Goal: Task Accomplishment & Management: Manage account settings

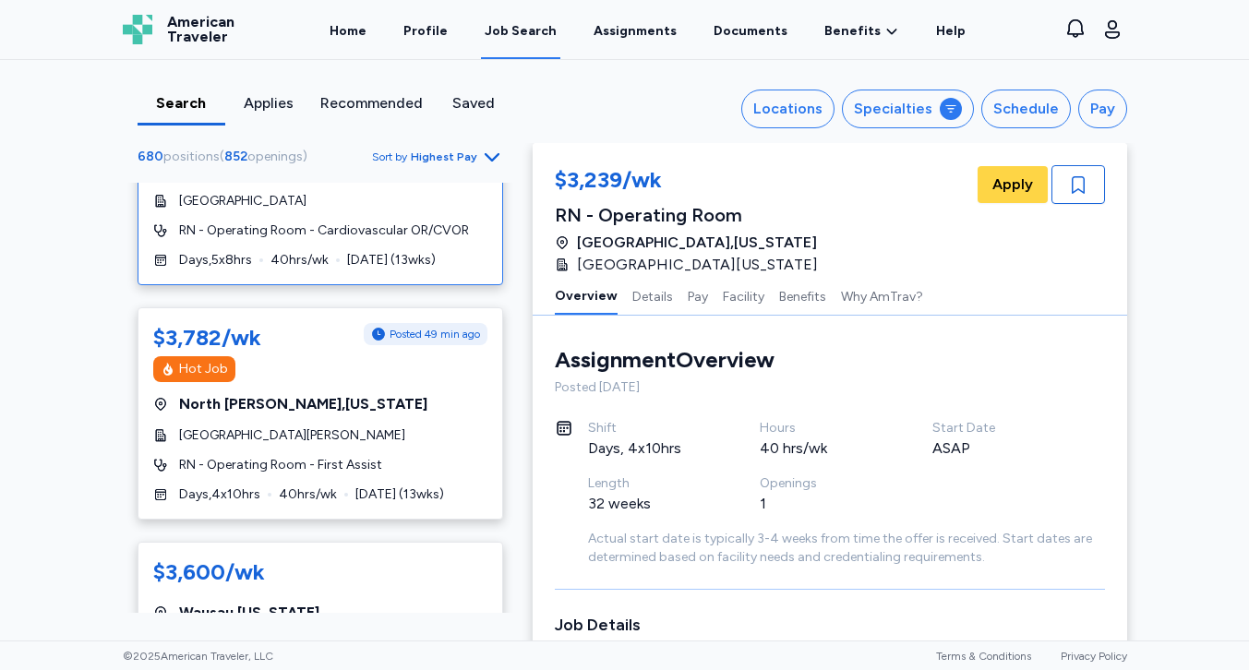
scroll to position [541, 0]
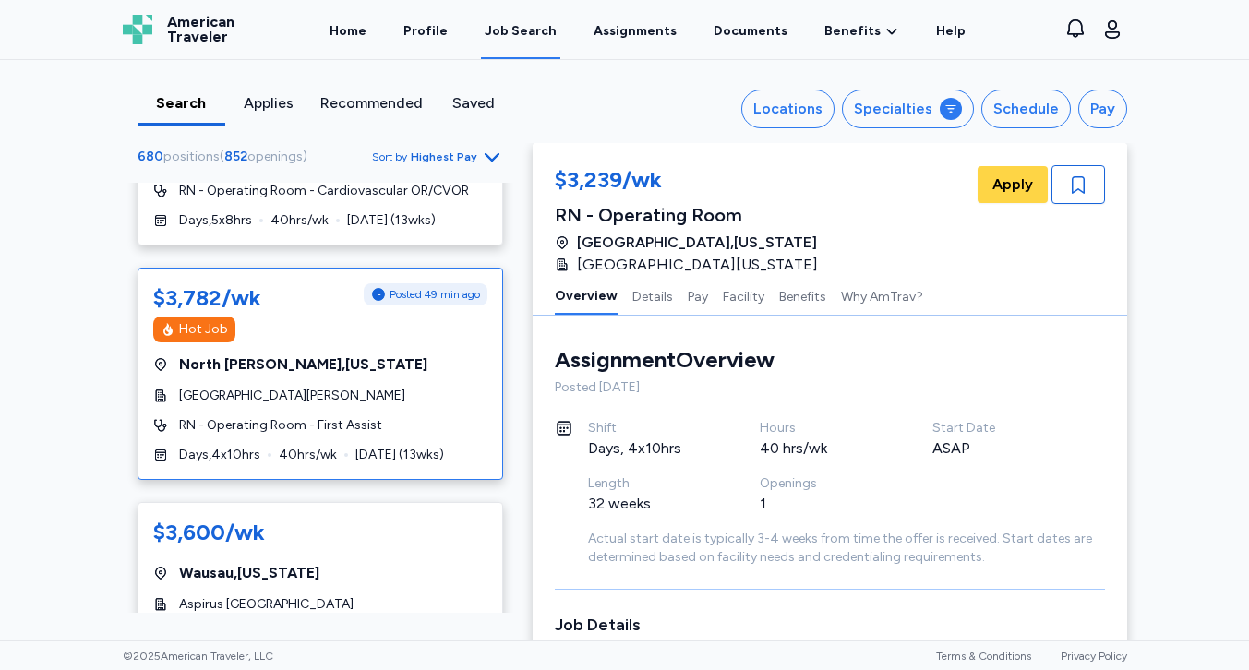
click at [319, 295] on div "$3,782/wk Posted 49 min ago" at bounding box center [320, 298] width 334 height 30
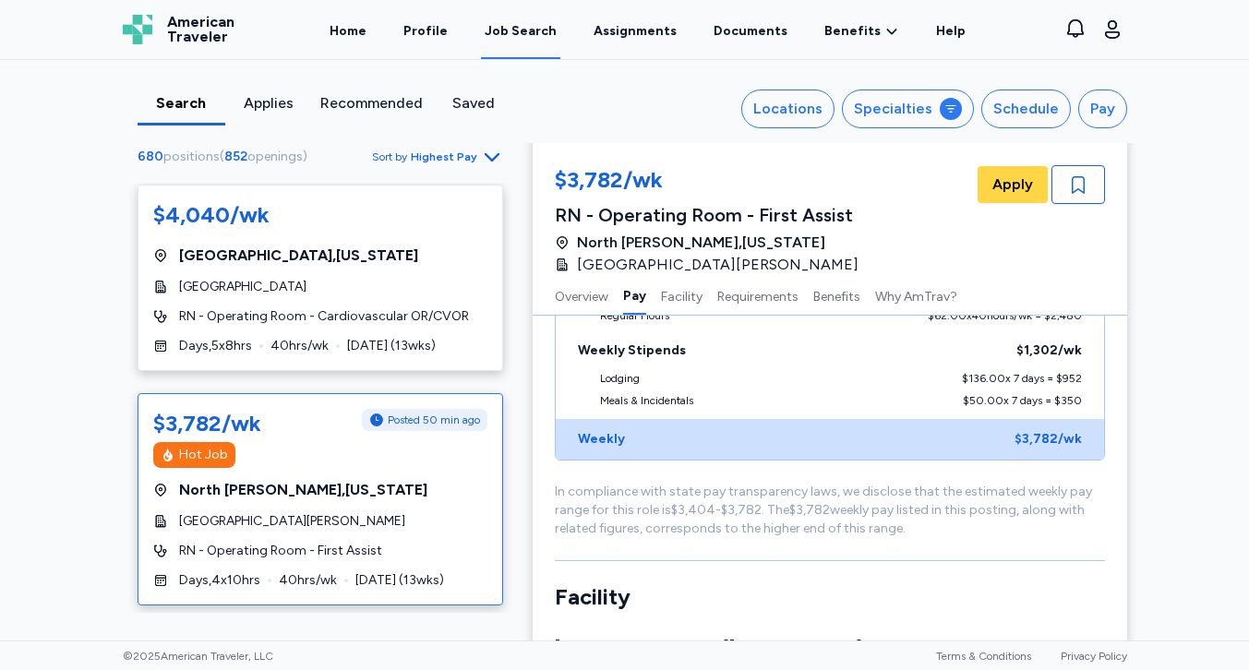
scroll to position [342, 0]
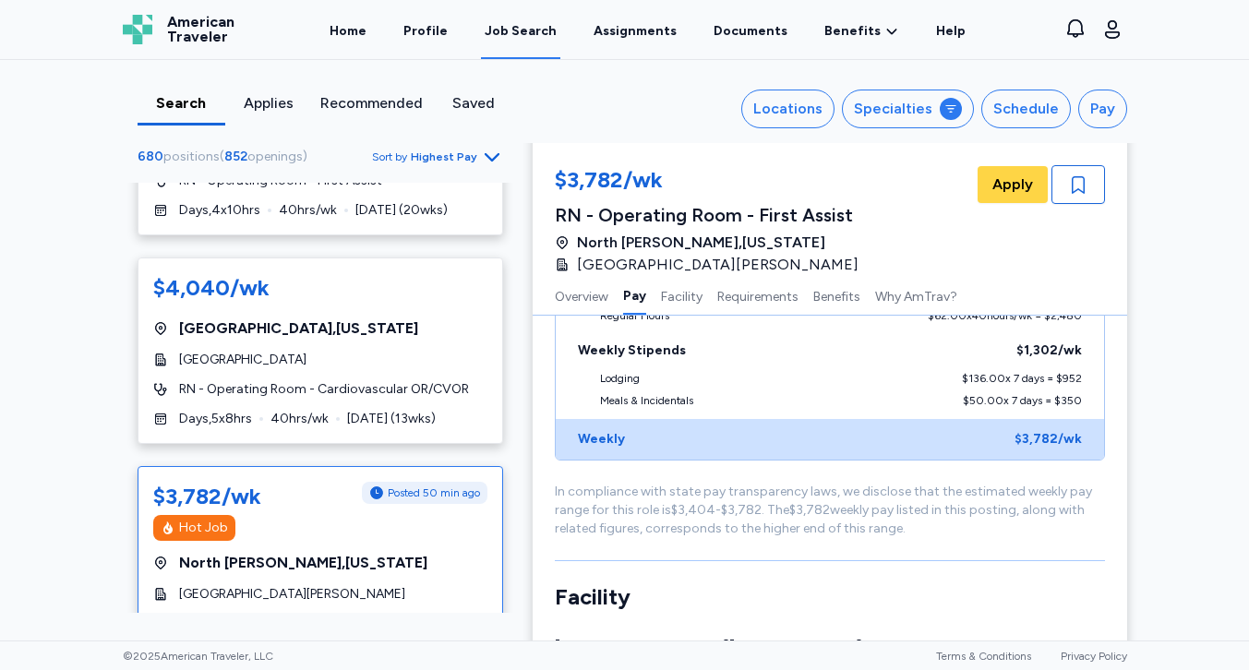
click at [433, 528] on div "Hot Job" at bounding box center [320, 528] width 334 height 26
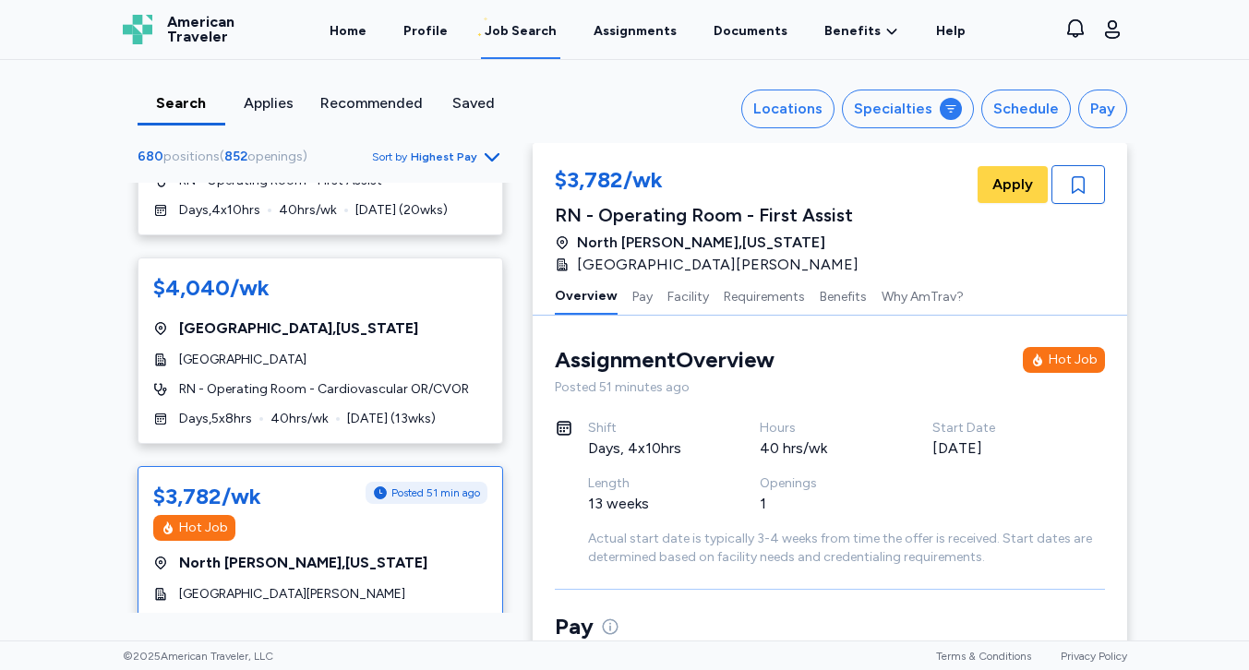
scroll to position [0, 0]
click at [1014, 183] on span "Apply" at bounding box center [1012, 185] width 41 height 22
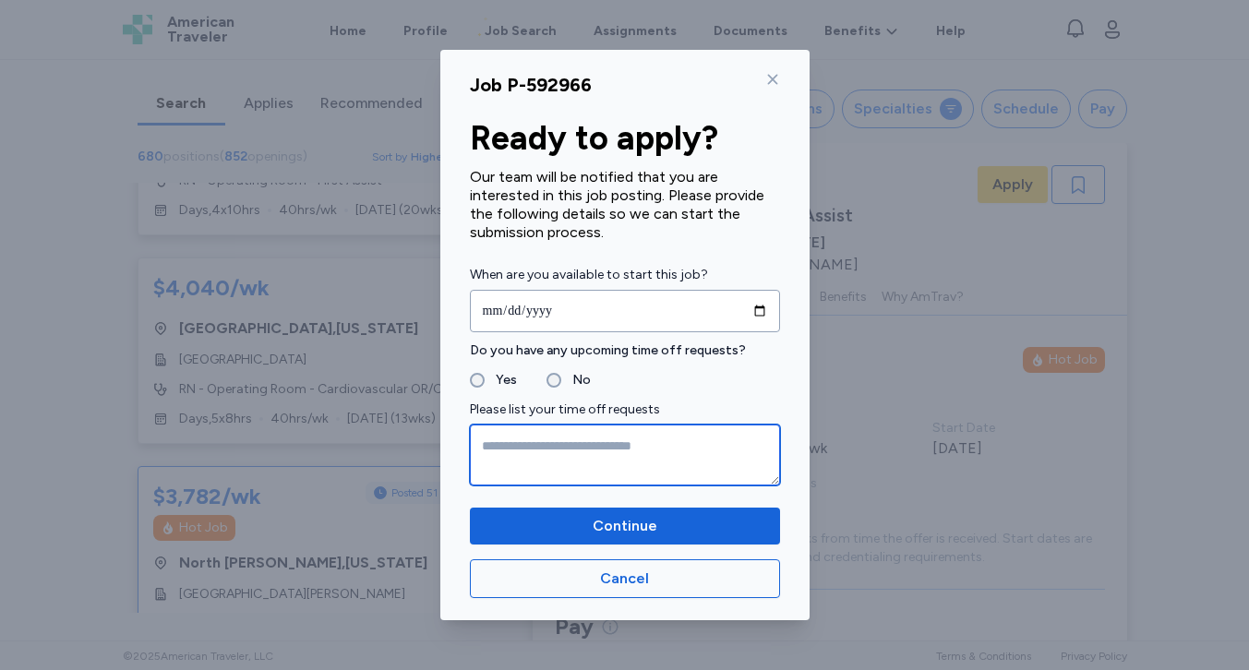
click at [496, 436] on textarea at bounding box center [625, 455] width 310 height 61
click at [518, 444] on textarea "********" at bounding box center [625, 455] width 310 height 61
click at [606, 439] on textarea "*********" at bounding box center [625, 455] width 310 height 61
type textarea "**********"
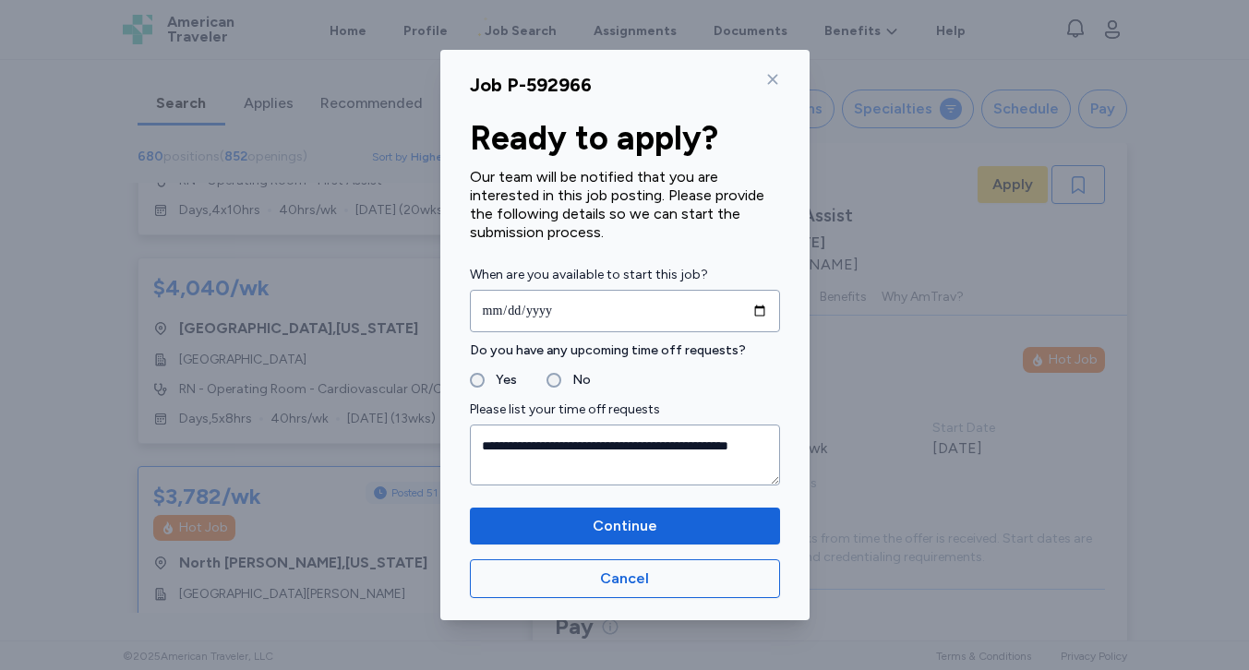
click at [778, 77] on icon at bounding box center [772, 79] width 15 height 15
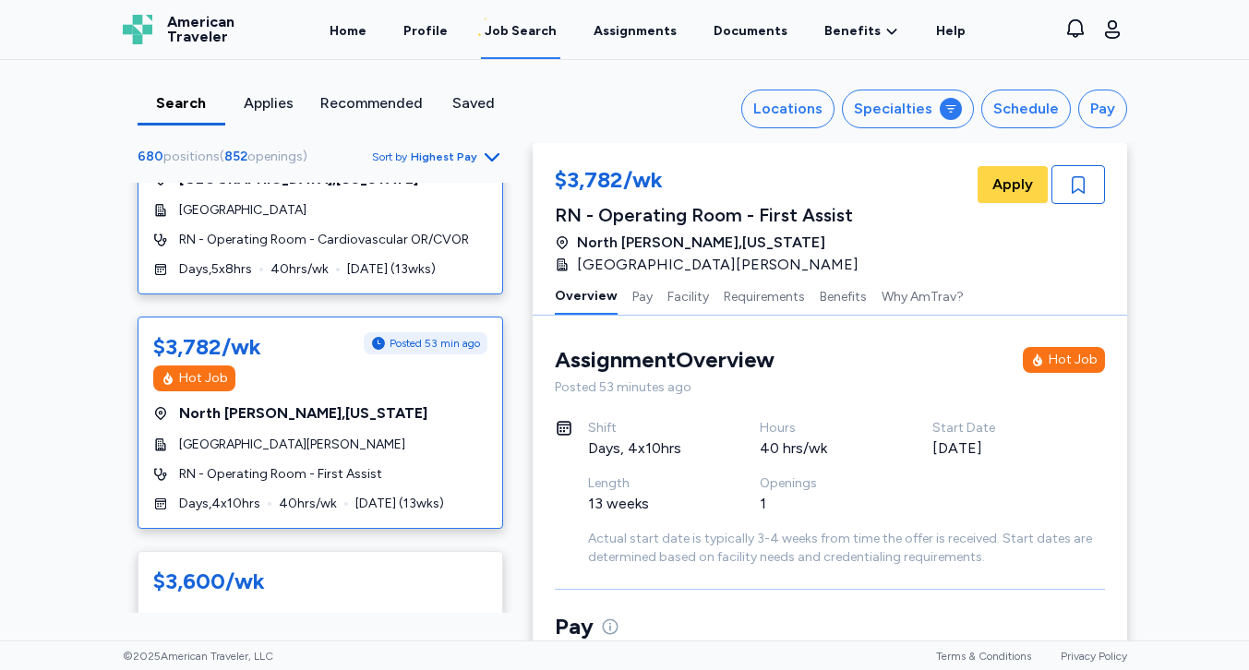
scroll to position [496, 0]
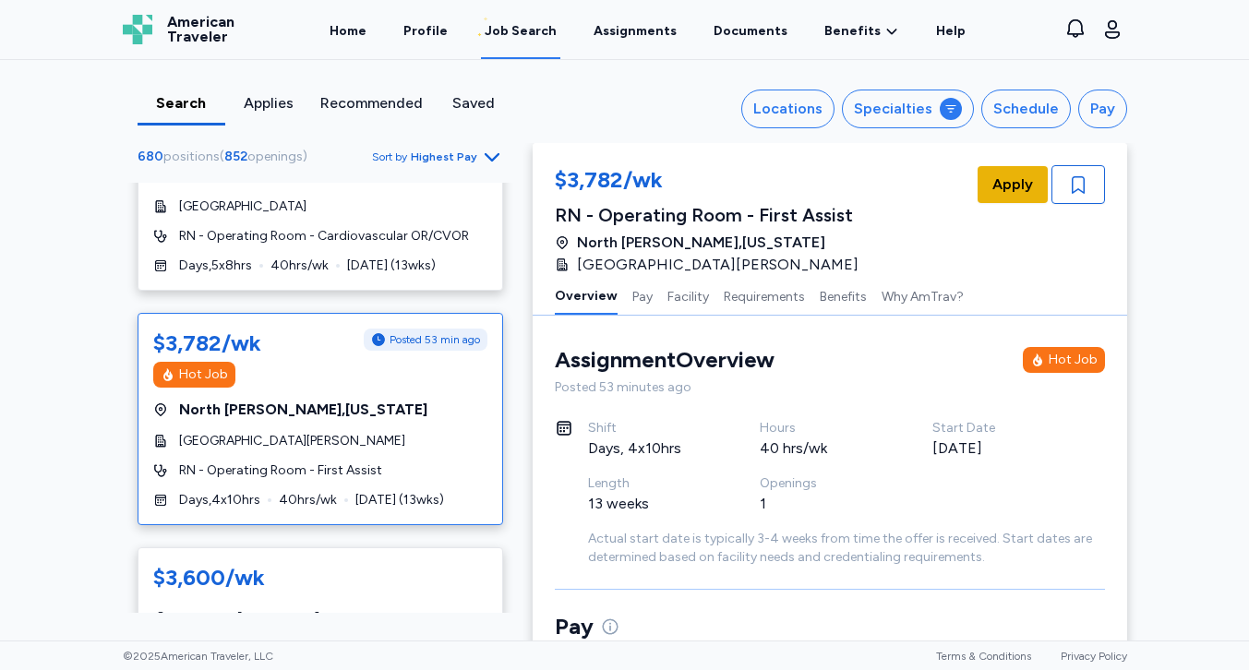
click at [1001, 183] on span "Apply" at bounding box center [1012, 185] width 41 height 22
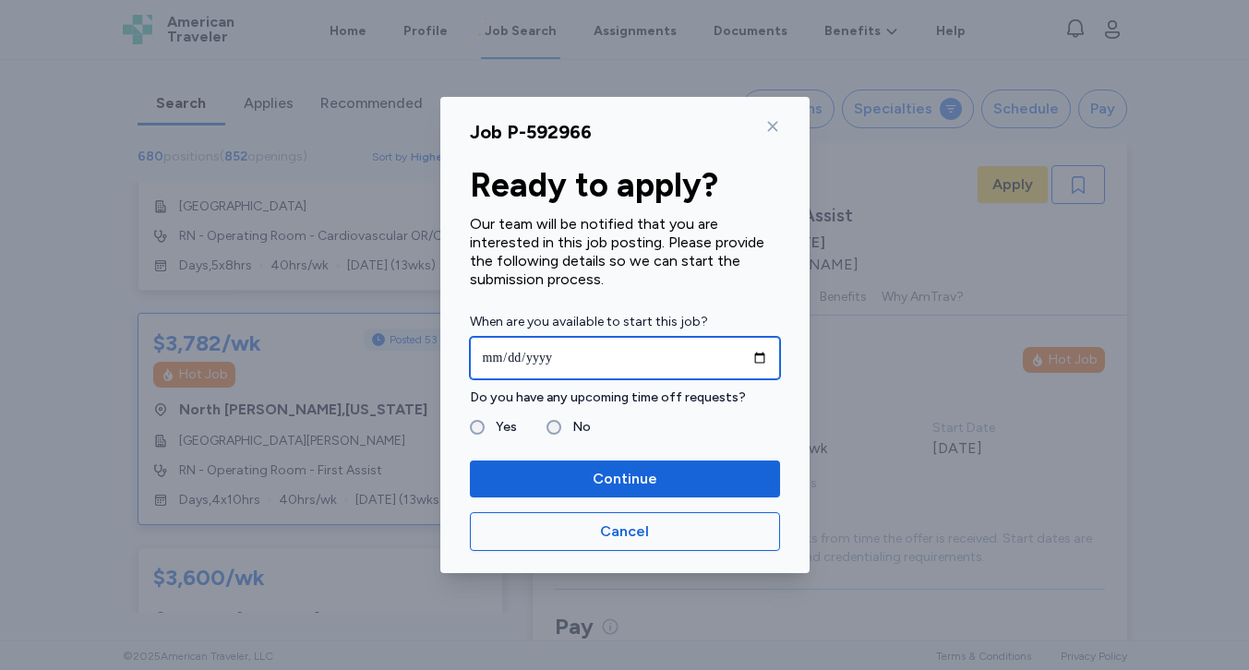
click at [537, 359] on input "date" at bounding box center [625, 358] width 310 height 42
type input "**********"
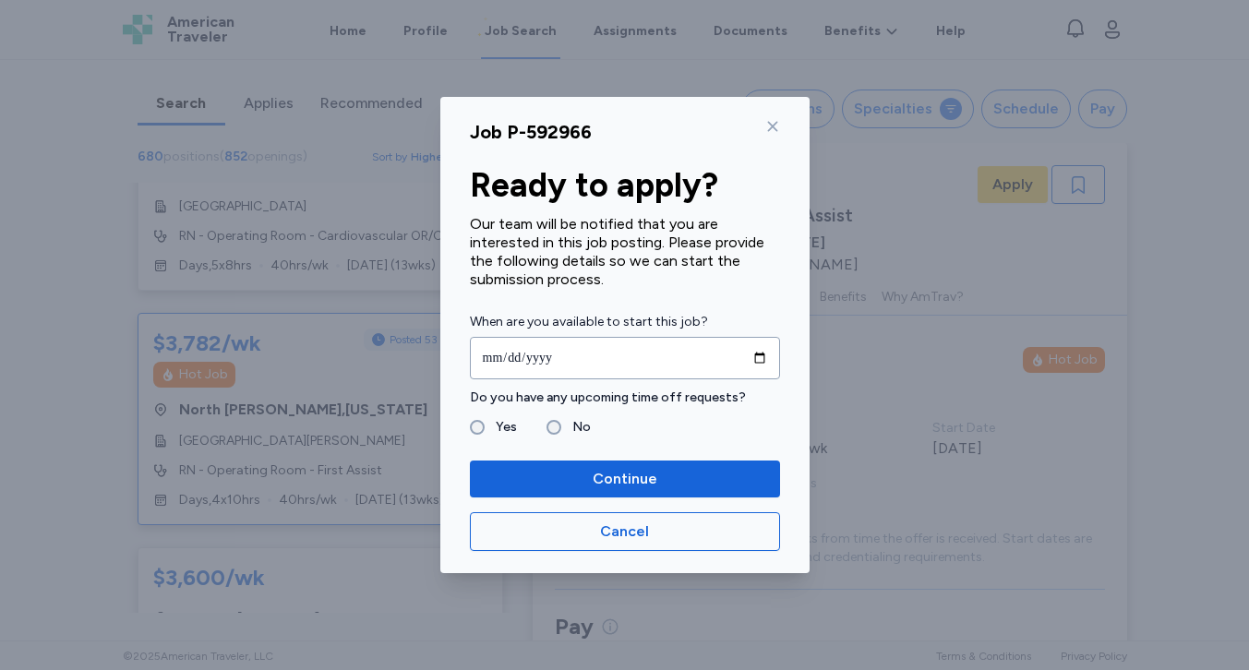
click at [656, 432] on fieldset "Yes No" at bounding box center [625, 427] width 310 height 22
click at [477, 417] on div "Yes" at bounding box center [493, 427] width 47 height 22
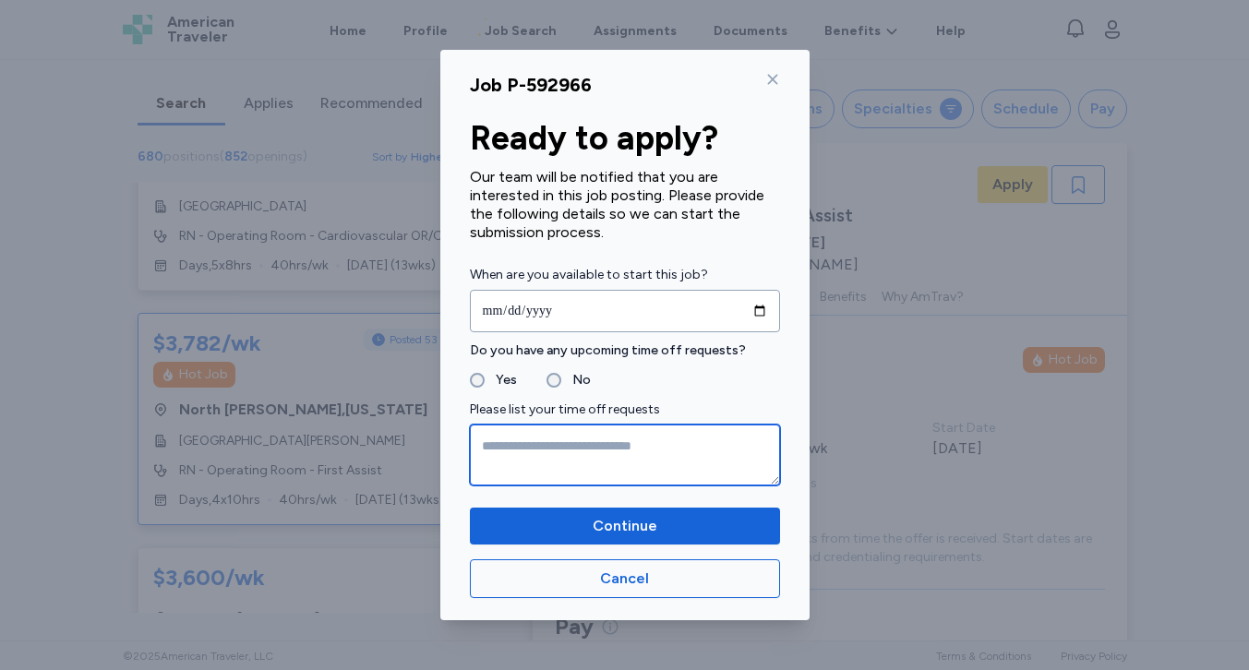
click at [482, 435] on textarea at bounding box center [625, 455] width 310 height 61
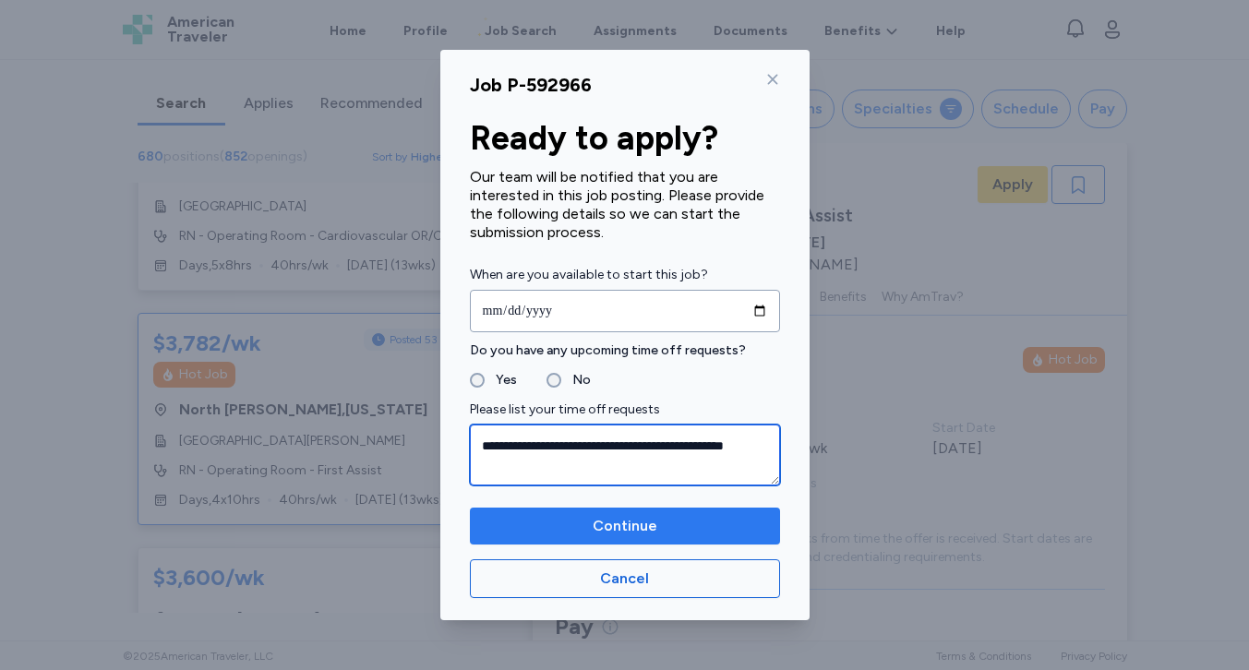
type textarea "**********"
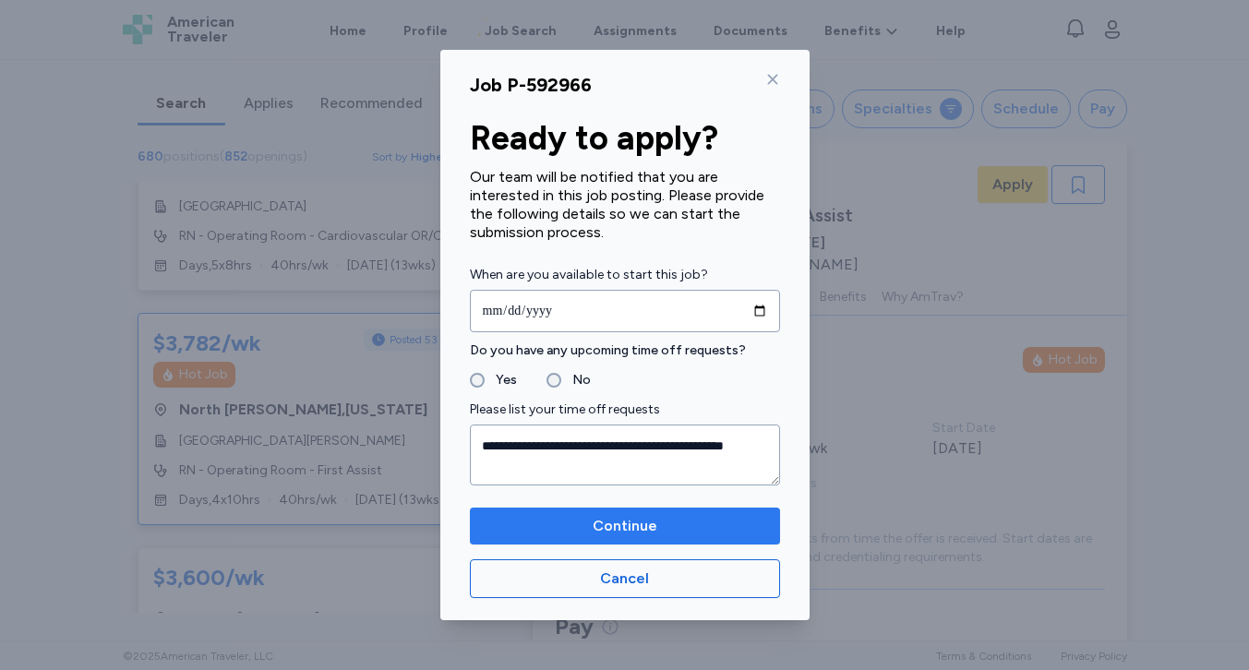
click at [565, 532] on span "Continue" at bounding box center [625, 526] width 281 height 22
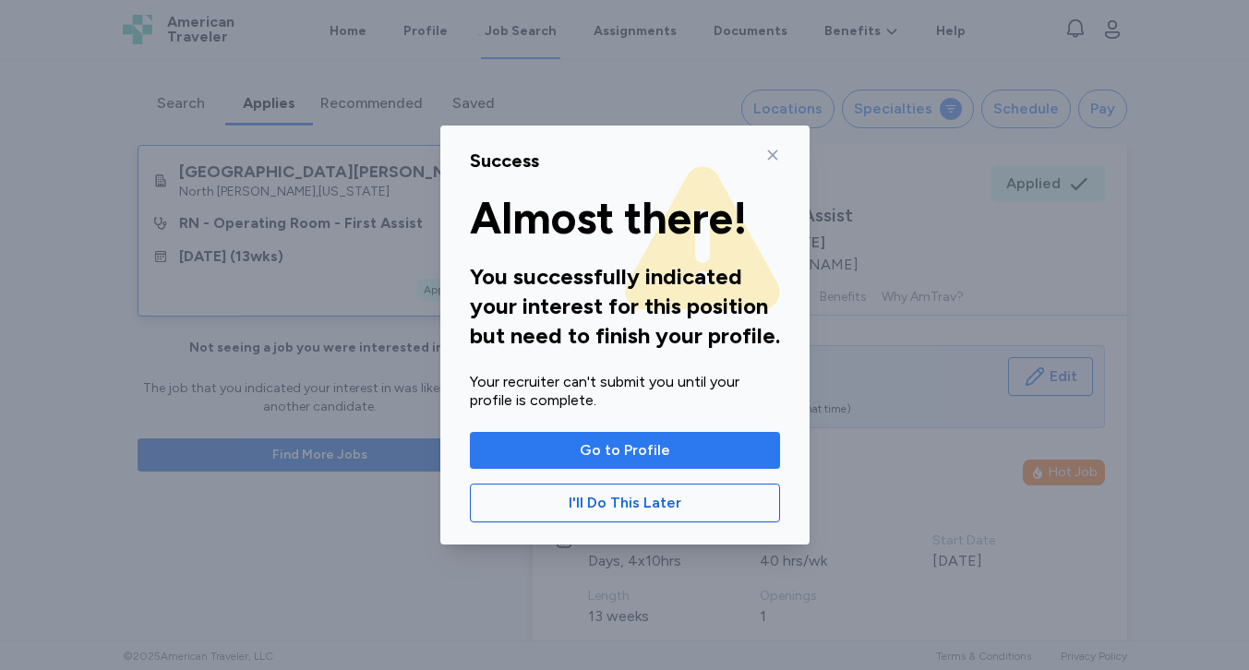
click at [595, 457] on span "Go to Profile" at bounding box center [625, 450] width 90 height 22
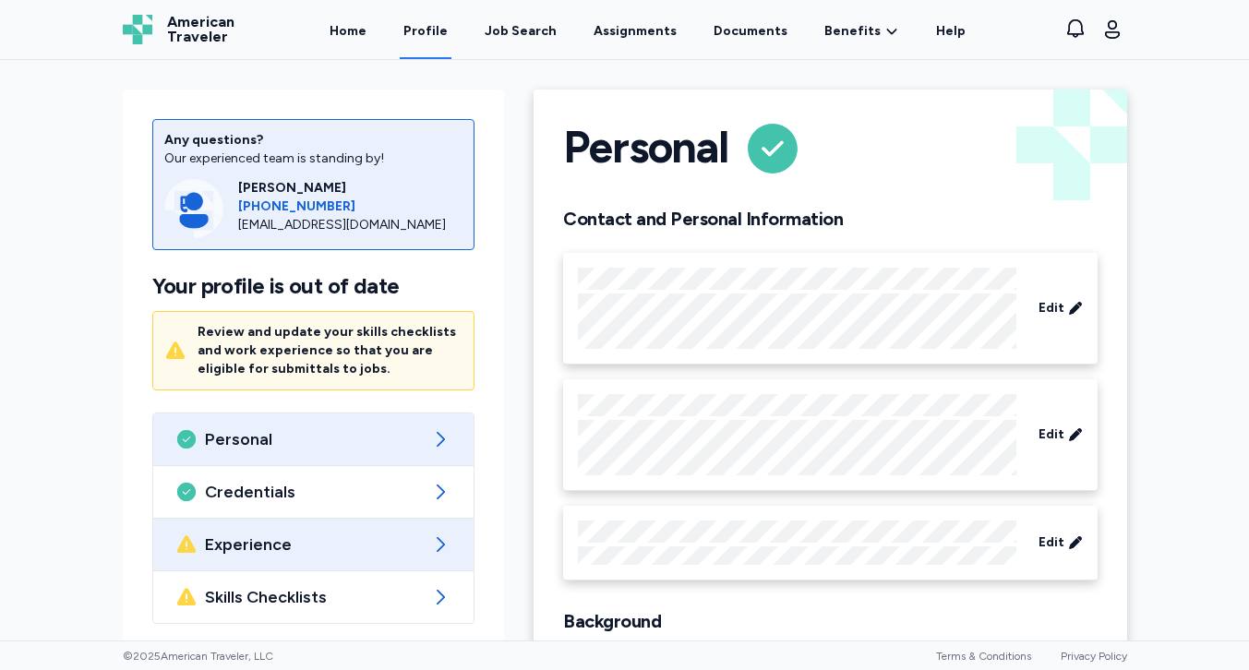
click at [346, 541] on span "Experience" at bounding box center [314, 545] width 218 height 22
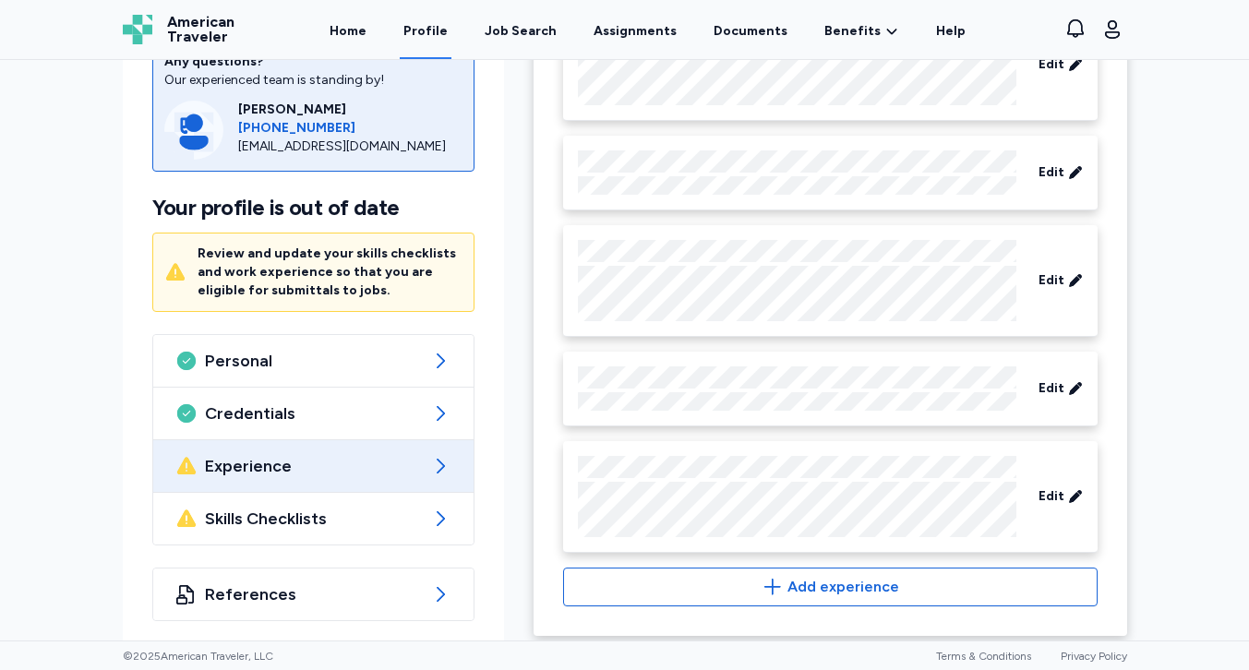
scroll to position [1946, 0]
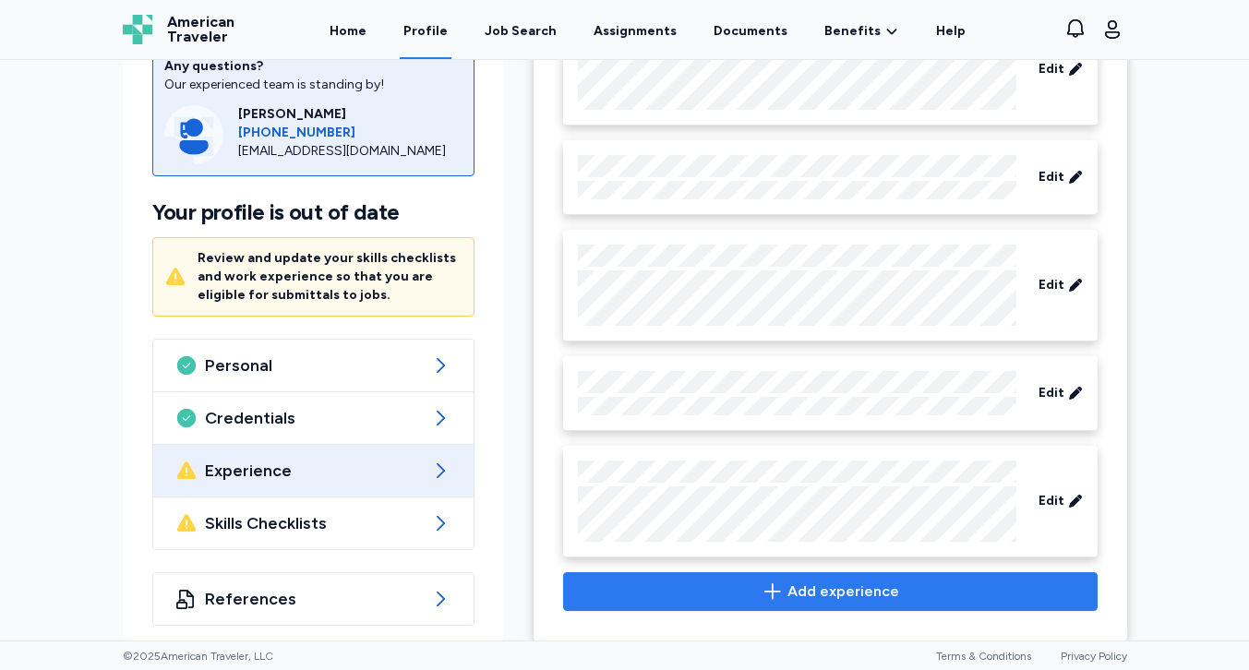
click at [728, 581] on span "Add experience" at bounding box center [830, 592] width 502 height 22
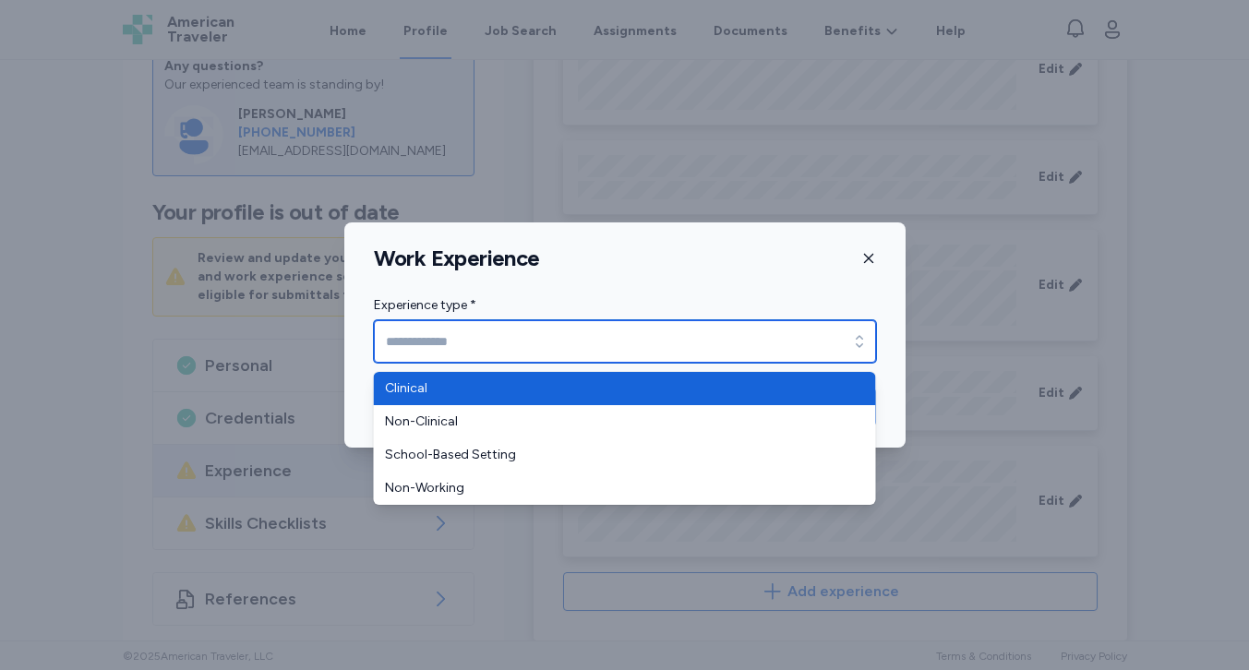
click at [550, 345] on input "Experience type *" at bounding box center [625, 341] width 502 height 42
type input "********"
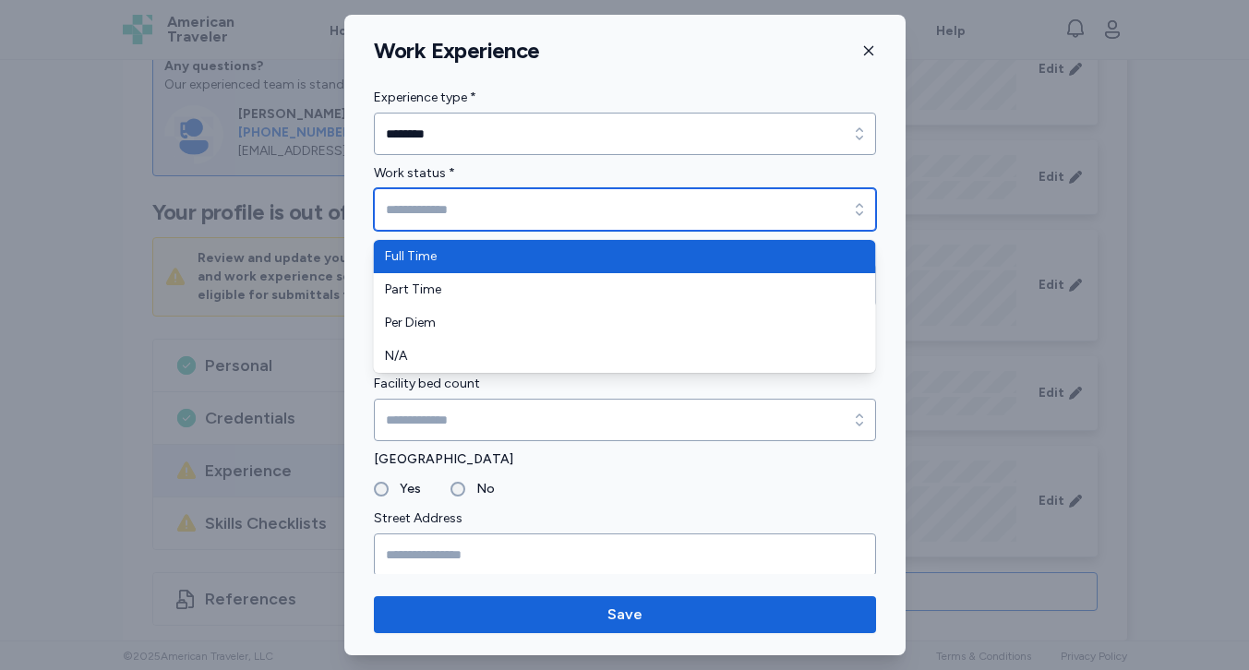
click at [442, 213] on input "Work status *" at bounding box center [625, 209] width 502 height 42
type input "*********"
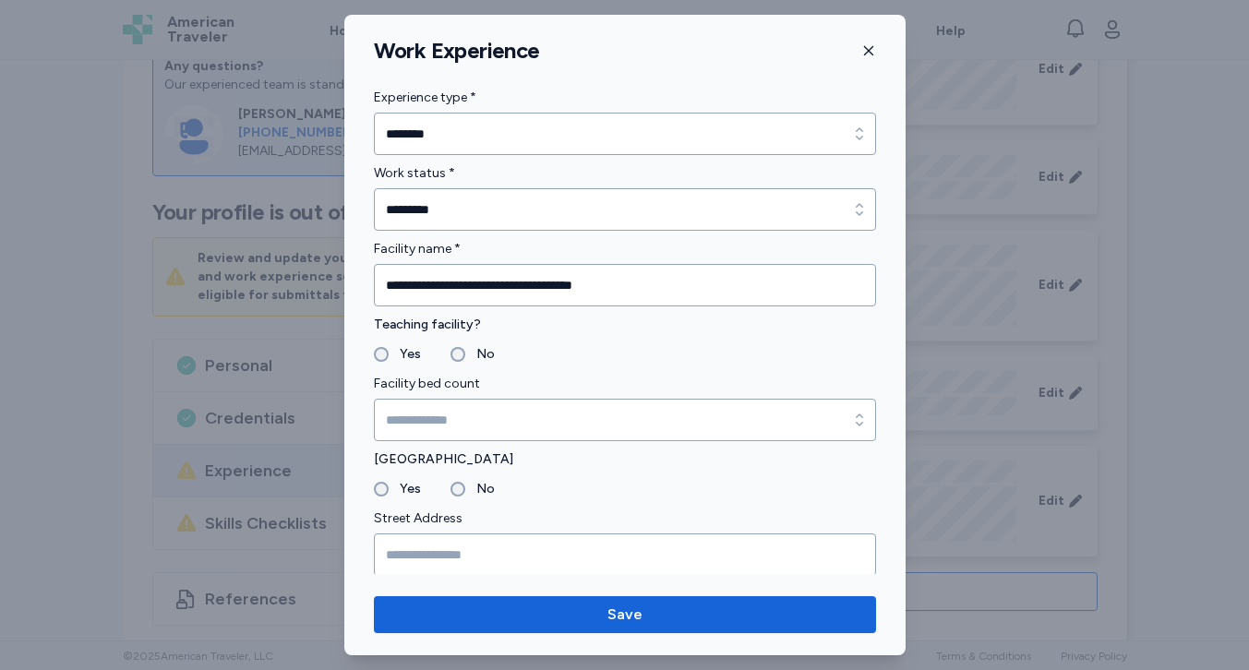
click at [665, 284] on input "**********" at bounding box center [625, 285] width 502 height 42
type input "**********"
click at [530, 392] on label "Facility bed count" at bounding box center [625, 384] width 502 height 22
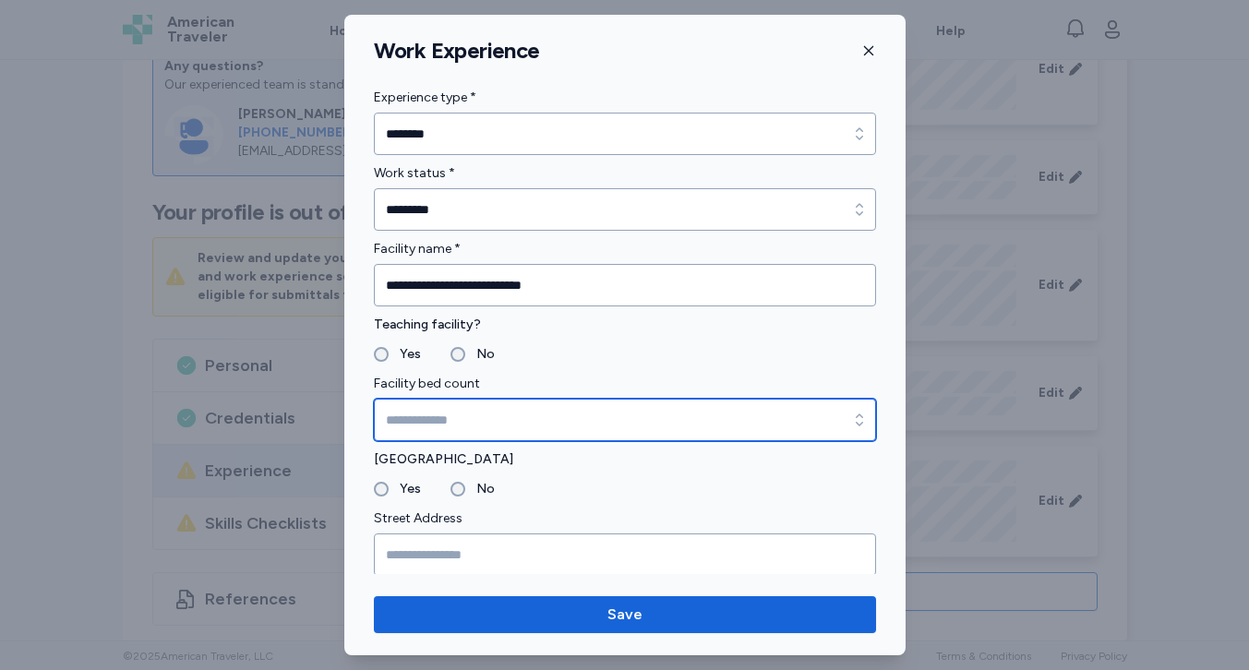
click at [451, 414] on input "Facility bed count" at bounding box center [625, 420] width 502 height 42
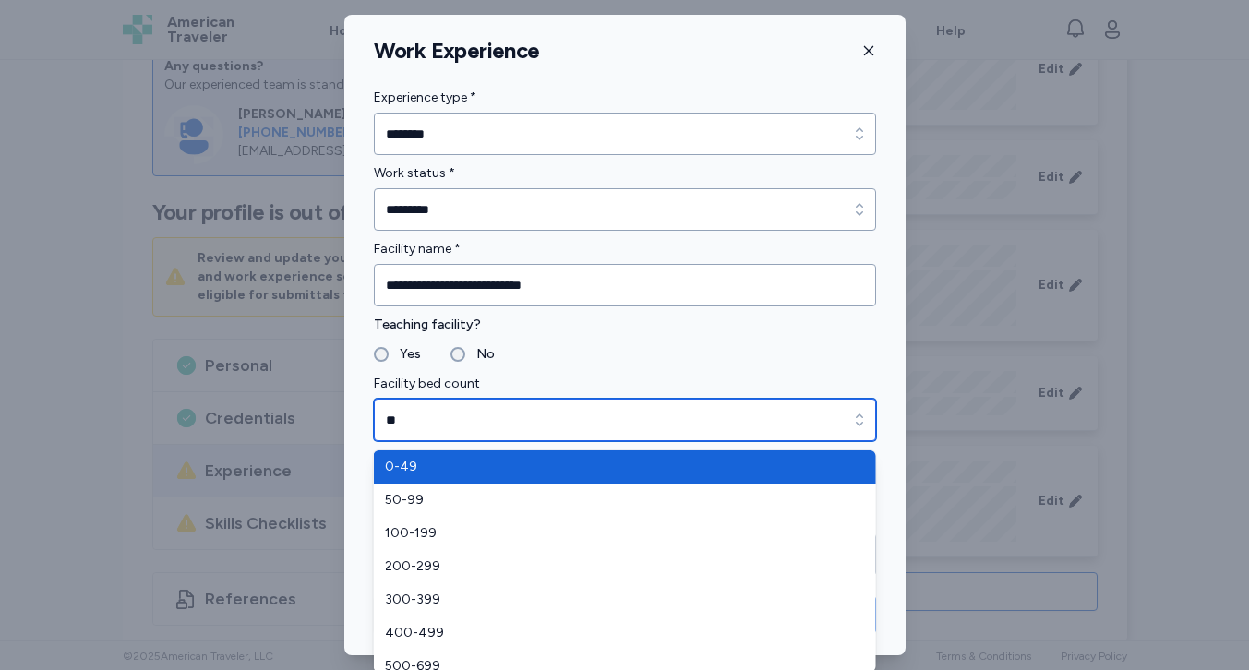
type input "**"
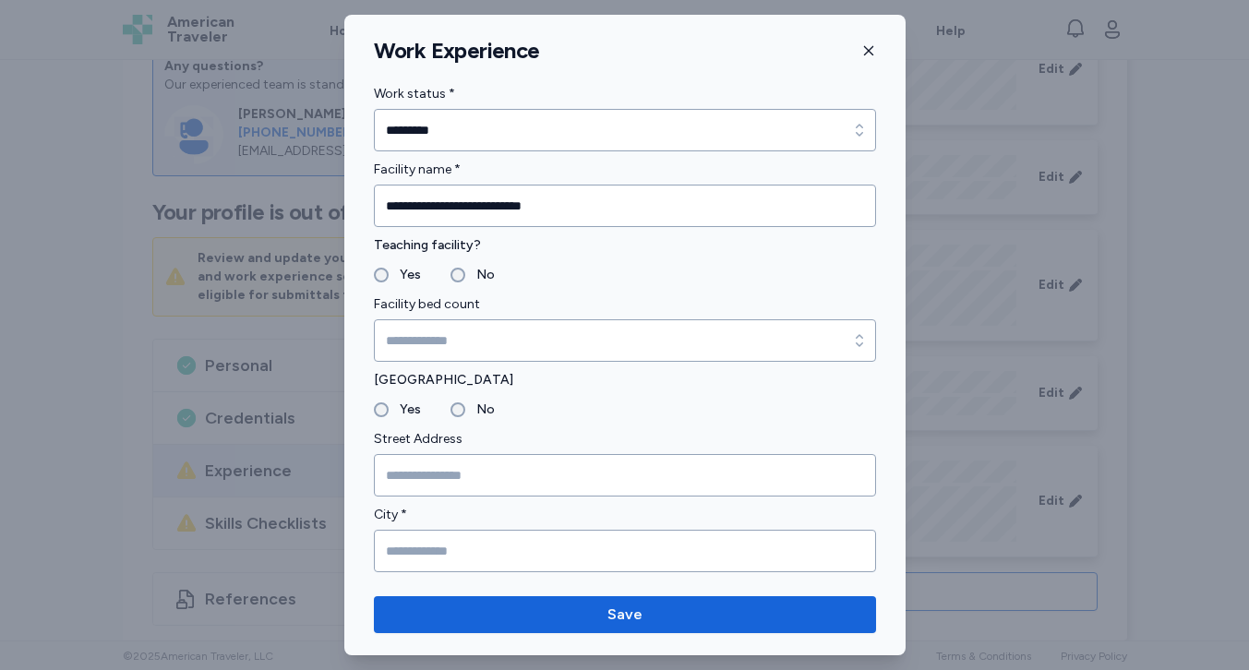
scroll to position [99, 0]
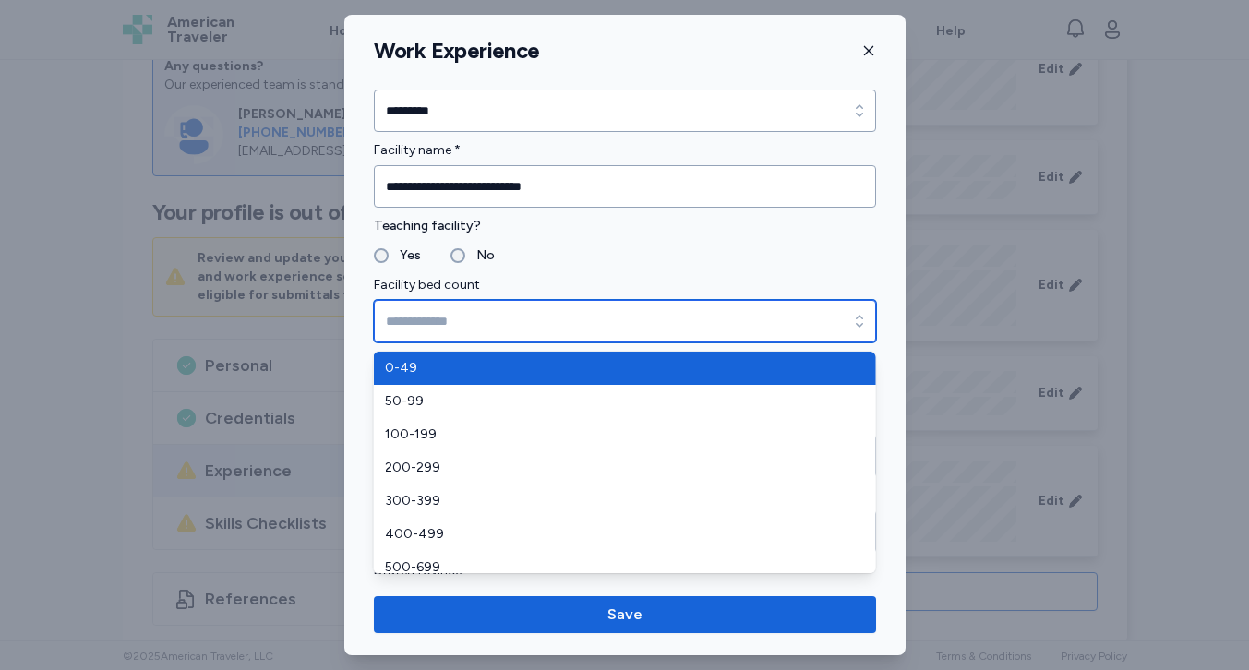
click at [512, 327] on input "Facility bed count" at bounding box center [625, 321] width 502 height 42
type input "****"
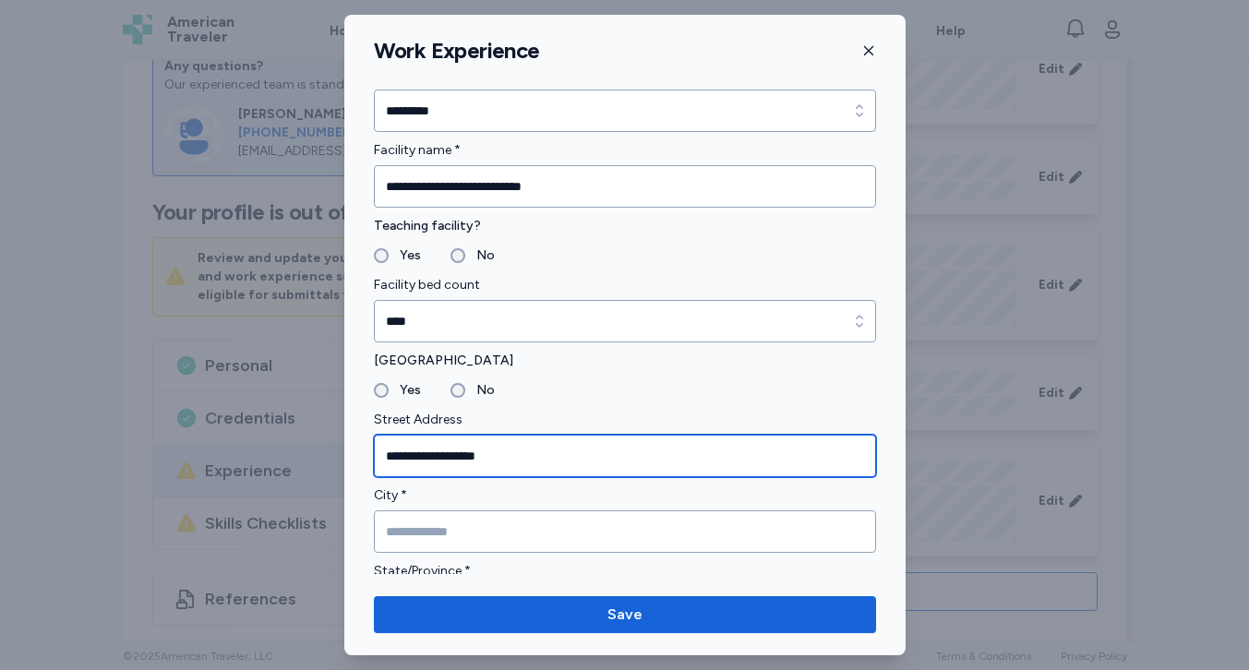
type input "**********"
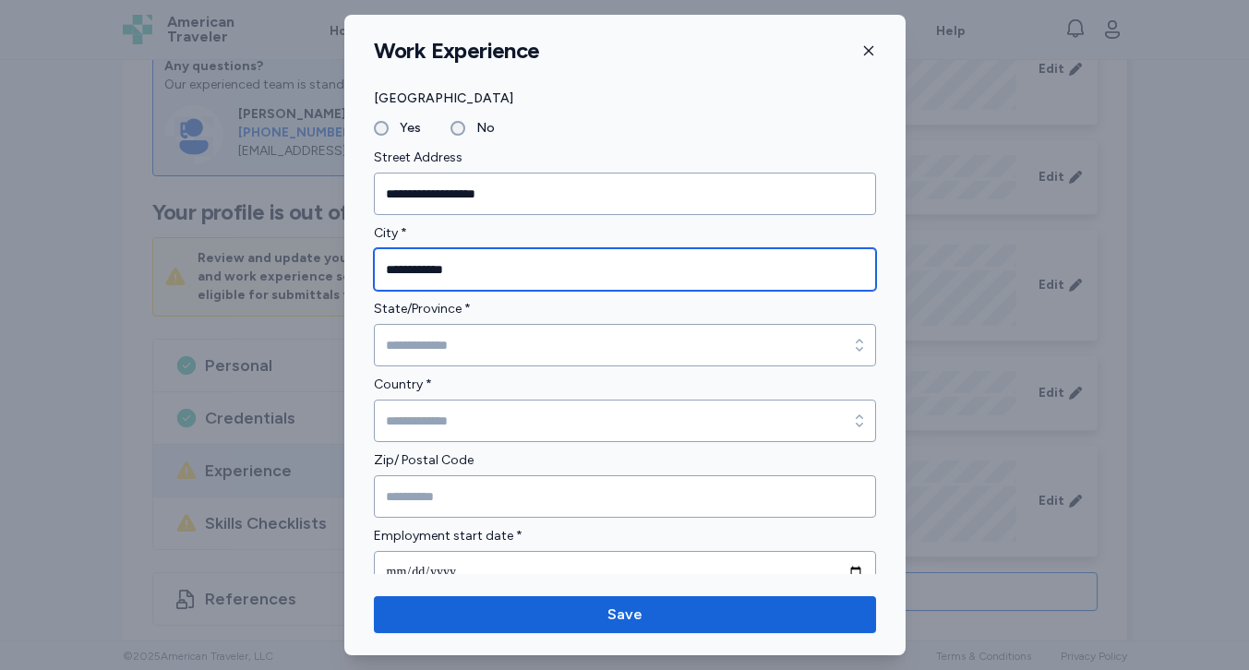
scroll to position [385, 0]
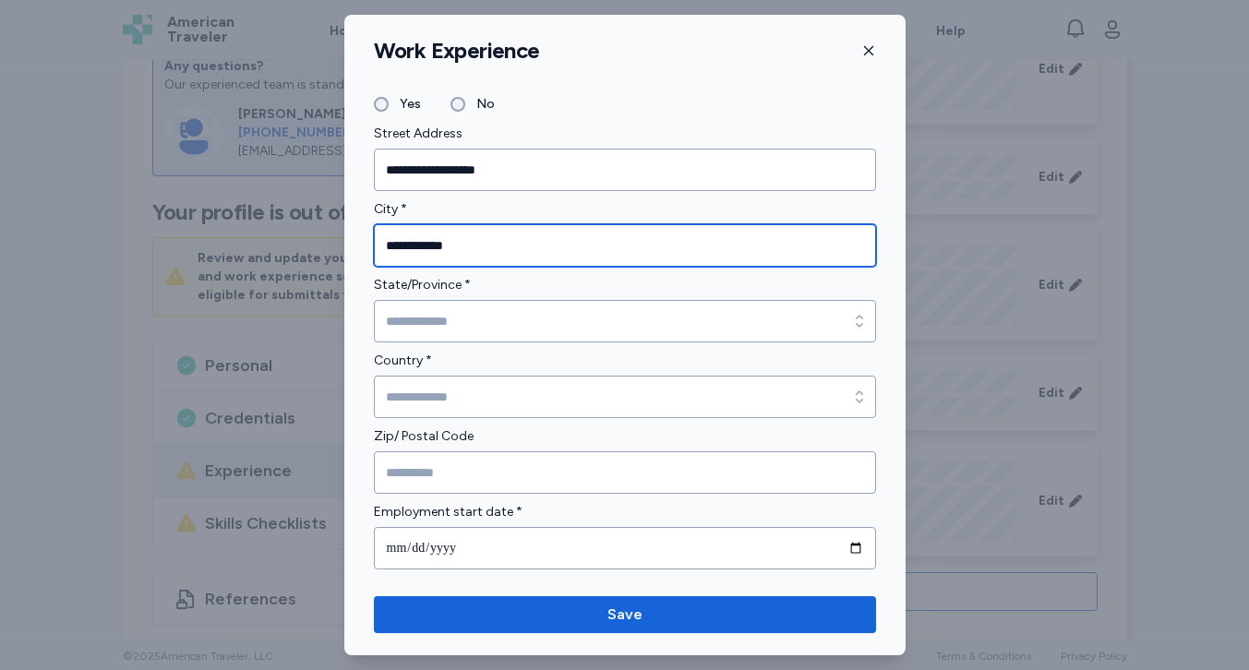
type input "**********"
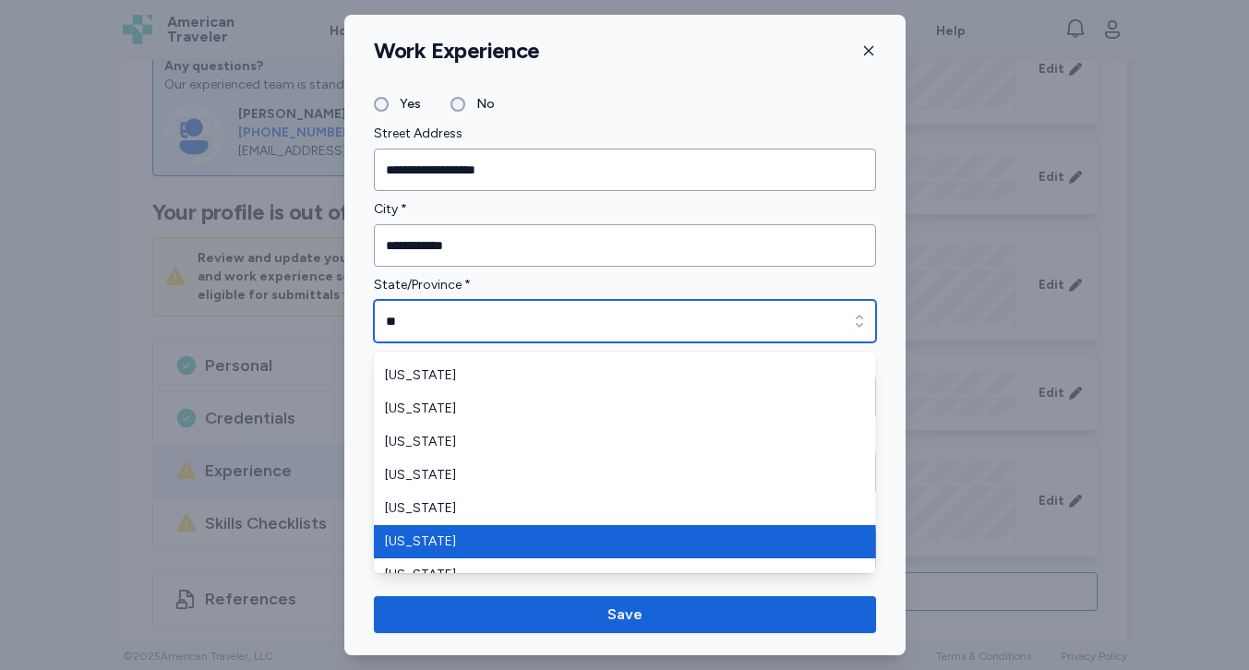
scroll to position [951, 0]
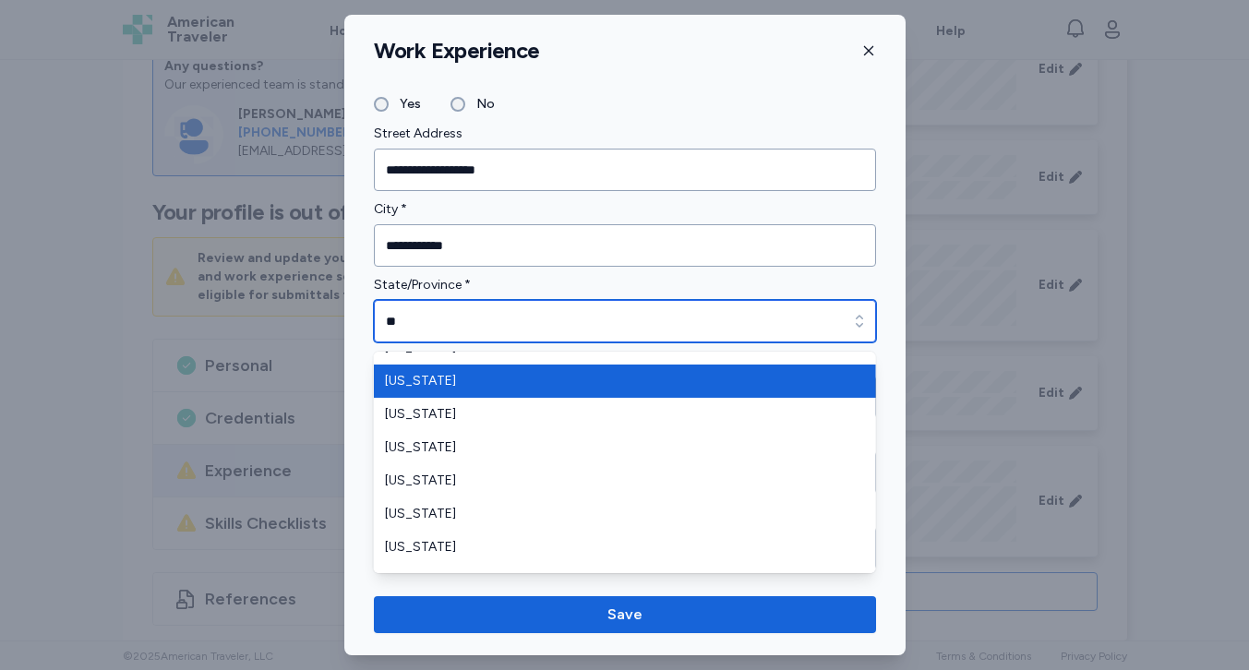
type input "**********"
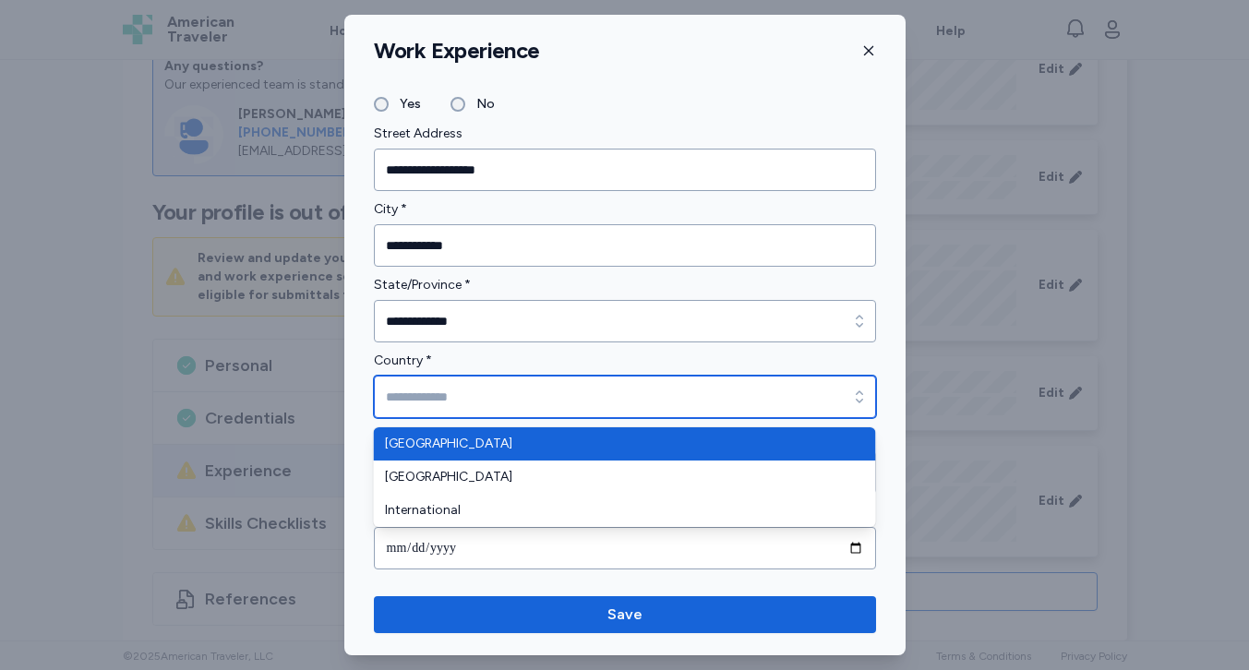
type input "**********"
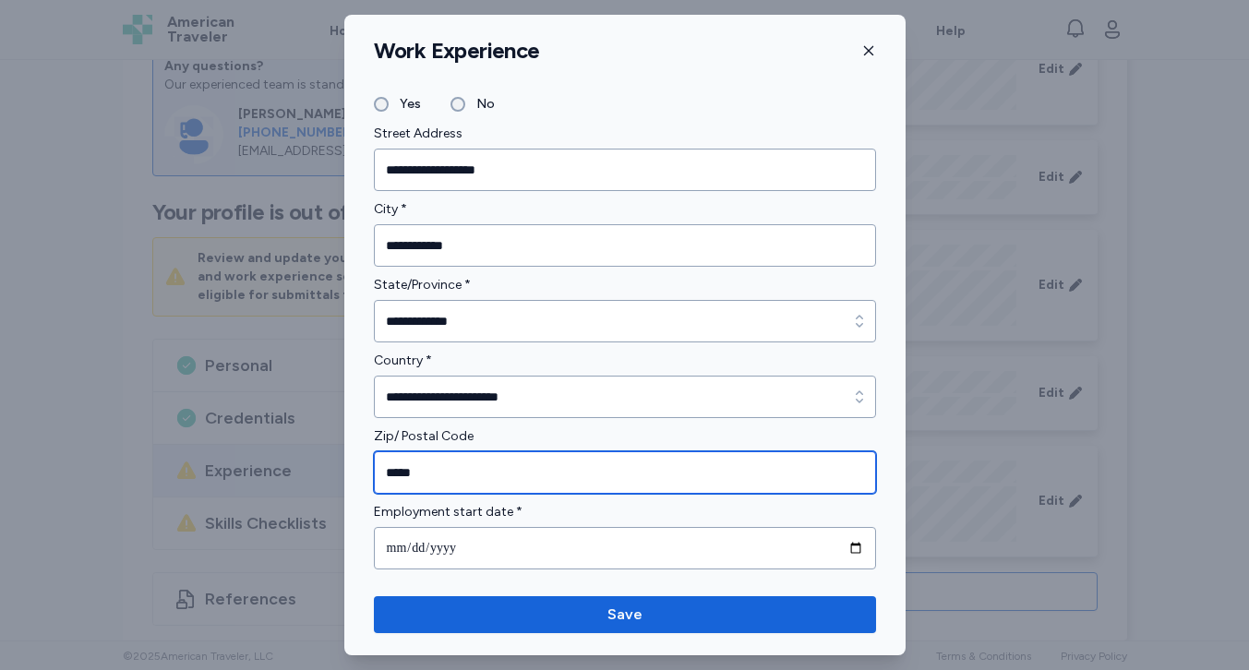
type input "*****"
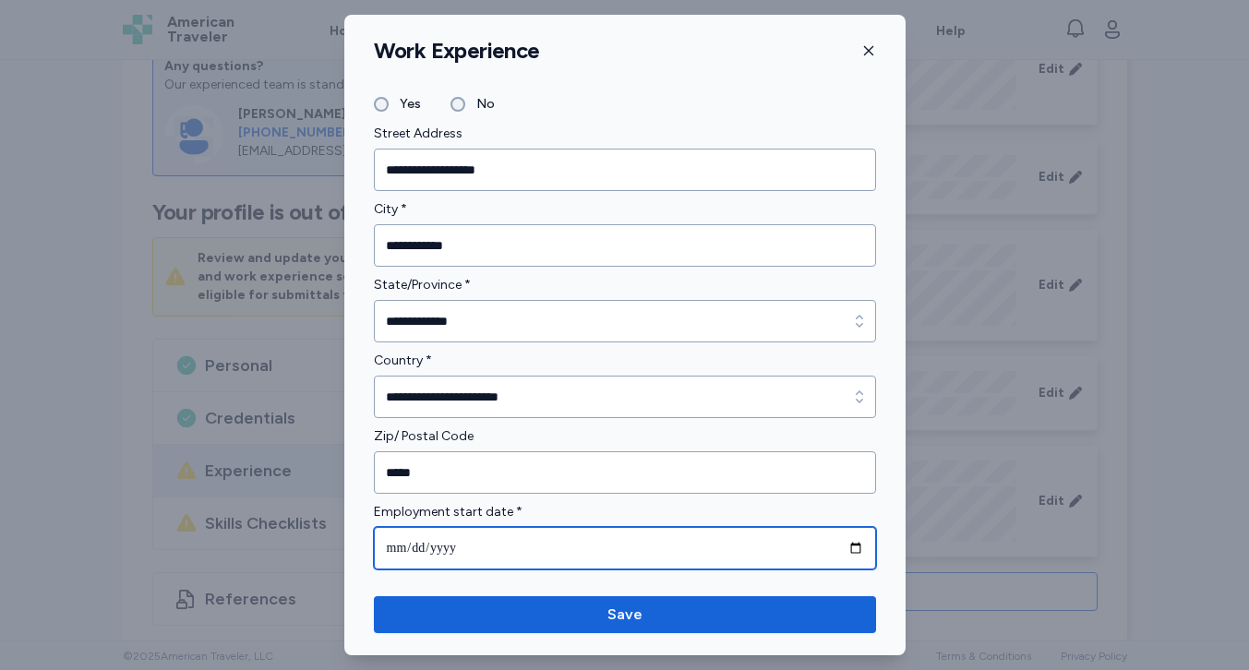
click at [396, 543] on input "date" at bounding box center [625, 548] width 502 height 42
type input "**********"
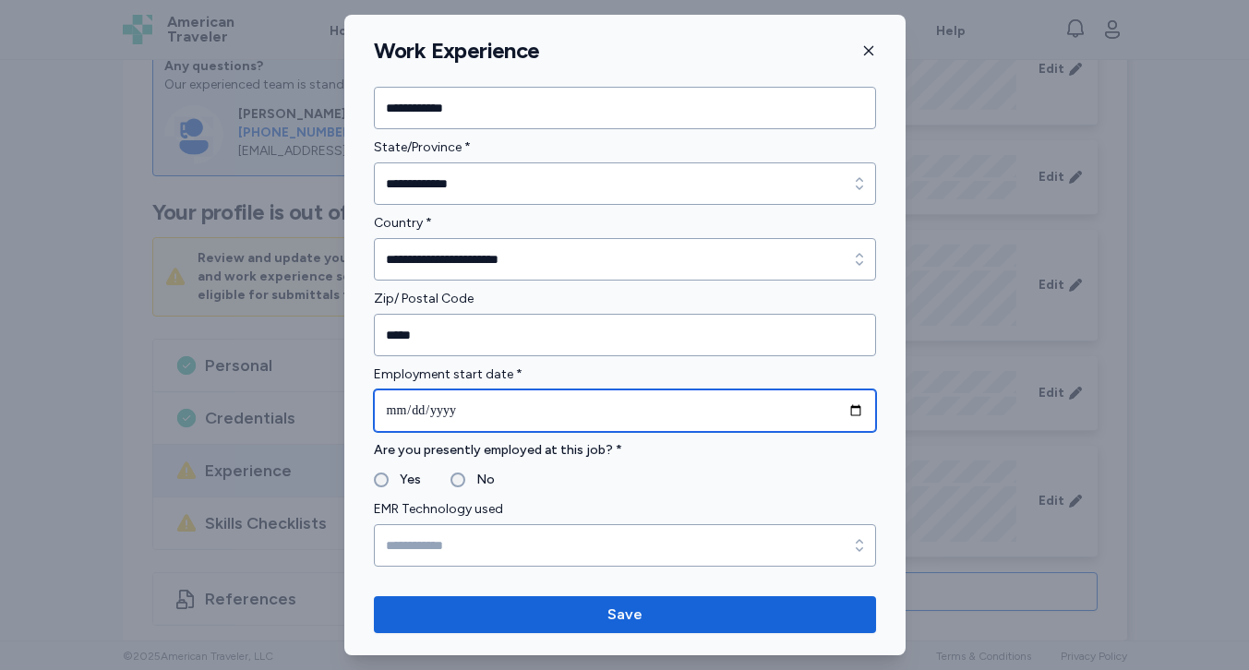
scroll to position [524, 0]
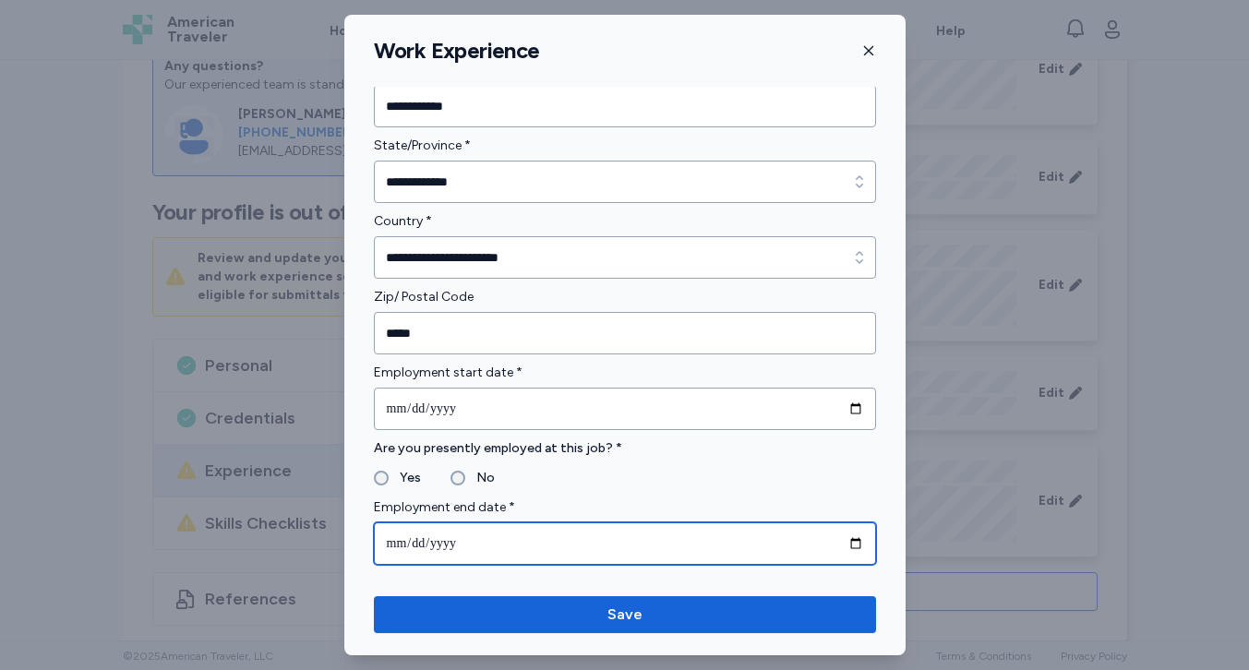
click at [475, 543] on input "date" at bounding box center [625, 544] width 502 height 42
type input "**********"
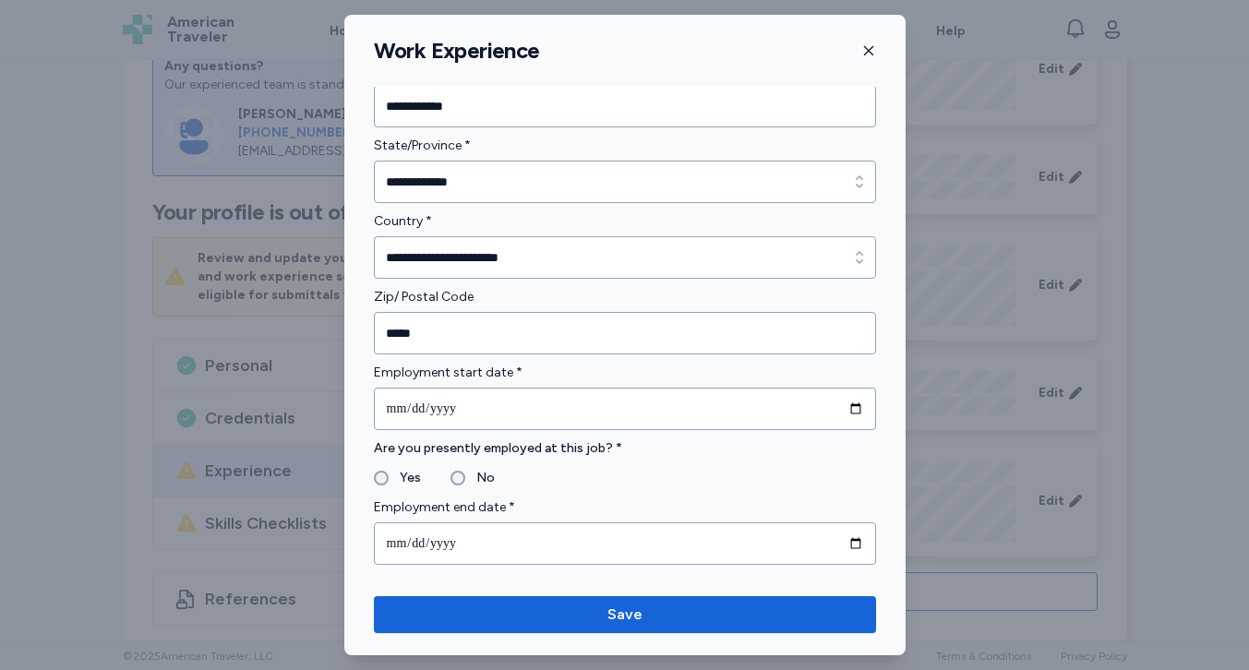
click at [647, 462] on div "Are you presently employed at this job? * Yes No" at bounding box center [625, 464] width 502 height 52
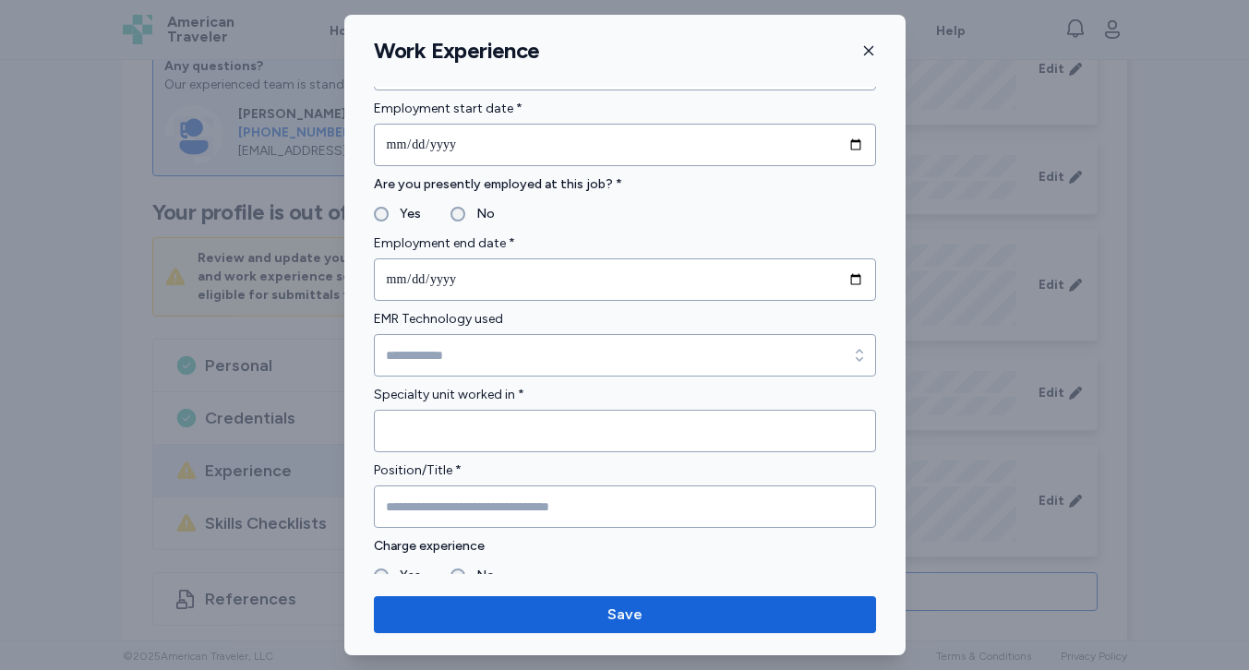
scroll to position [789, 0]
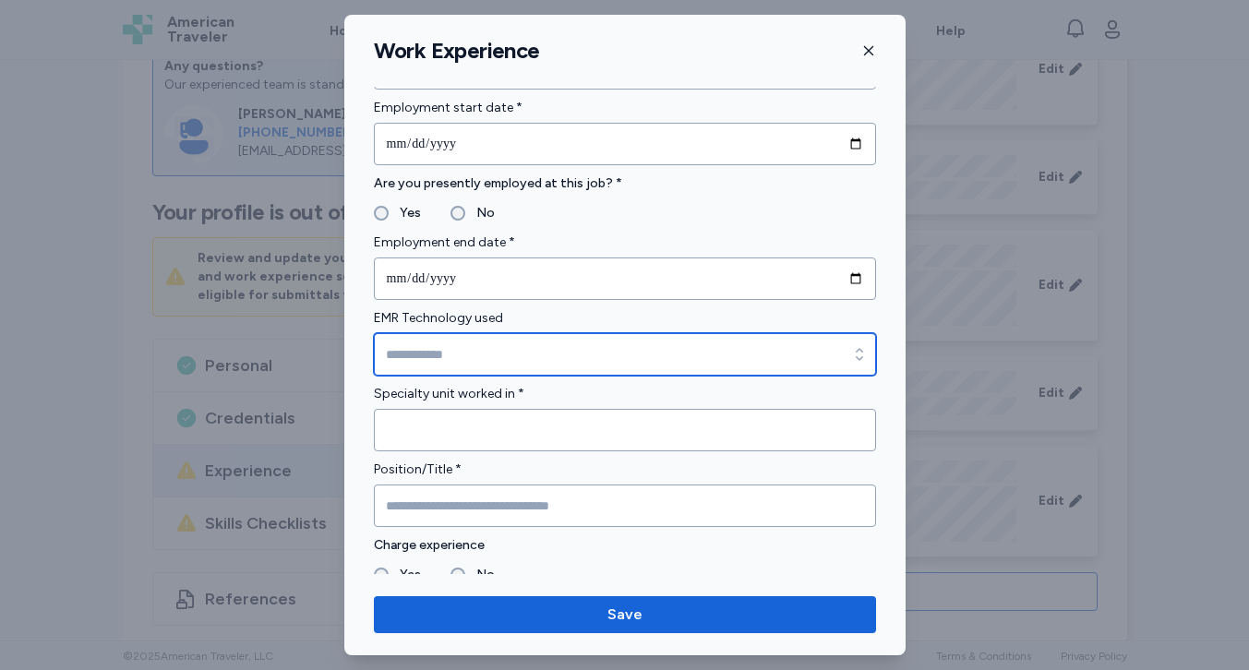
click at [545, 355] on input "EMR Technology used" at bounding box center [625, 354] width 502 height 42
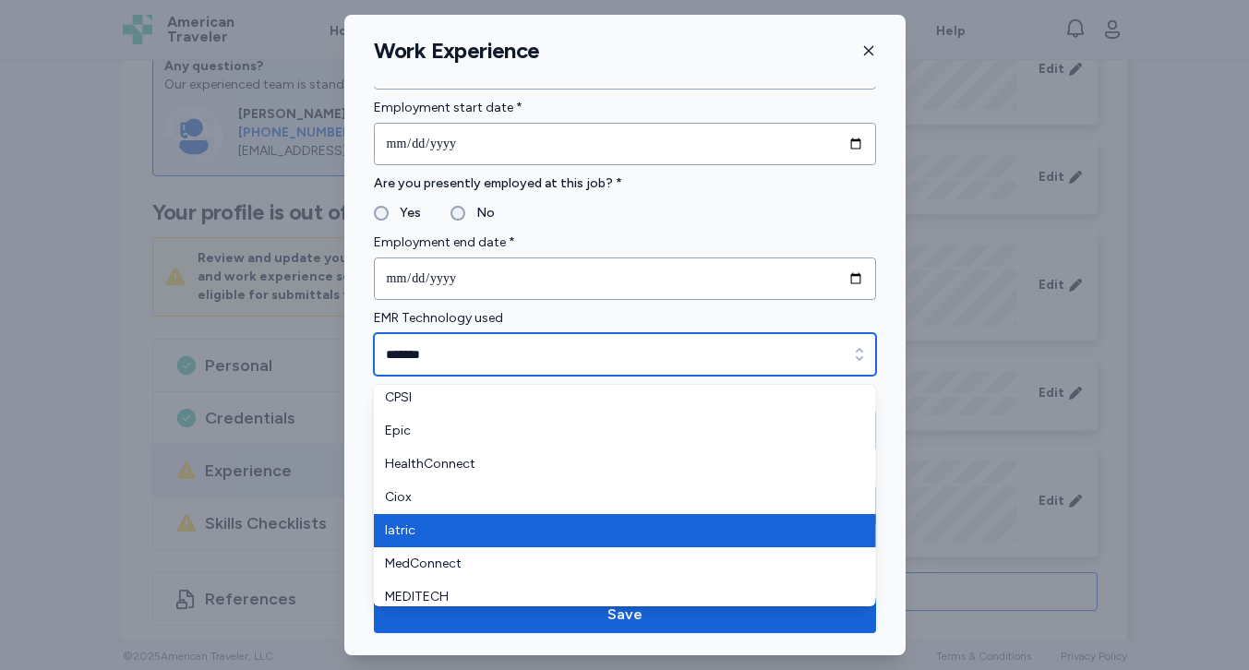
scroll to position [0, 0]
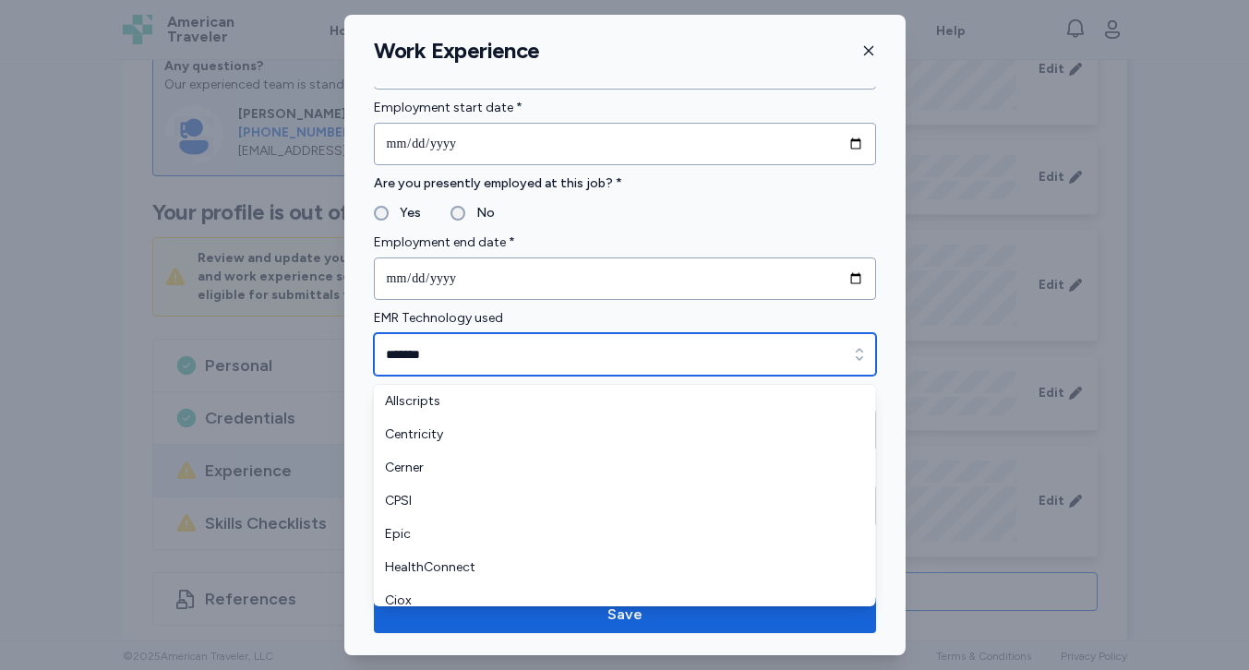
click at [499, 352] on input "*******" at bounding box center [625, 354] width 502 height 42
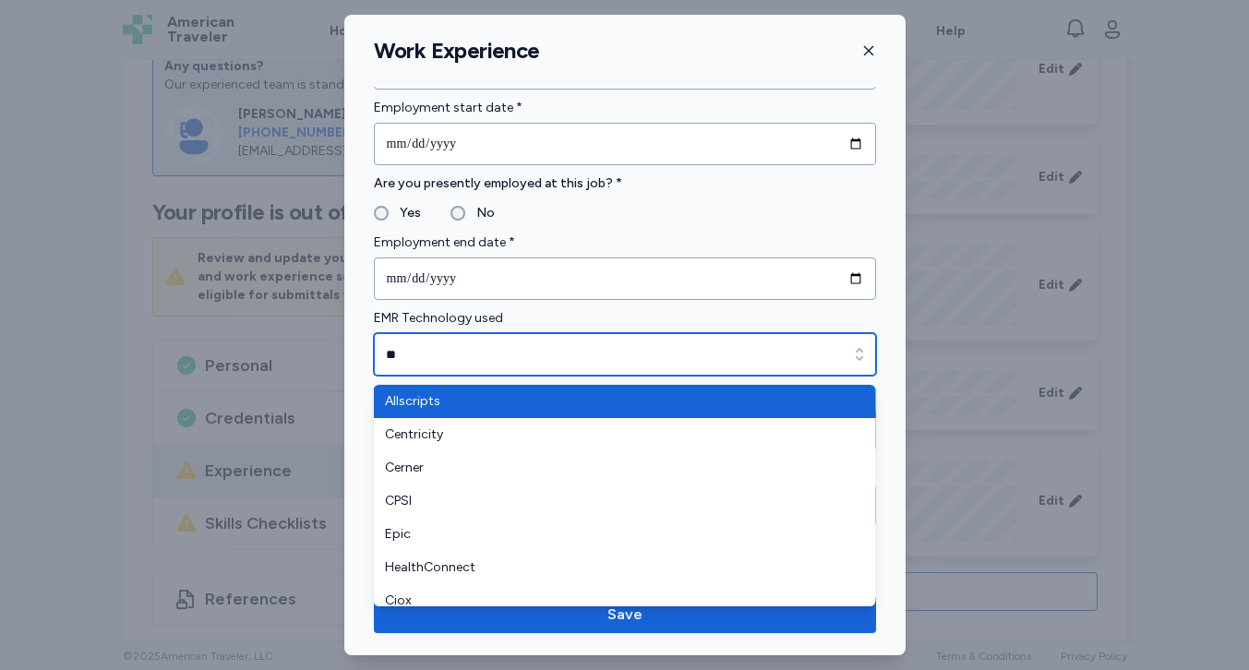
type input "*"
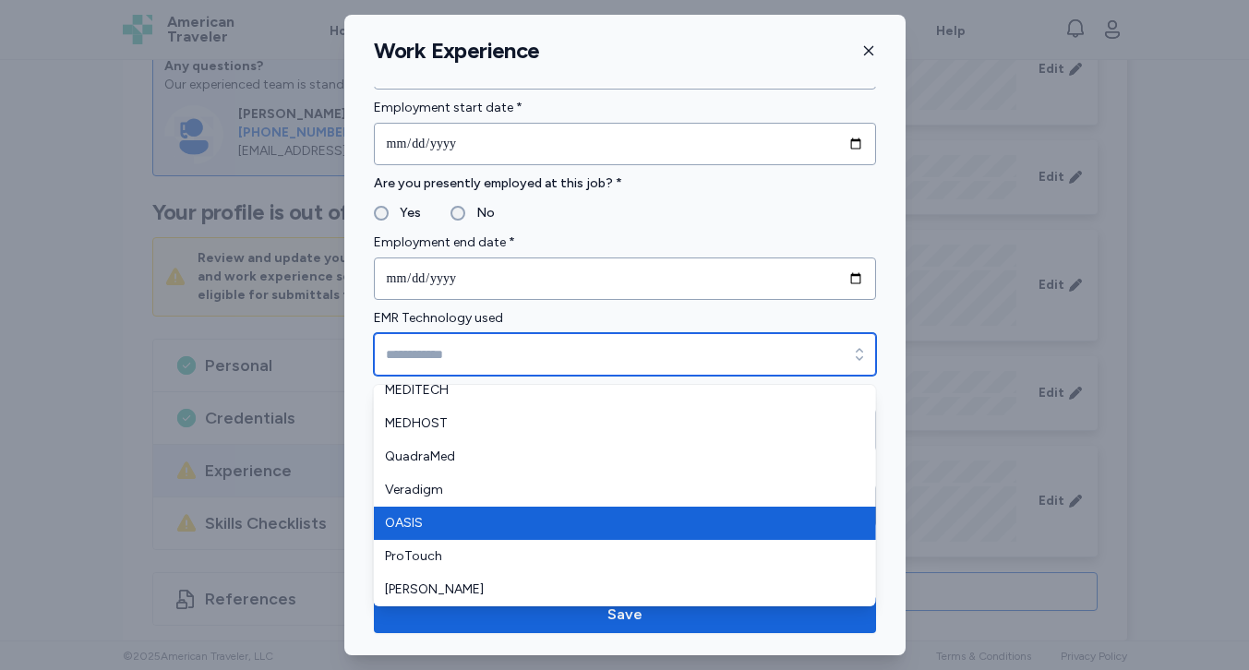
scroll to position [310, 0]
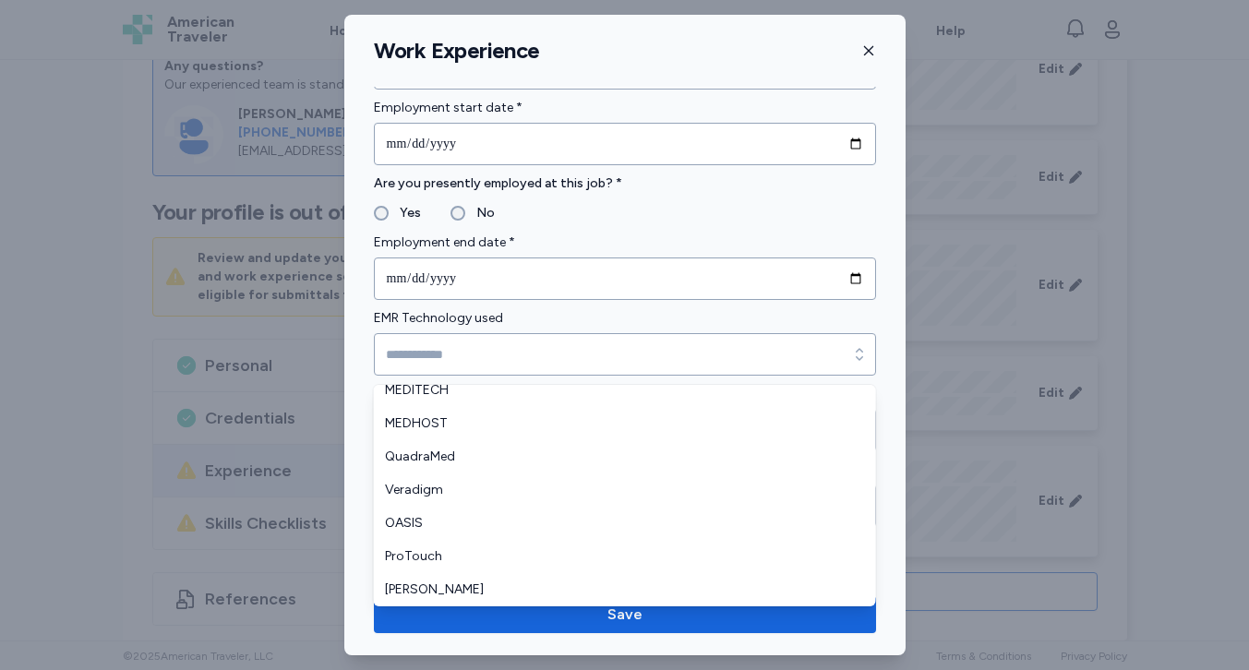
click at [603, 306] on form "**********" at bounding box center [625, 522] width 502 height 2299
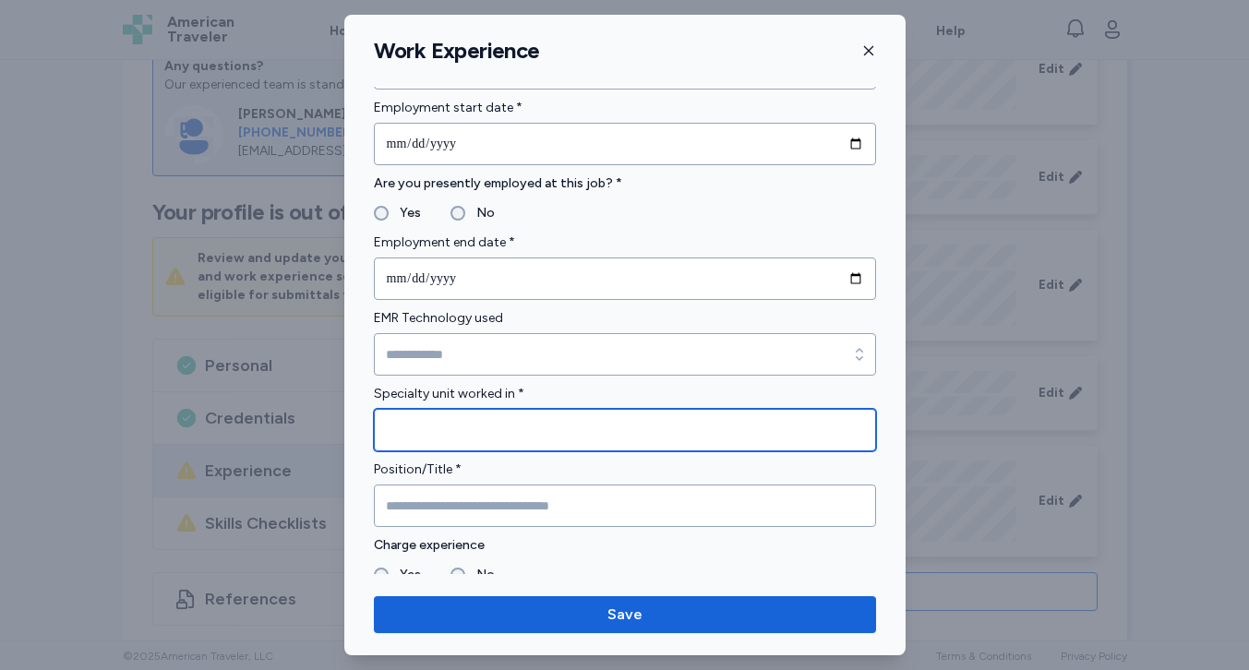
click at [532, 423] on input "Specialty unit worked in *" at bounding box center [625, 430] width 502 height 42
type input "**********"
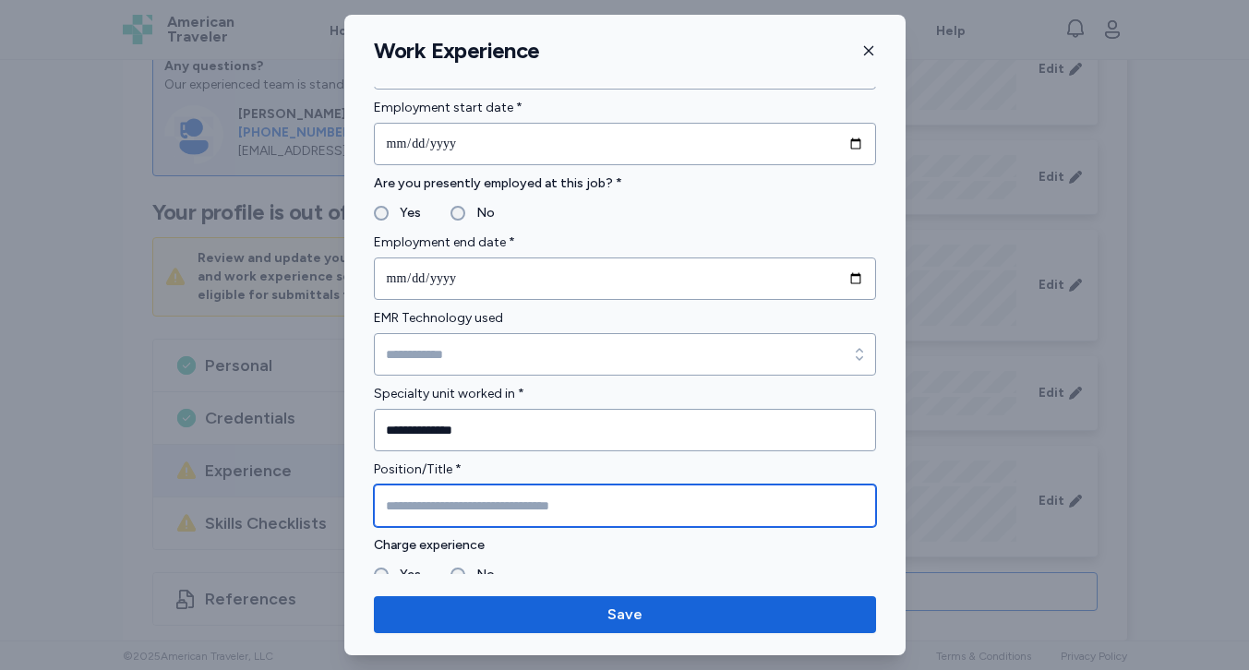
click at [469, 509] on input "Position/Title *" at bounding box center [625, 506] width 502 height 42
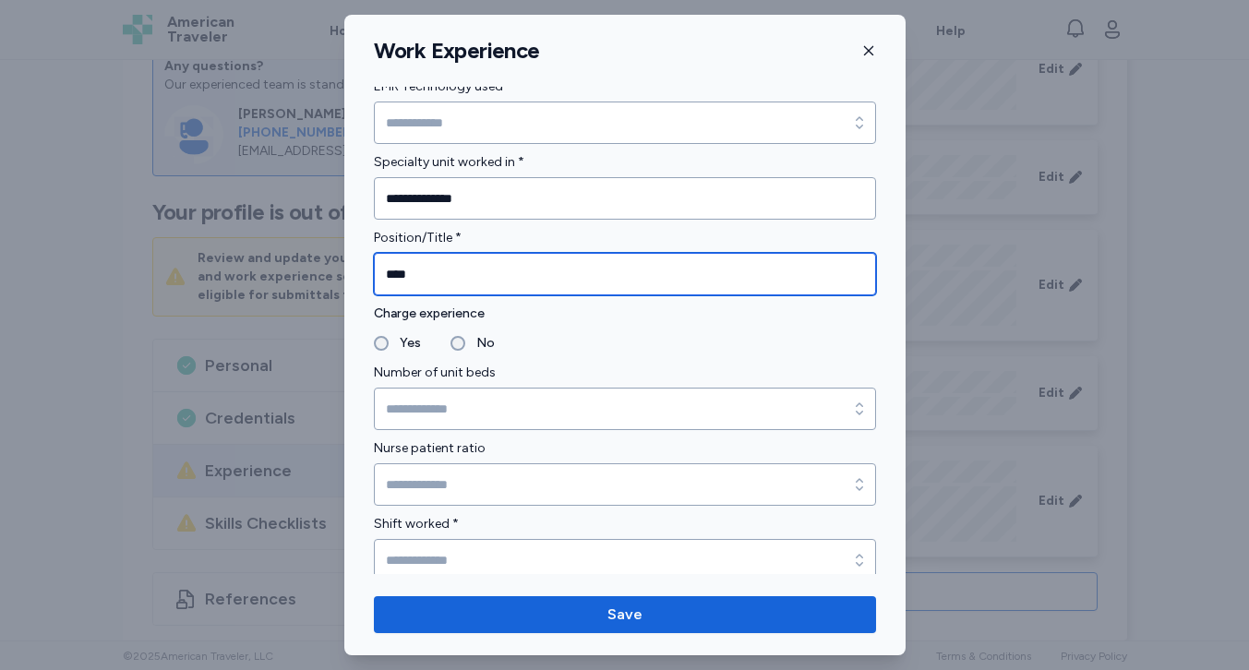
scroll to position [1057, 0]
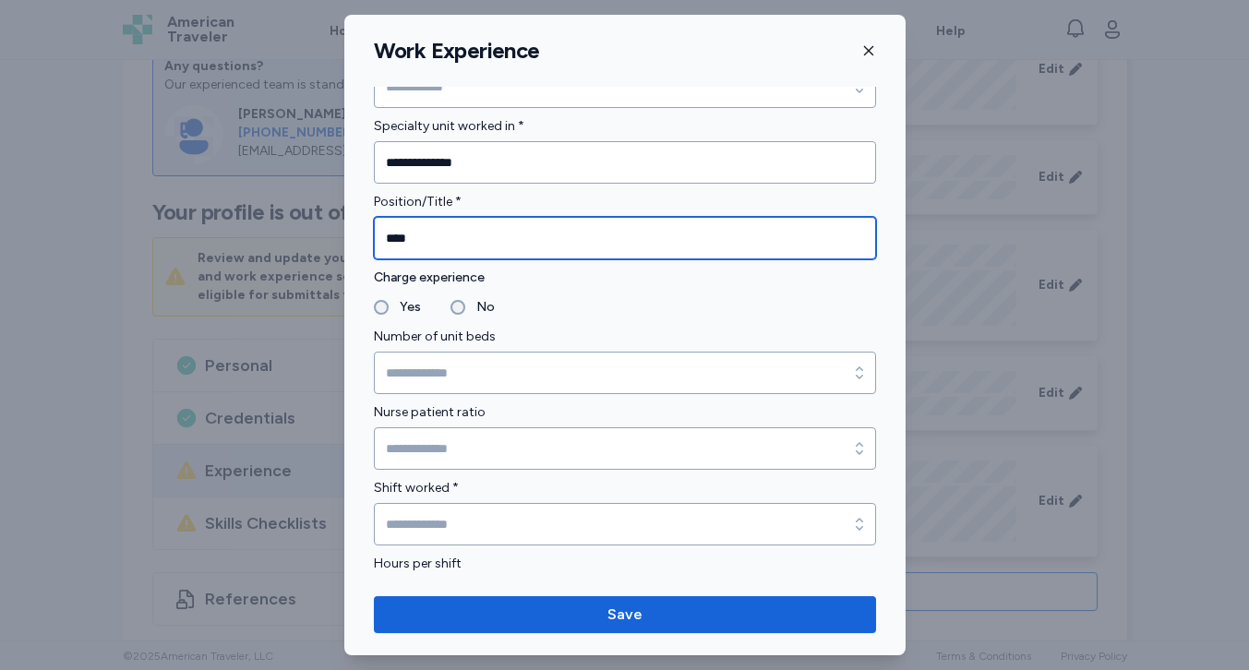
type input "****"
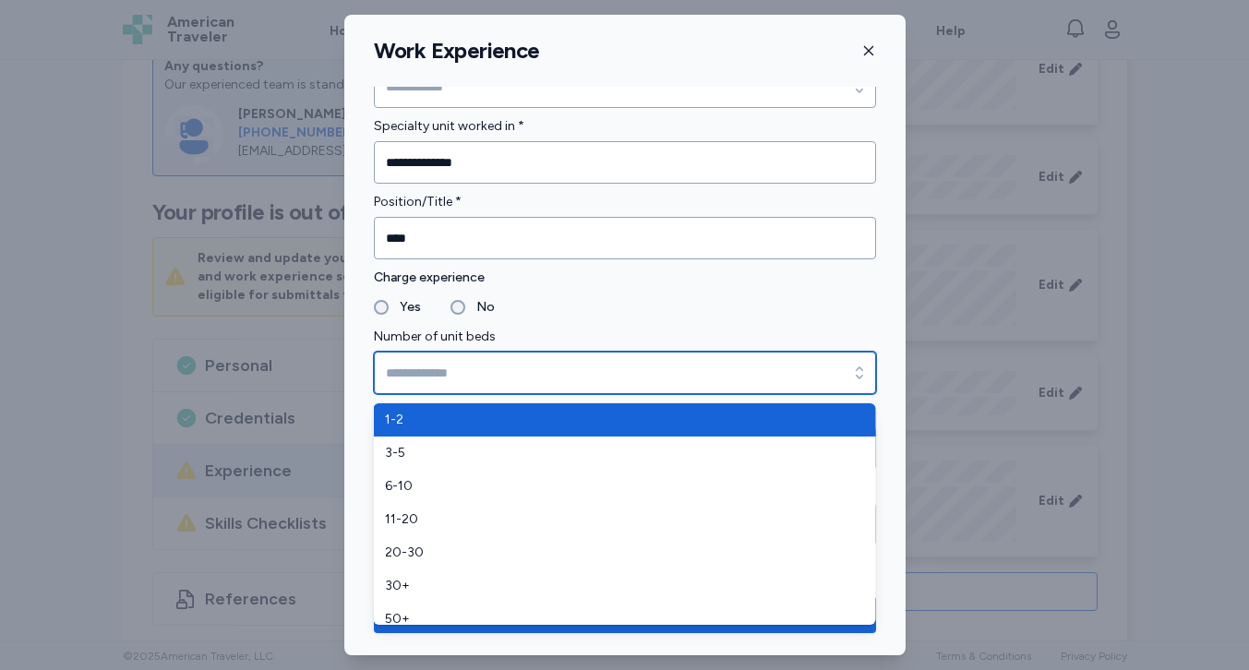
click at [447, 365] on input "Number of unit beds" at bounding box center [625, 373] width 502 height 42
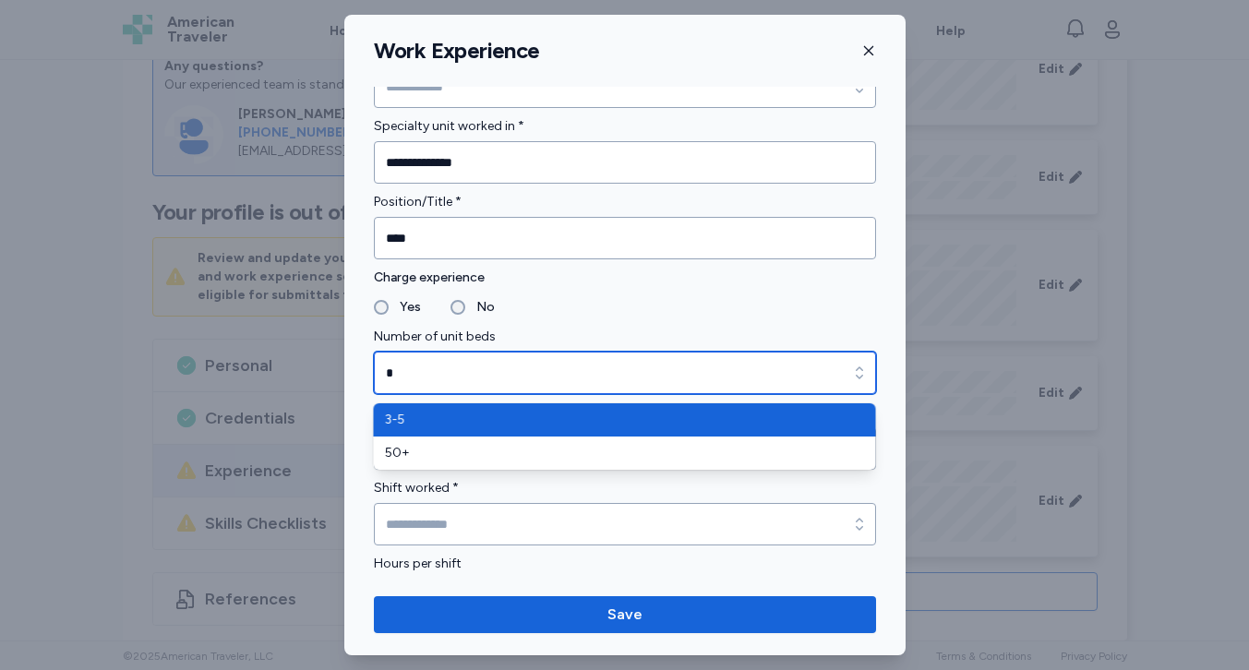
type input "***"
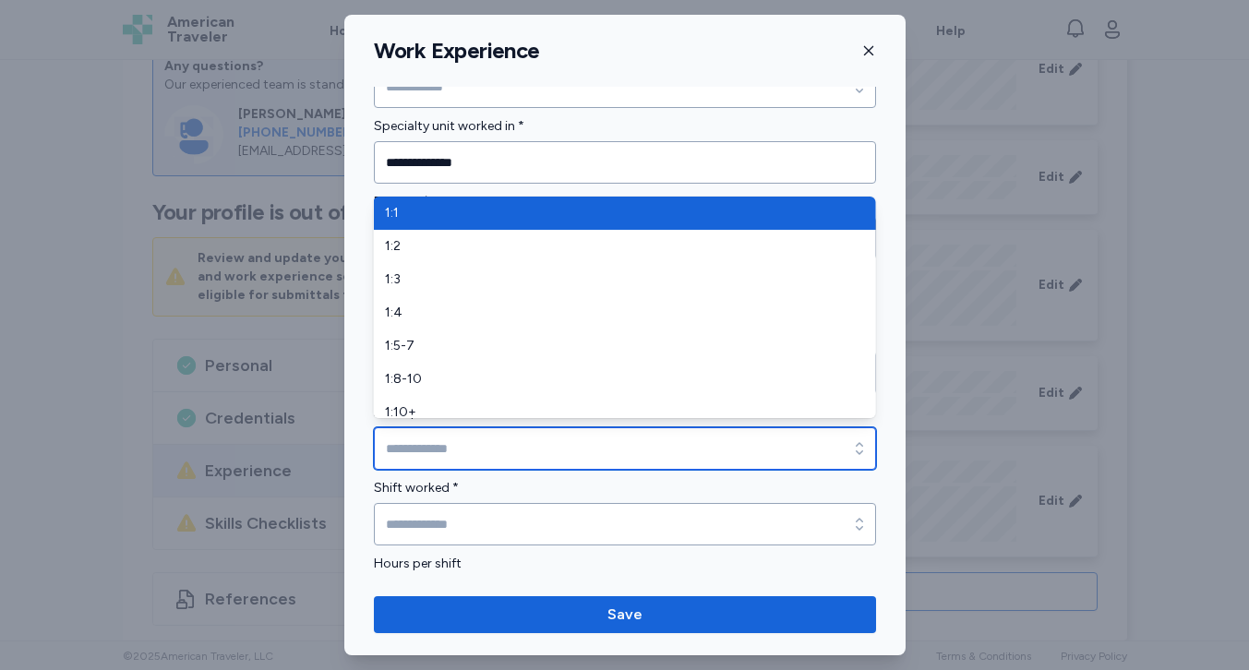
click at [448, 442] on input "Nurse patient ratio" at bounding box center [625, 448] width 502 height 42
type input "***"
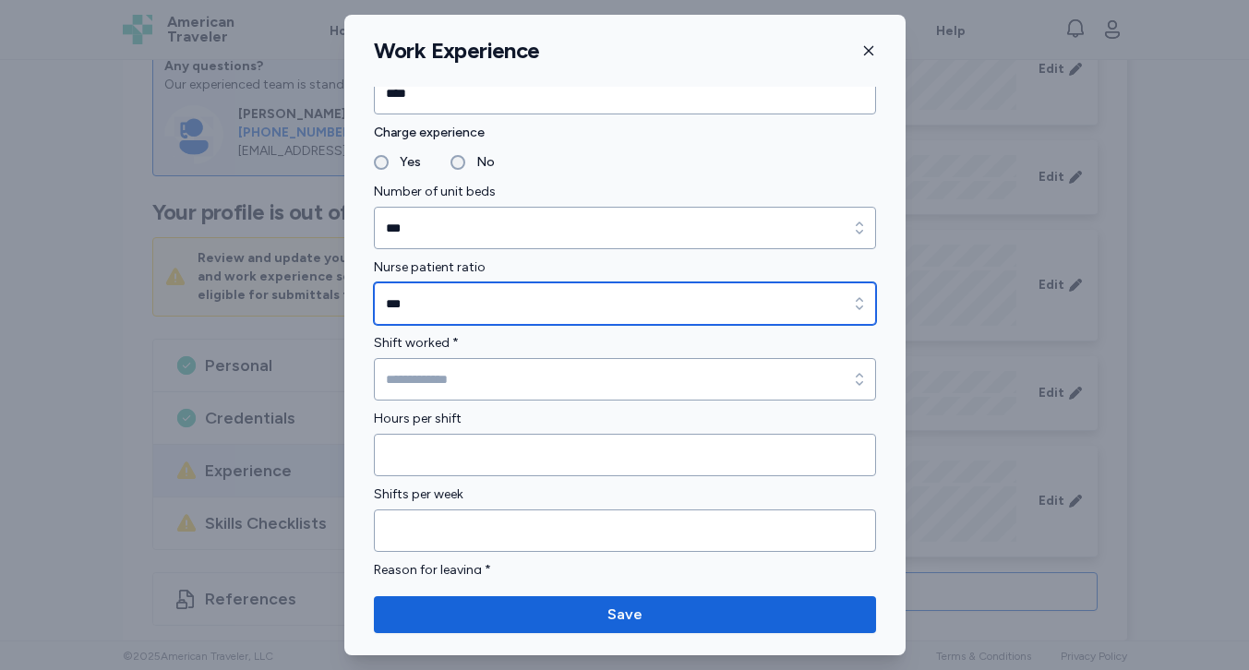
scroll to position [1214, 0]
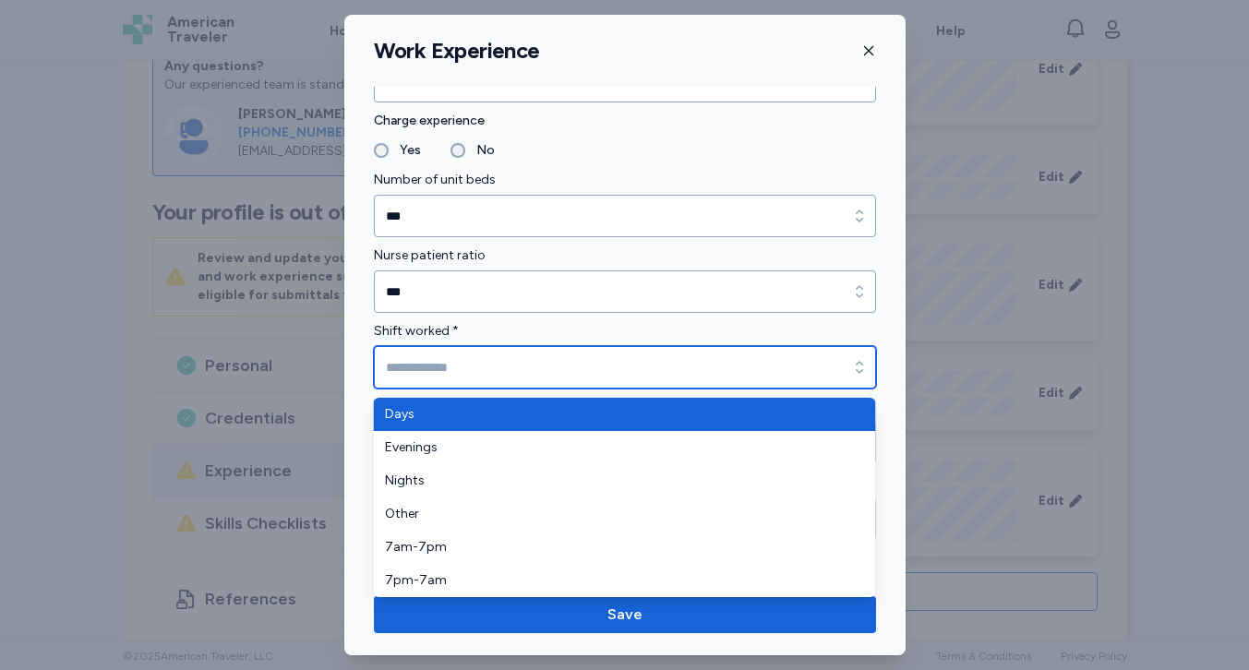
click at [461, 358] on input "Shift worked *" at bounding box center [625, 367] width 502 height 42
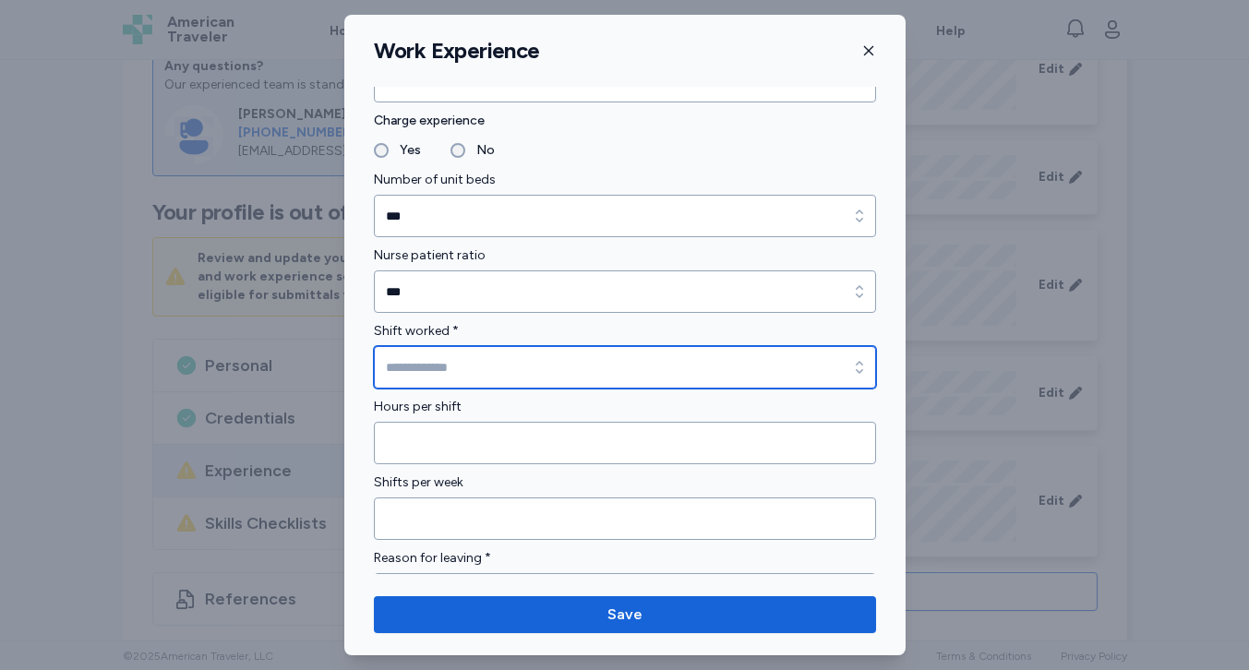
type input "****"
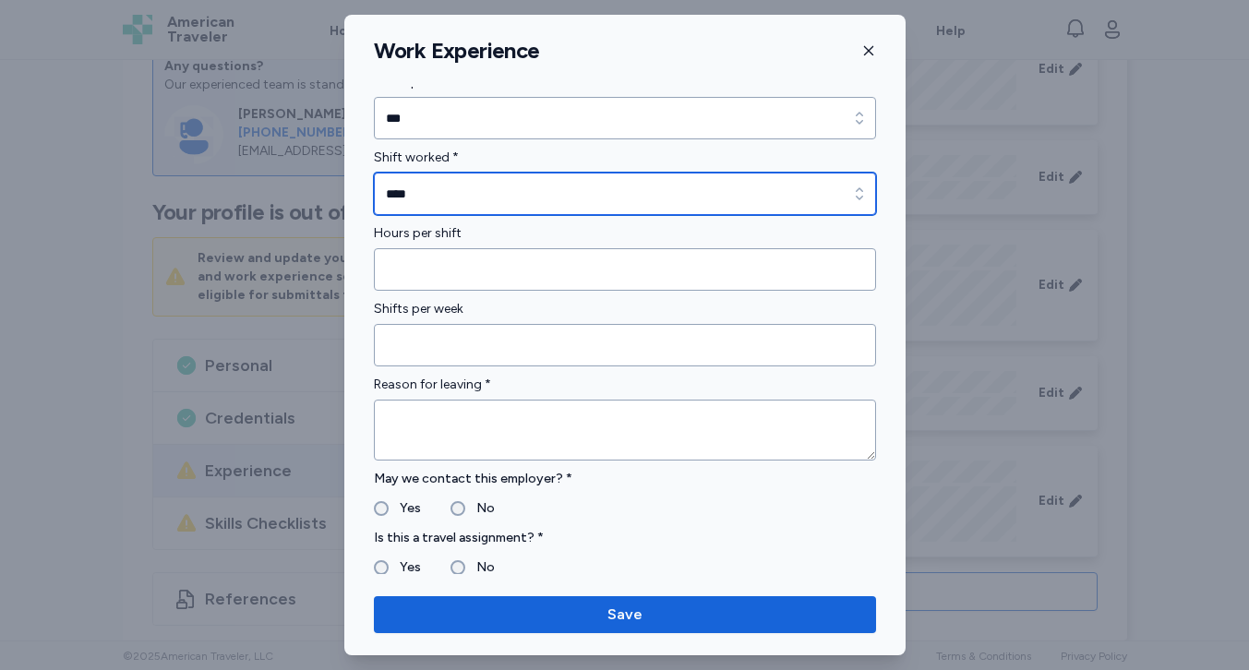
scroll to position [1404, 0]
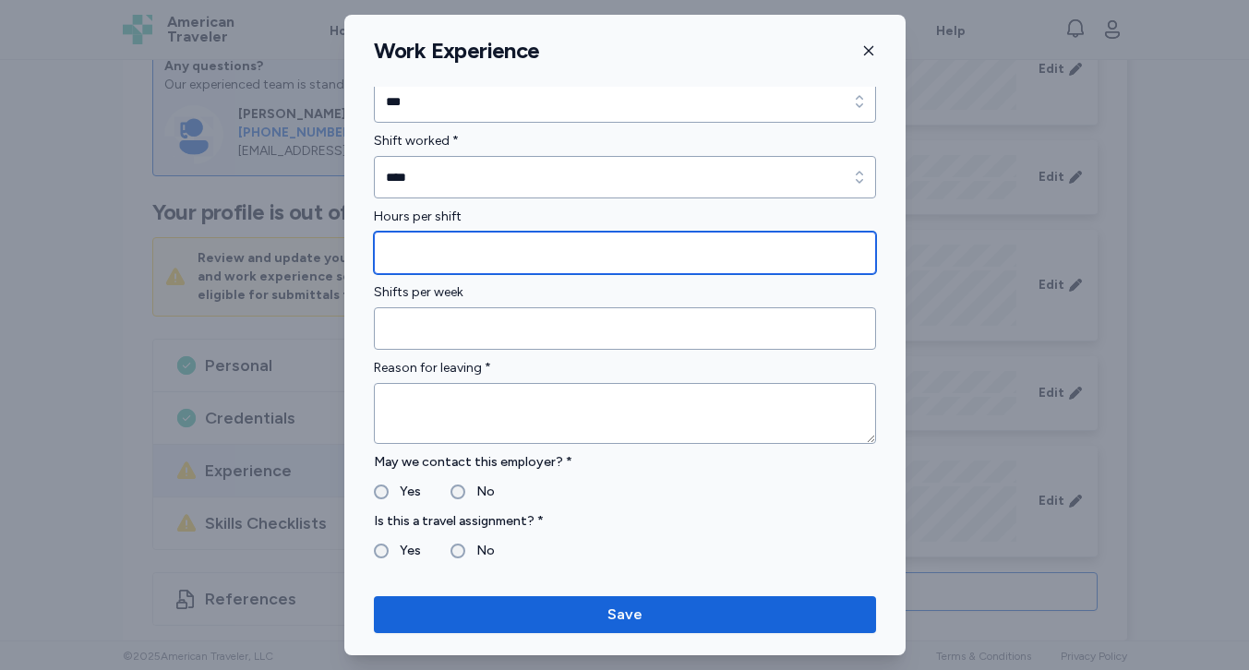
click at [438, 239] on input "Hours per shift" at bounding box center [625, 253] width 502 height 42
type input "*"
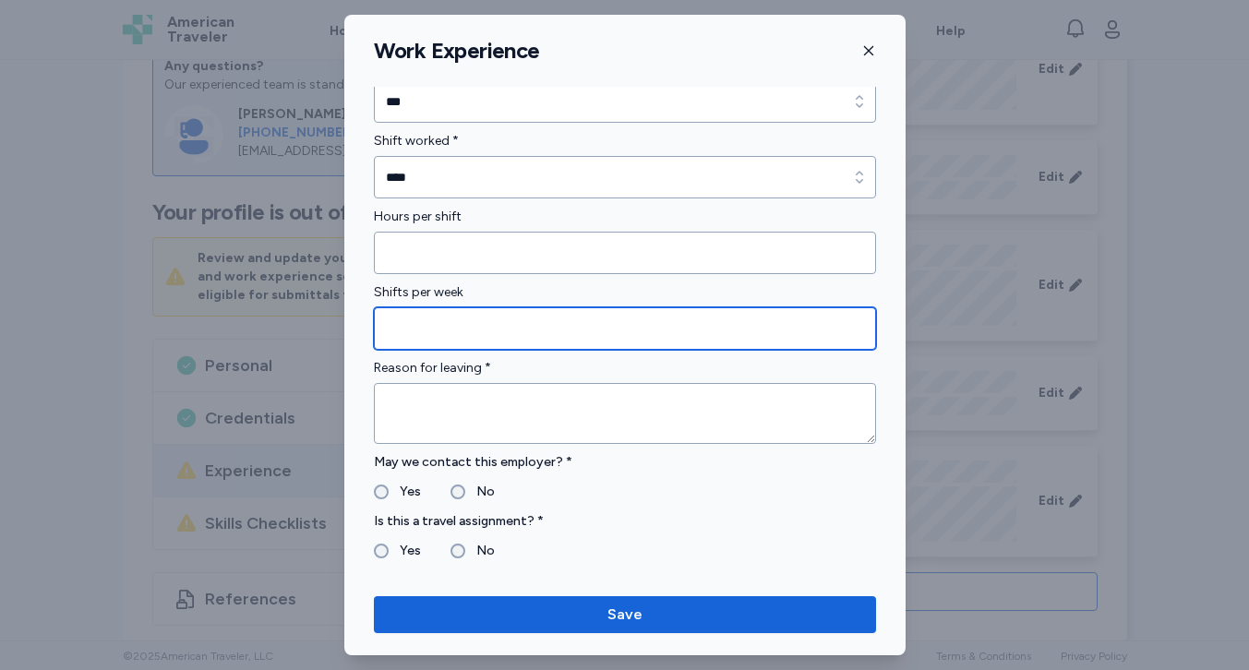
click at [442, 316] on input "Shifts per week" at bounding box center [625, 328] width 502 height 42
type input "*"
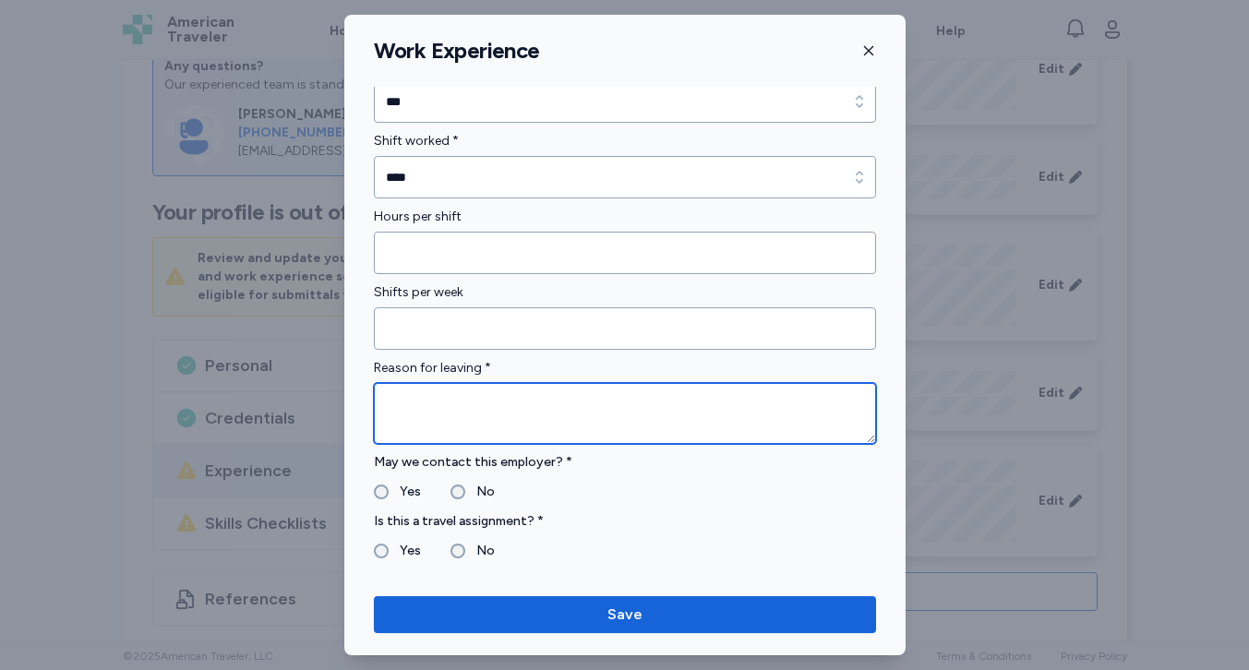
click at [442, 399] on textarea at bounding box center [625, 413] width 502 height 61
type textarea "**********"
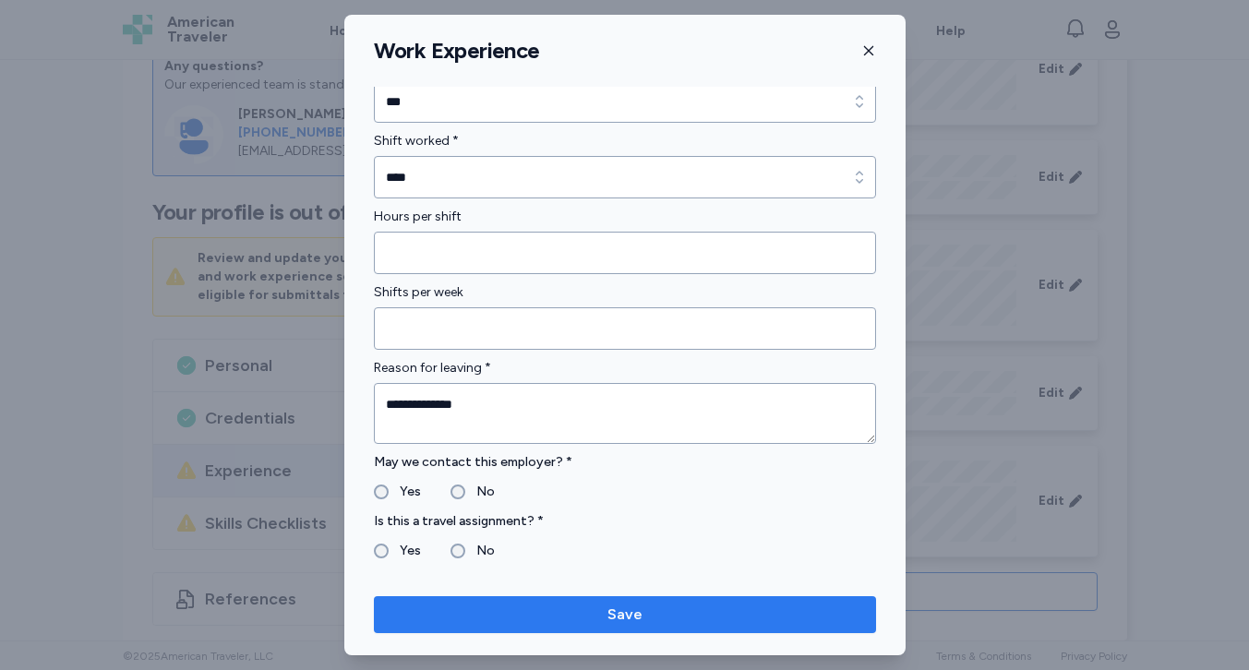
click at [529, 616] on span "Save" at bounding box center [625, 615] width 473 height 22
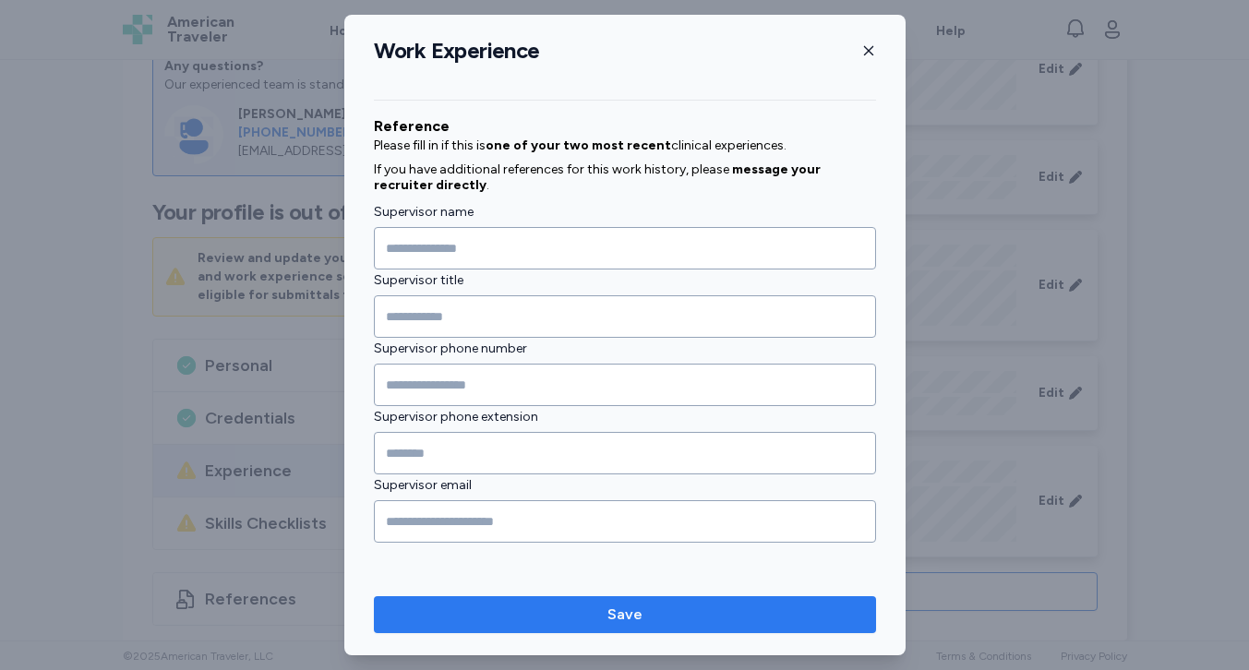
type input "**********"
click at [529, 600] on button "Save" at bounding box center [625, 614] width 502 height 37
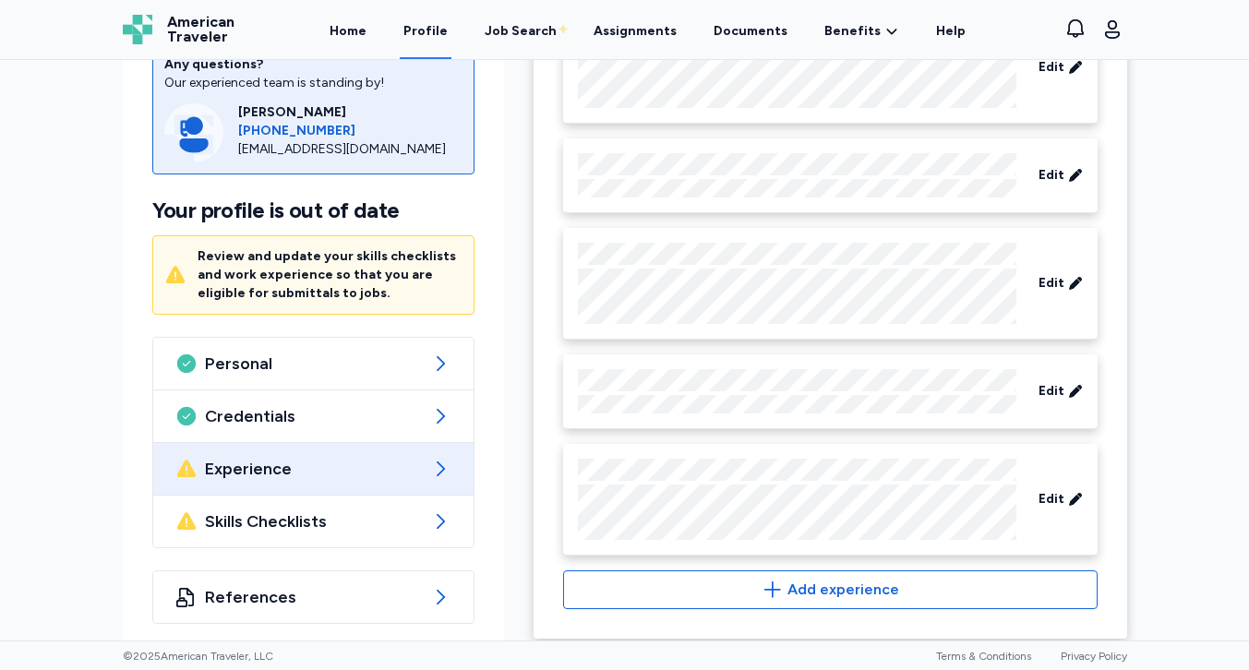
scroll to position [2072, 0]
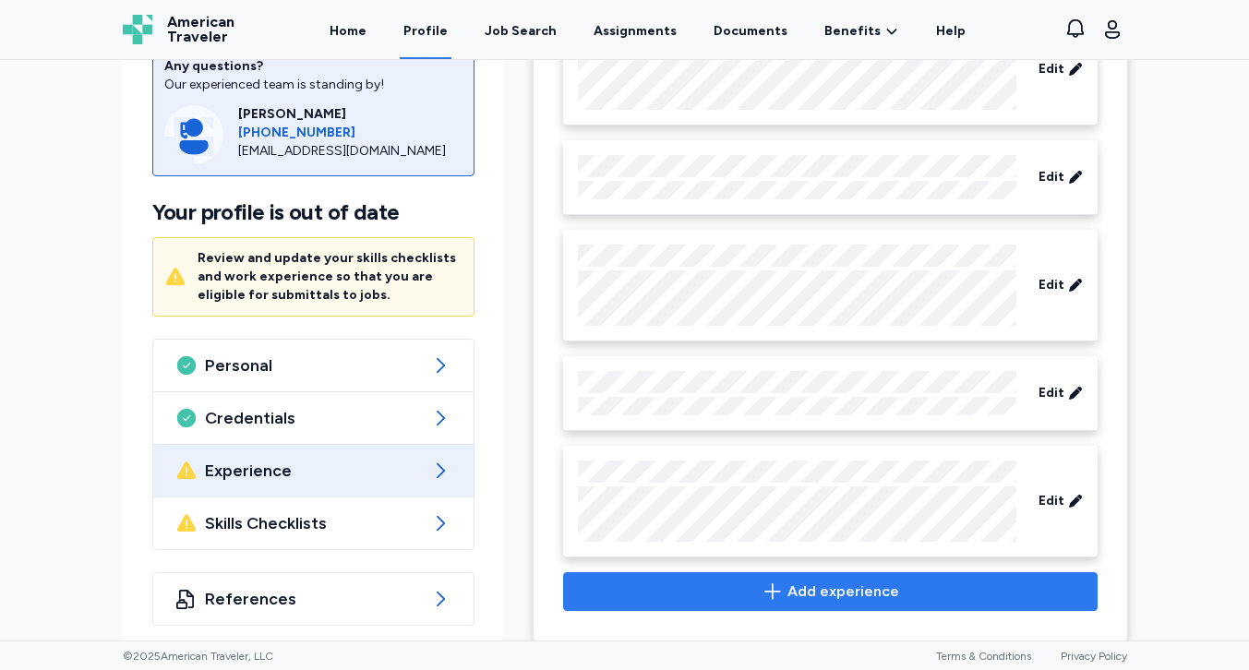
click at [766, 581] on icon "button" at bounding box center [773, 592] width 22 height 22
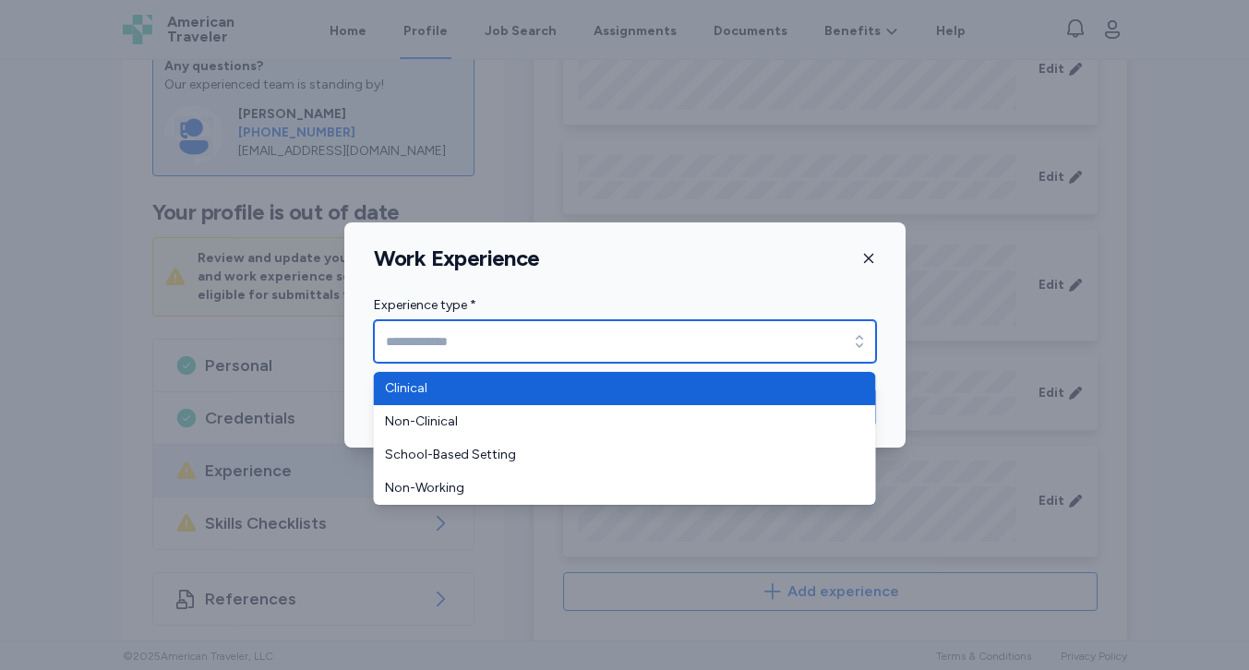
click at [642, 358] on input "Experience type *" at bounding box center [625, 341] width 502 height 42
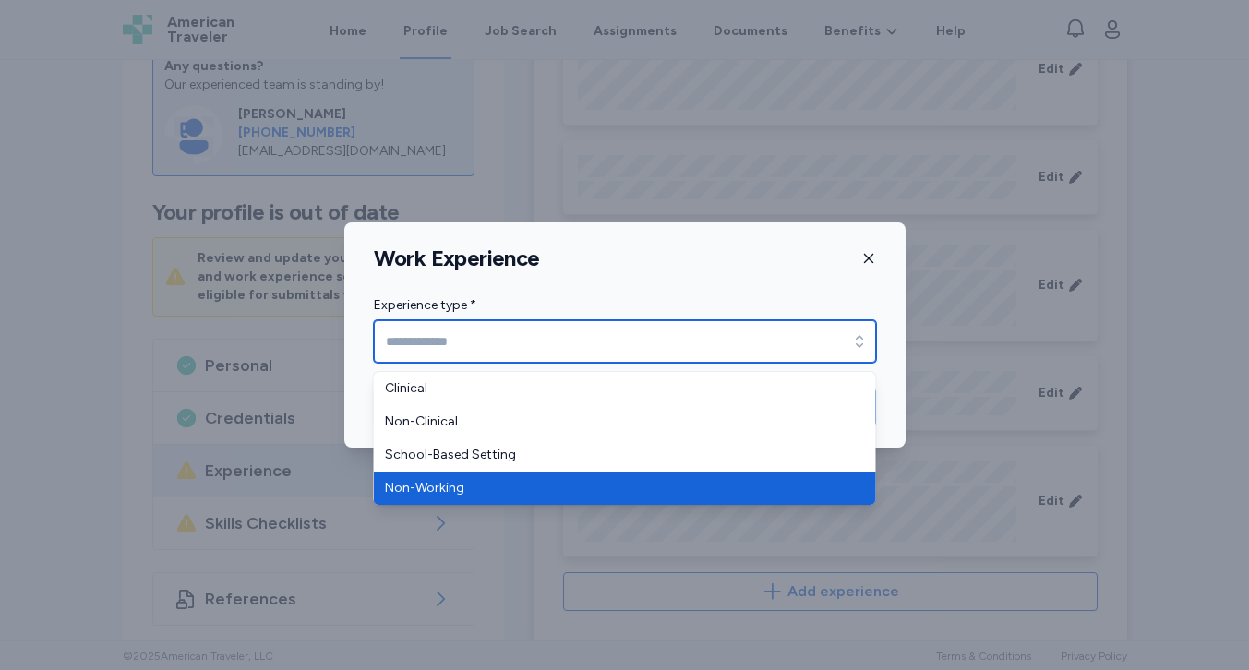
type input "**********"
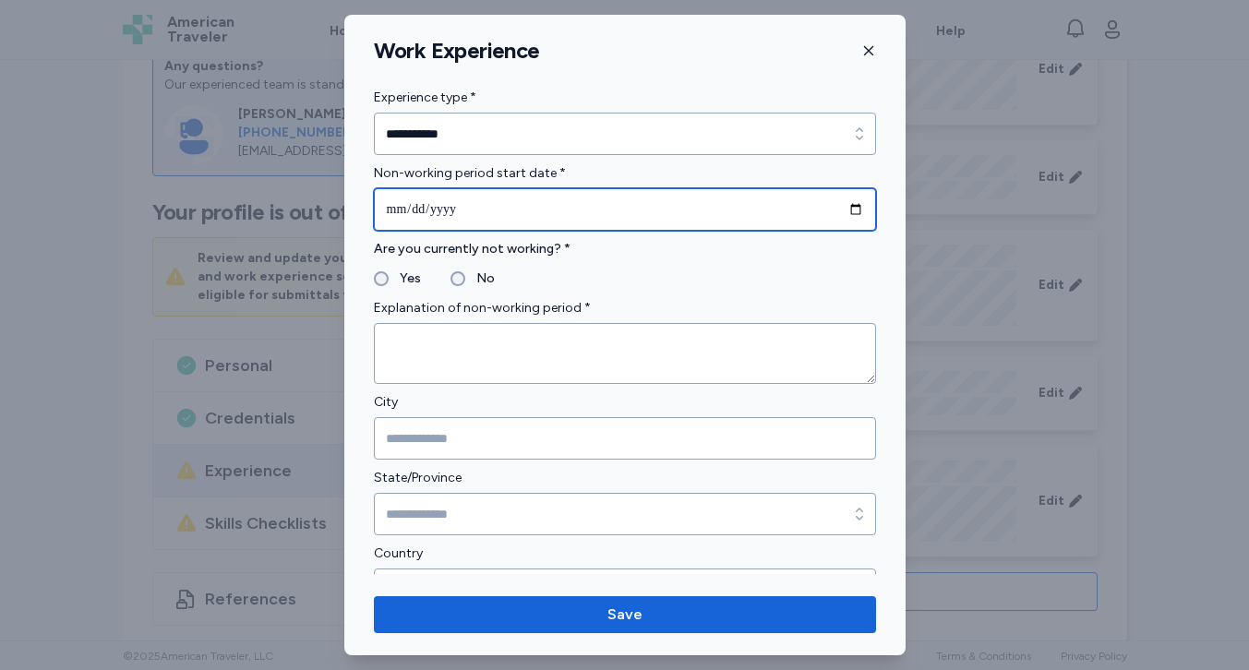
click at [433, 190] on input "date" at bounding box center [625, 209] width 502 height 42
type input "**********"
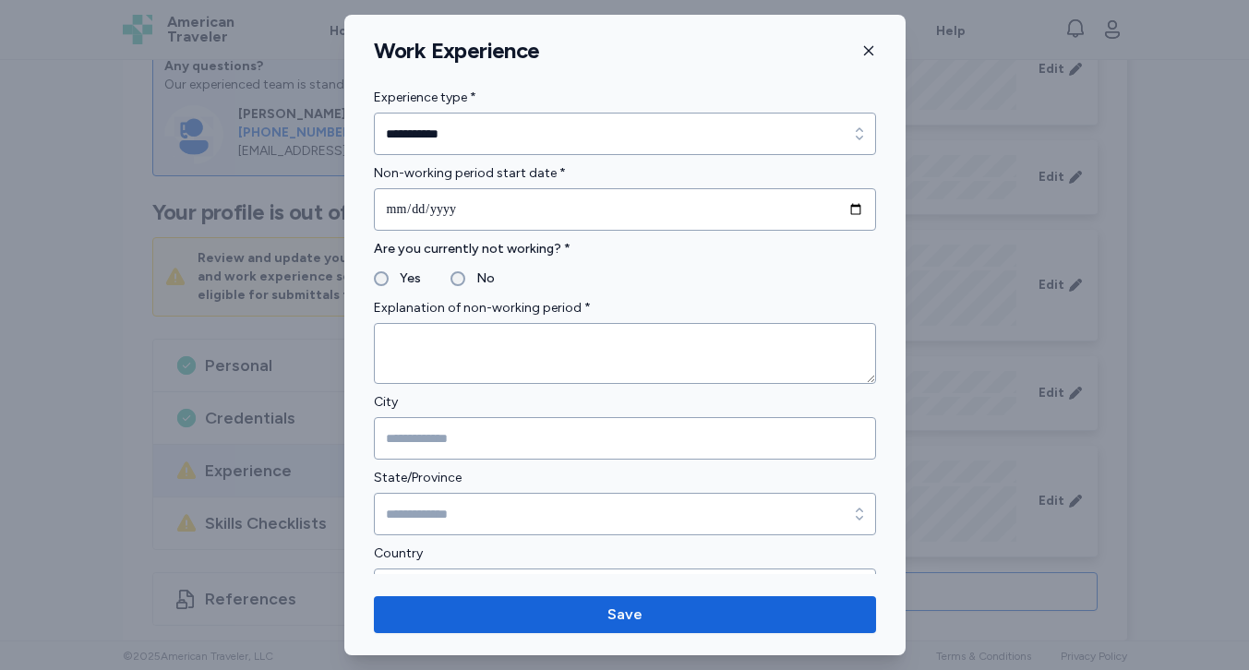
click at [656, 254] on label "Are you currently not working? *" at bounding box center [625, 249] width 502 height 22
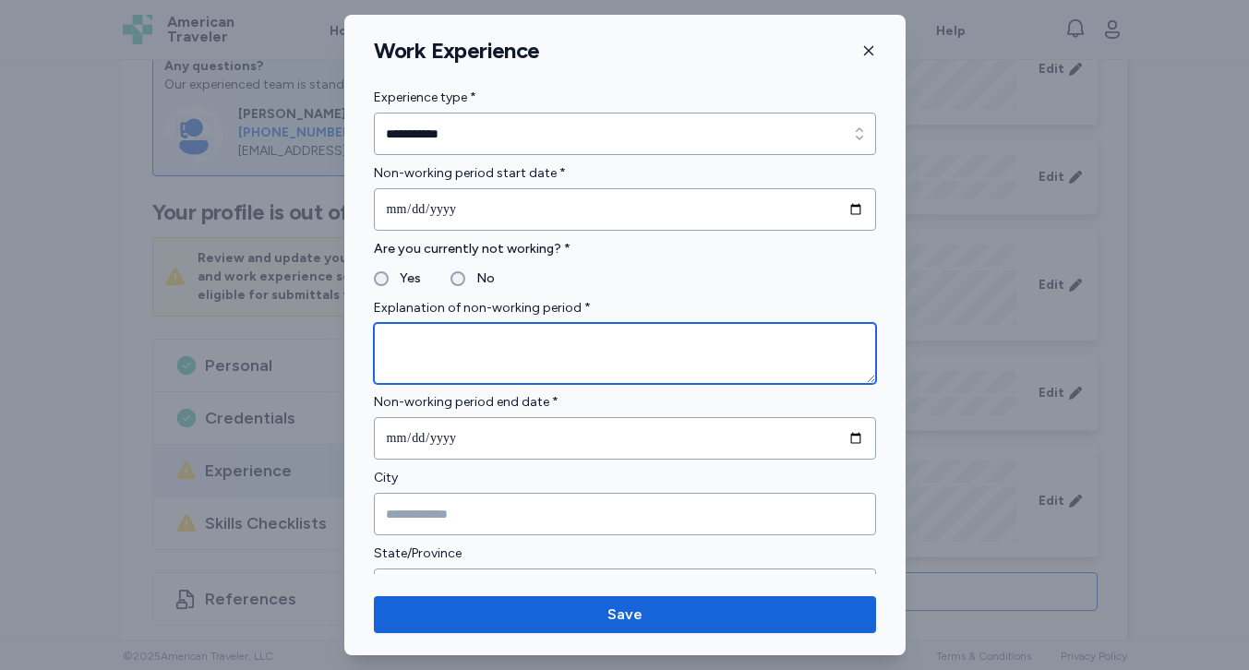
click at [453, 336] on textarea at bounding box center [625, 353] width 502 height 61
type textarea "*"
click at [440, 348] on textarea "**********" at bounding box center [625, 353] width 502 height 61
type textarea "**********"
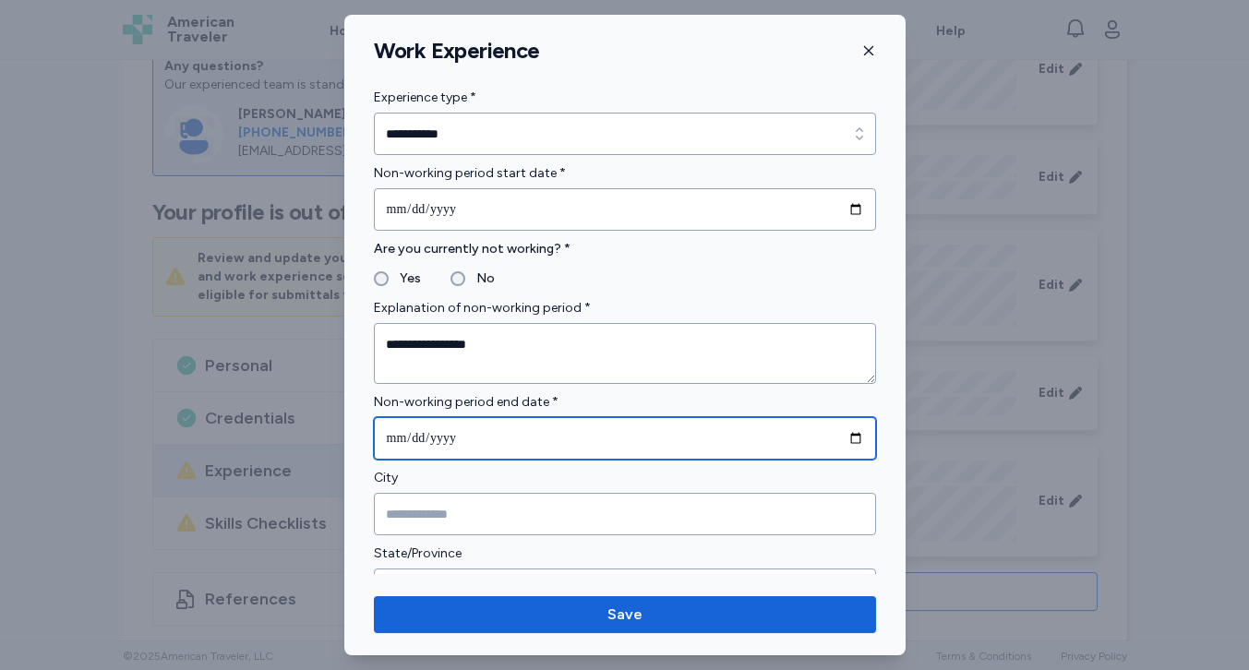
click at [433, 439] on input "date" at bounding box center [625, 438] width 502 height 42
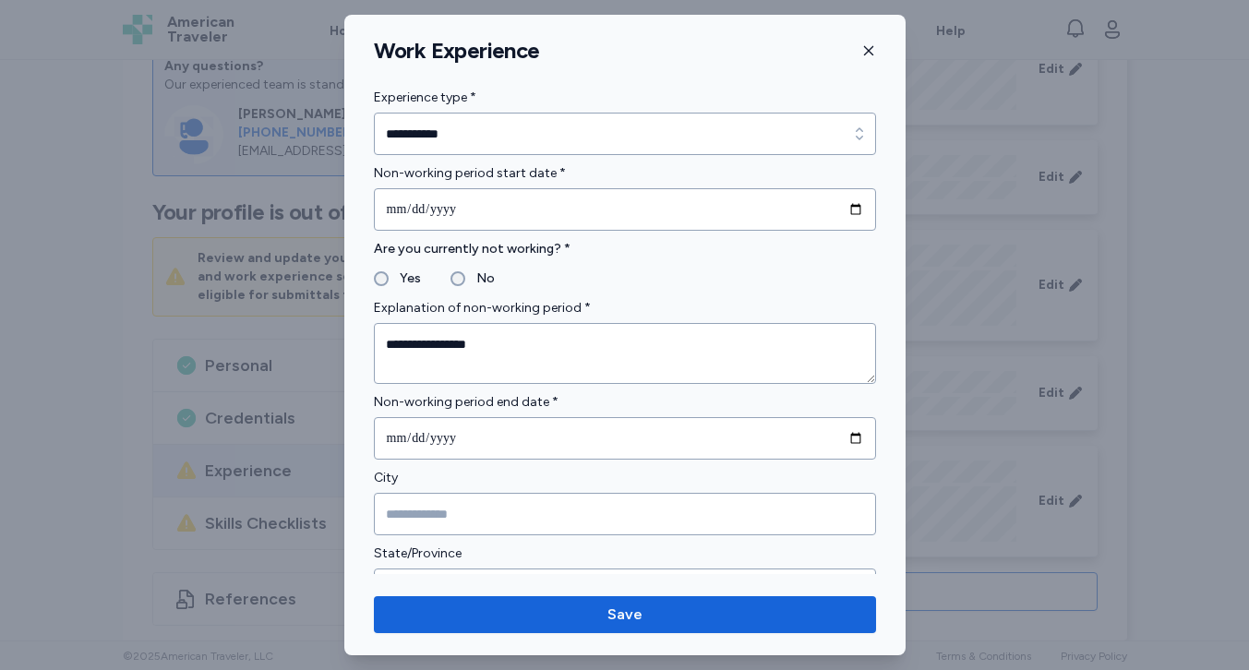
click at [557, 396] on label "Non-working period end date *" at bounding box center [625, 402] width 502 height 22
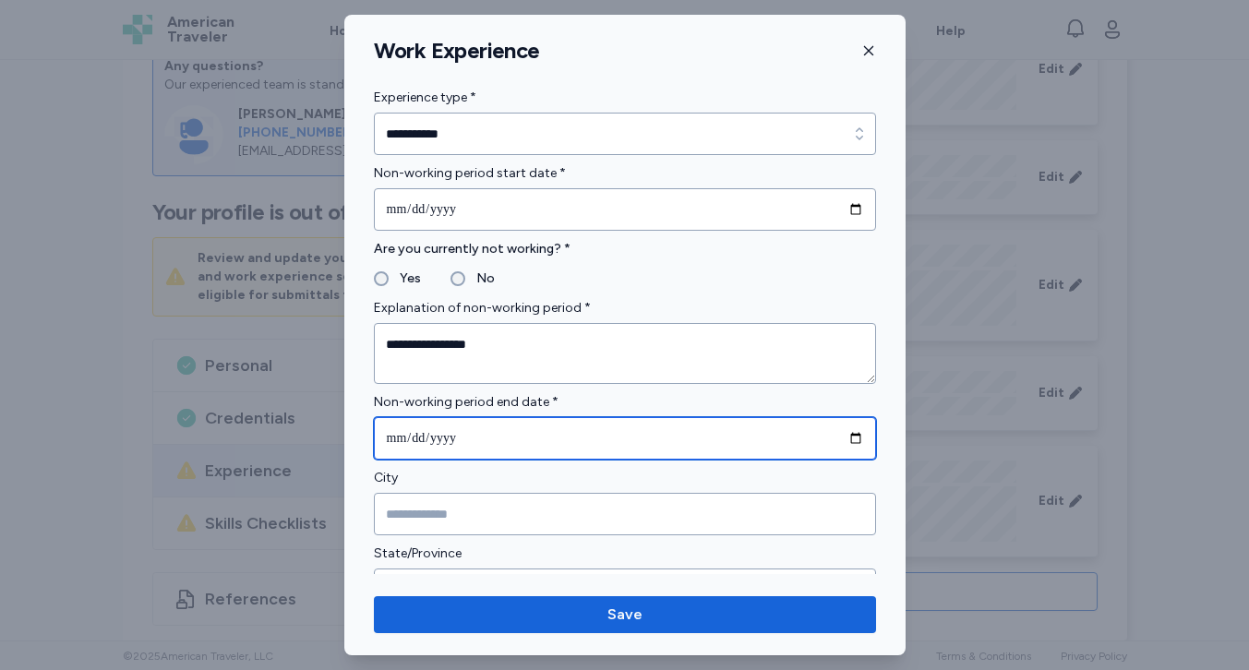
click at [480, 449] on input "date" at bounding box center [625, 438] width 502 height 42
type input "**********"
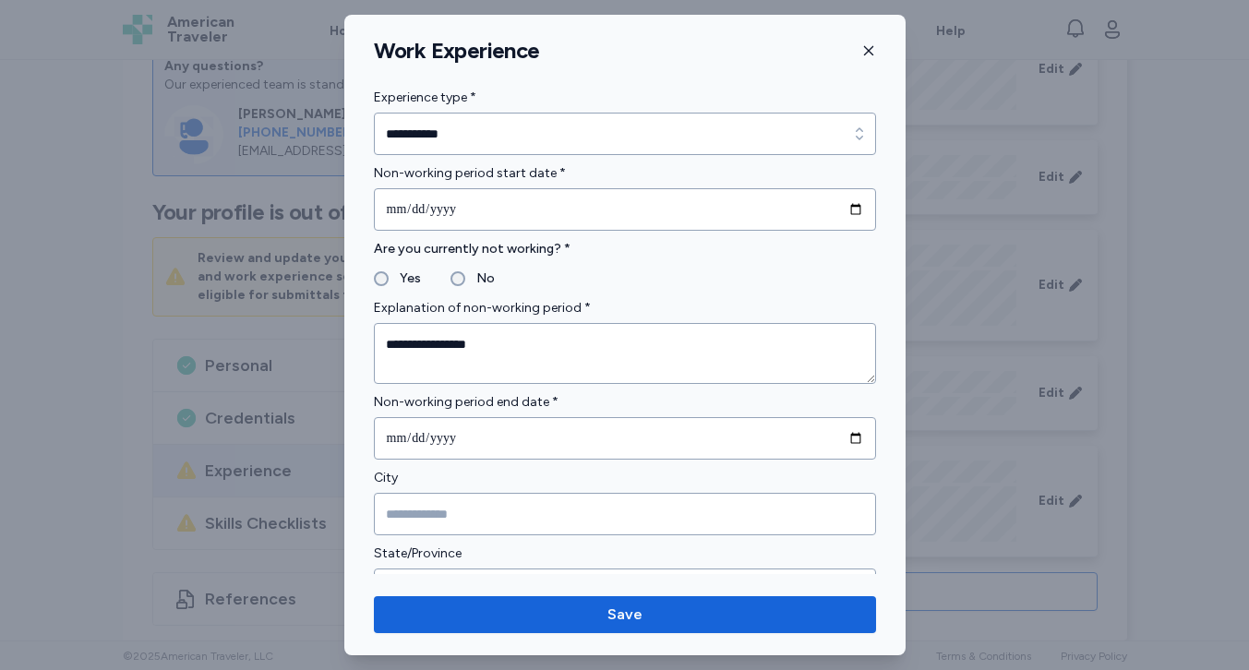
click at [651, 486] on label "City" at bounding box center [625, 478] width 502 height 22
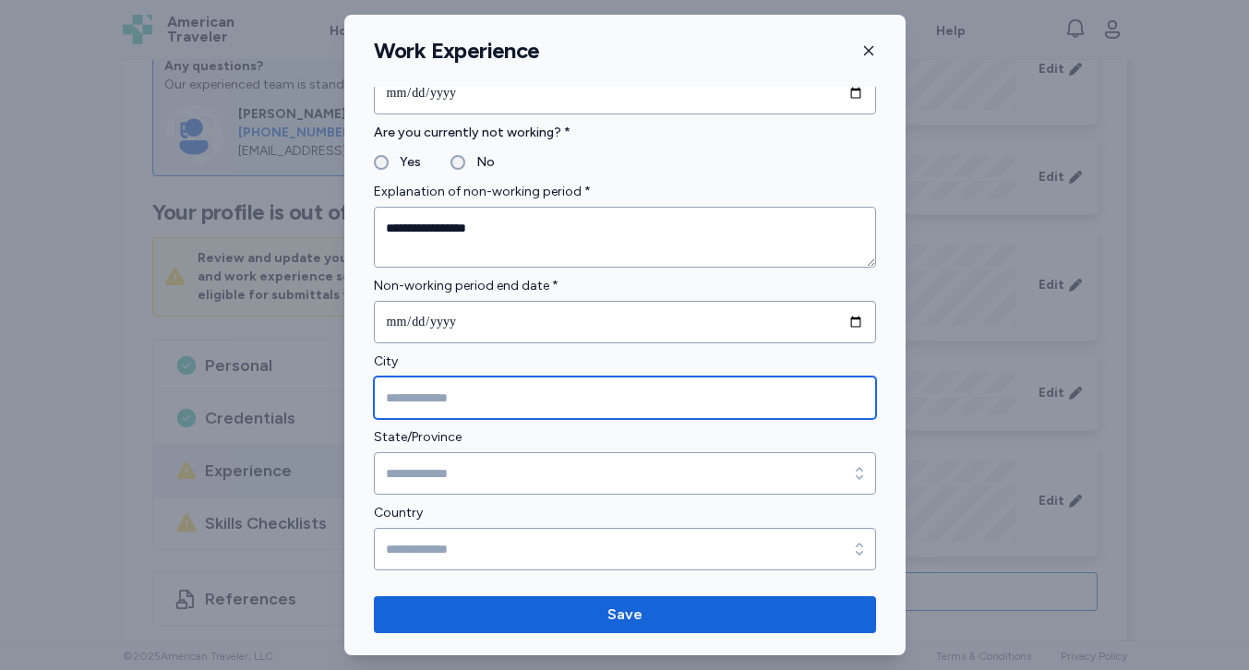
scroll to position [116, 0]
type input "*****"
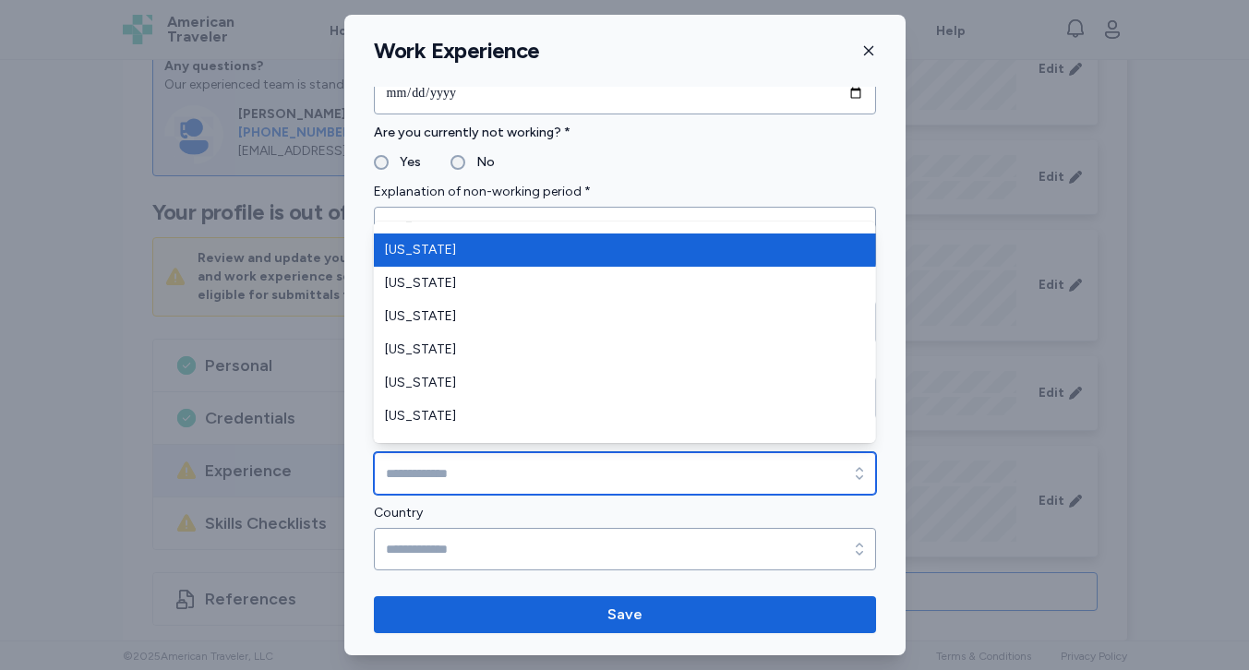
scroll to position [199, 0]
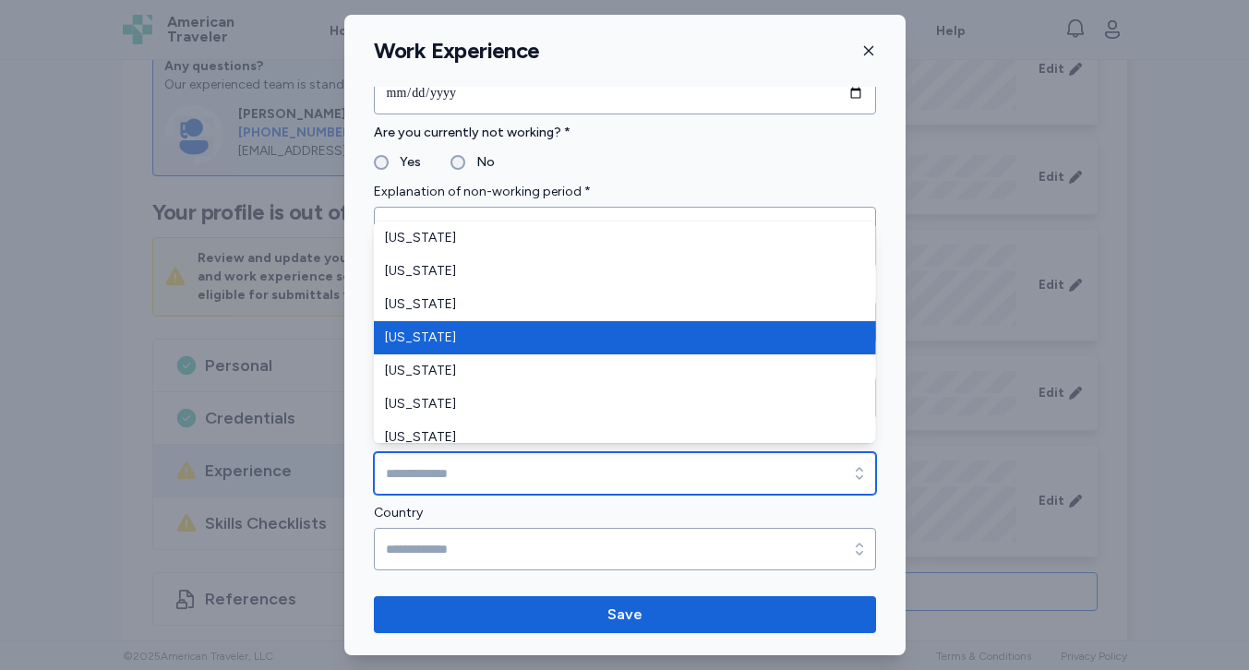
type input "*******"
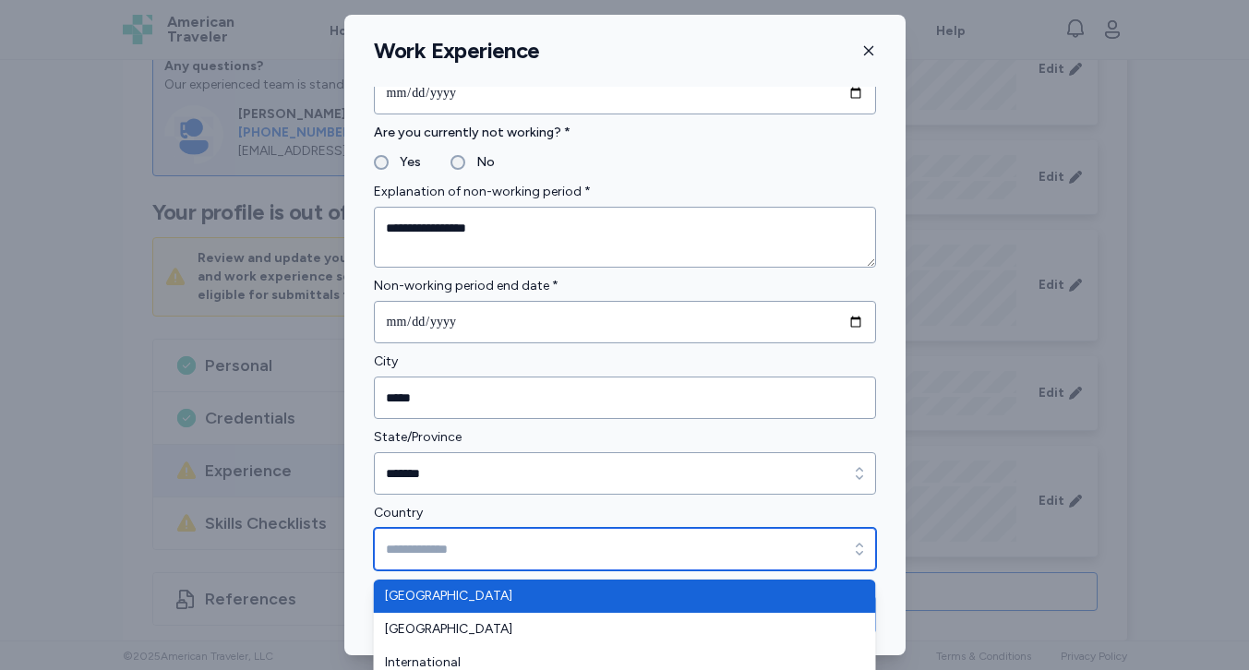
type input "**********"
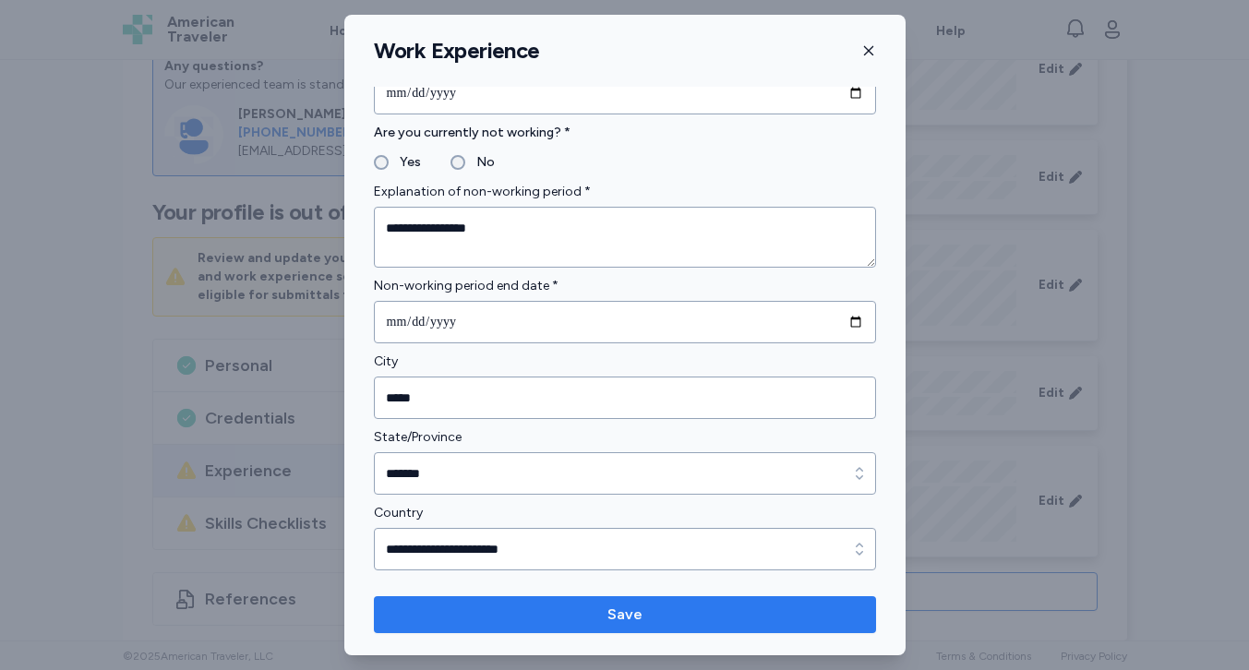
click at [489, 623] on span "Save" at bounding box center [625, 615] width 473 height 22
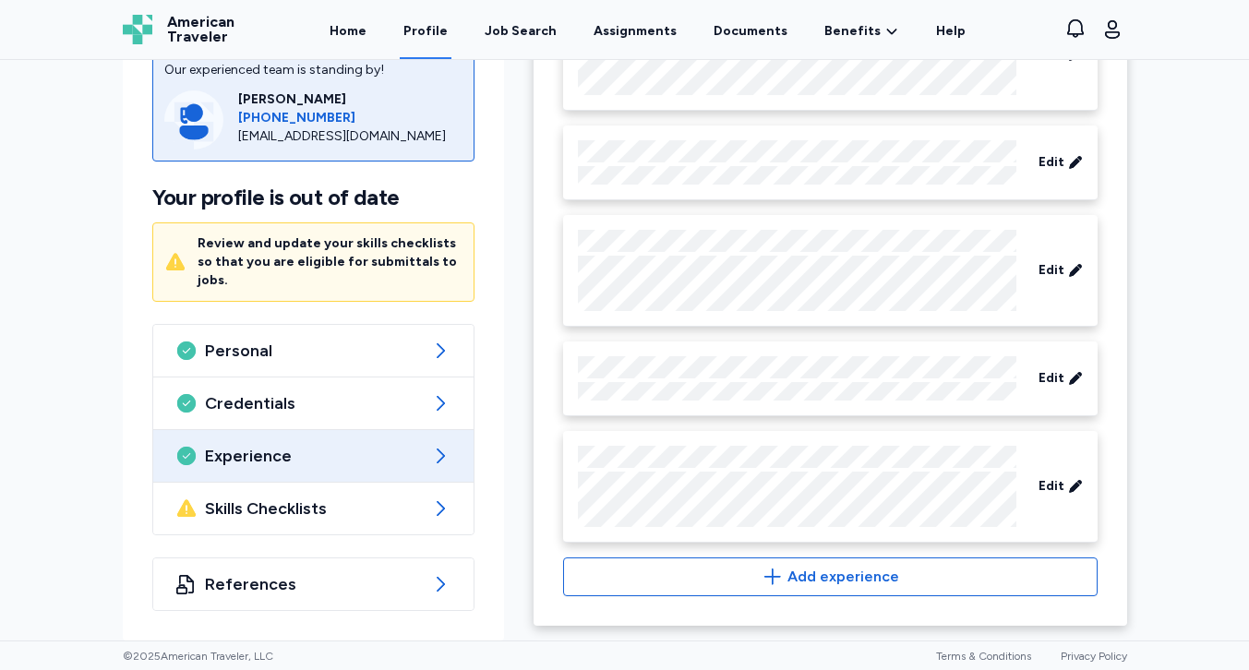
scroll to position [2029, 0]
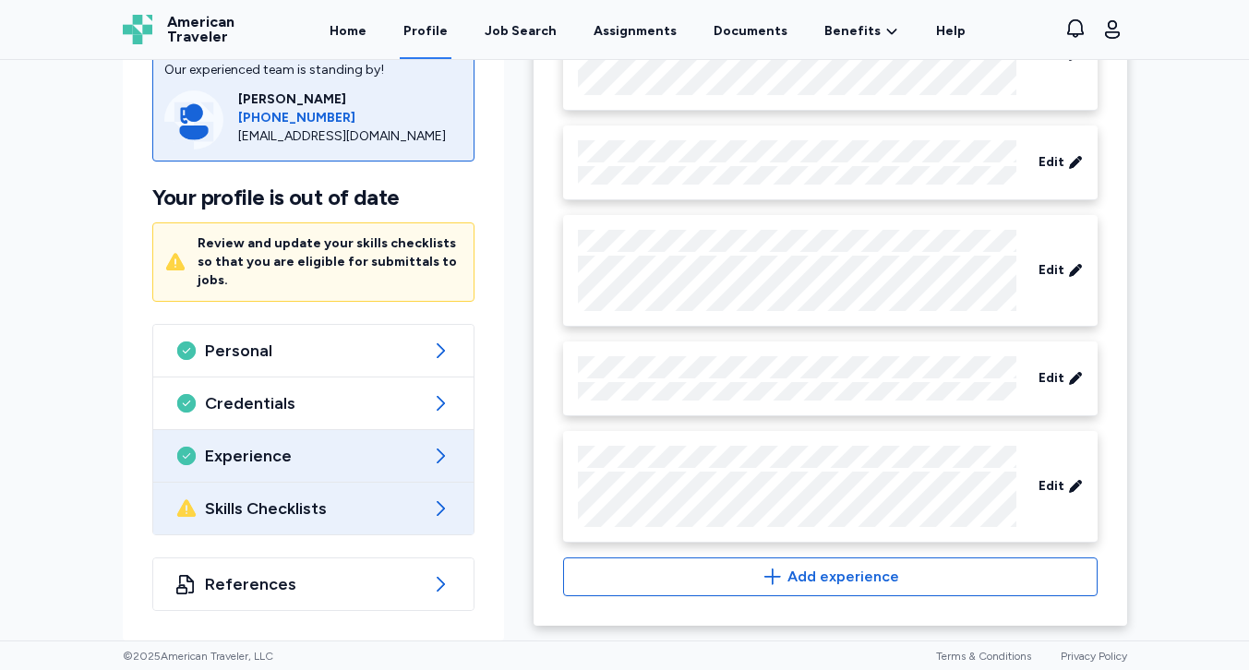
click at [313, 509] on span "Skills Checklists" at bounding box center [314, 509] width 218 height 22
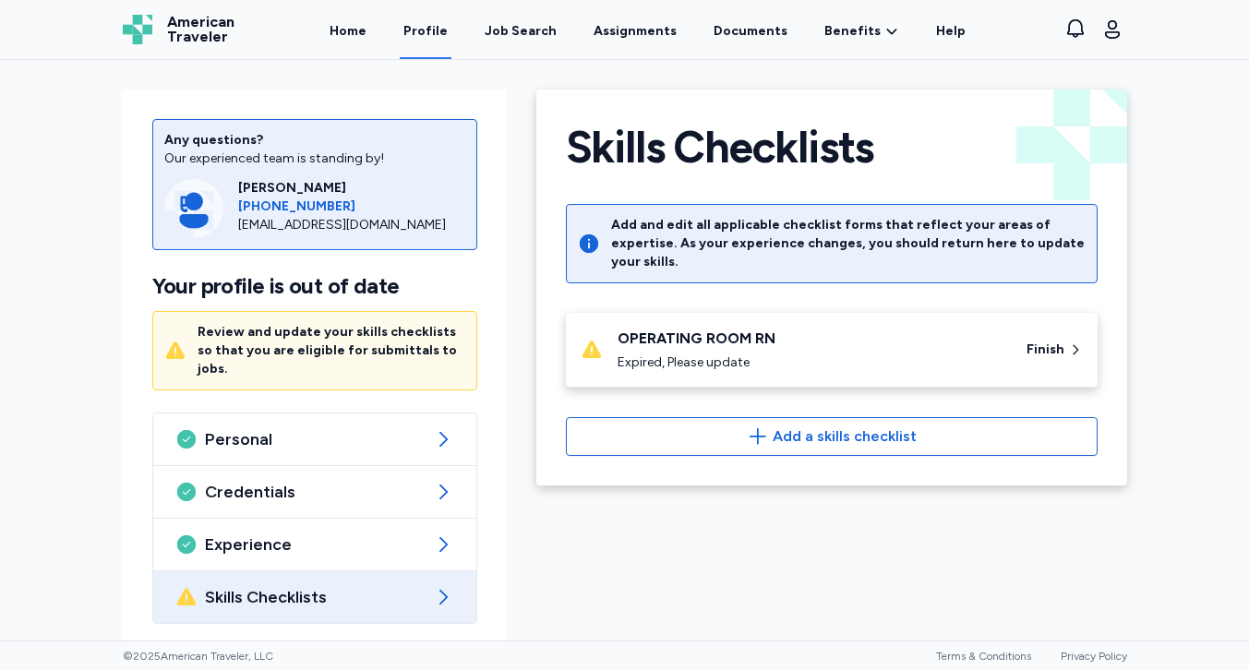
click at [339, 586] on span "Skills Checklists" at bounding box center [315, 597] width 220 height 22
click at [915, 354] on div "Expired, Please update" at bounding box center [811, 363] width 387 height 18
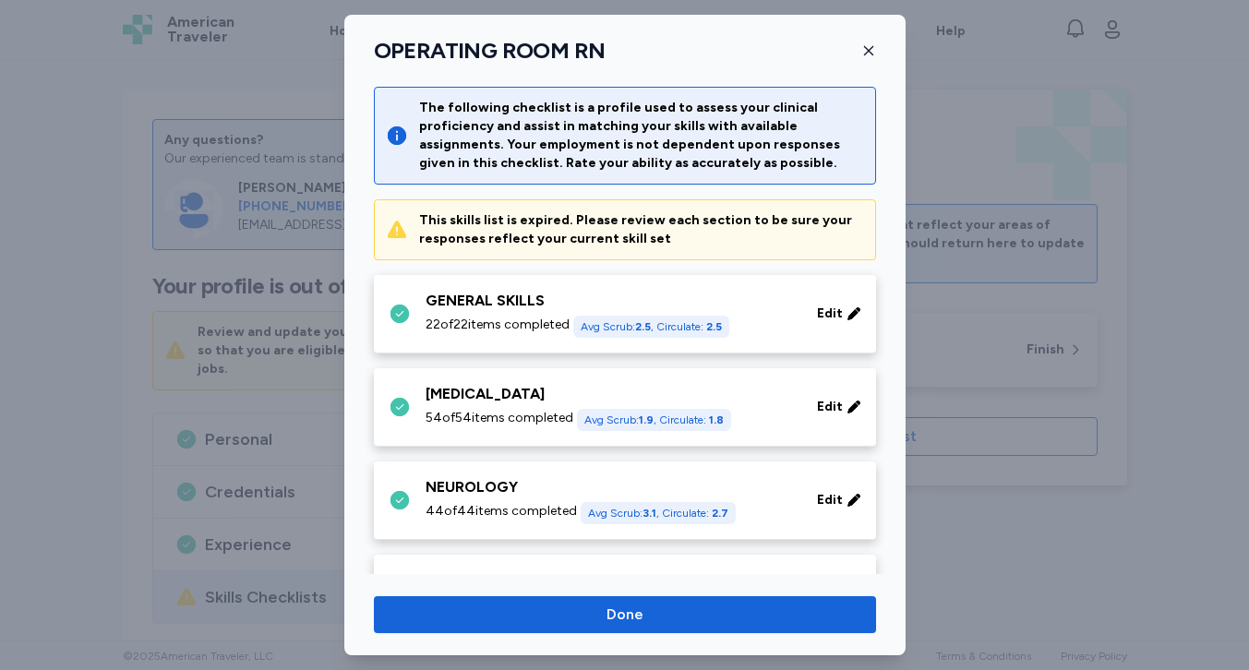
click at [543, 329] on span "22 of 22 items completed" at bounding box center [498, 325] width 144 height 18
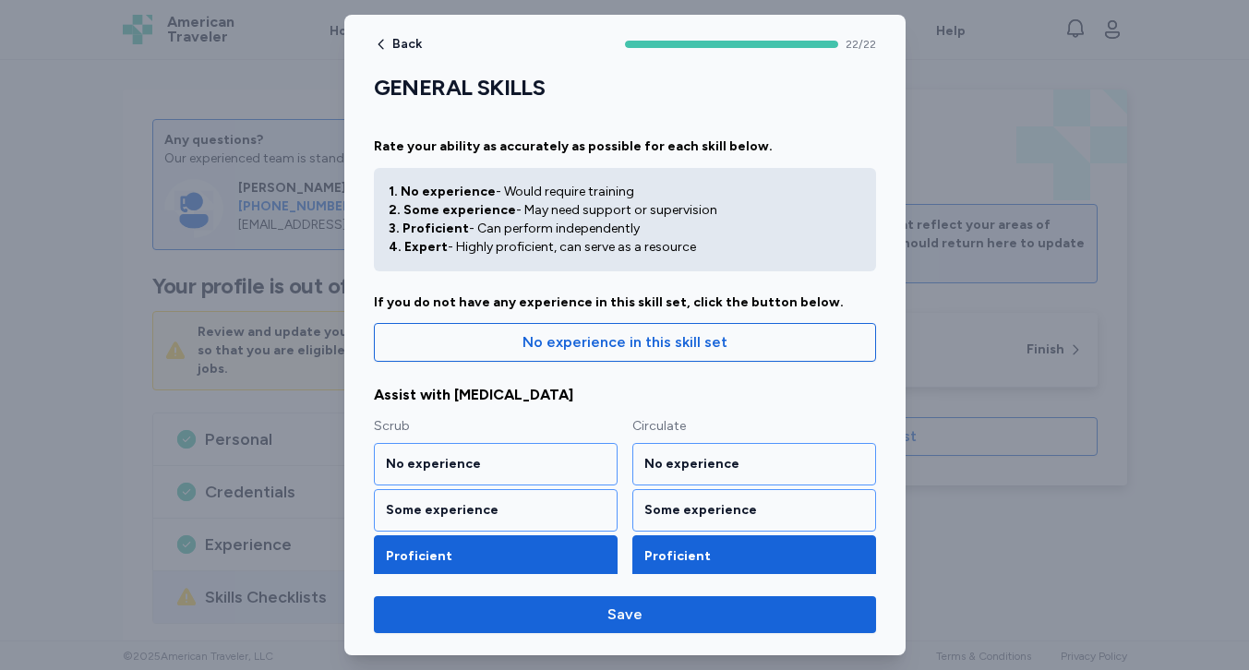
click at [962, 131] on div at bounding box center [624, 335] width 1249 height 670
click at [402, 43] on span "Back" at bounding box center [407, 44] width 30 height 13
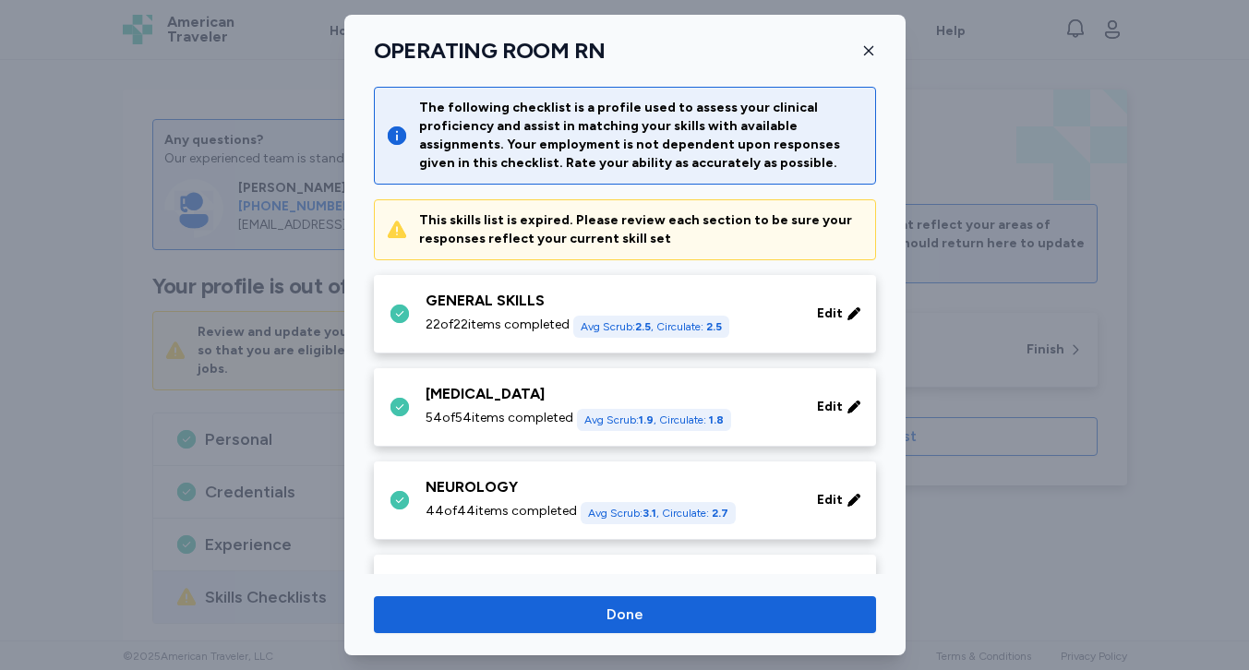
click at [861, 47] on icon "button" at bounding box center [868, 50] width 15 height 15
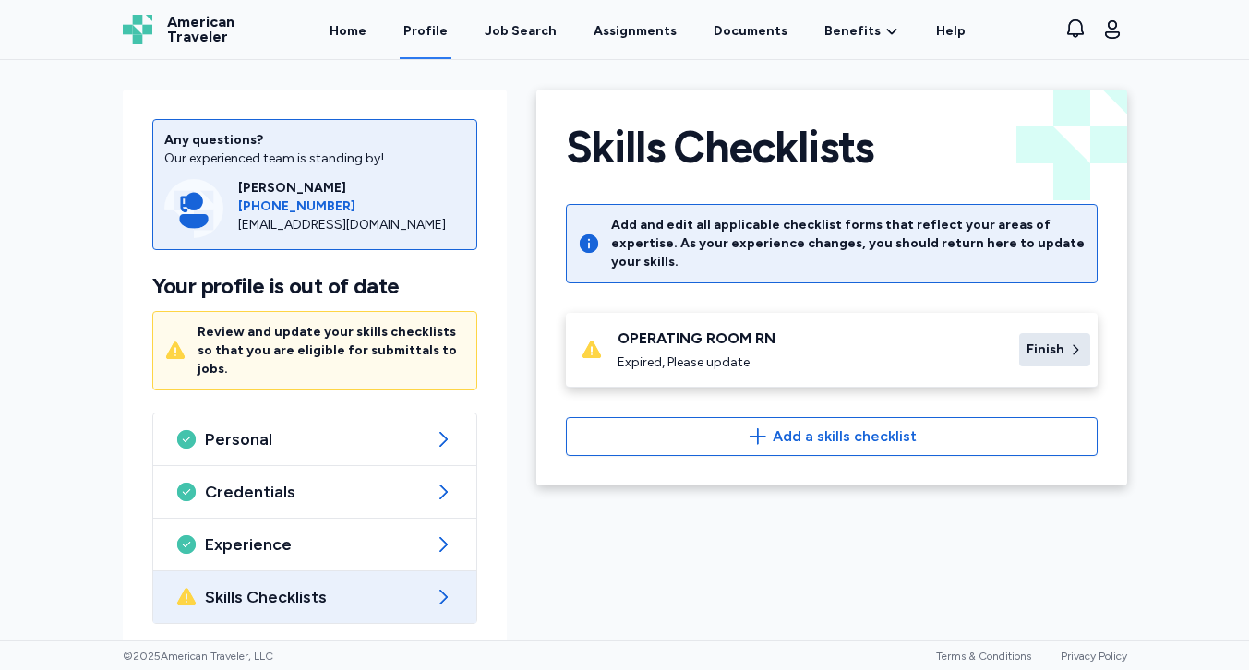
click at [1044, 341] on span "Finish" at bounding box center [1046, 350] width 38 height 18
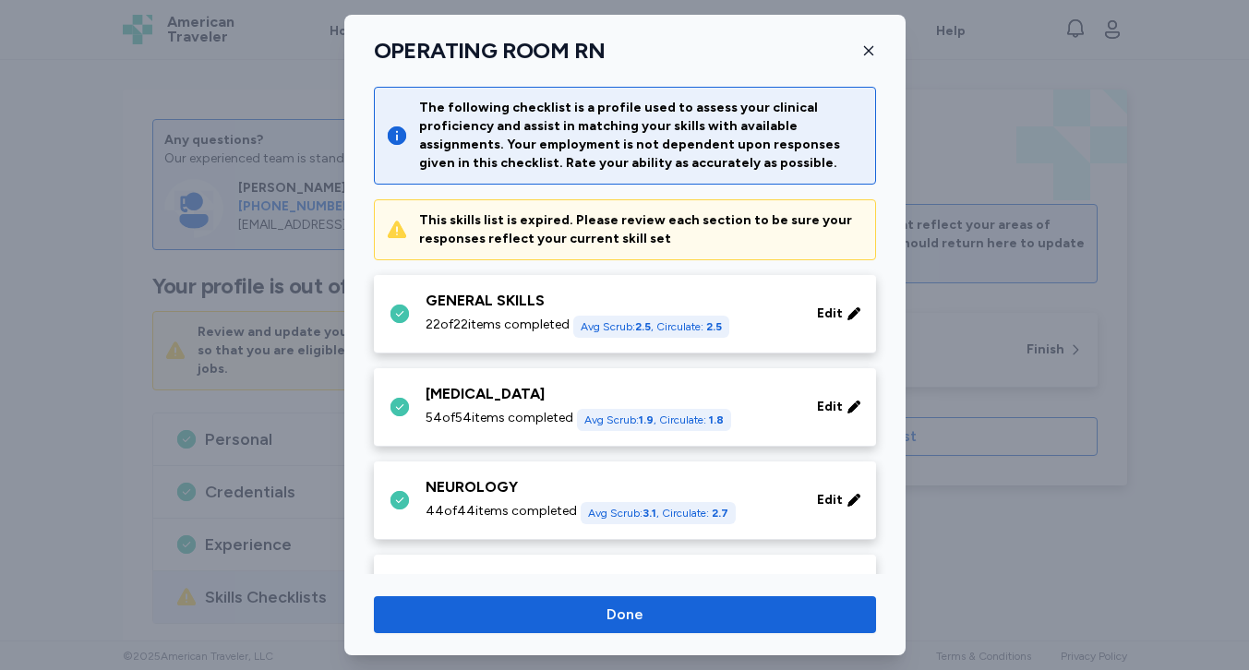
click at [775, 295] on div "GENERAL SKILLS" at bounding box center [610, 301] width 369 height 22
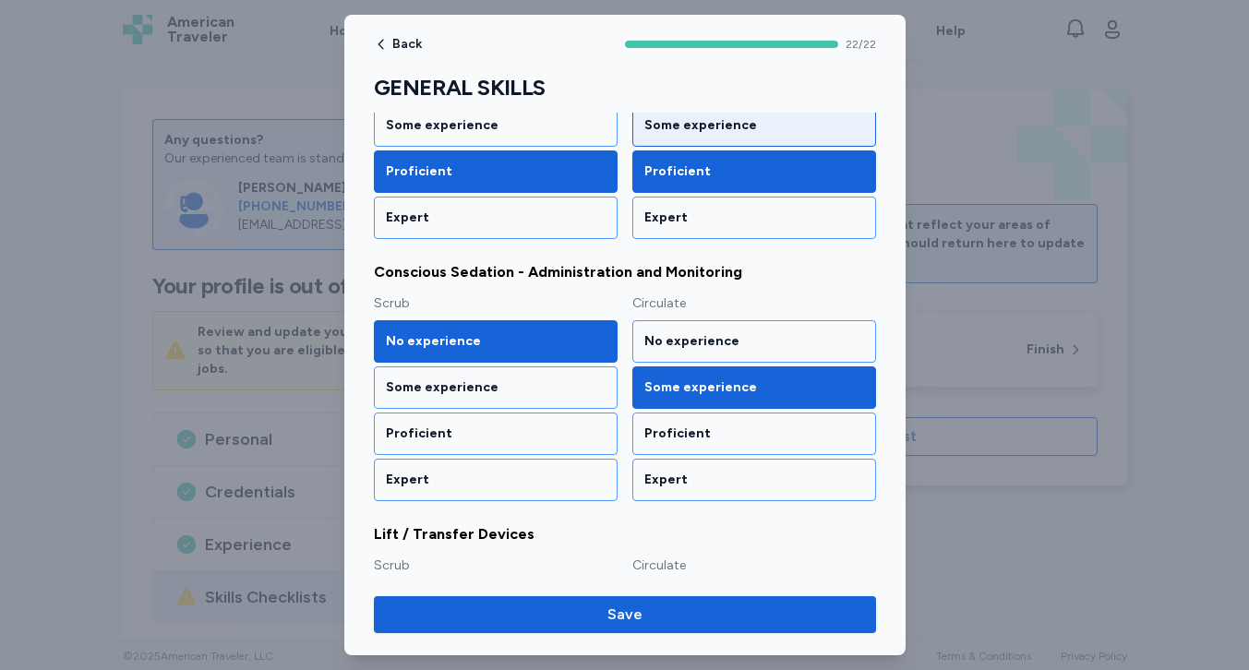
scroll to position [1436, 0]
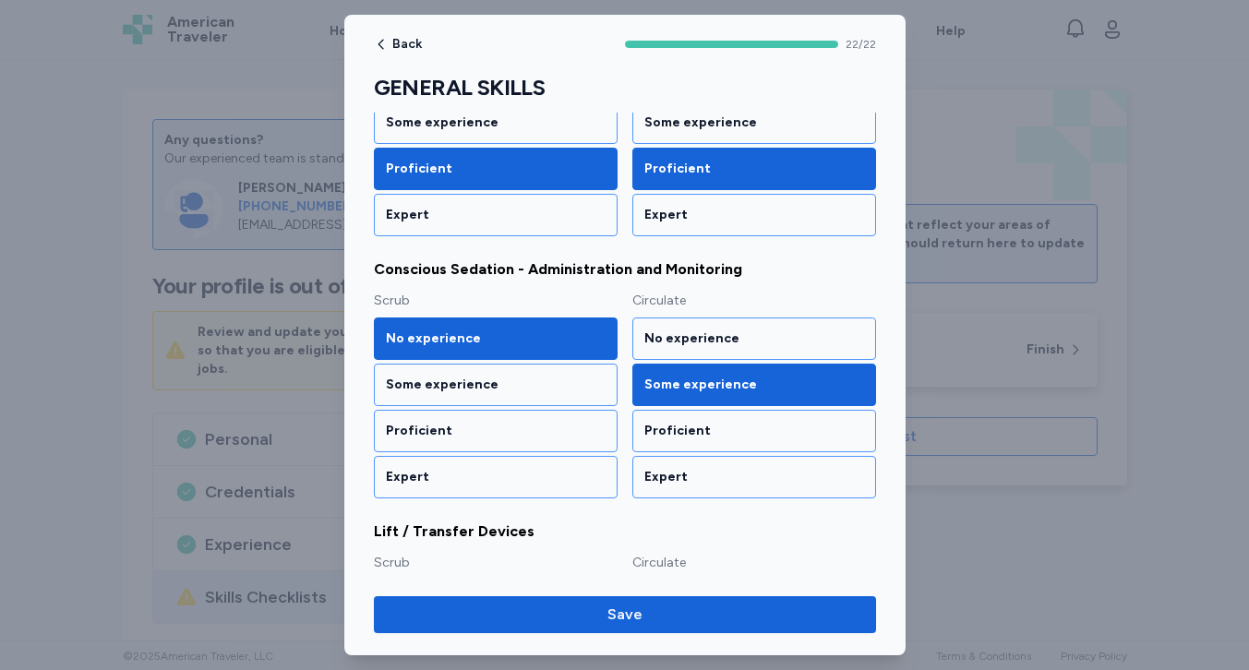
click at [658, 378] on div "Some experience" at bounding box center [754, 385] width 220 height 18
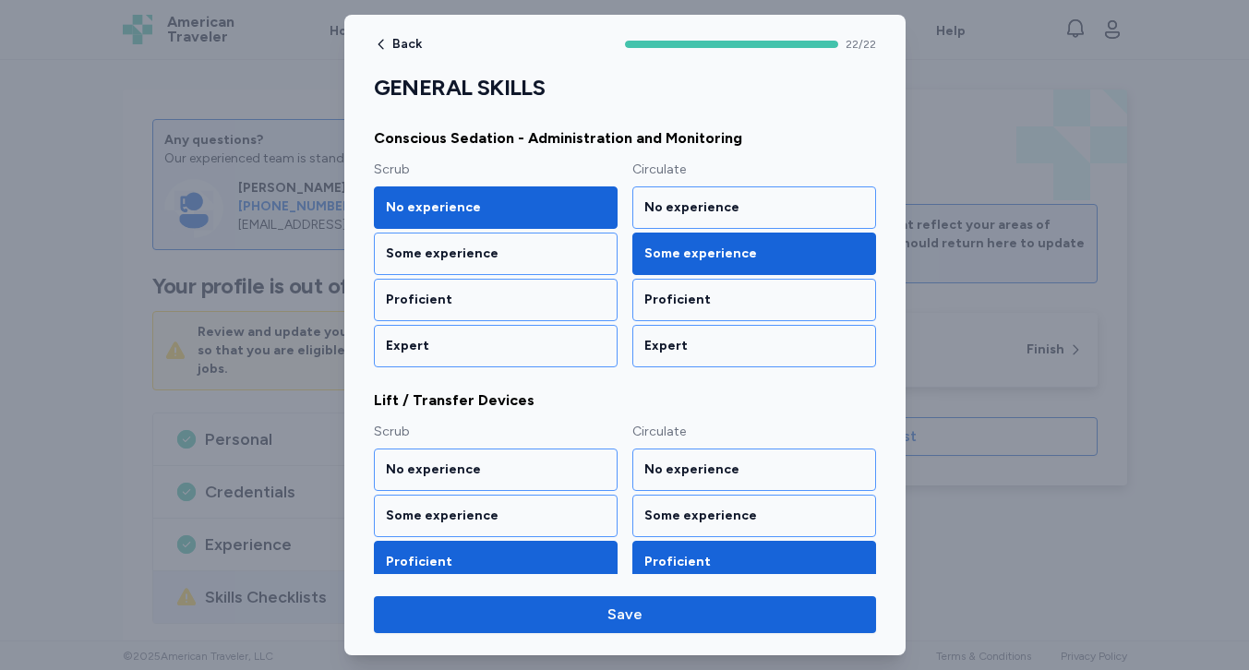
scroll to position [1560, 0]
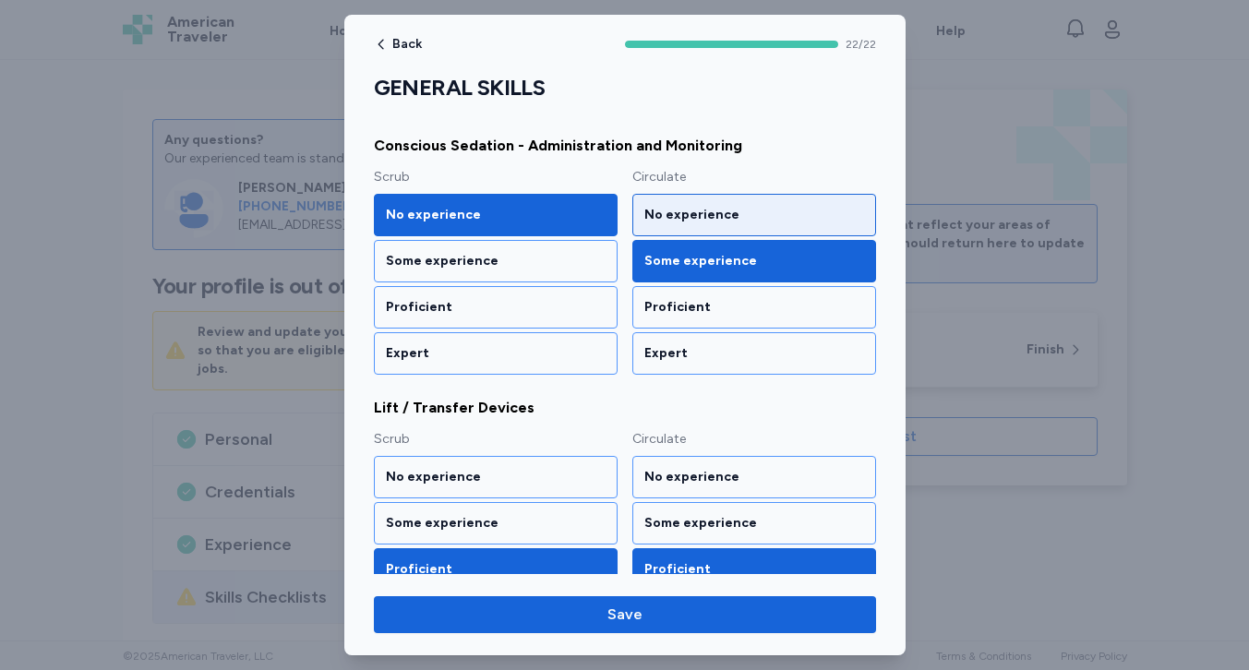
click at [679, 225] on div "No experience" at bounding box center [754, 215] width 244 height 42
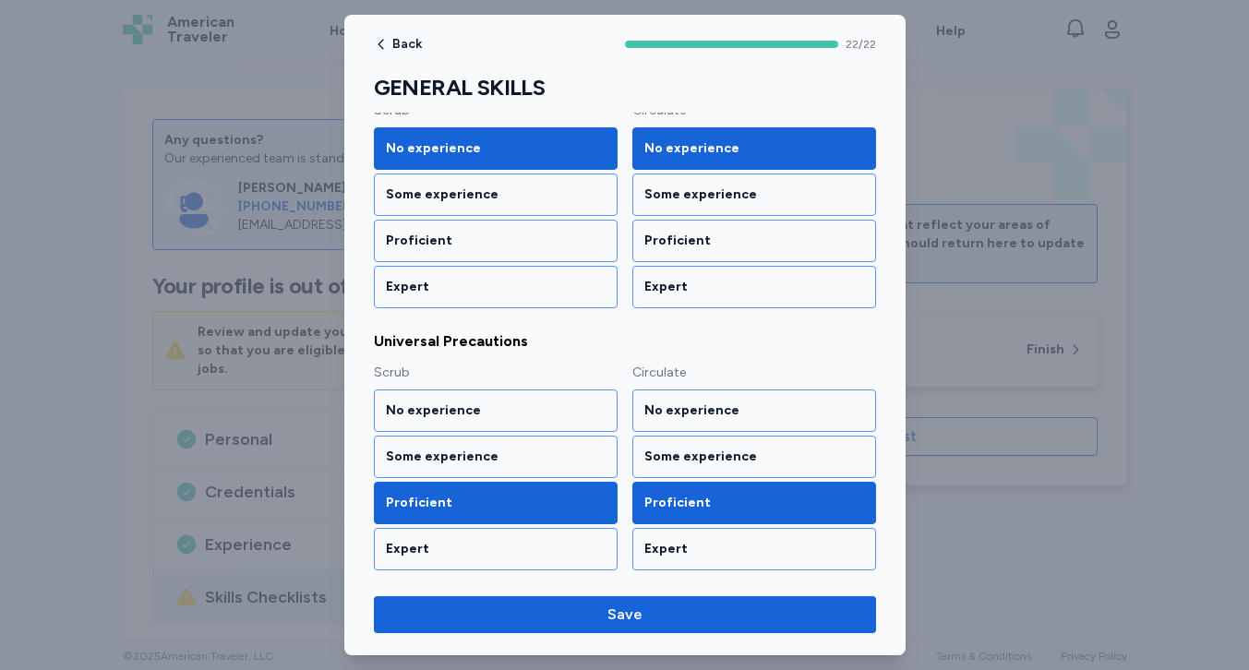
scroll to position [2675, 0]
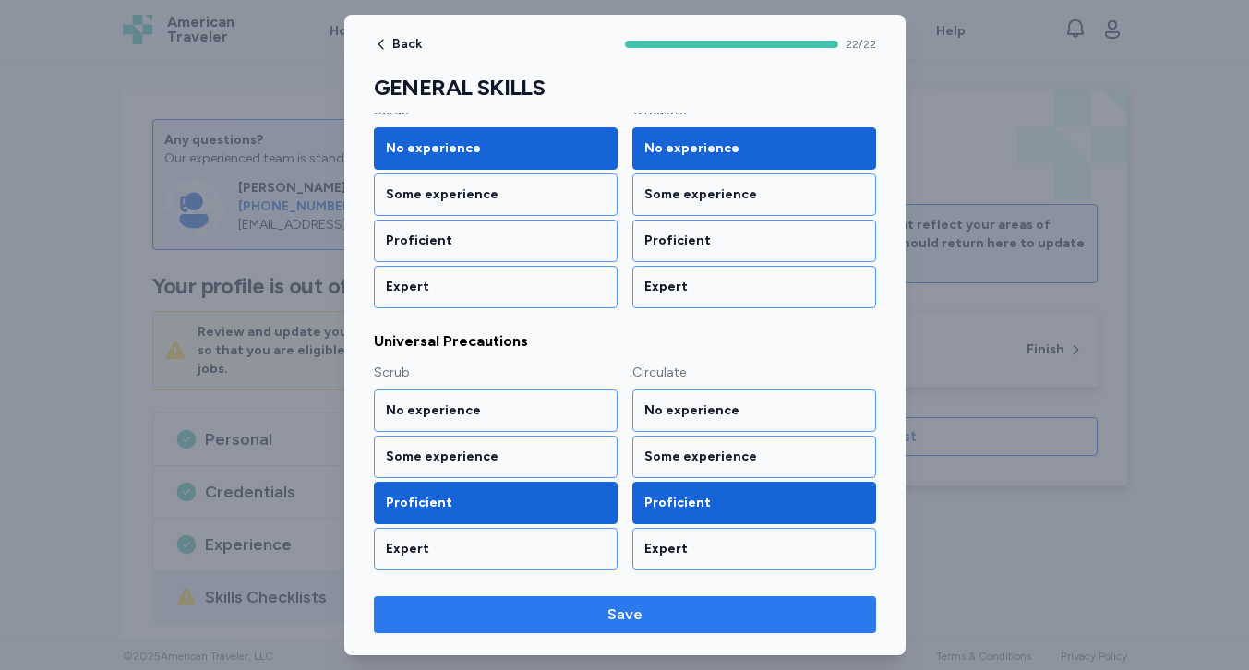
click at [618, 620] on span "Save" at bounding box center [624, 615] width 35 height 22
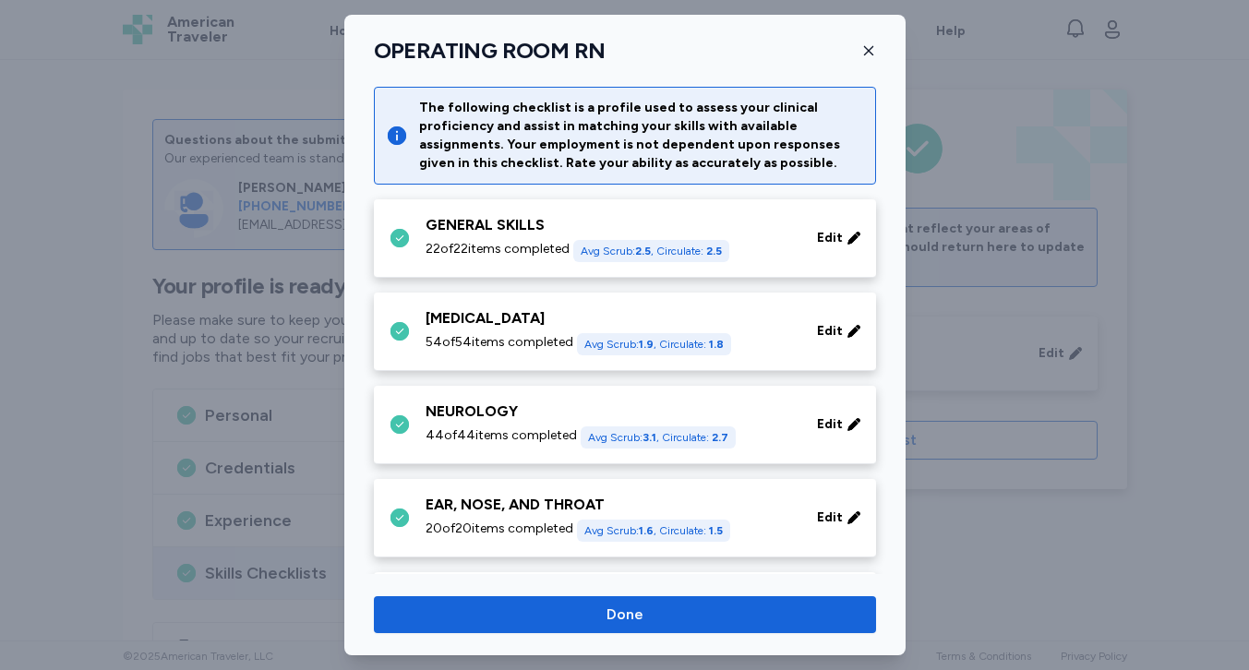
click at [789, 226] on div "GENERAL SKILLS" at bounding box center [610, 225] width 369 height 22
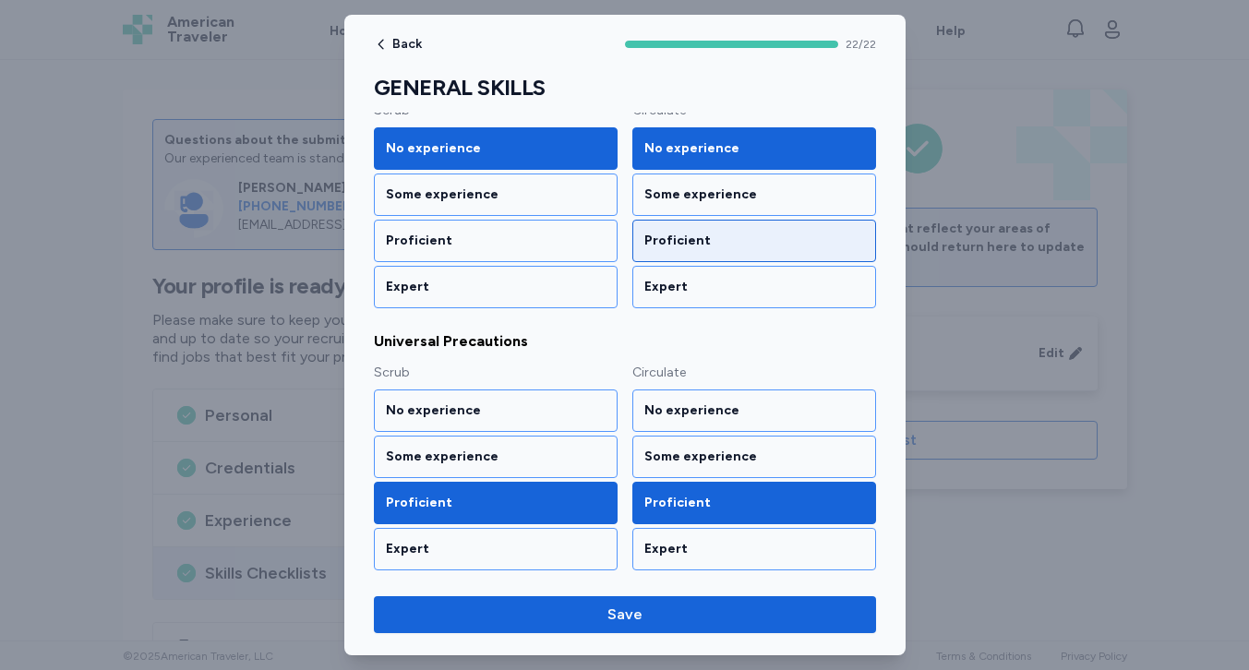
scroll to position [2675, 0]
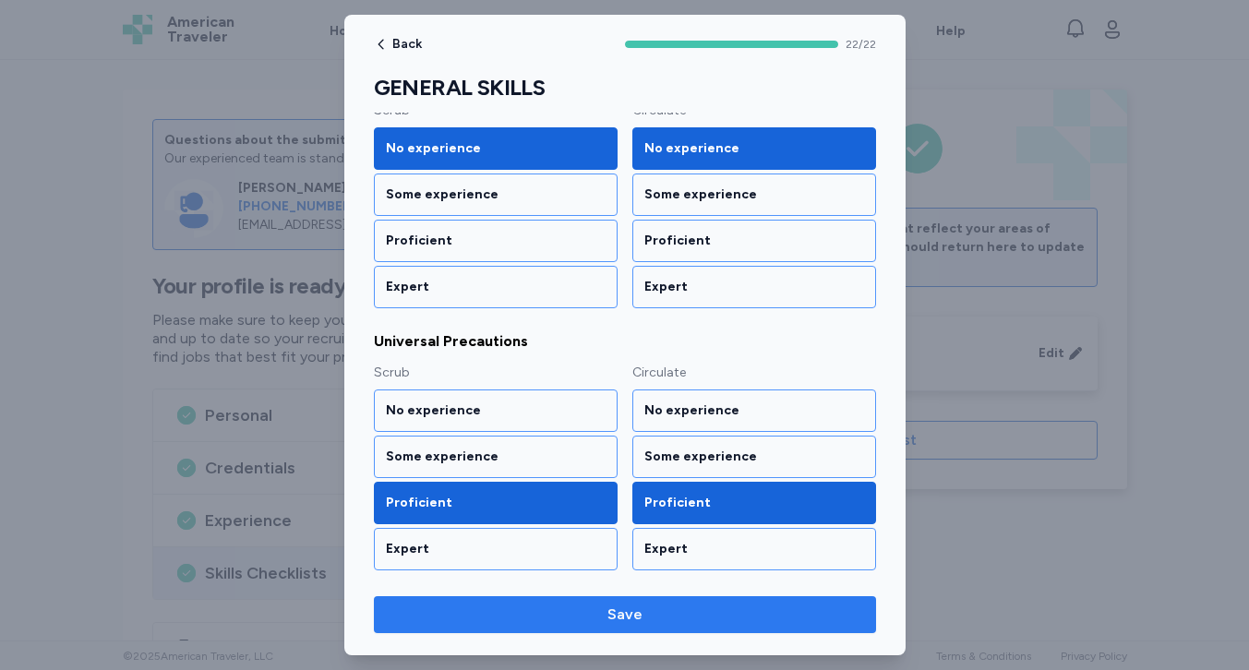
click at [708, 609] on span "Save" at bounding box center [625, 615] width 473 height 22
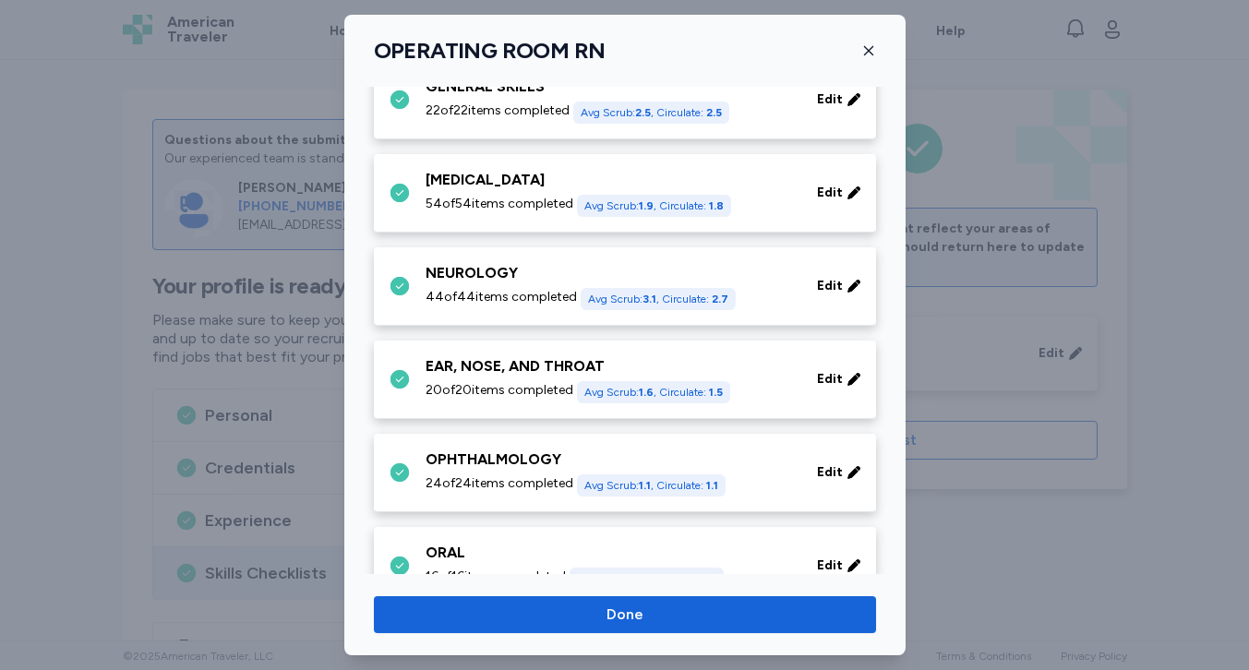
scroll to position [0, 0]
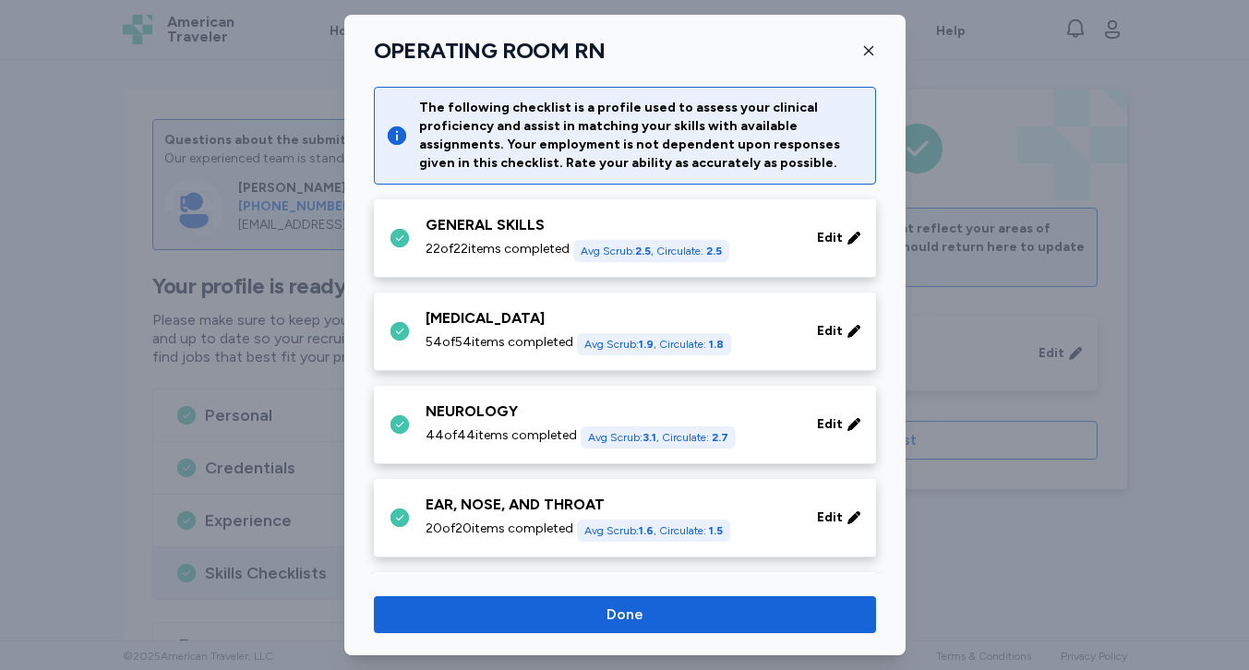
click at [786, 340] on div "54 of 54 items completed Avg Scrub: 1.9 , Circulate: 1.8" at bounding box center [610, 344] width 369 height 22
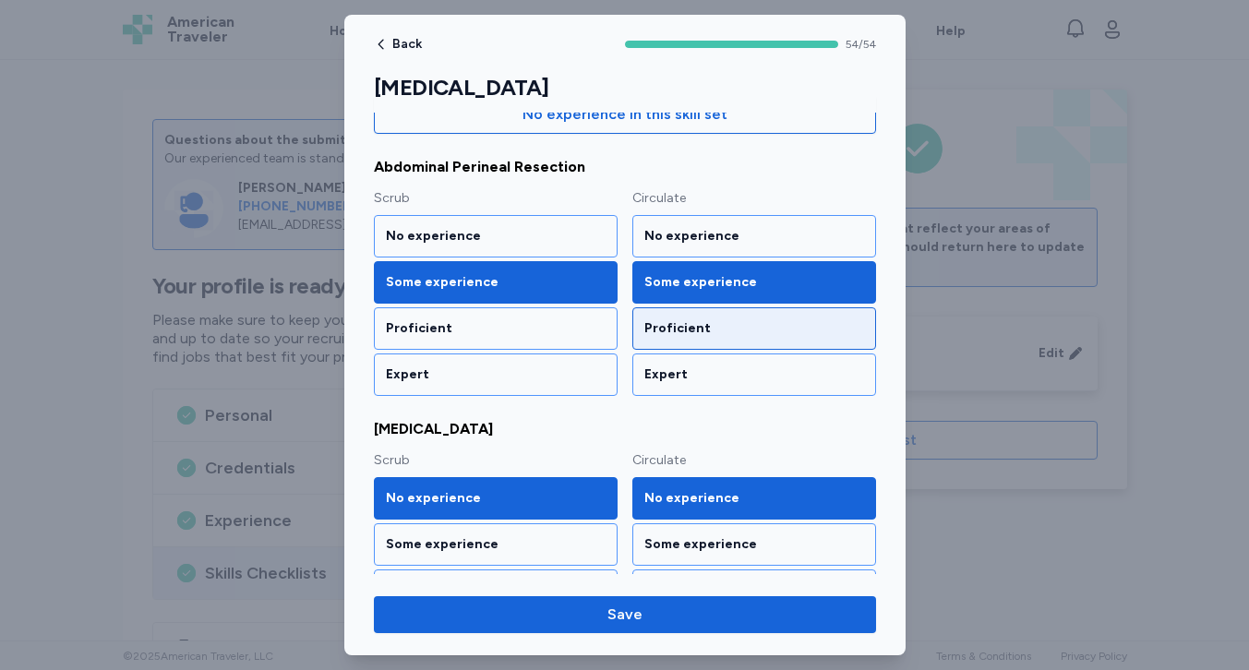
scroll to position [231, 0]
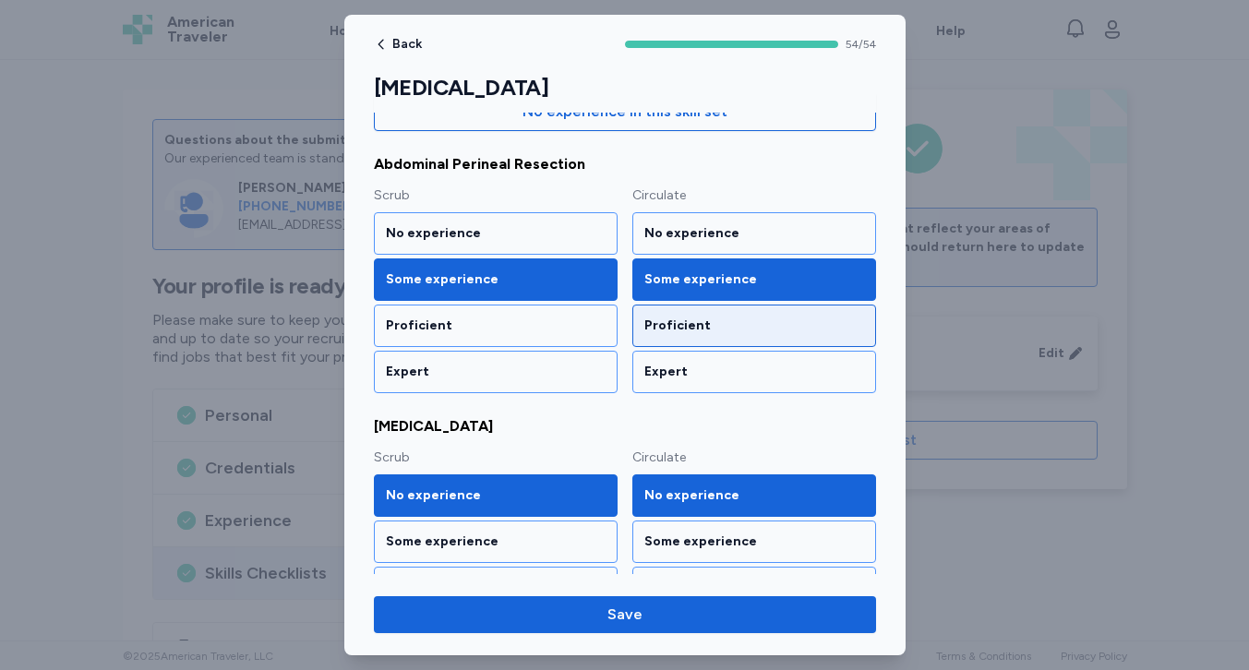
drag, startPoint x: 538, startPoint y: 328, endPoint x: 645, endPoint y: 327, distance: 107.1
click at [539, 328] on div "Proficient" at bounding box center [496, 326] width 220 height 18
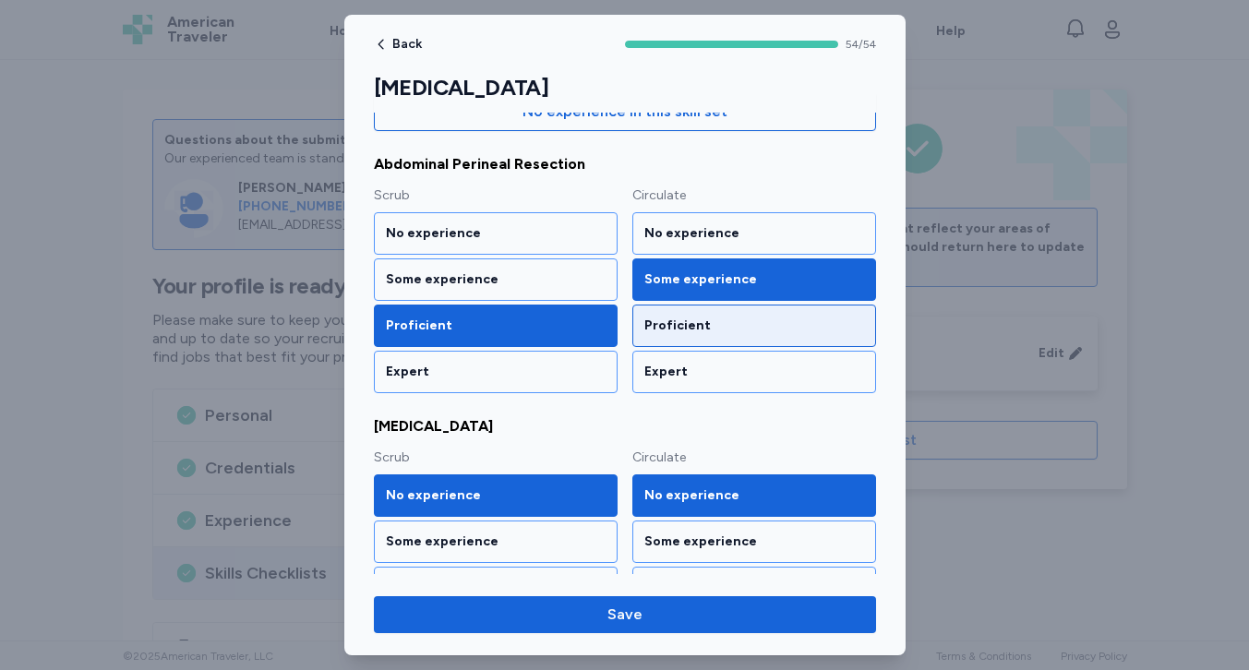
click at [695, 337] on div "Proficient" at bounding box center [754, 326] width 244 height 42
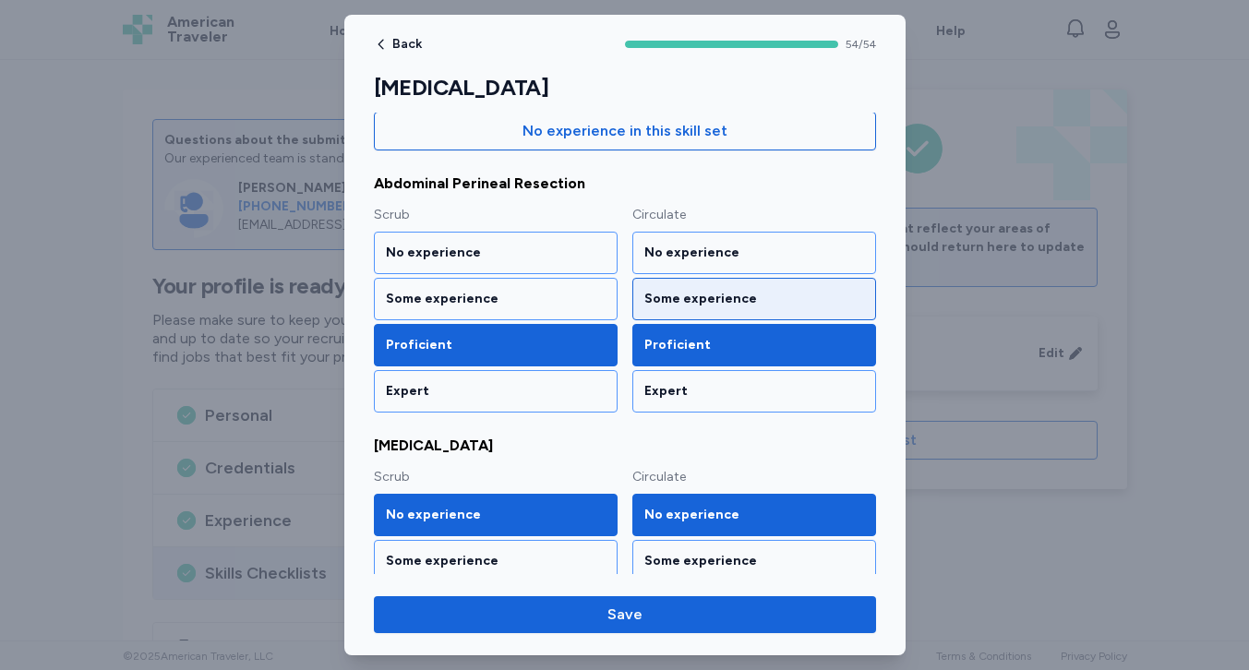
scroll to position [214, 0]
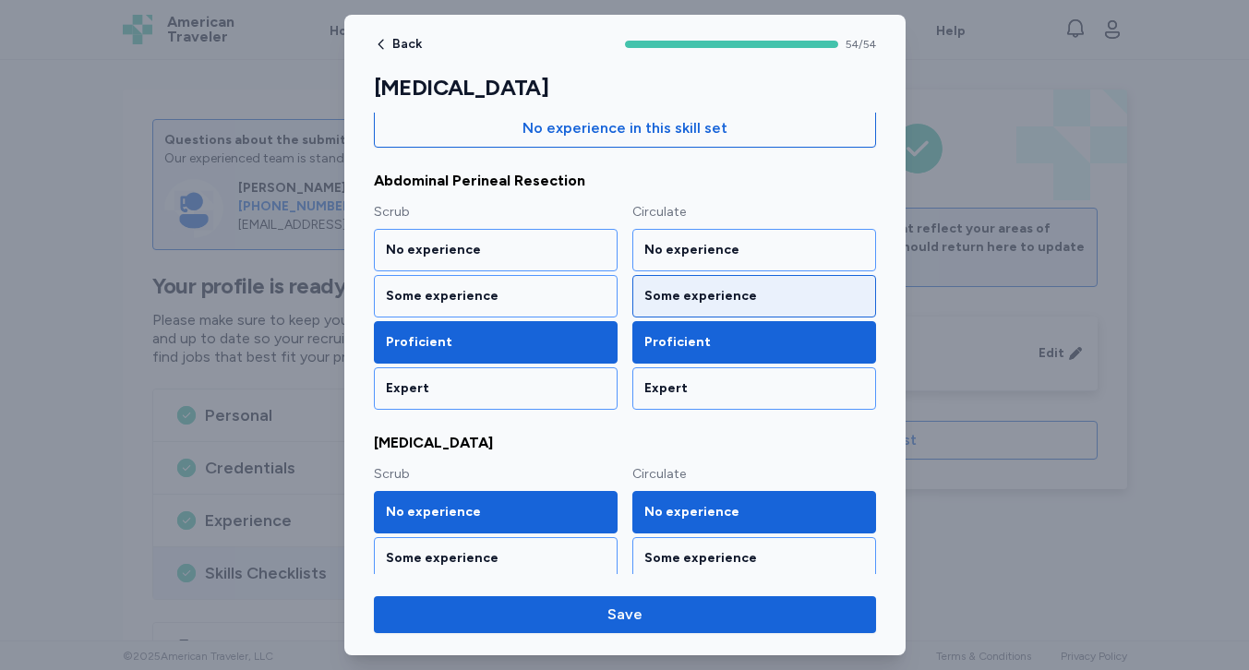
click at [701, 305] on div "Some experience" at bounding box center [754, 296] width 220 height 18
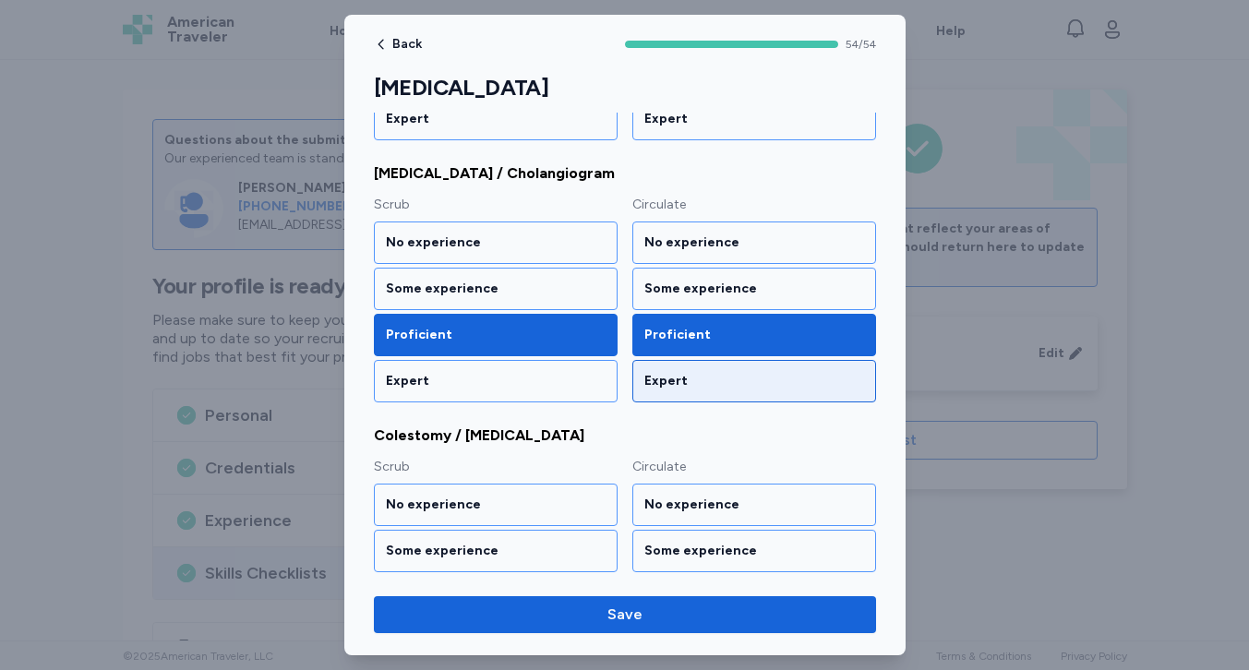
scroll to position [1254, 0]
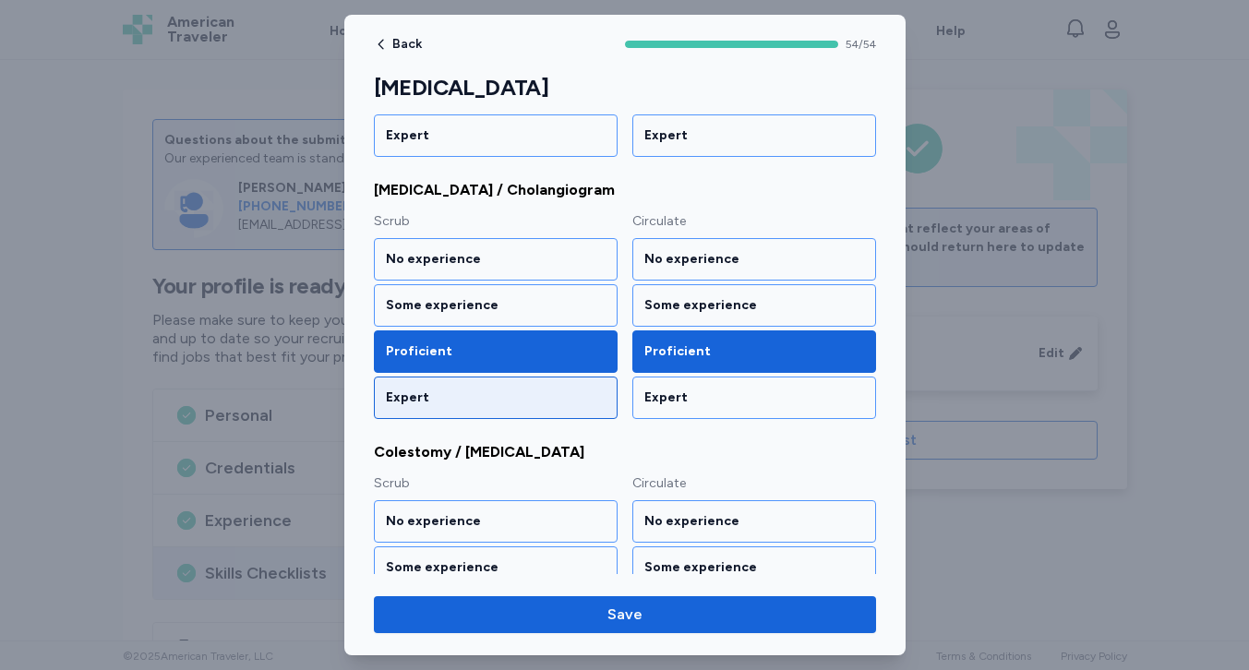
click at [559, 388] on div "Expert" at bounding box center [496, 398] width 244 height 42
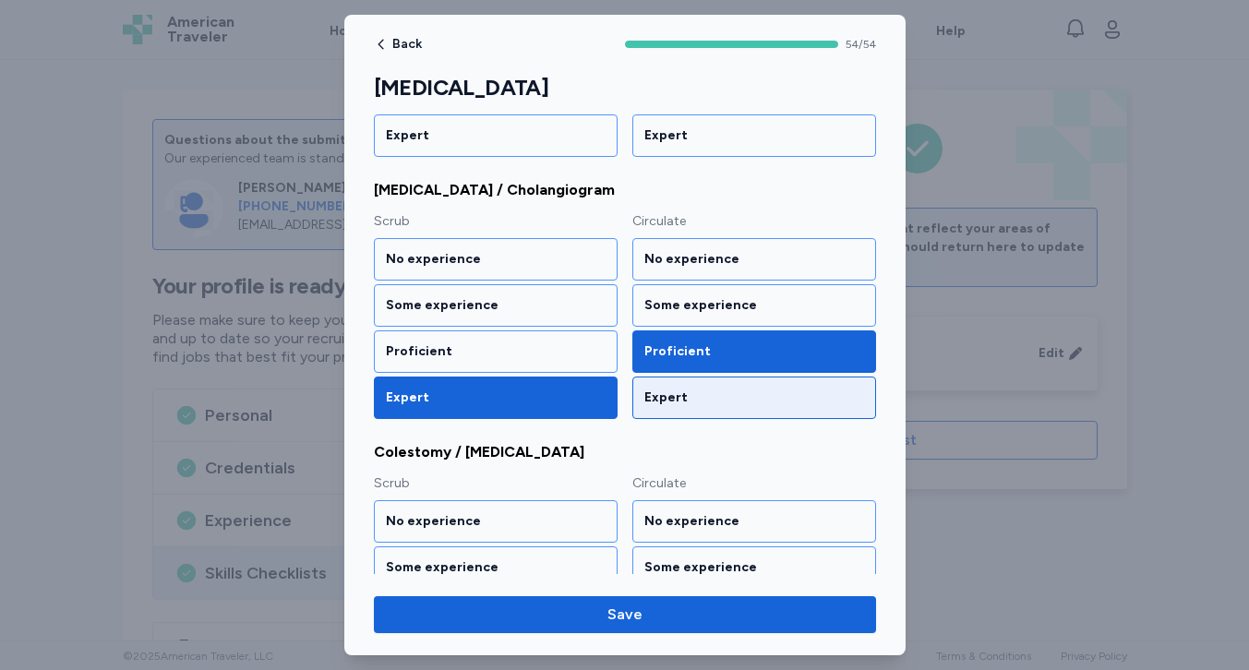
click at [666, 388] on div "Expert" at bounding box center [754, 398] width 244 height 42
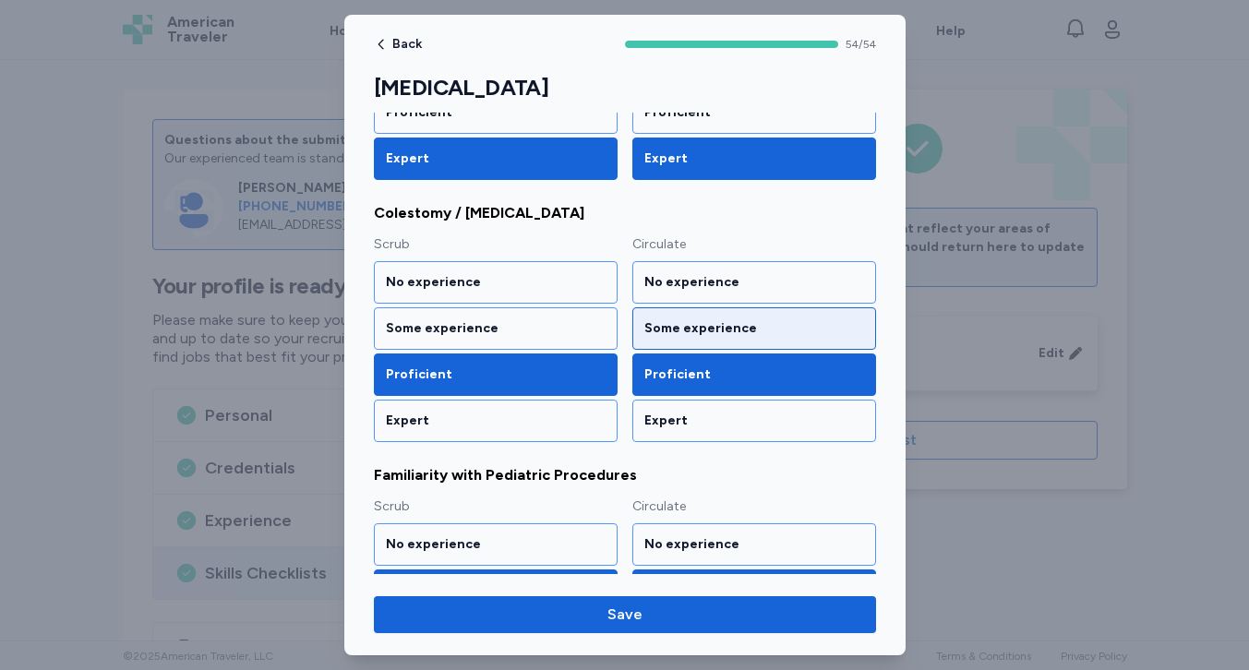
scroll to position [1511, 0]
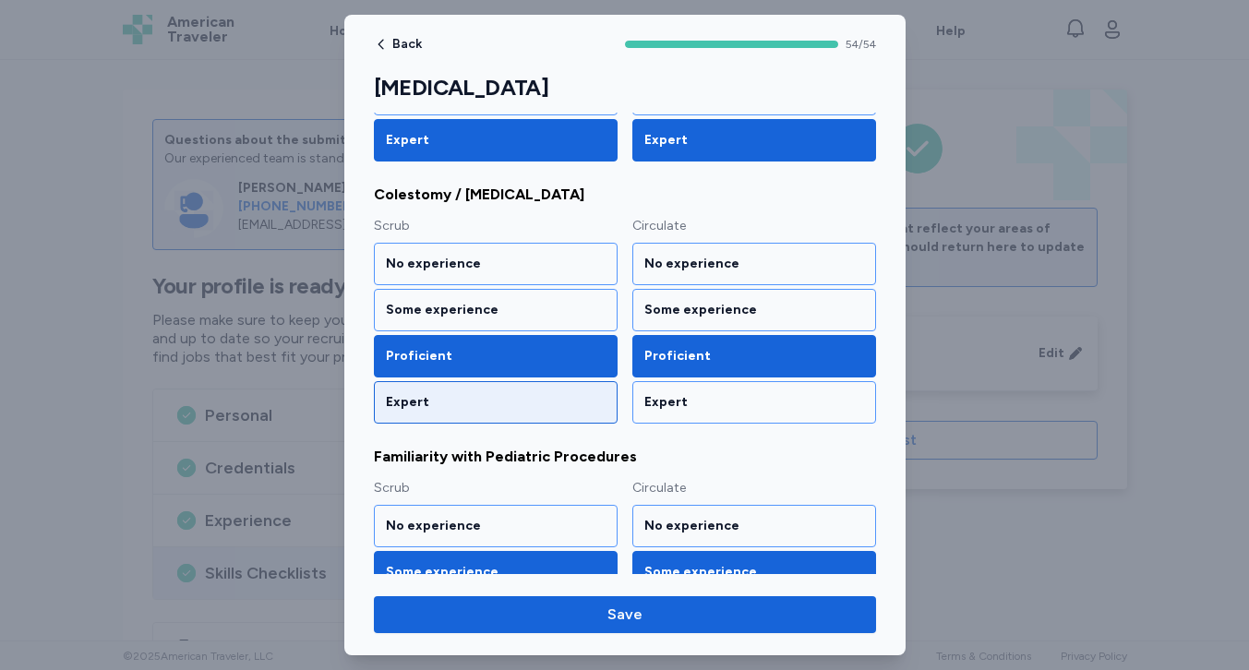
click at [597, 393] on div "Expert" at bounding box center [496, 402] width 220 height 18
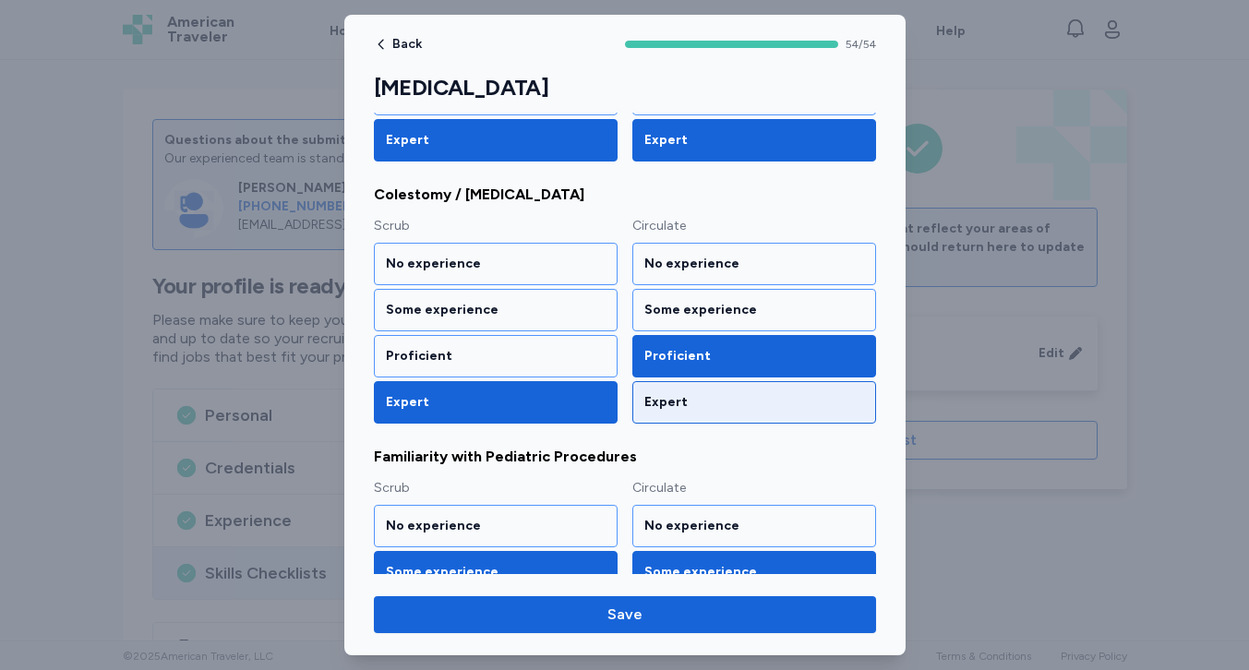
click at [674, 395] on div "Expert" at bounding box center [754, 402] width 220 height 18
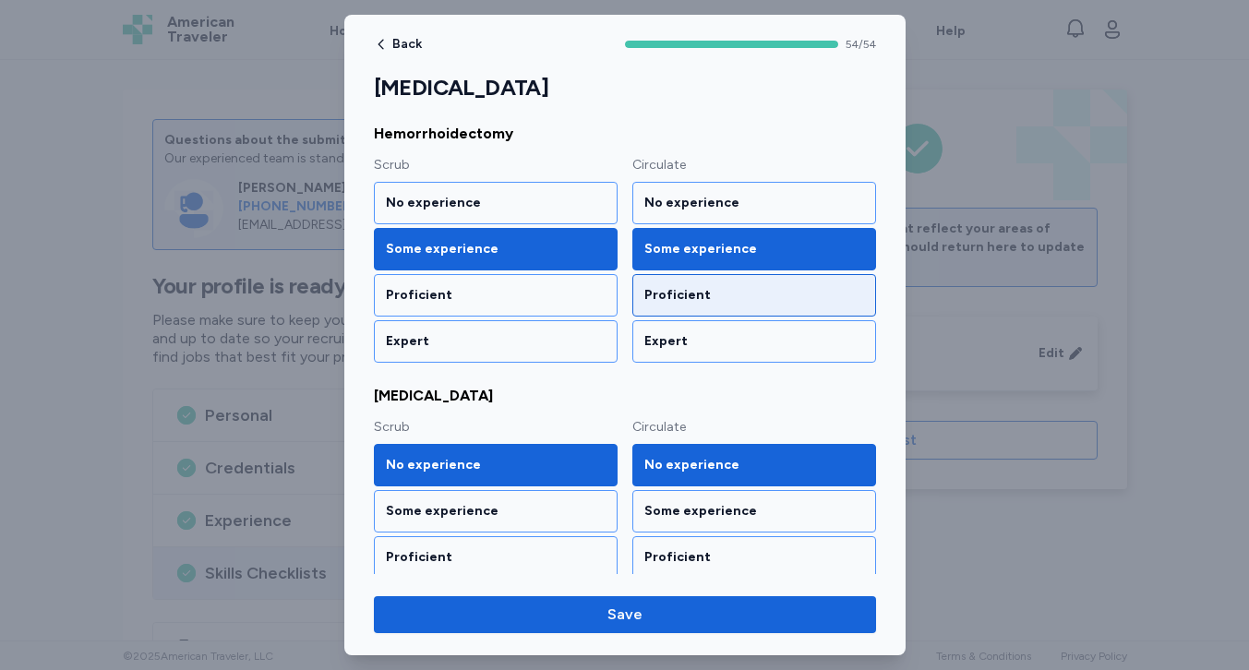
scroll to position [2631, 0]
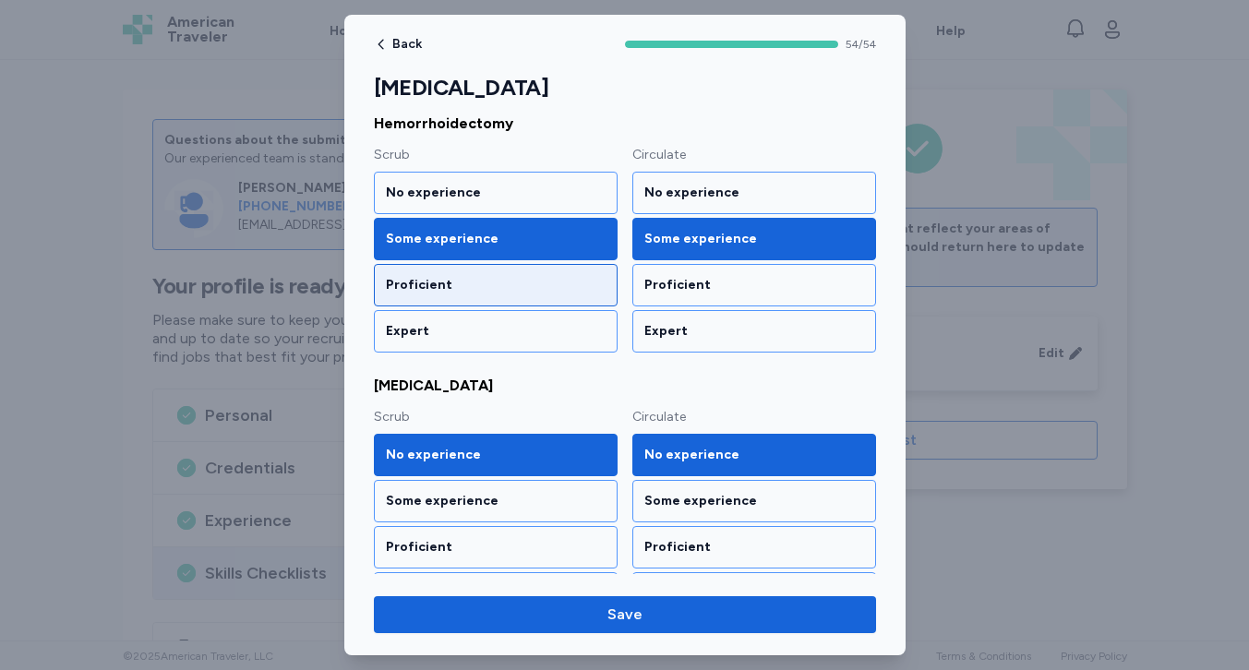
click at [588, 293] on div "Proficient" at bounding box center [496, 285] width 220 height 18
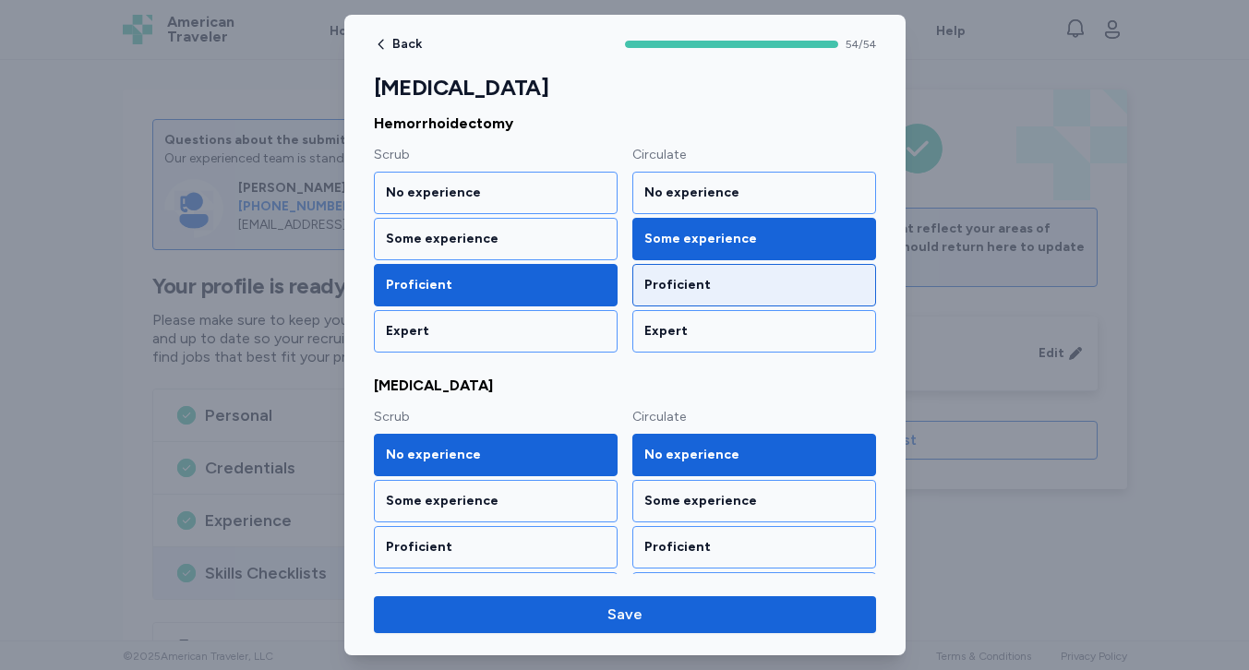
click at [704, 298] on div "Proficient" at bounding box center [754, 285] width 244 height 42
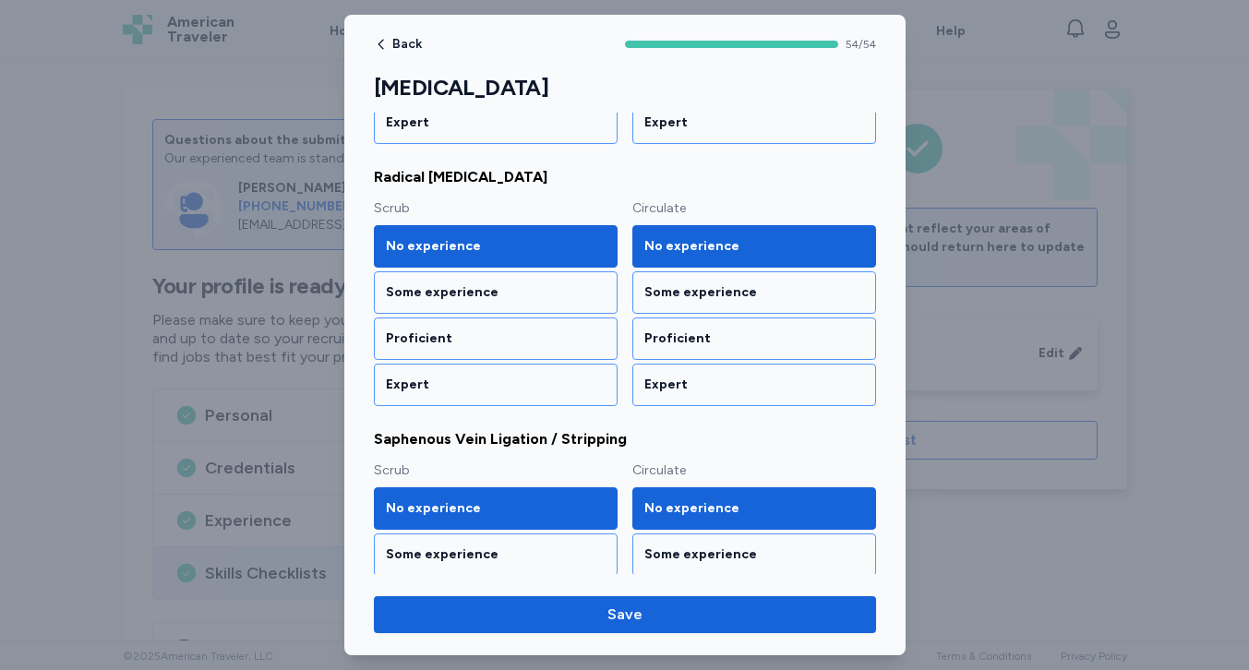
scroll to position [4953, 0]
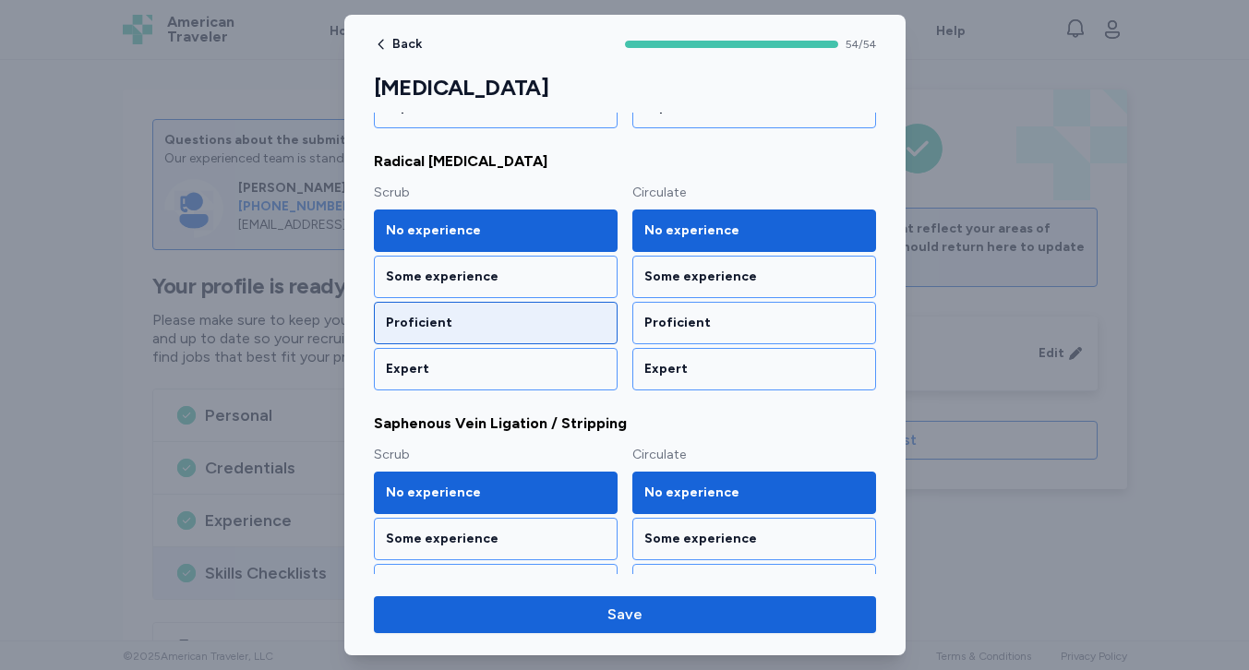
click at [537, 312] on div "Proficient" at bounding box center [496, 323] width 244 height 42
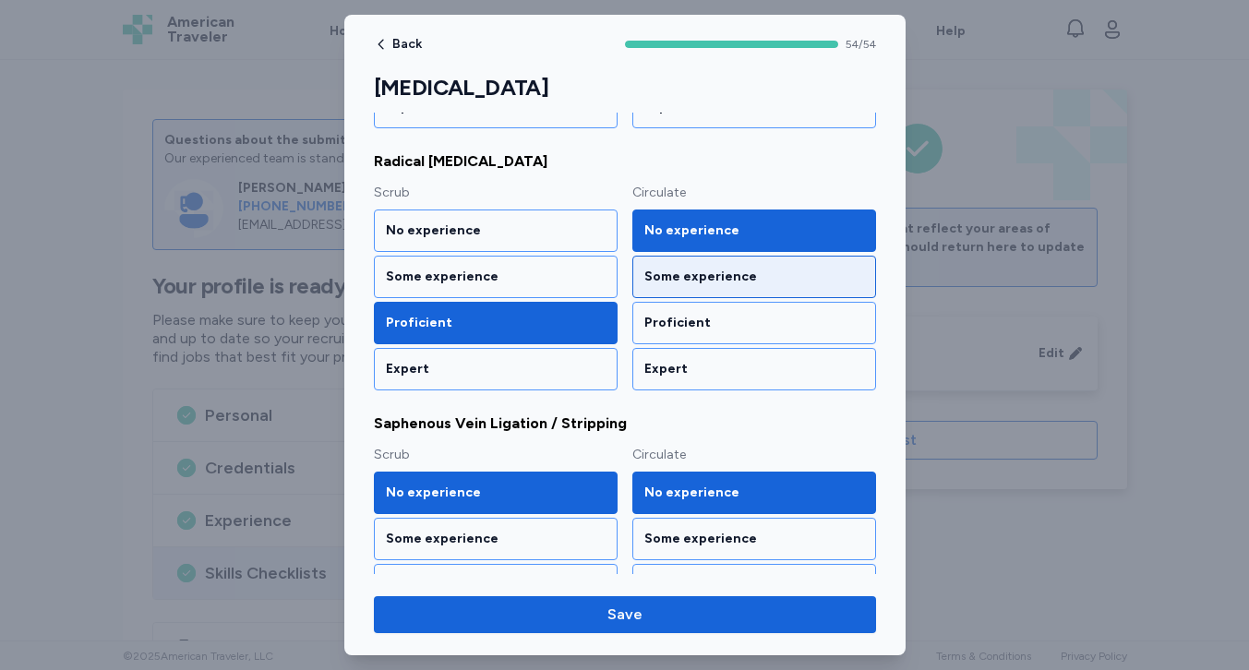
click at [676, 287] on div "Some experience" at bounding box center [754, 277] width 244 height 42
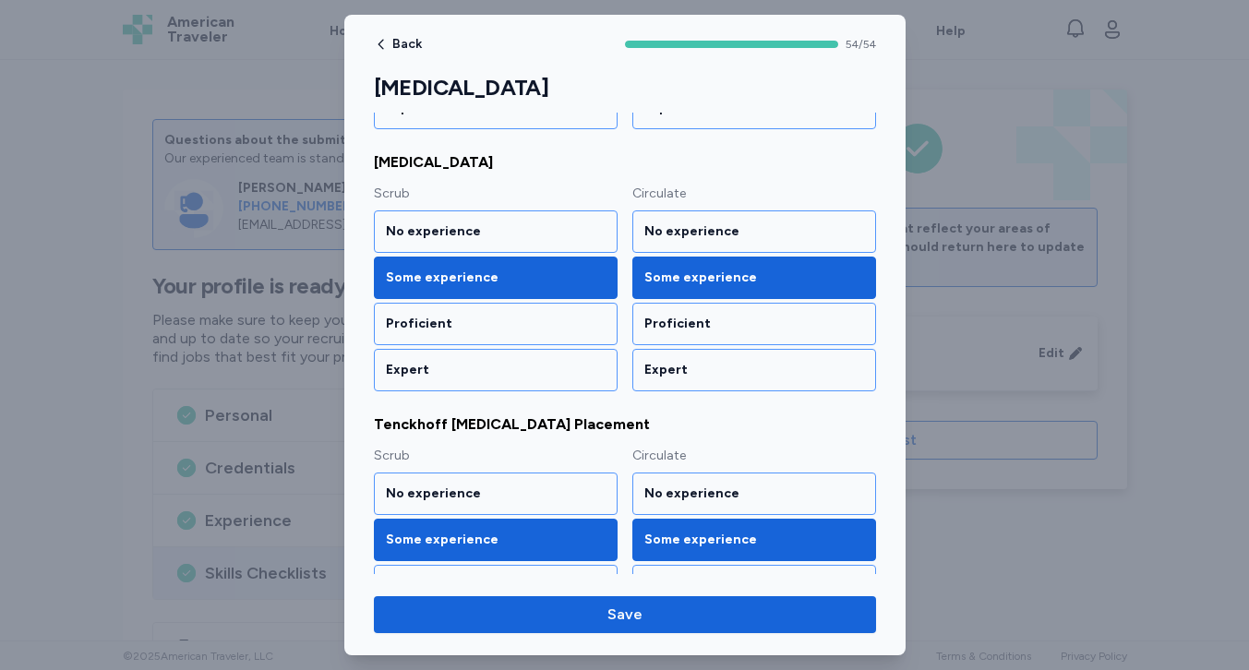
scroll to position [5770, 0]
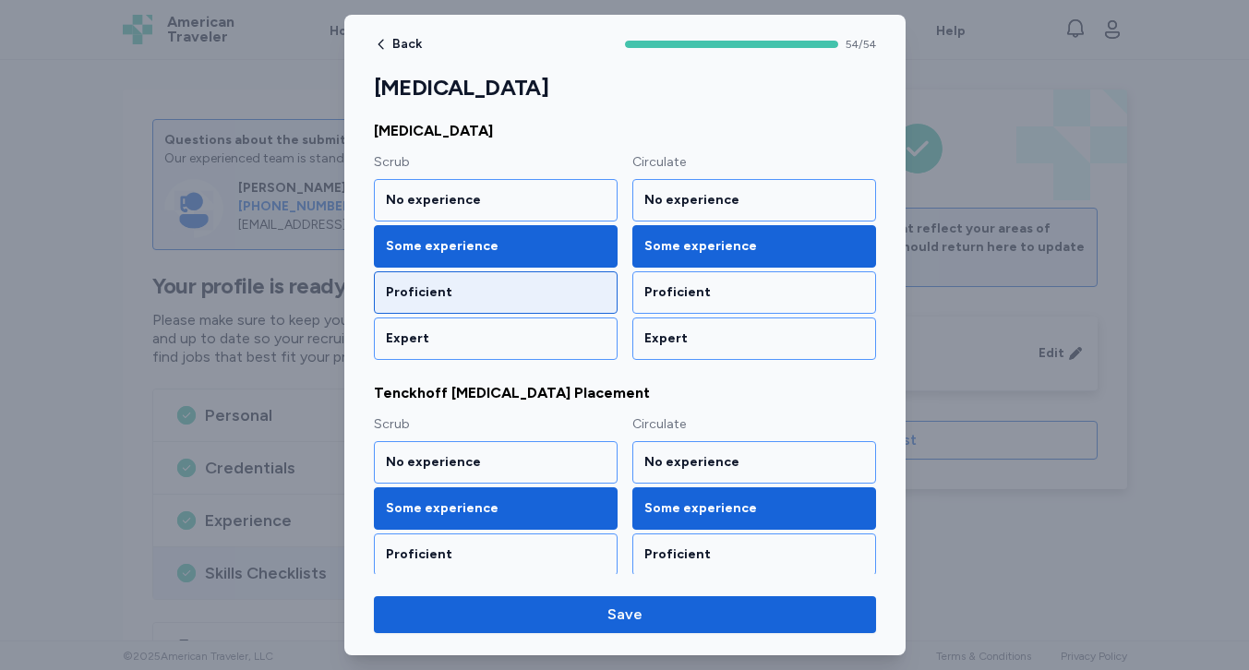
click at [607, 293] on div "Proficient" at bounding box center [496, 292] width 244 height 42
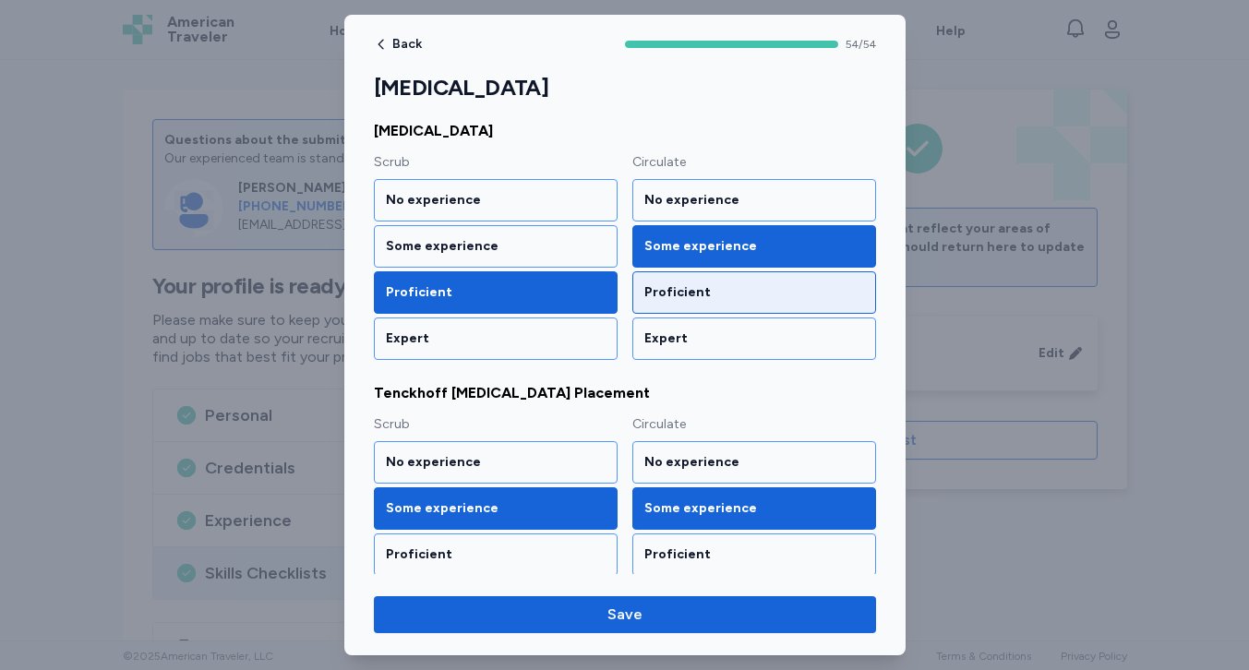
click at [696, 299] on div "Proficient" at bounding box center [754, 292] width 220 height 18
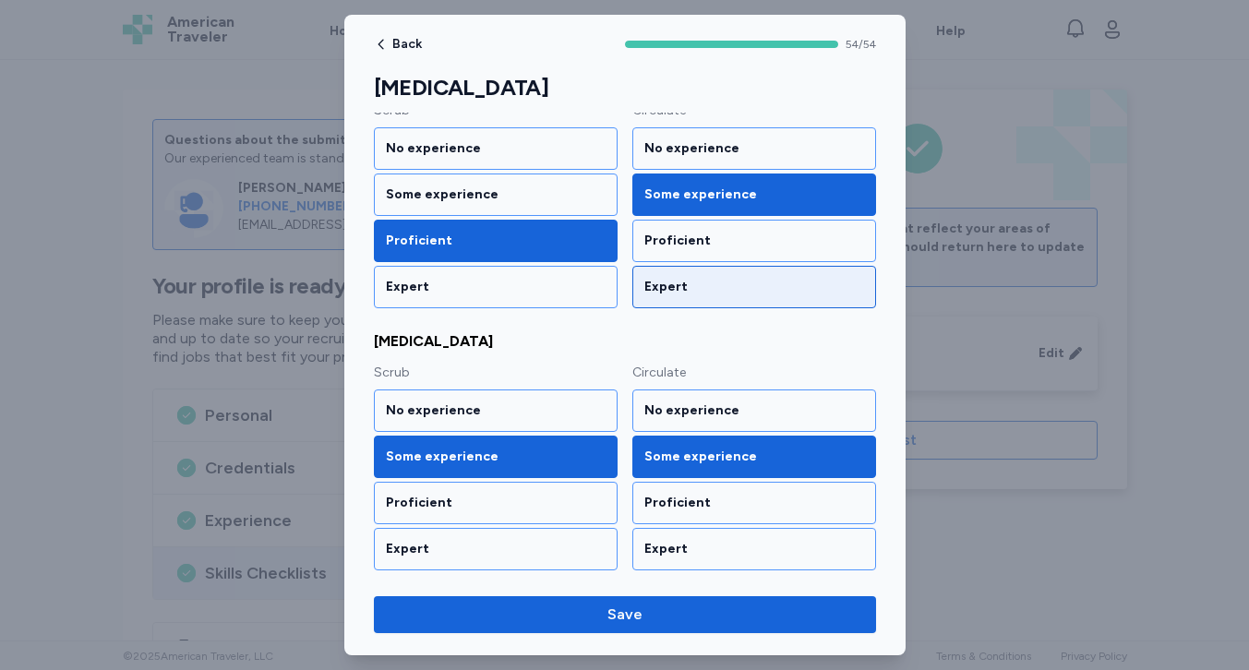
scroll to position [6870, 0]
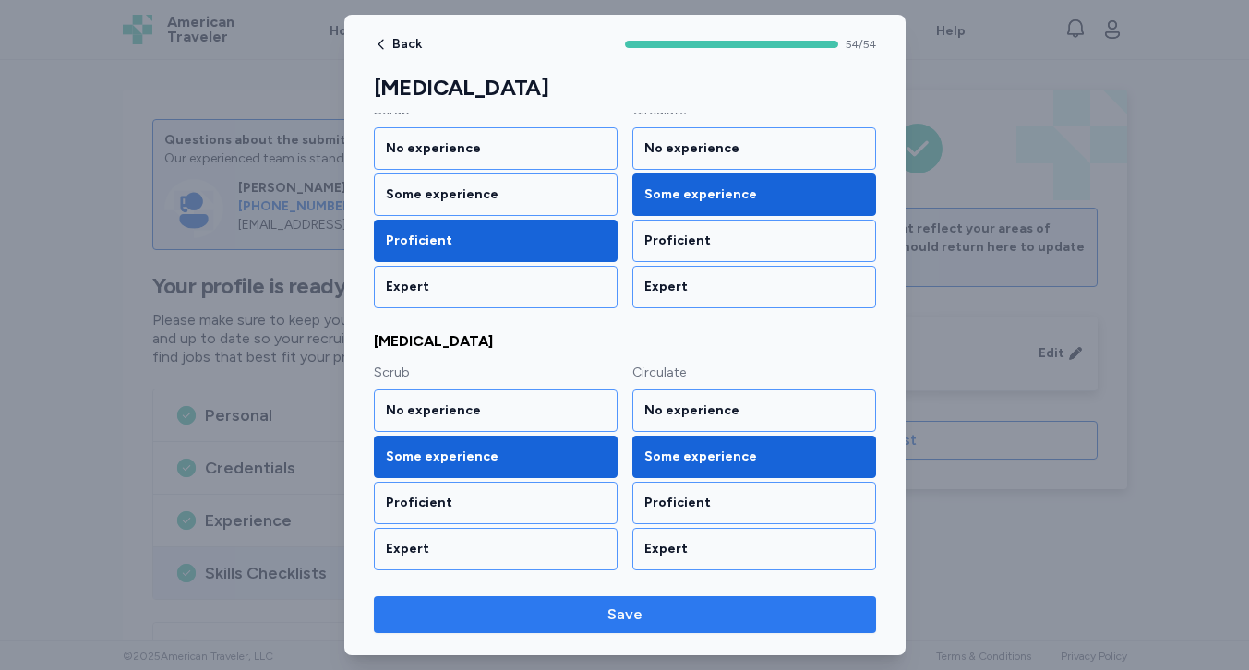
click at [620, 615] on span "Save" at bounding box center [624, 615] width 35 height 22
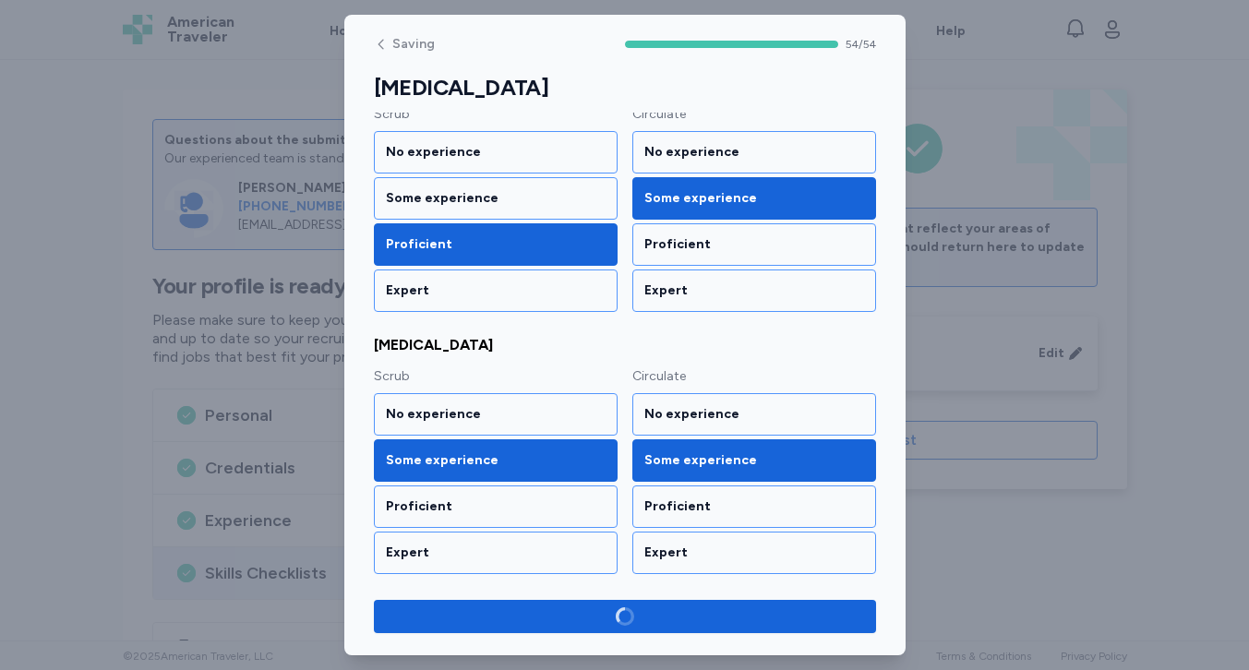
scroll to position [6866, 0]
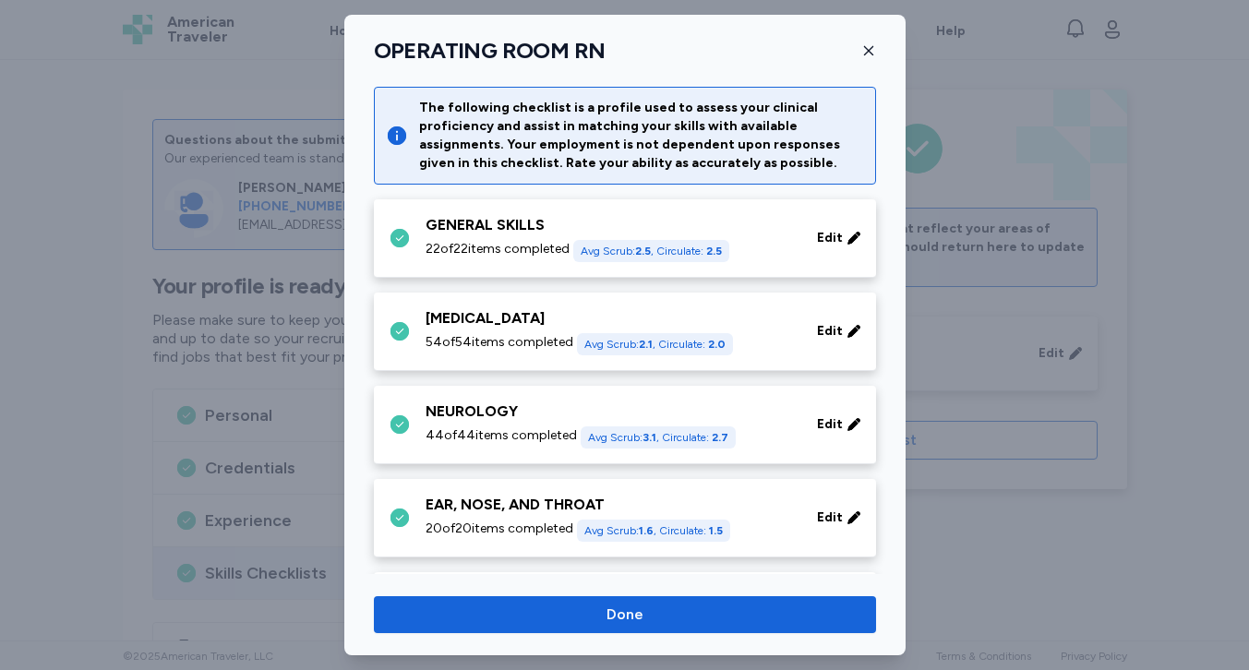
click at [725, 405] on div "NEUROLOGY" at bounding box center [610, 412] width 369 height 22
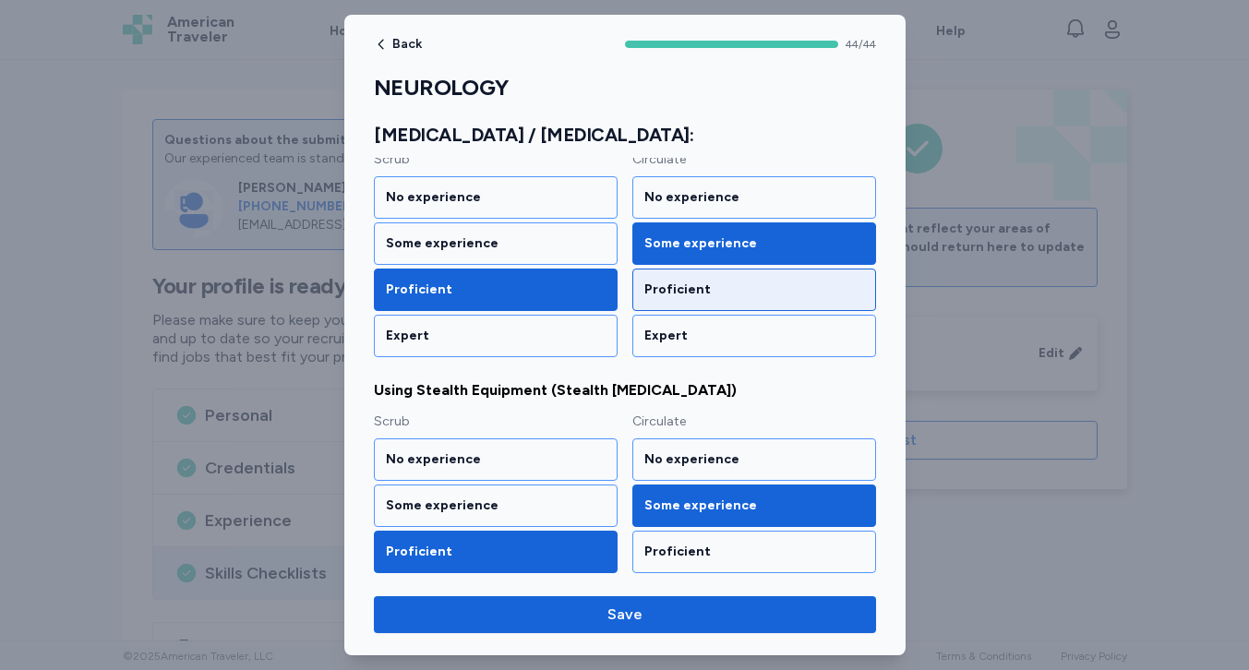
scroll to position [2422, 0]
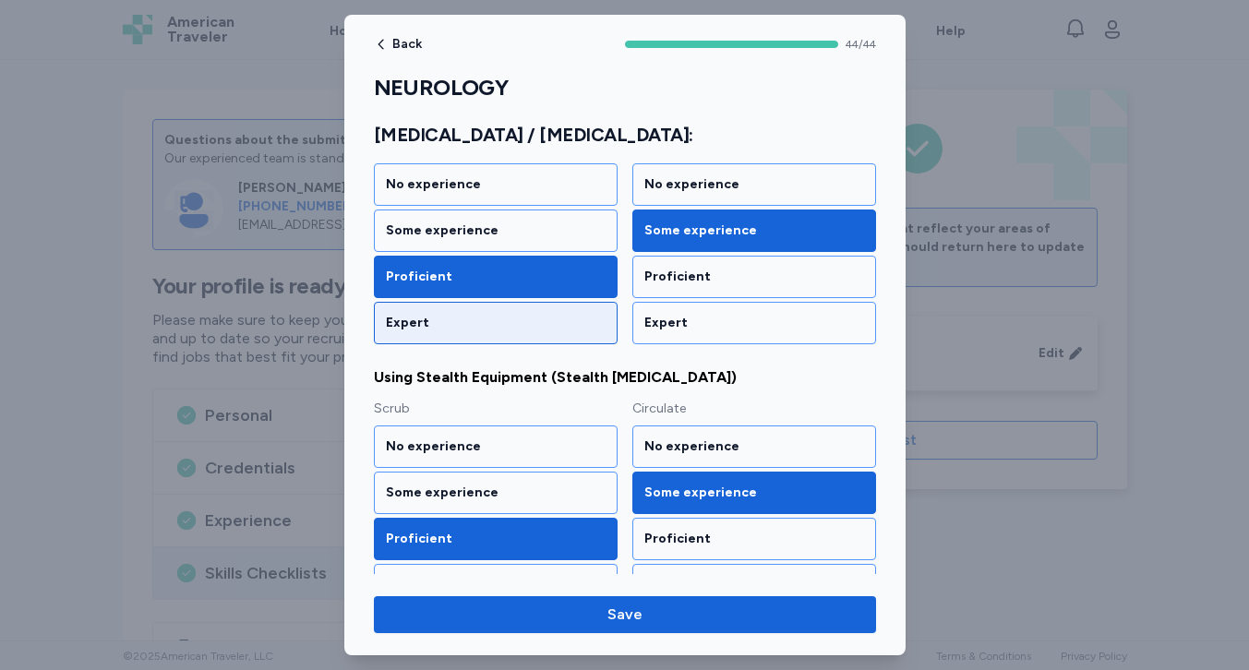
click at [552, 332] on div "Expert" at bounding box center [496, 323] width 244 height 42
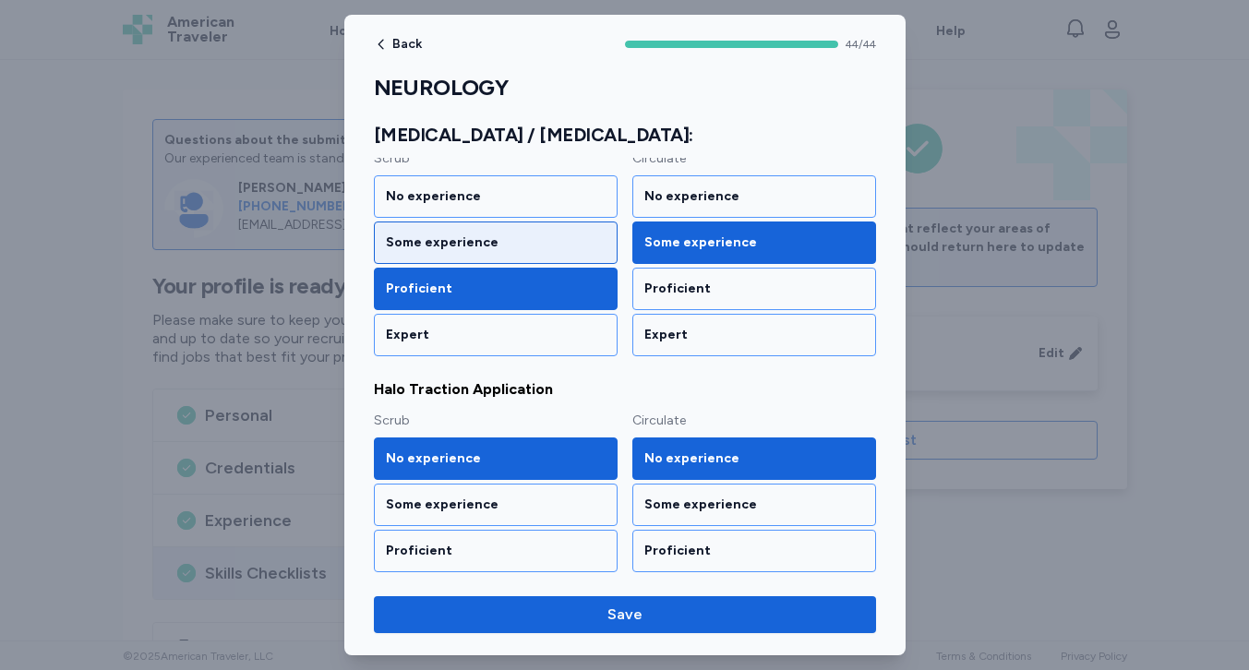
scroll to position [2682, 0]
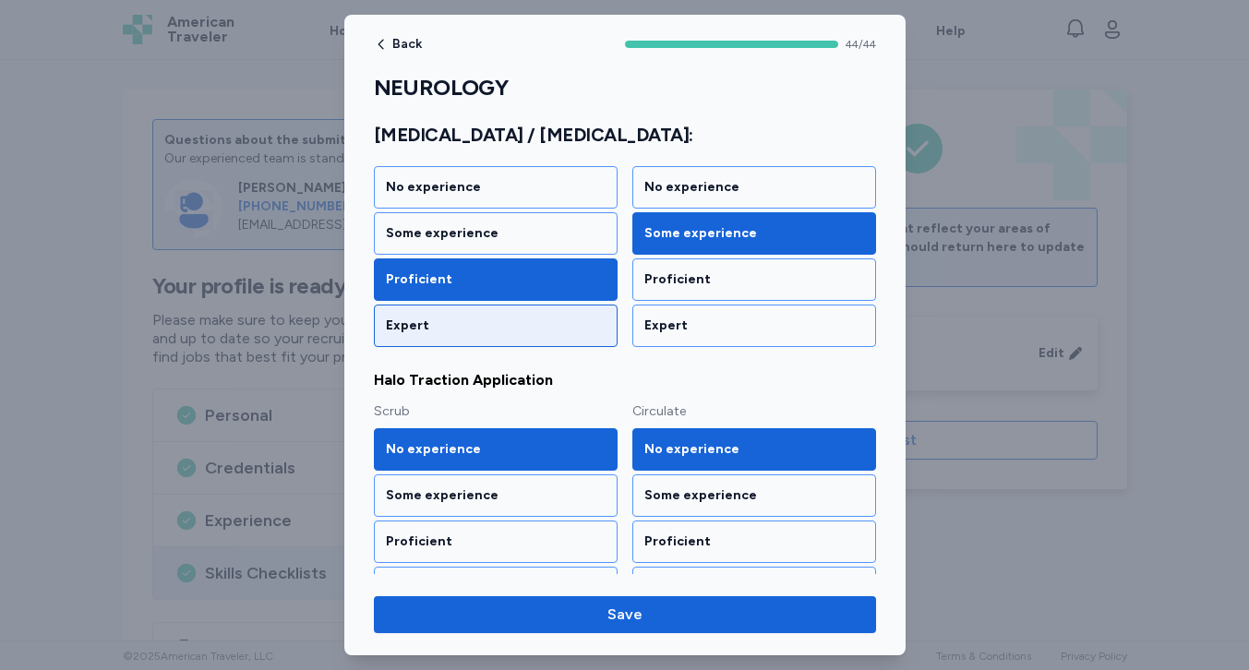
click at [552, 332] on div "Expert" at bounding box center [496, 326] width 220 height 18
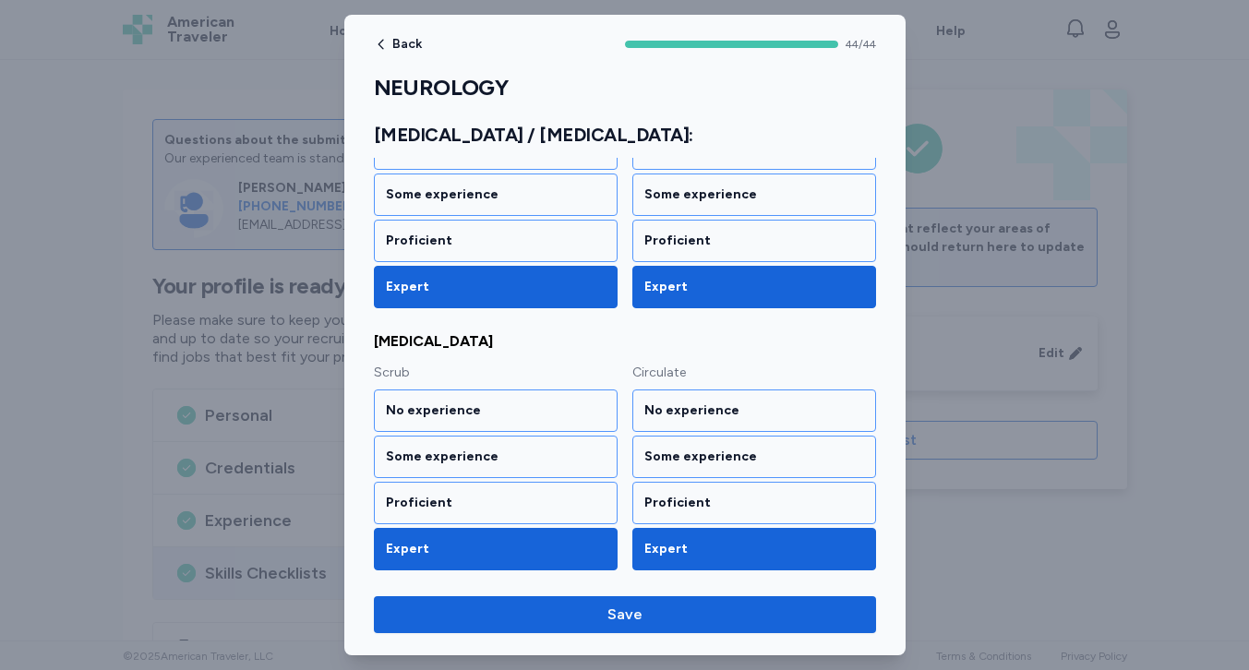
scroll to position [5605, 0]
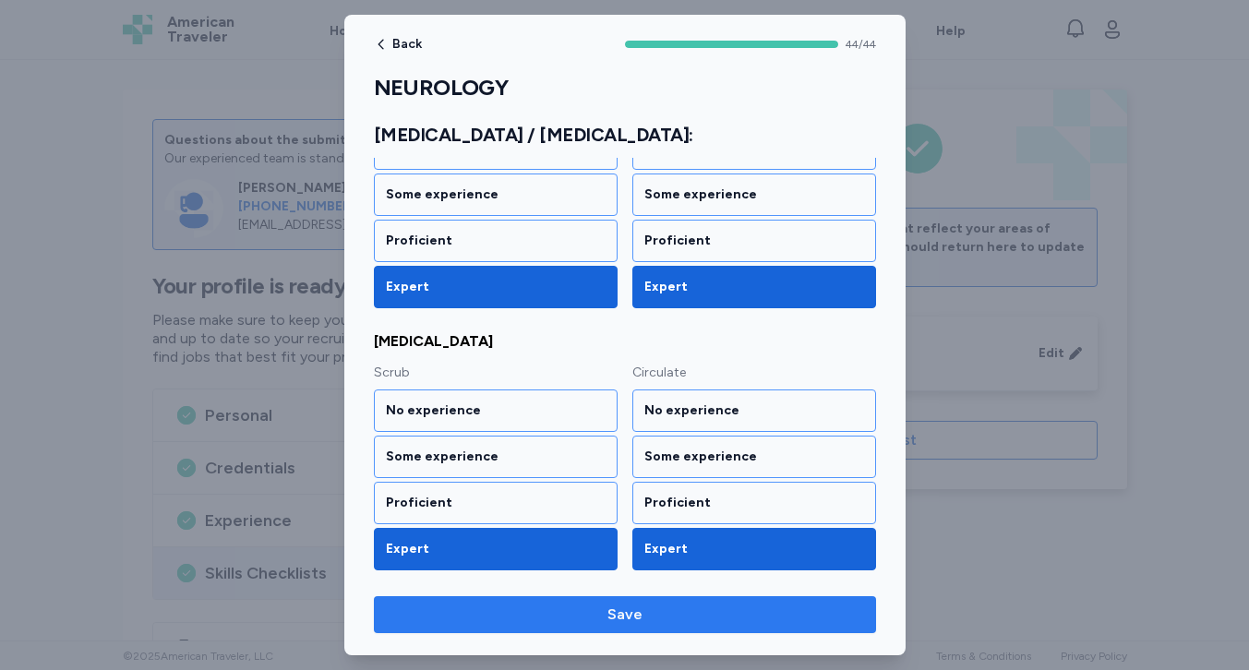
click at [642, 622] on span "Save" at bounding box center [625, 615] width 473 height 22
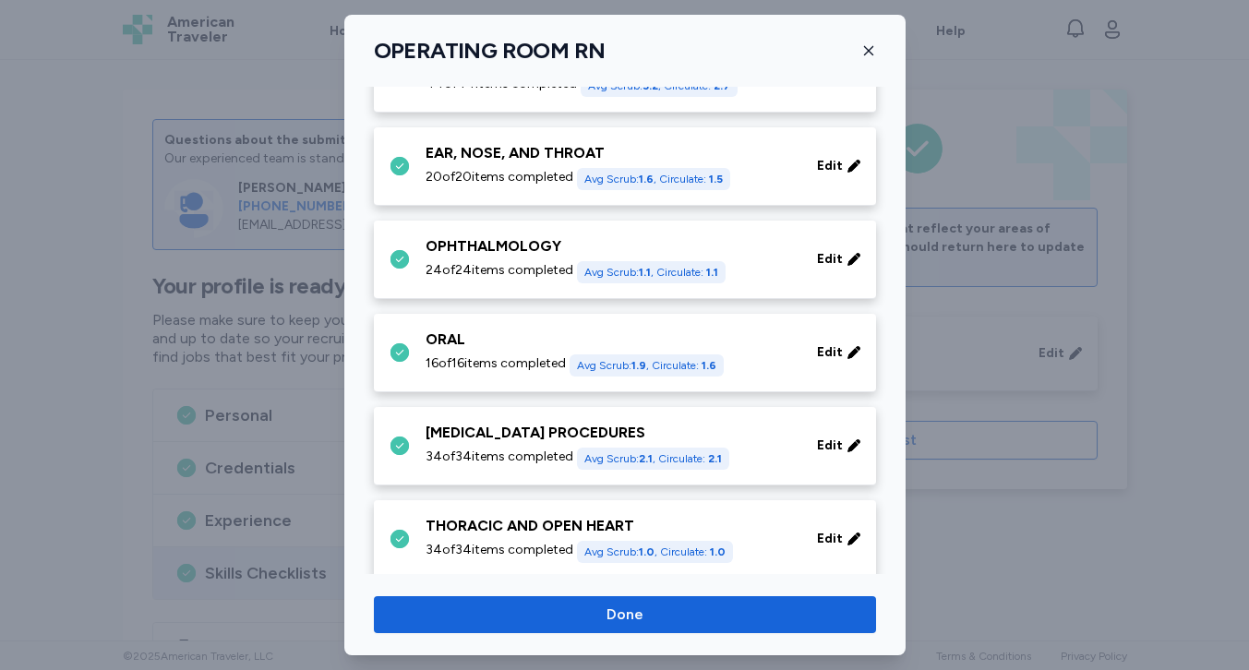
scroll to position [384, 0]
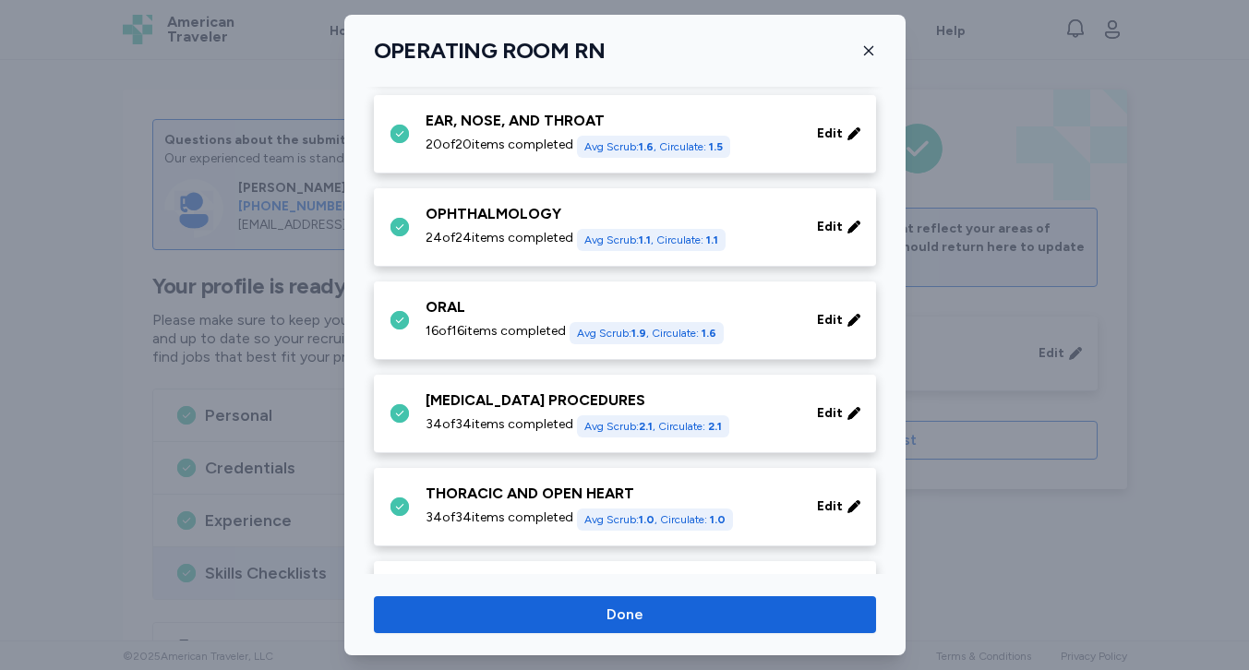
click at [527, 145] on span "20 of 20 items completed" at bounding box center [500, 145] width 148 height 18
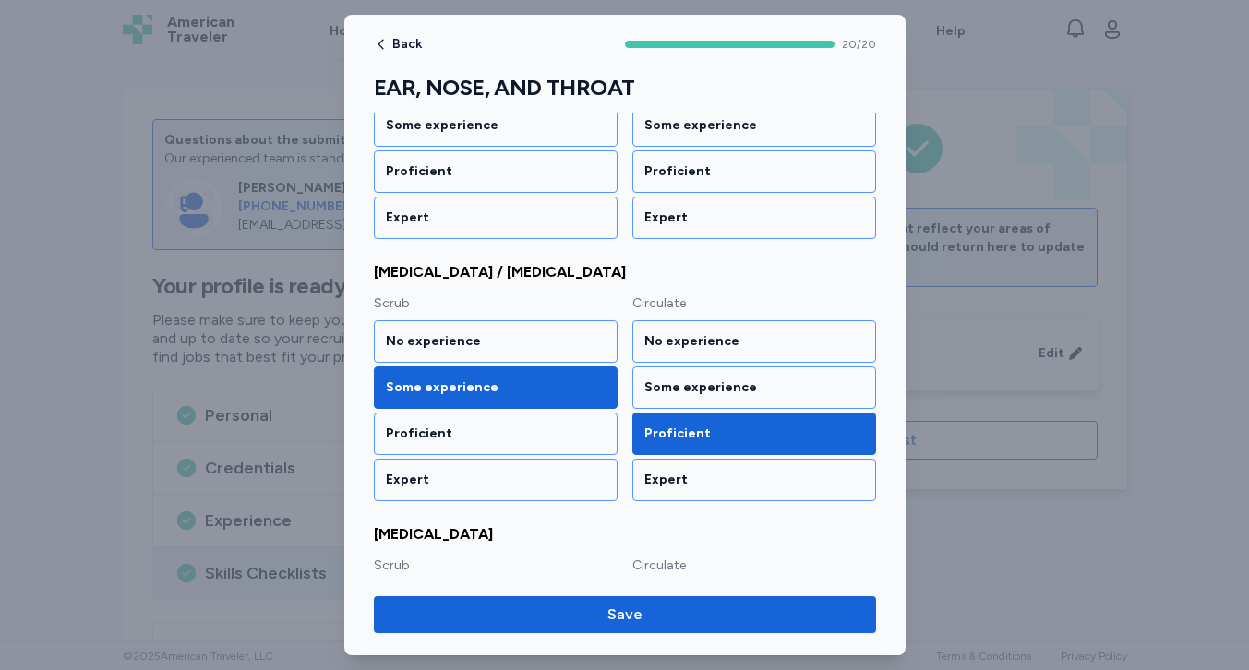
scroll to position [2223, 0]
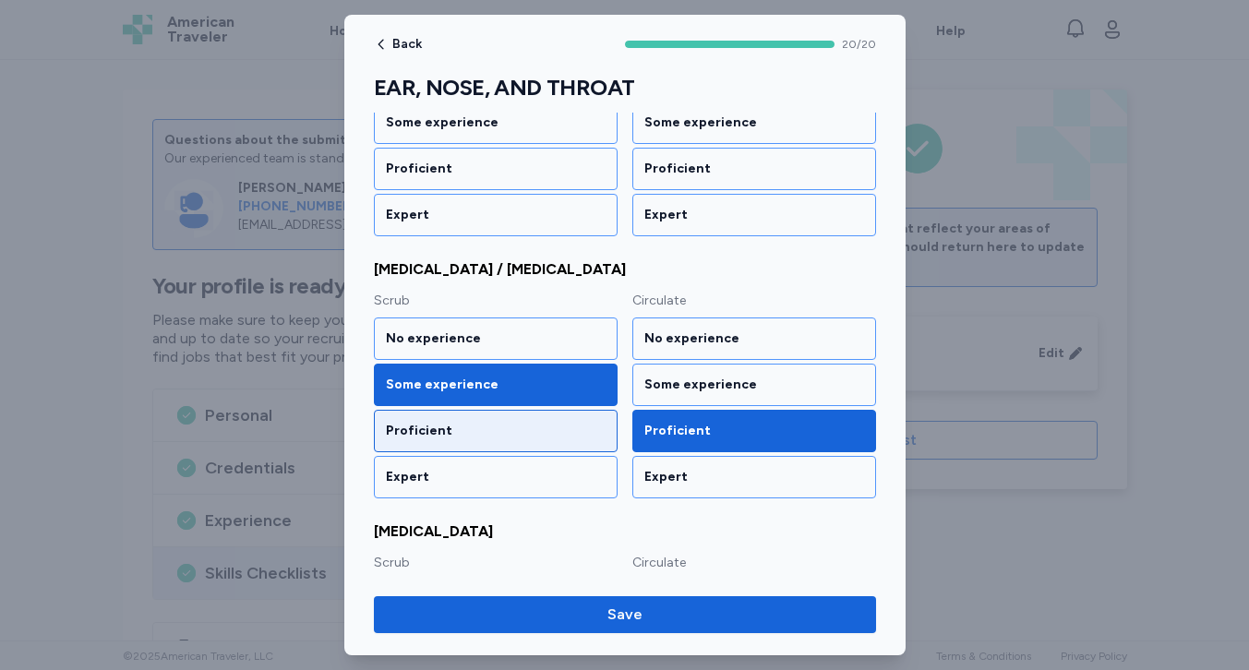
click at [520, 425] on div "Proficient" at bounding box center [496, 431] width 220 height 18
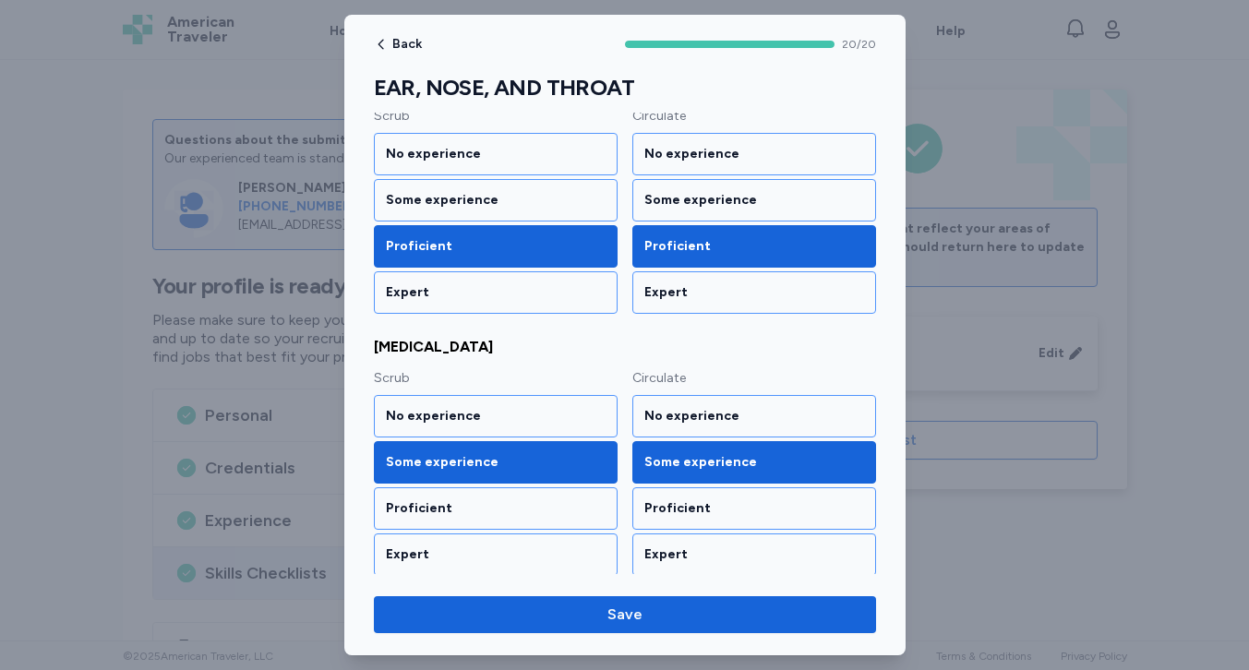
scroll to position [2413, 0]
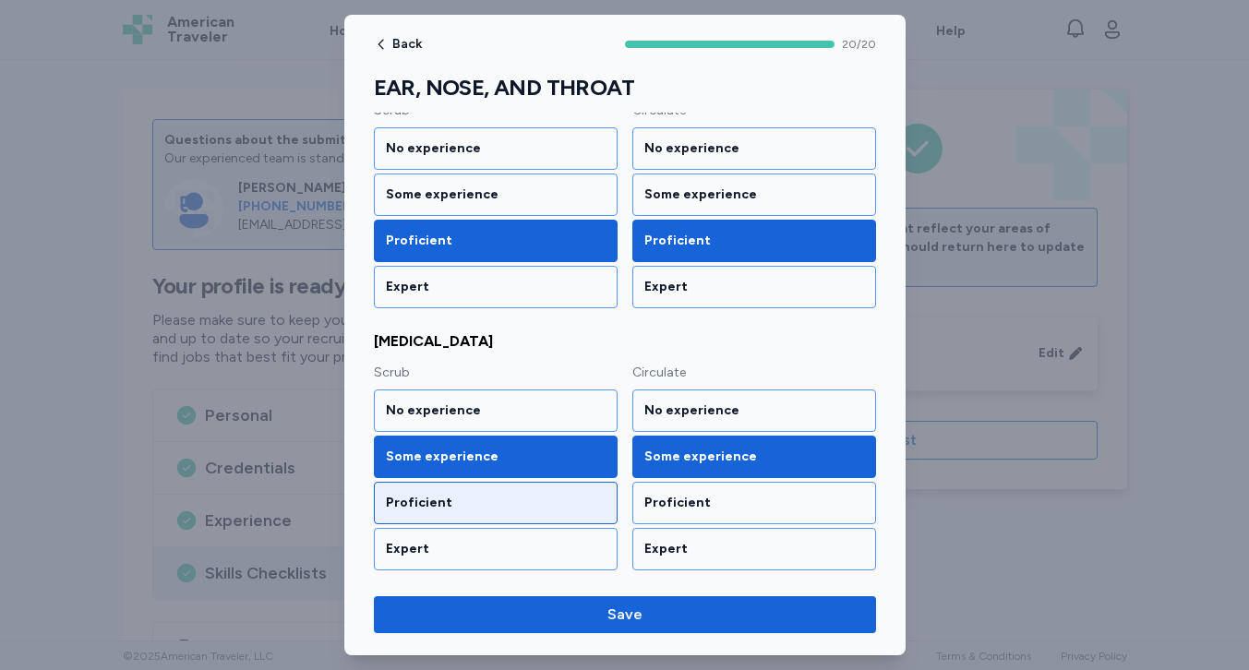
click at [513, 499] on div "Proficient" at bounding box center [496, 503] width 220 height 18
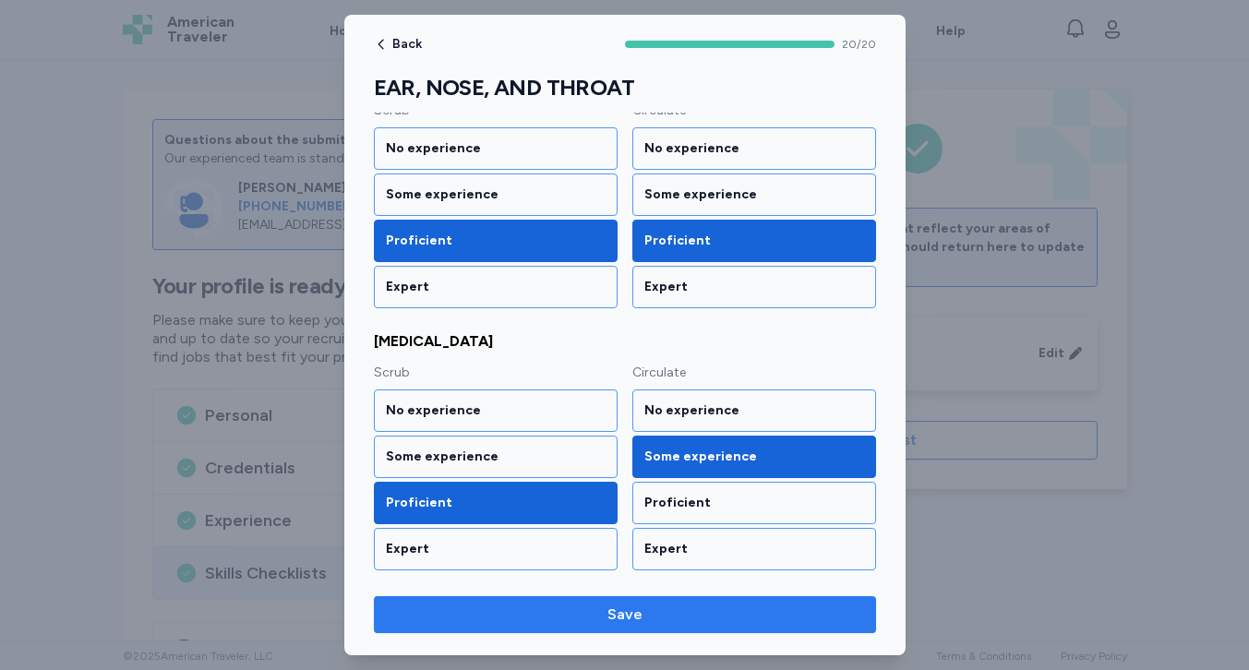
click at [585, 624] on span "Save" at bounding box center [625, 615] width 473 height 22
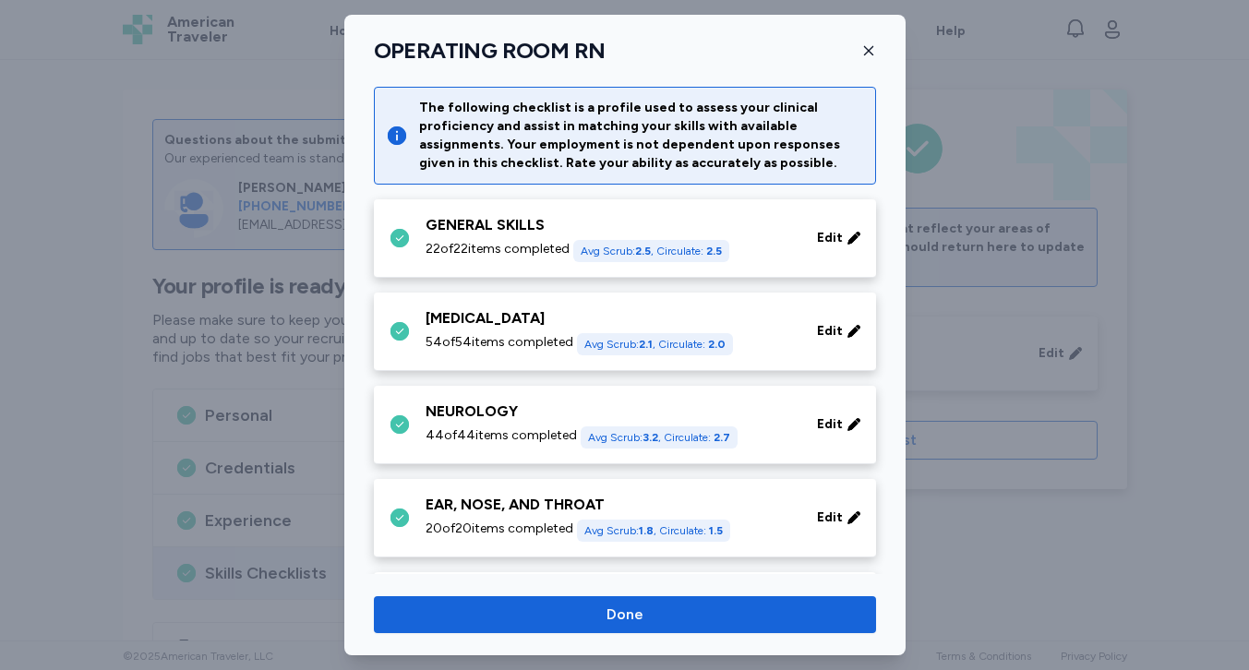
scroll to position [384, 0]
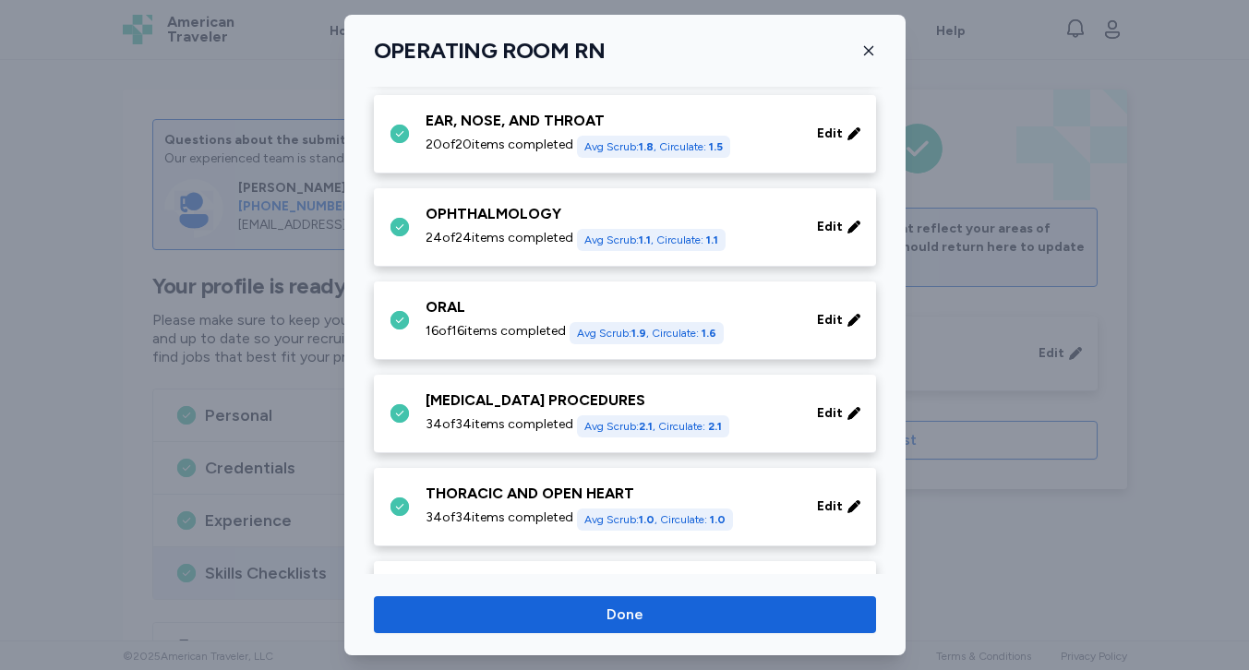
click at [534, 241] on span "24 of 24 items completed" at bounding box center [500, 238] width 148 height 18
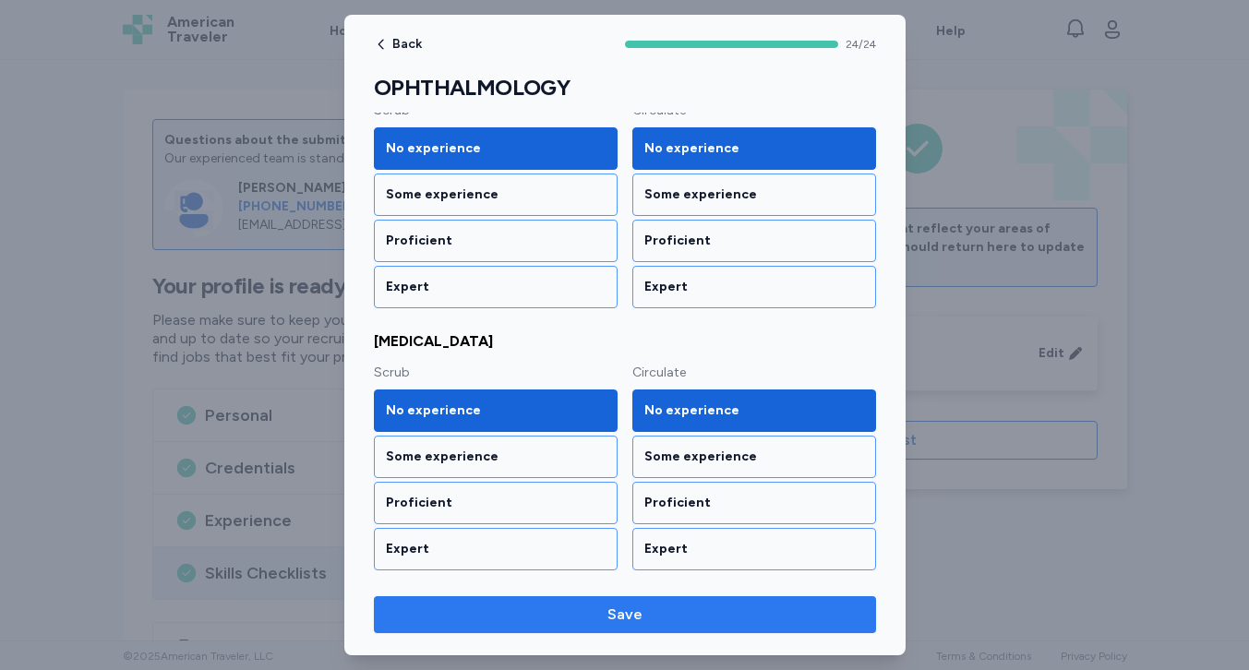
click at [537, 623] on span "Save" at bounding box center [625, 615] width 473 height 22
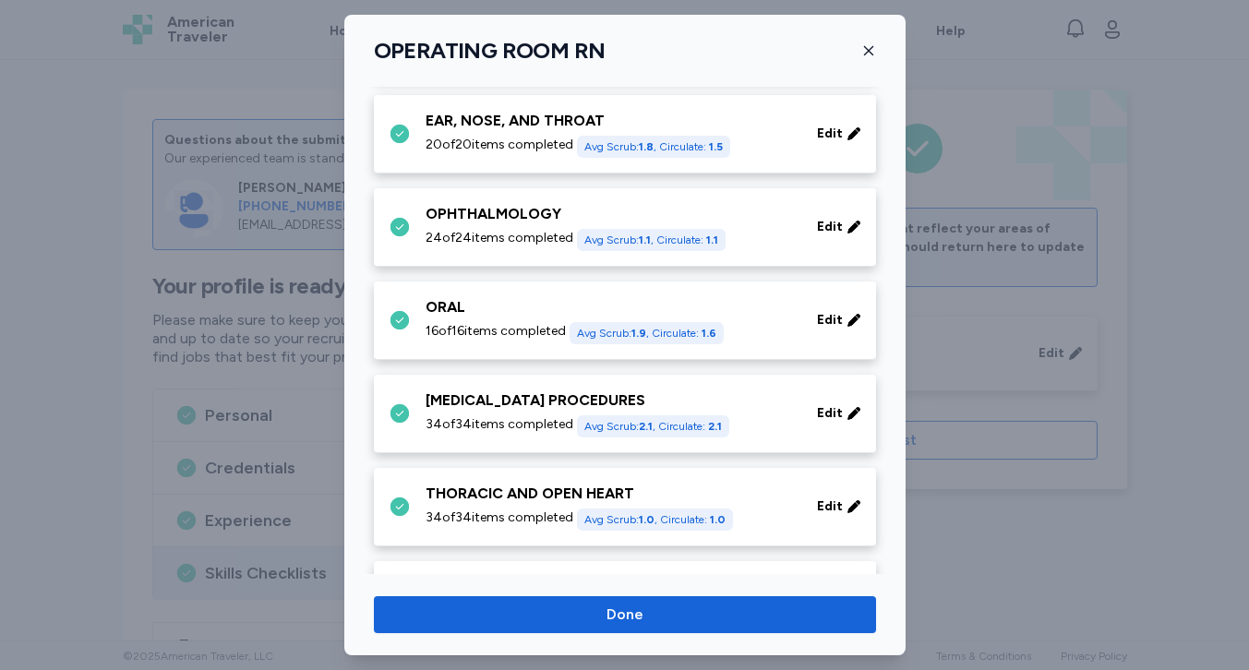
click at [497, 320] on div "ORAL 16 of 16 items completed Avg Scrub: 1.9 , Circulate: 1.6" at bounding box center [610, 320] width 369 height 48
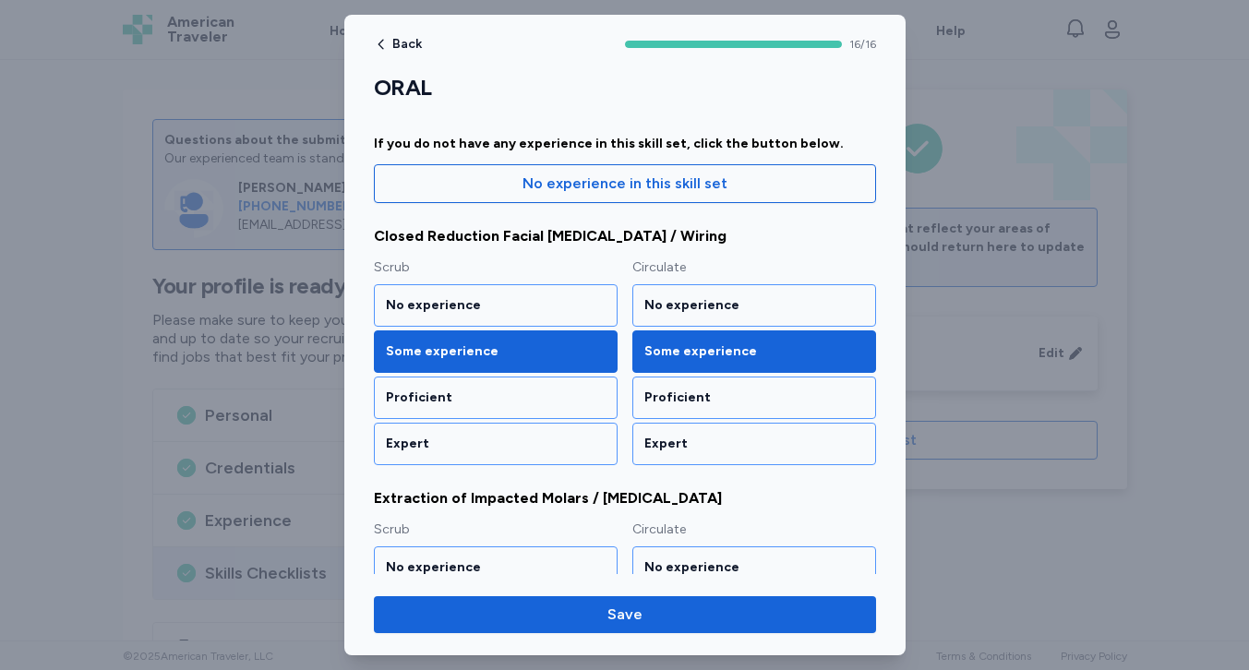
scroll to position [196, 0]
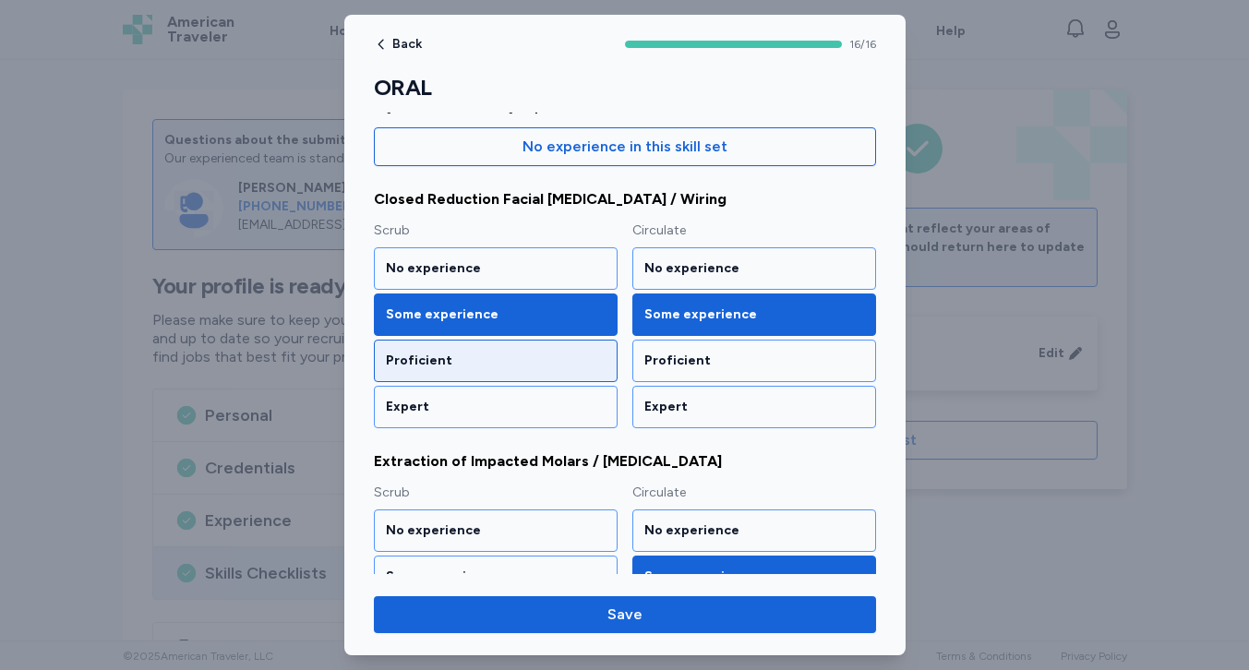
click at [495, 347] on div "Proficient" at bounding box center [496, 361] width 244 height 42
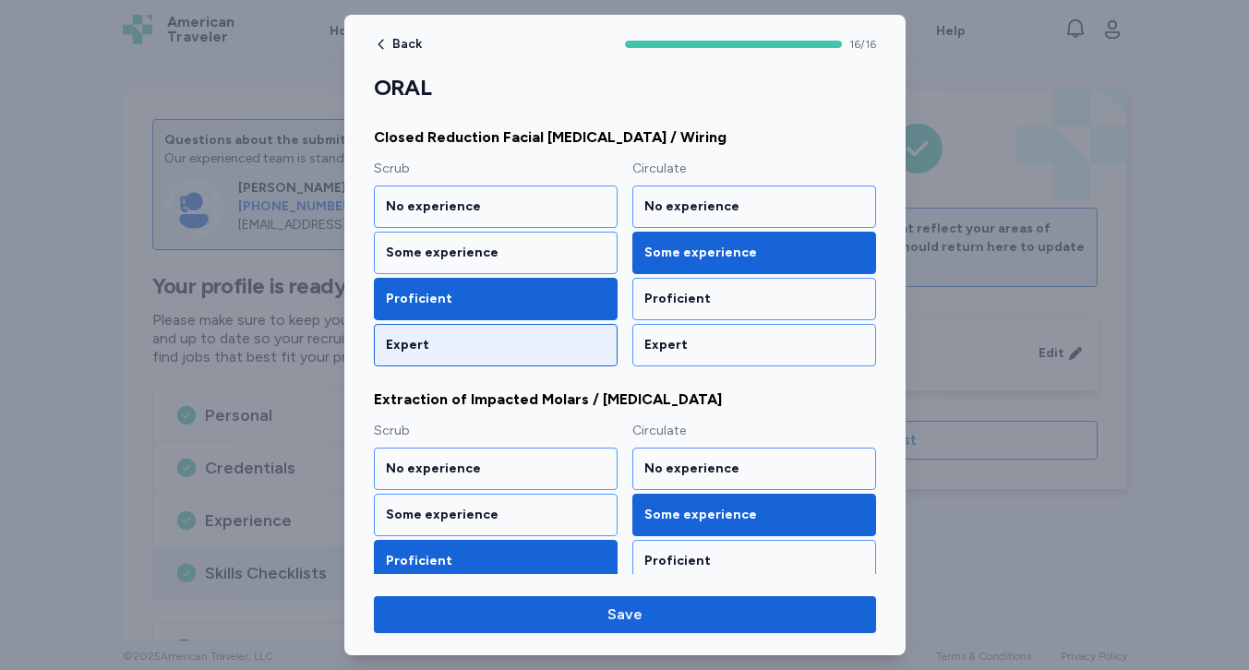
scroll to position [260, 0]
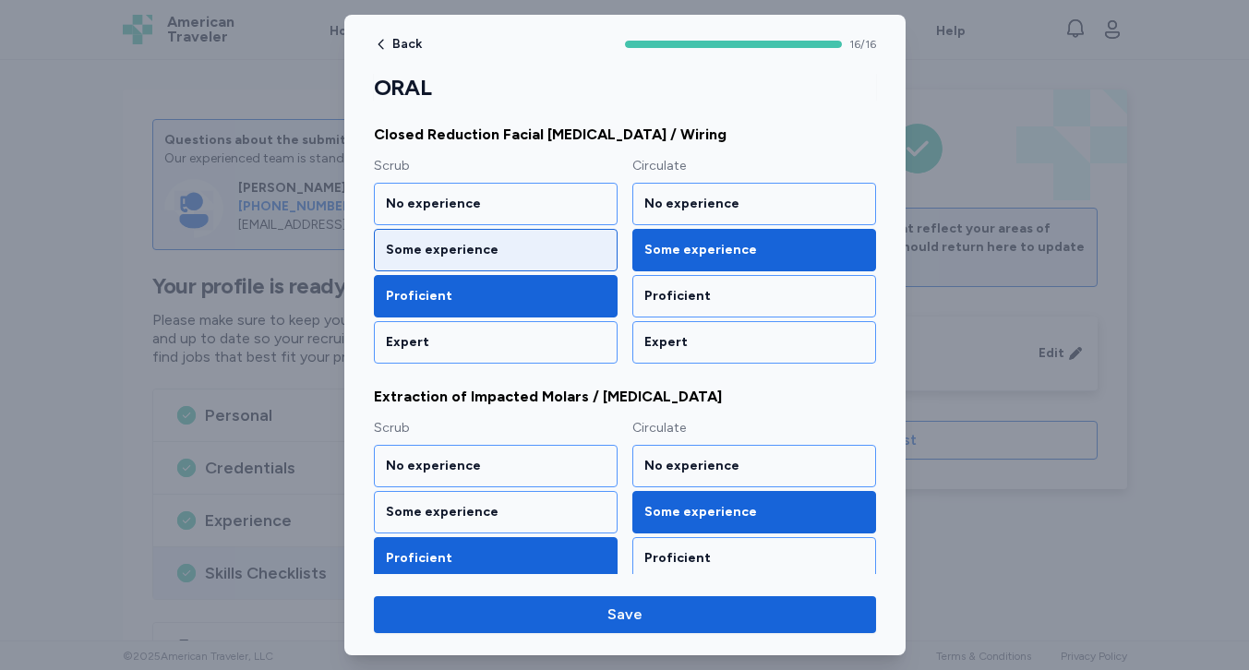
click at [485, 256] on div "Some experience" at bounding box center [496, 250] width 220 height 18
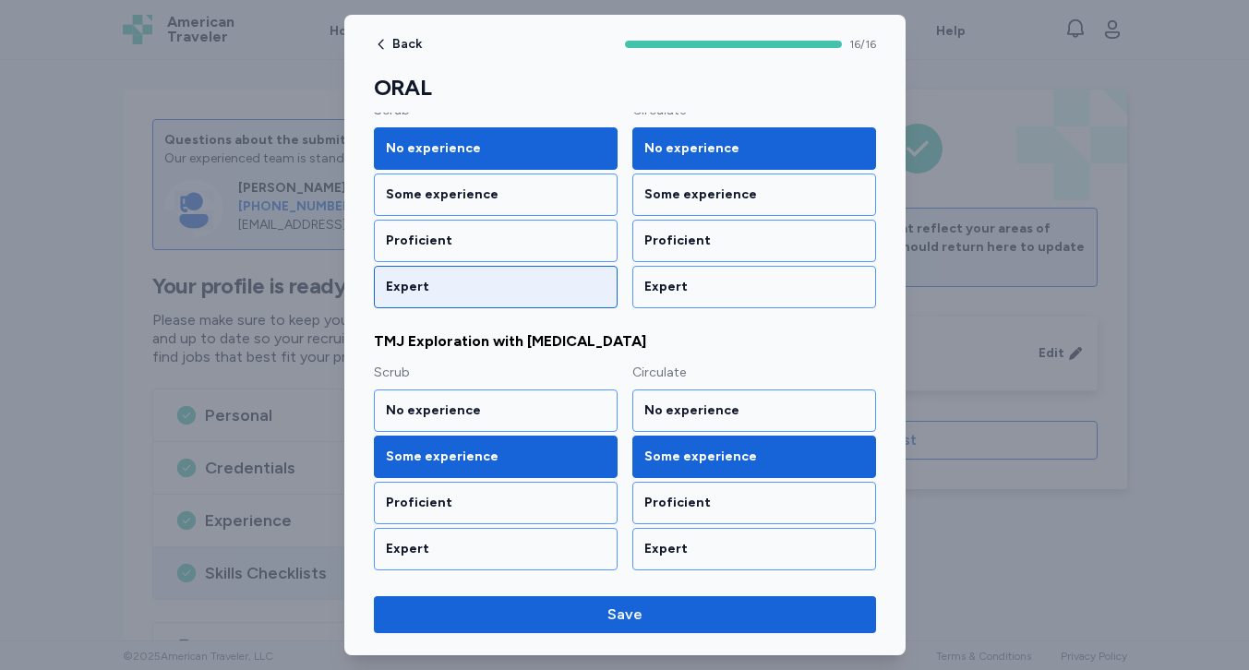
scroll to position [1889, 0]
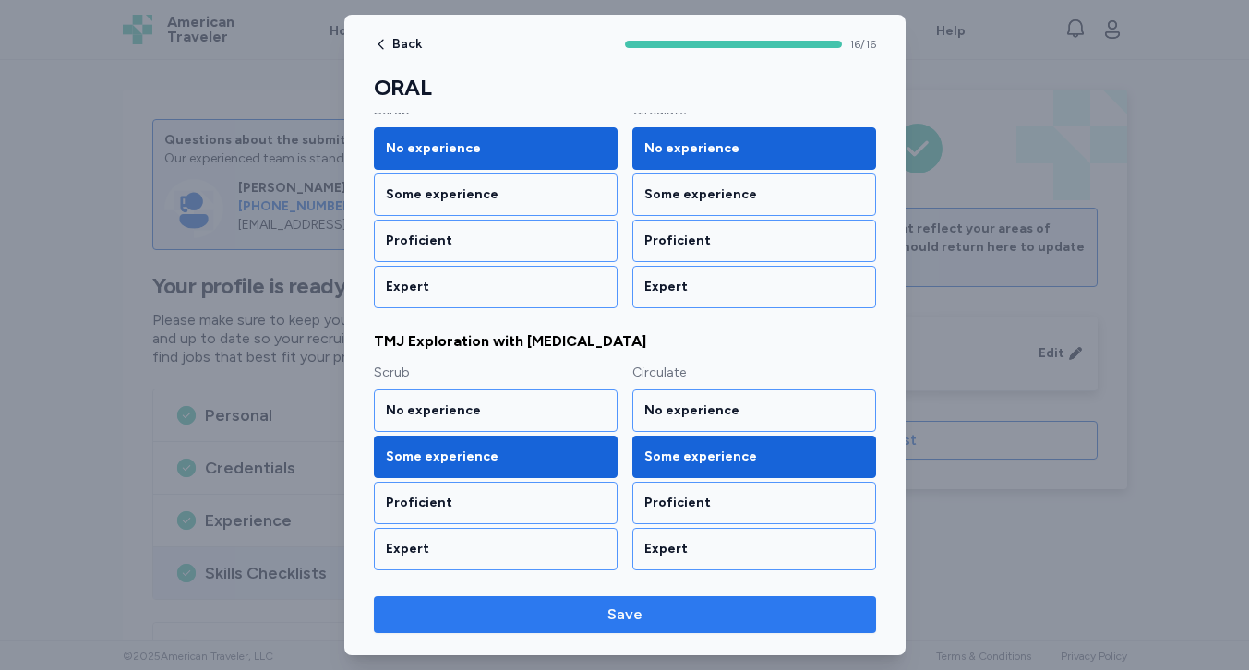
click at [442, 612] on span "Save" at bounding box center [625, 615] width 473 height 22
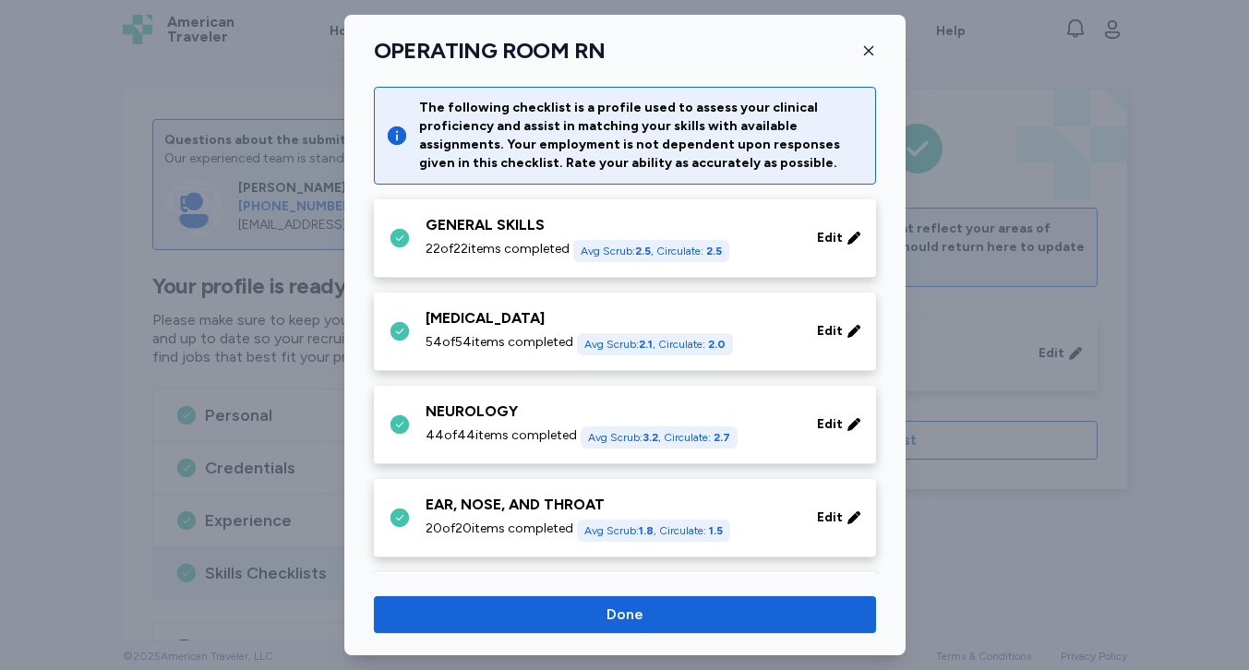
scroll to position [384, 0]
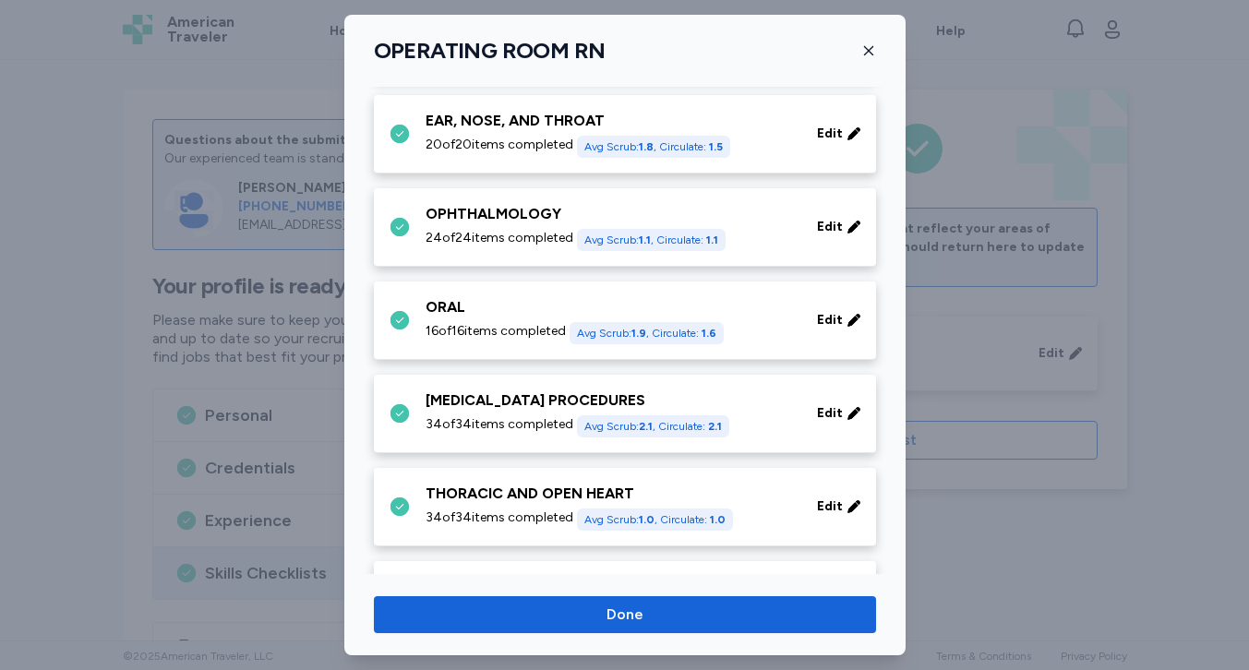
click at [466, 426] on span "34 of 34 items completed" at bounding box center [500, 424] width 148 height 18
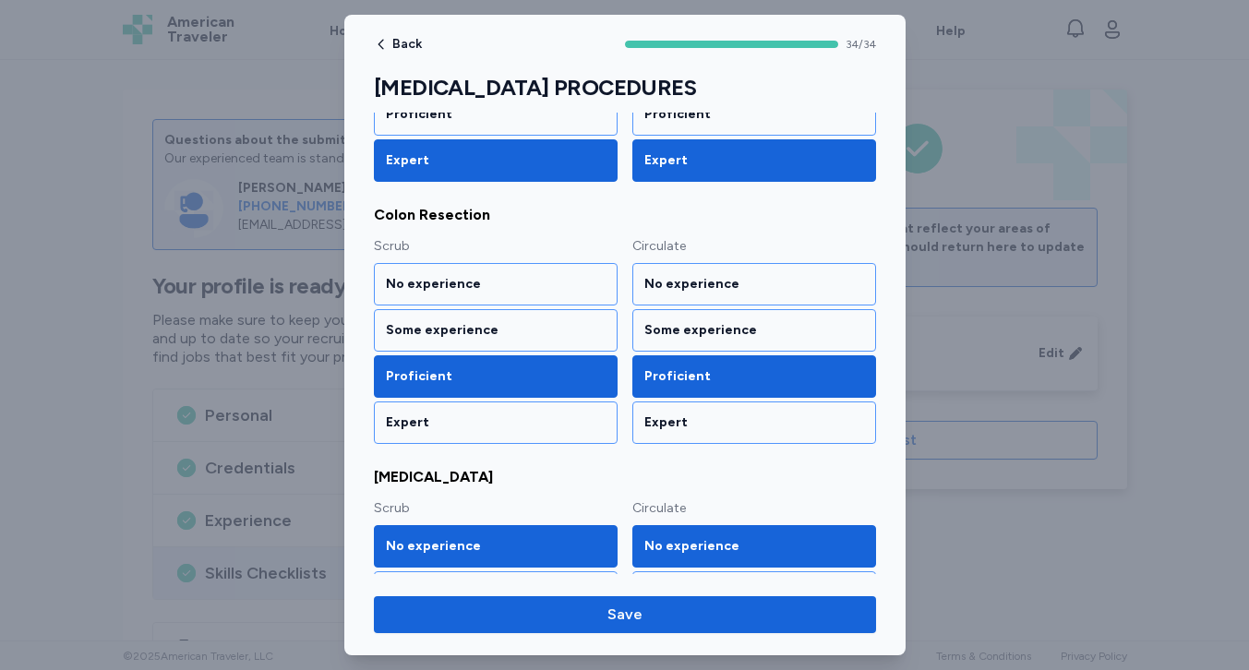
scroll to position [972, 0]
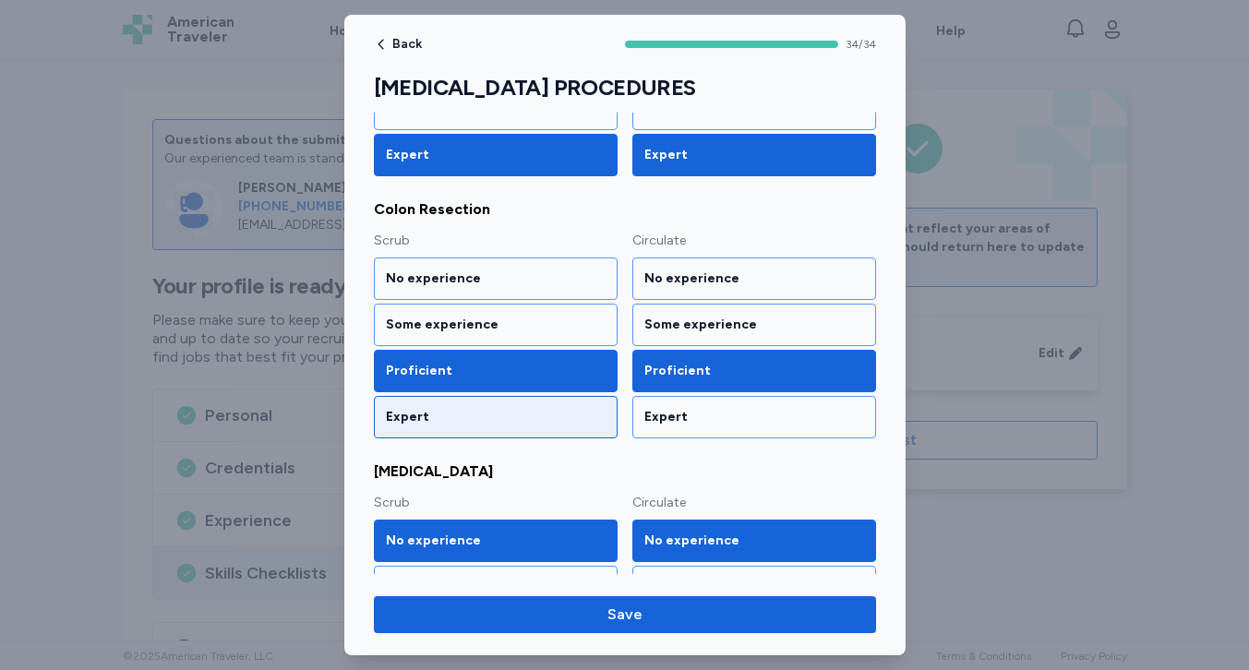
click at [466, 426] on div "Expert" at bounding box center [496, 417] width 220 height 18
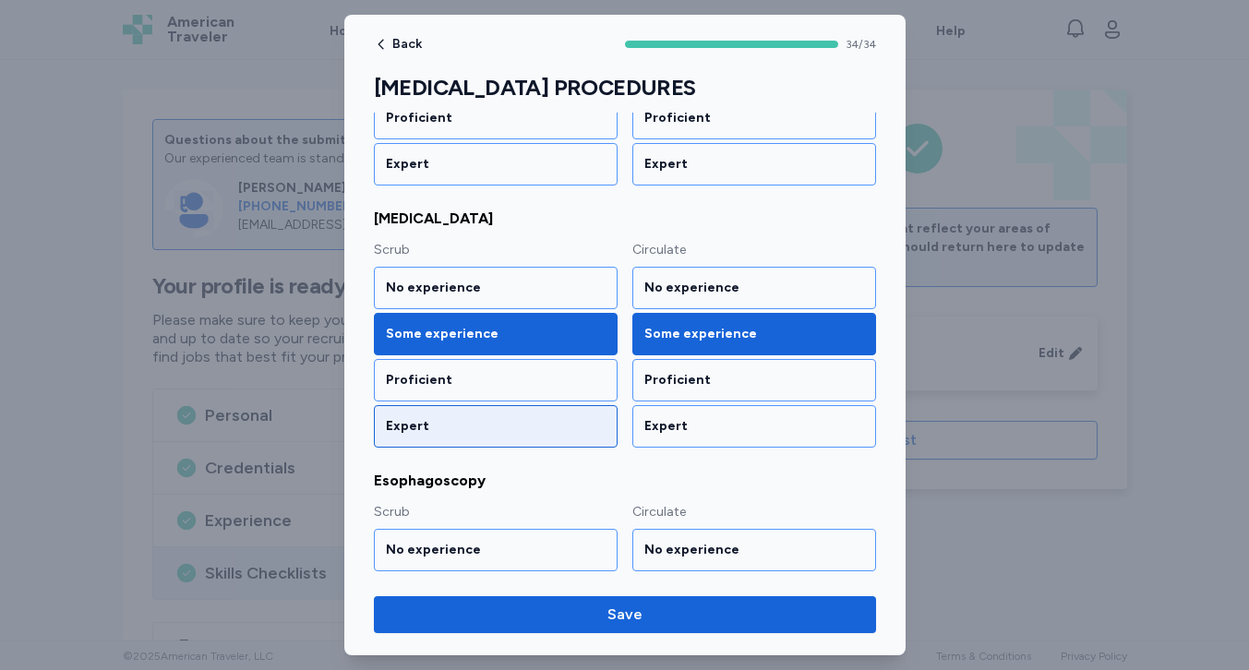
scroll to position [1489, 0]
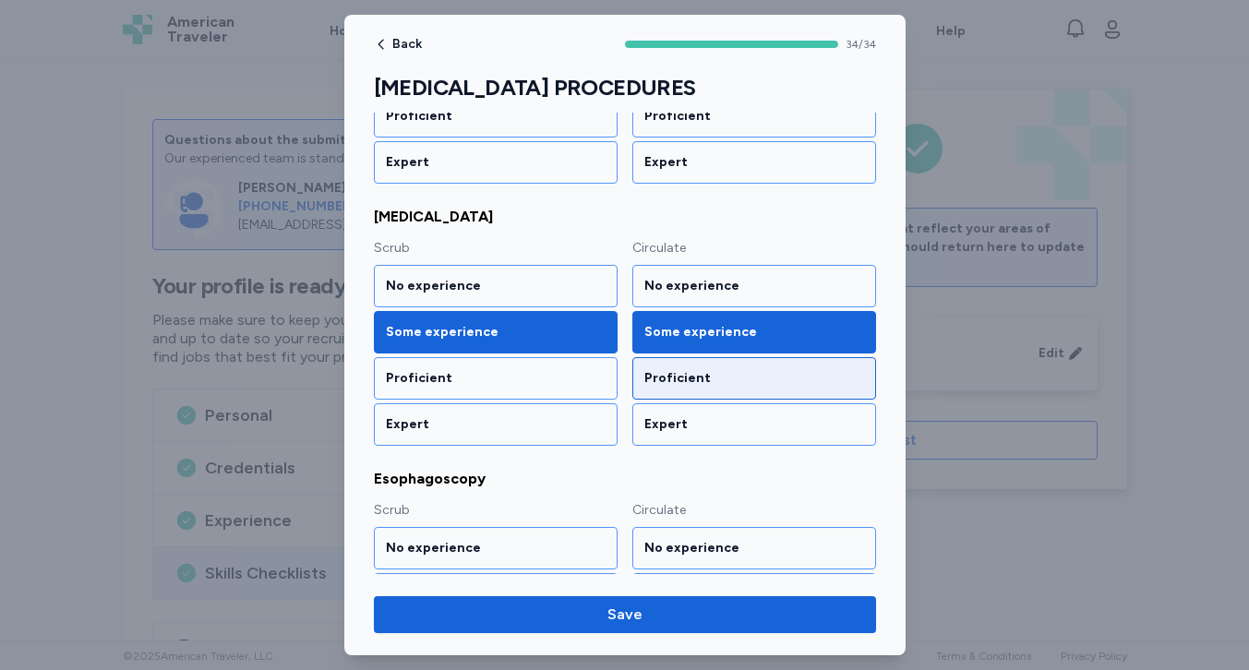
click at [659, 378] on div "Proficient" at bounding box center [754, 378] width 220 height 18
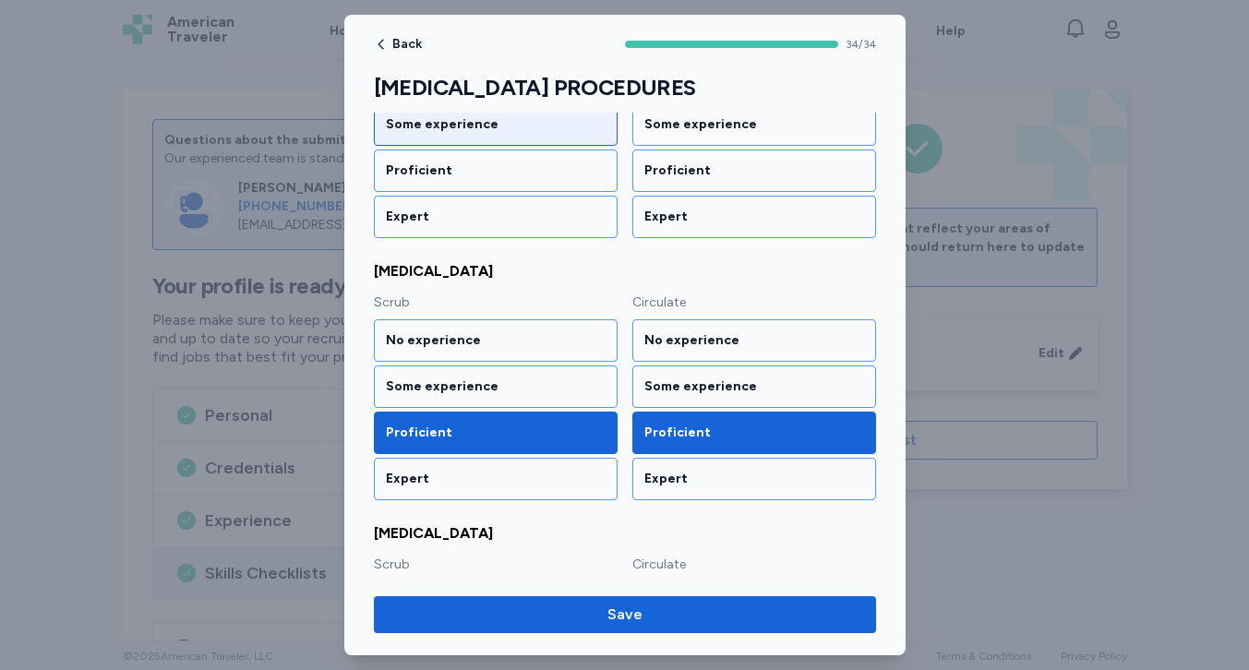
scroll to position [2229, 0]
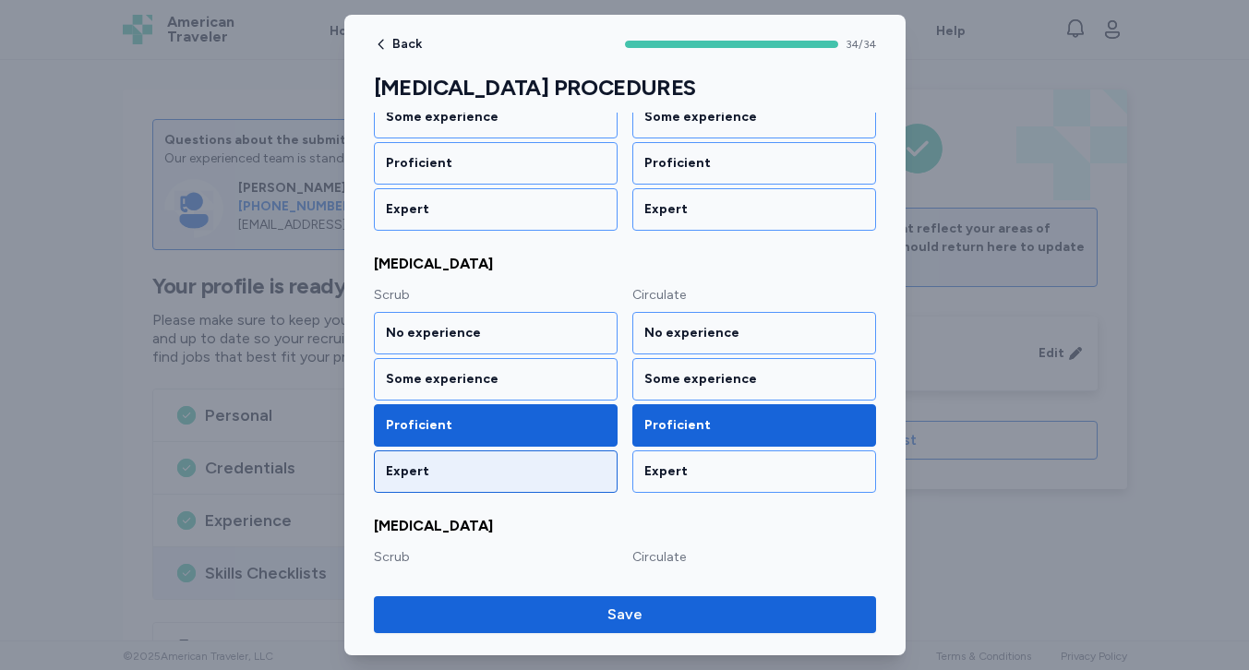
click at [537, 476] on div "Expert" at bounding box center [496, 472] width 220 height 18
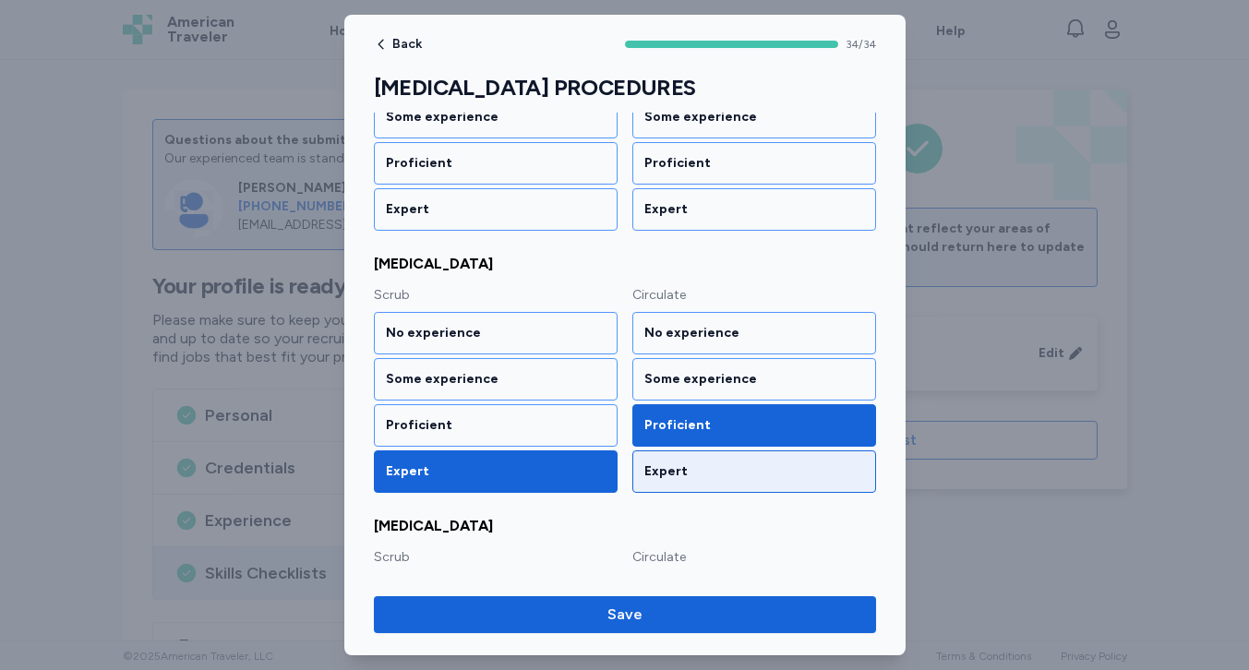
click at [671, 479] on div "Expert" at bounding box center [754, 472] width 220 height 18
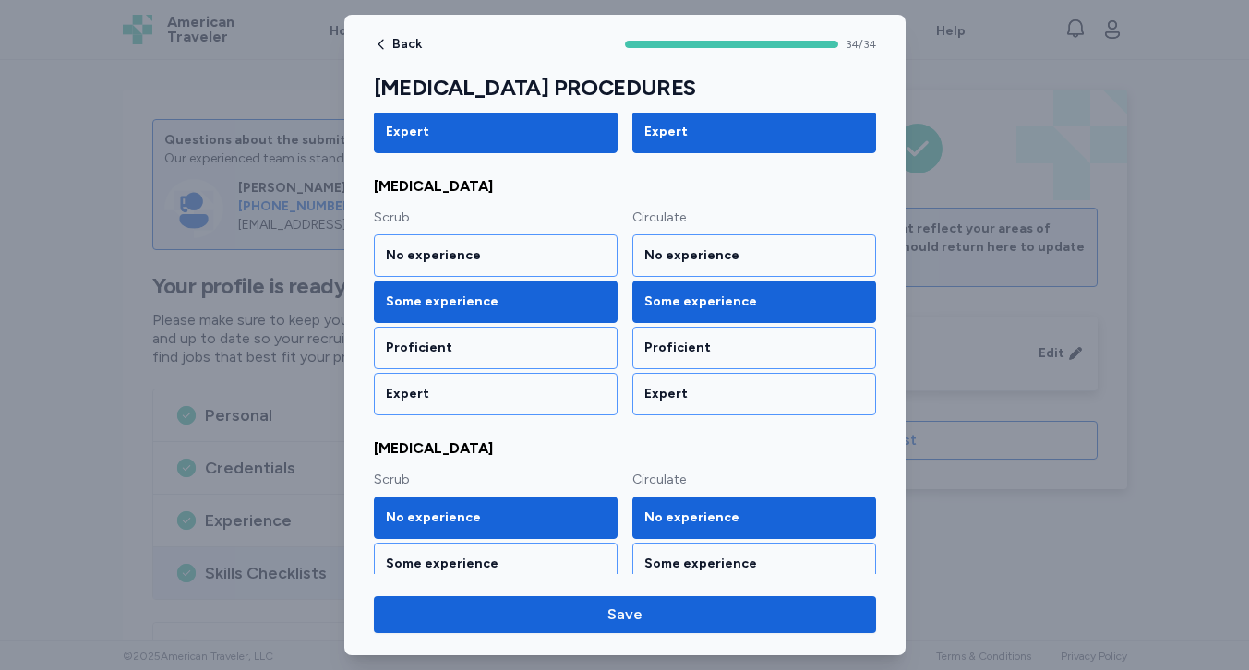
scroll to position [2589, 0]
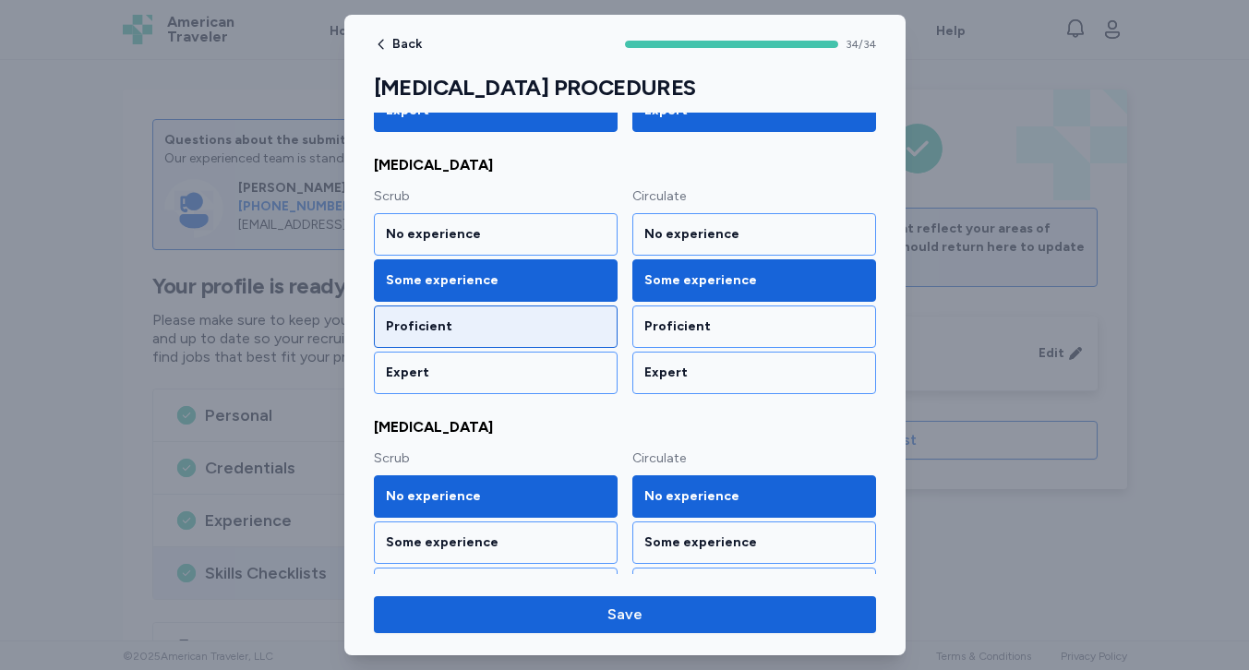
click at [552, 308] on div "Proficient" at bounding box center [496, 327] width 244 height 42
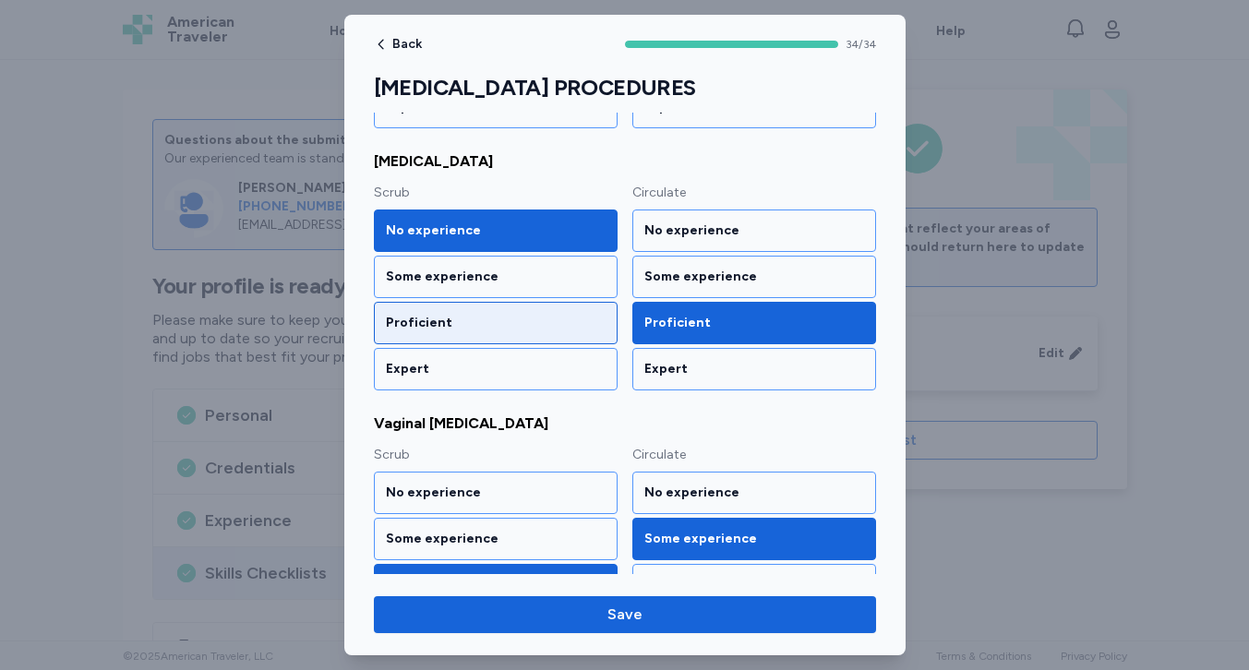
scroll to position [4167, 0]
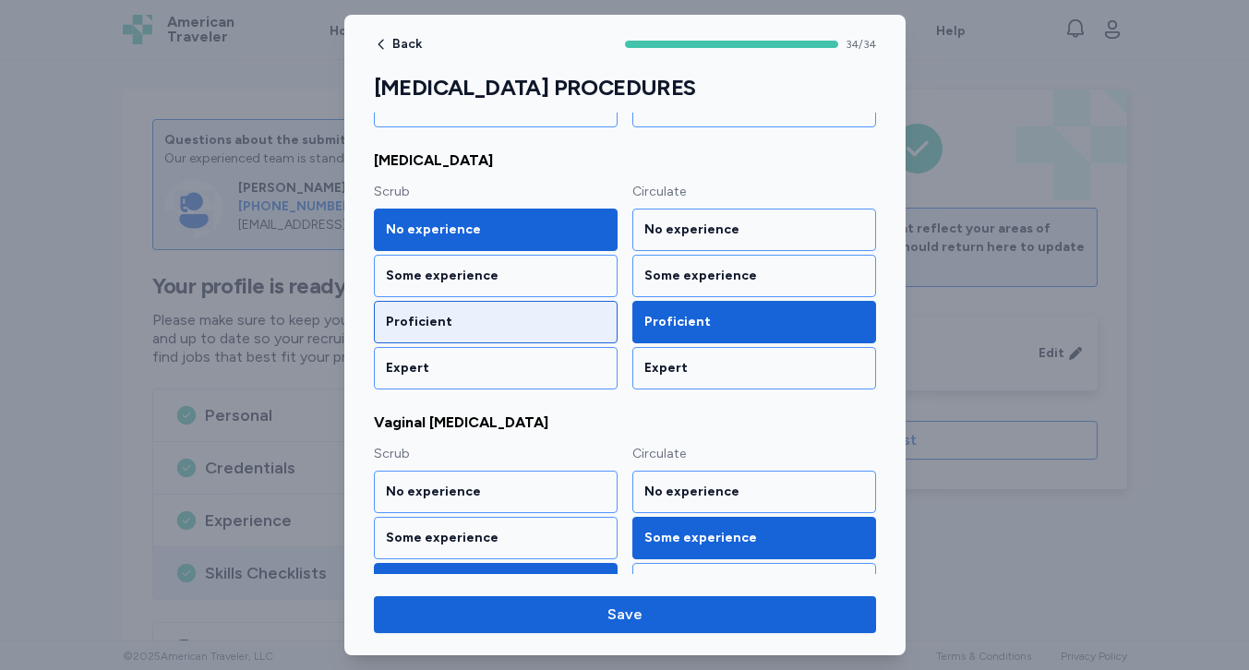
click at [548, 316] on div "Proficient" at bounding box center [496, 322] width 220 height 18
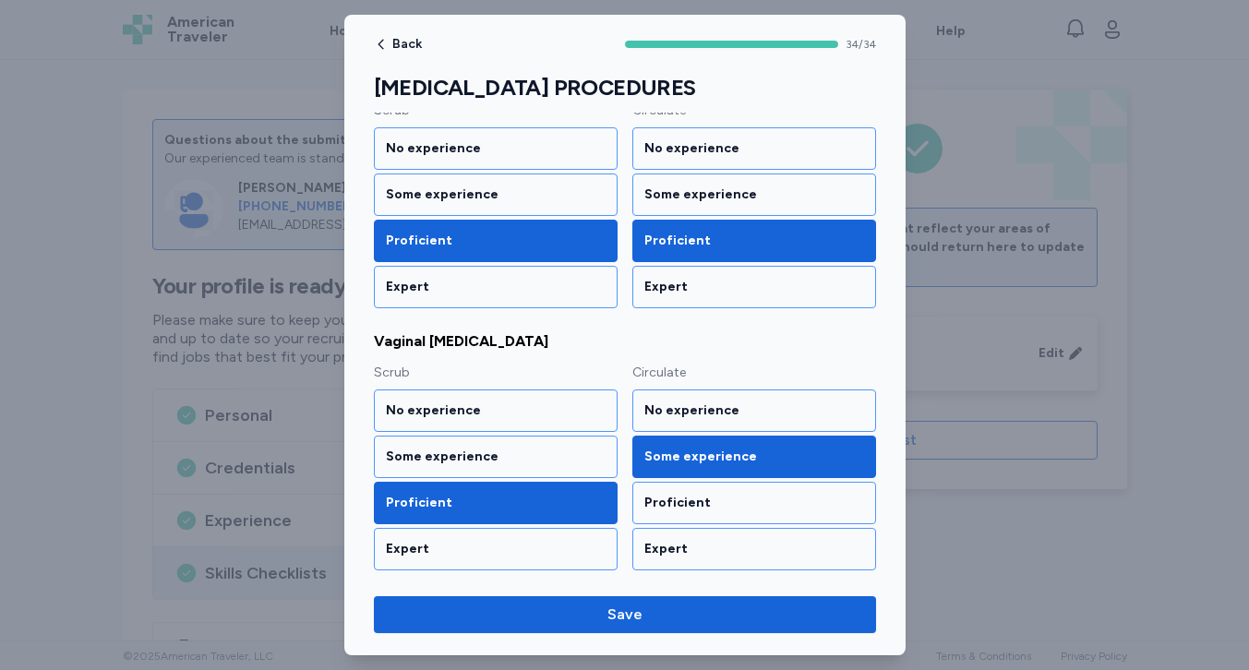
scroll to position [4248, 0]
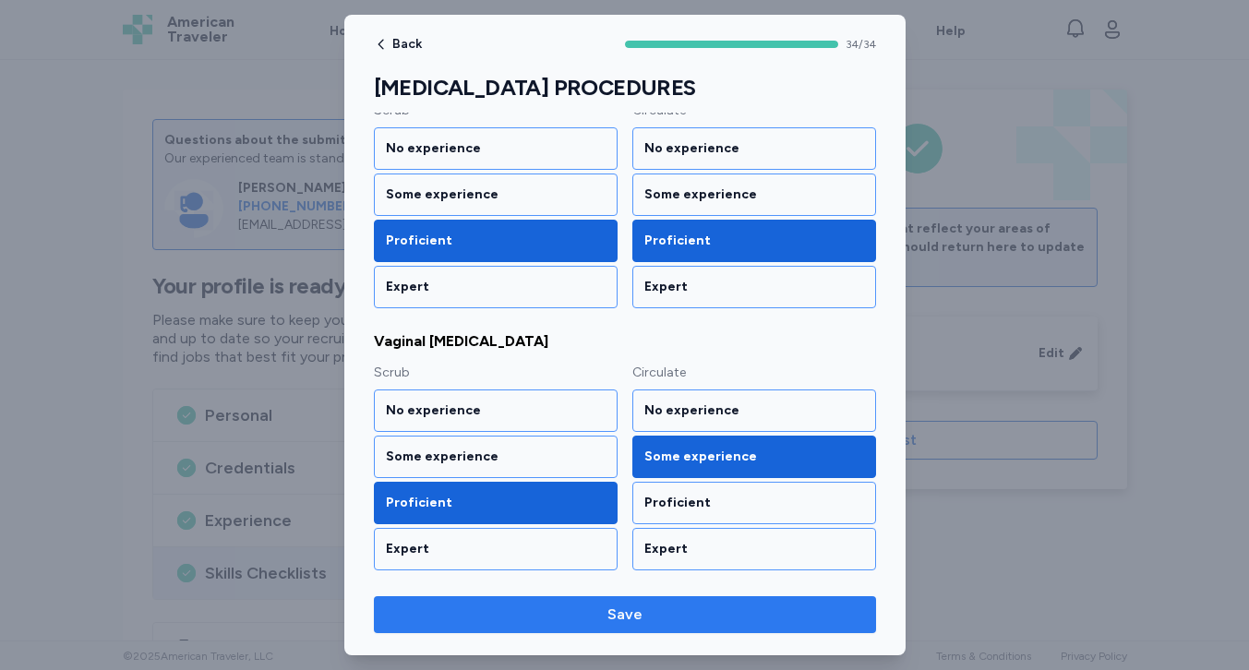
click at [580, 610] on span "Save" at bounding box center [625, 615] width 473 height 22
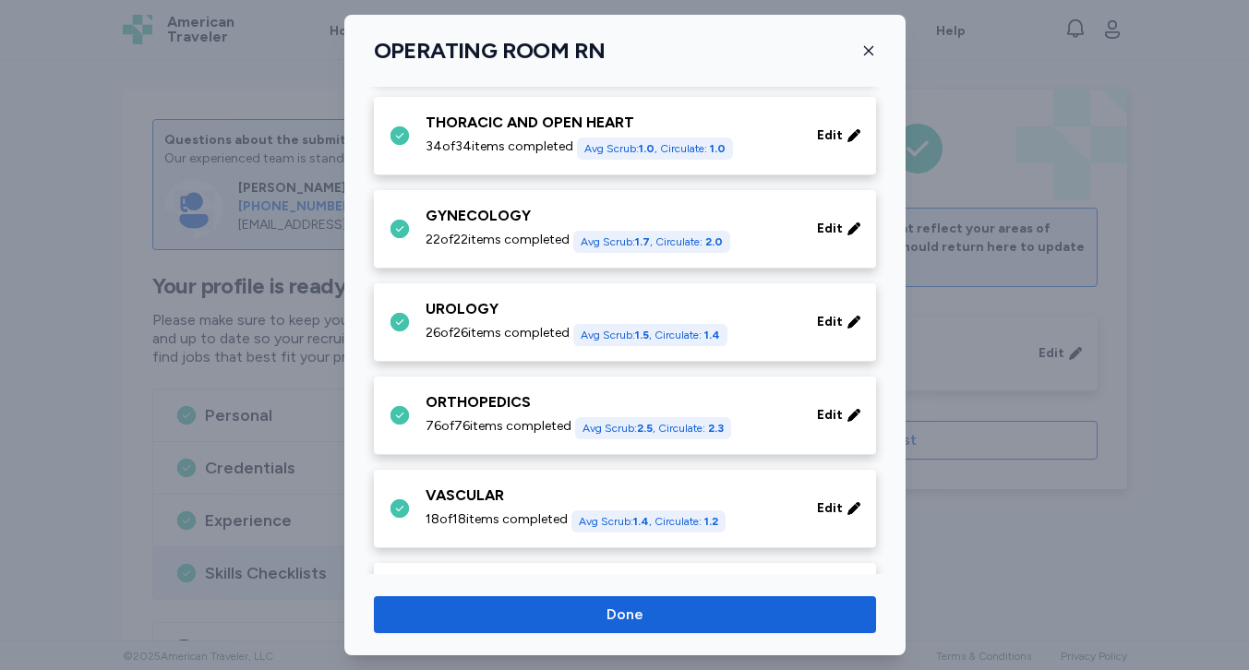
scroll to position [742, 0]
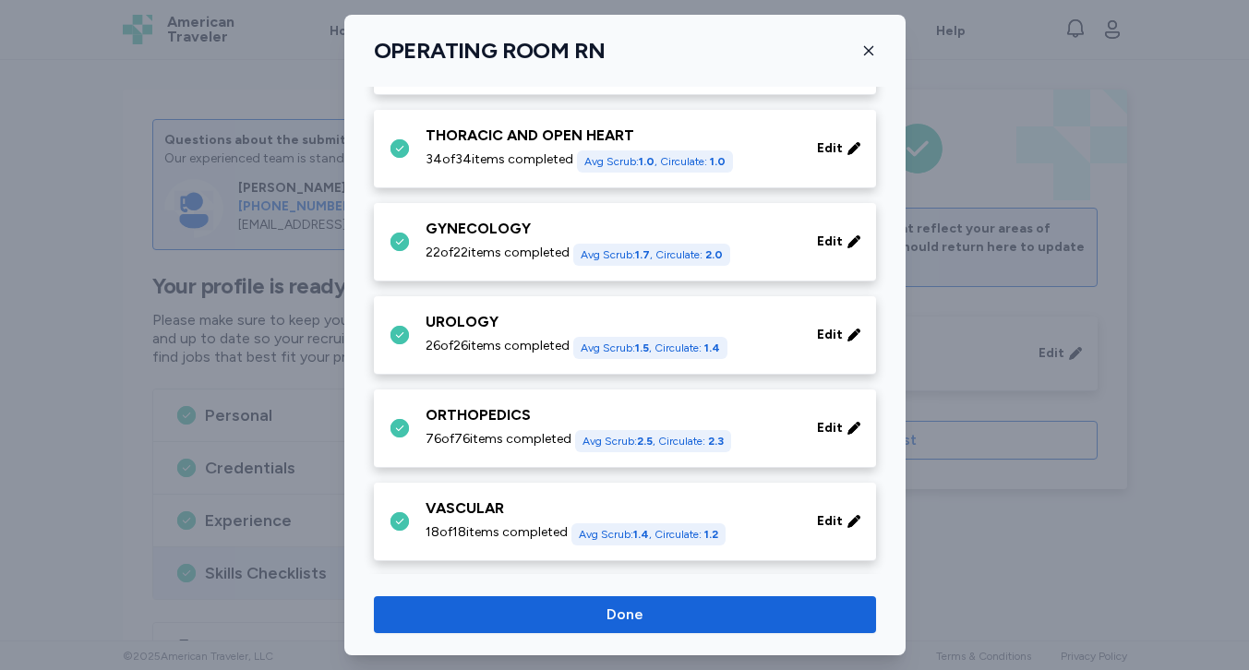
click at [523, 135] on div "THORACIC AND OPEN HEART" at bounding box center [610, 136] width 369 height 22
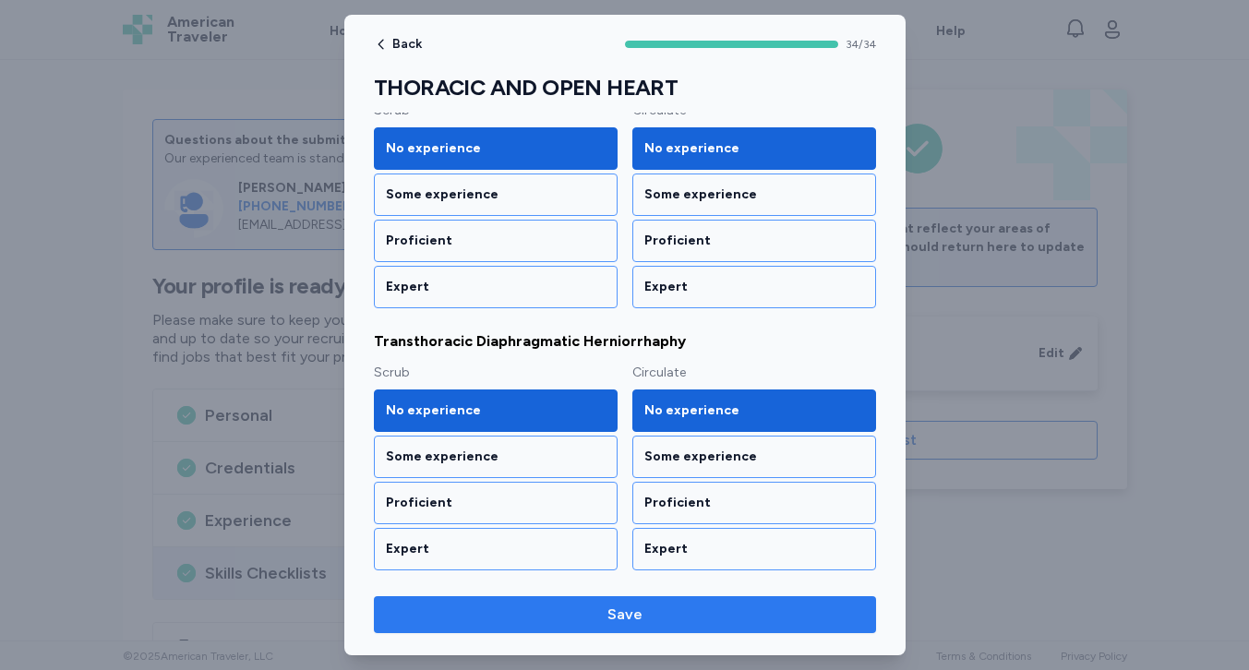
click at [525, 616] on span "Save" at bounding box center [625, 615] width 473 height 22
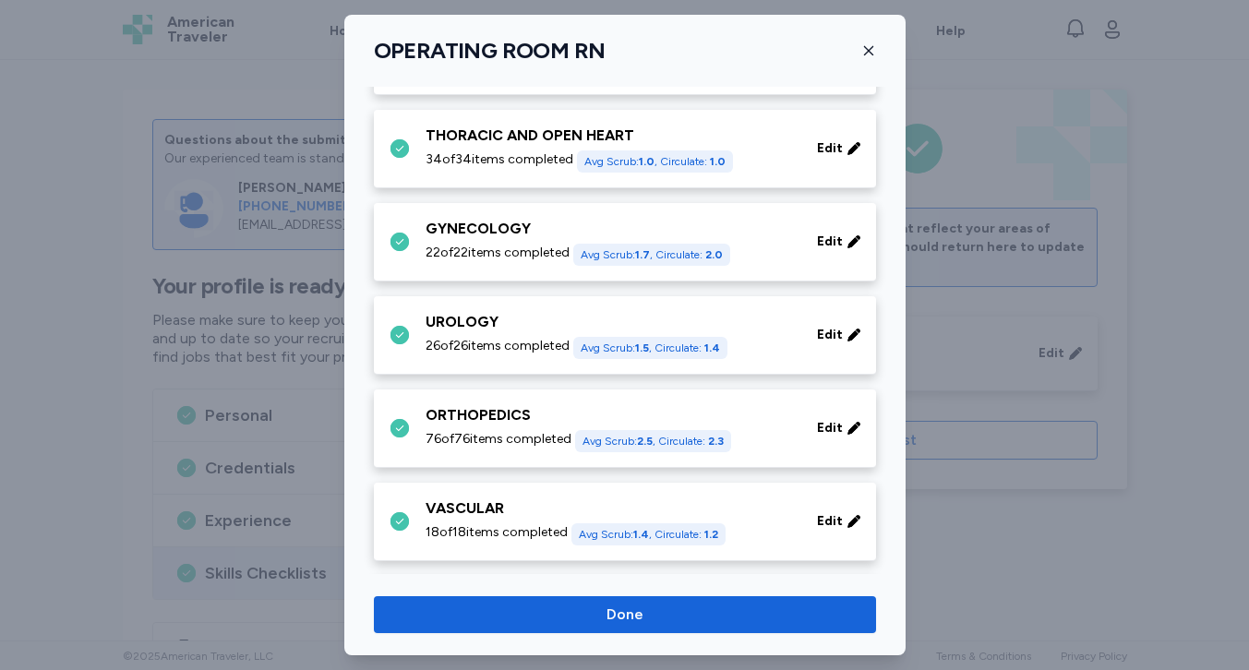
click at [531, 258] on span "22 of 22 items completed" at bounding box center [498, 253] width 144 height 18
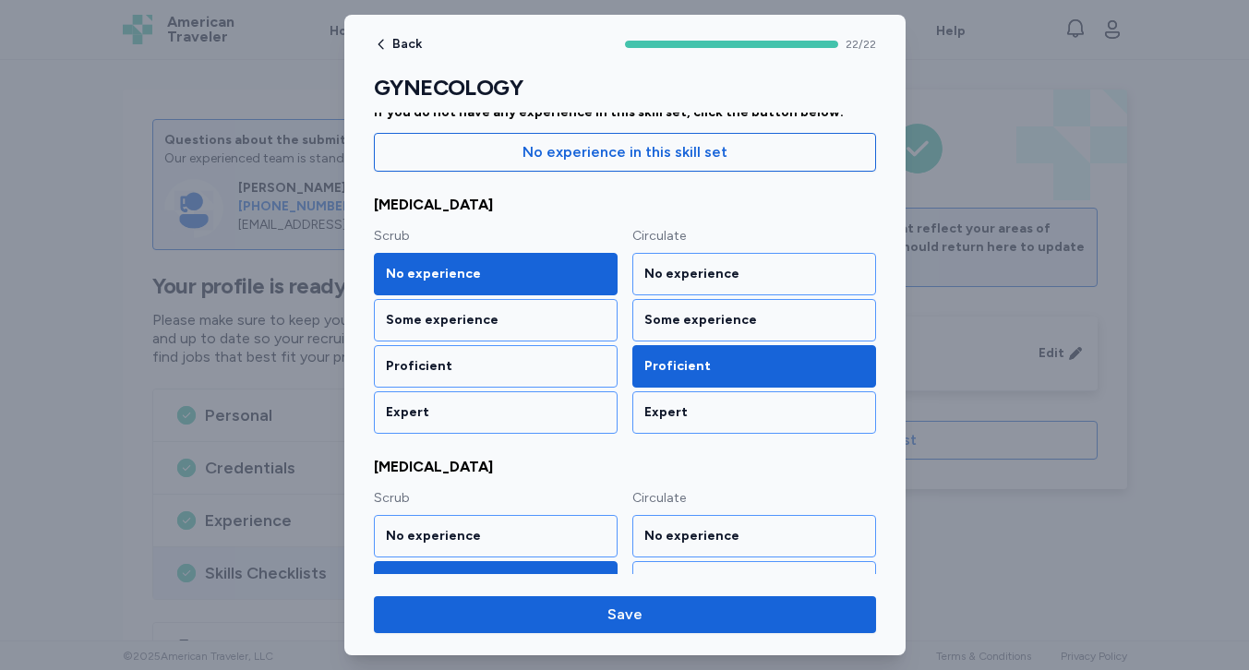
scroll to position [216, 0]
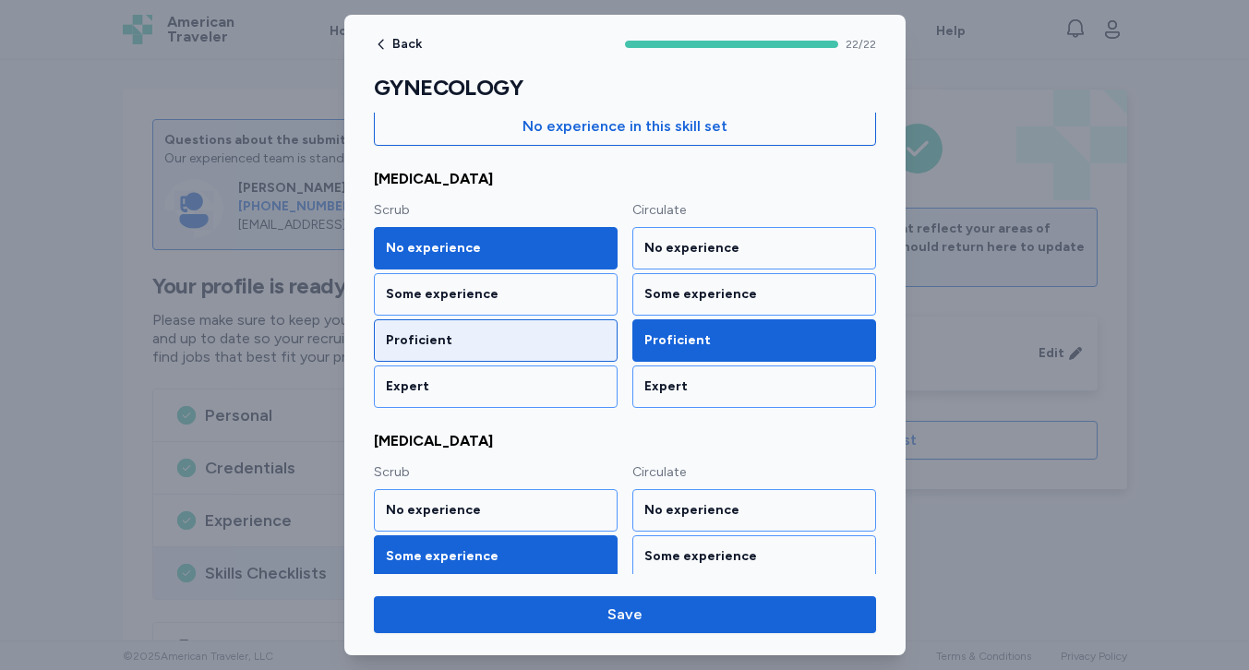
click at [507, 335] on div "Proficient" at bounding box center [496, 340] width 220 height 18
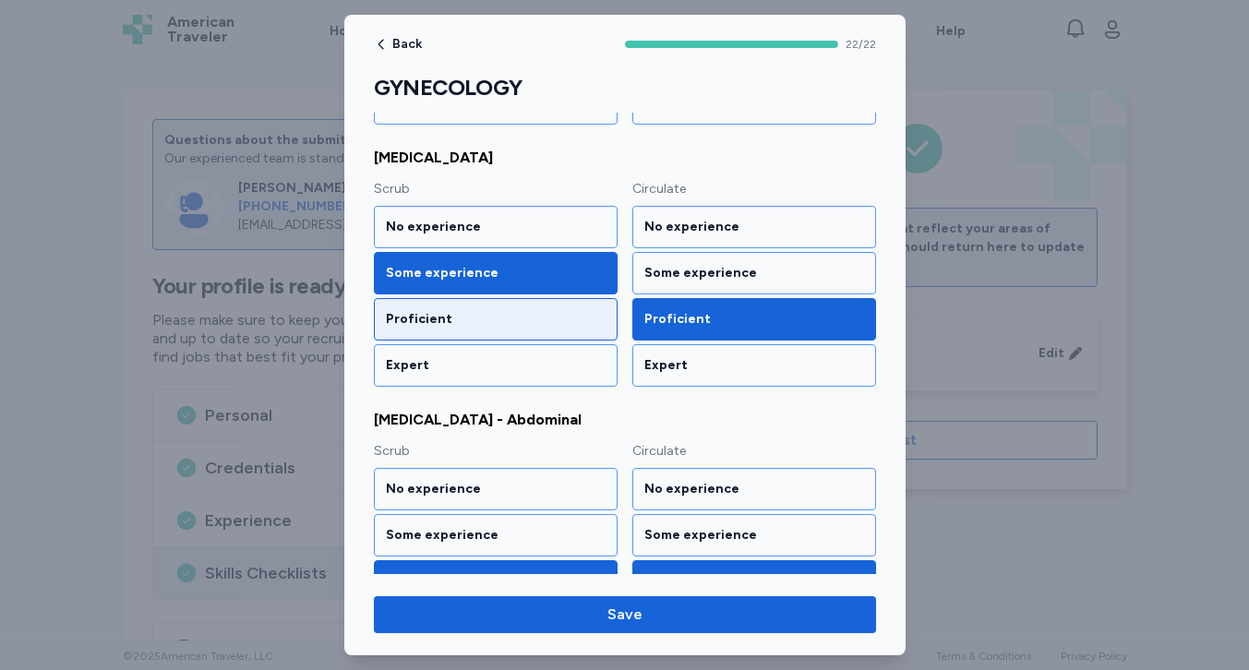
click at [513, 328] on div "Proficient" at bounding box center [496, 319] width 220 height 18
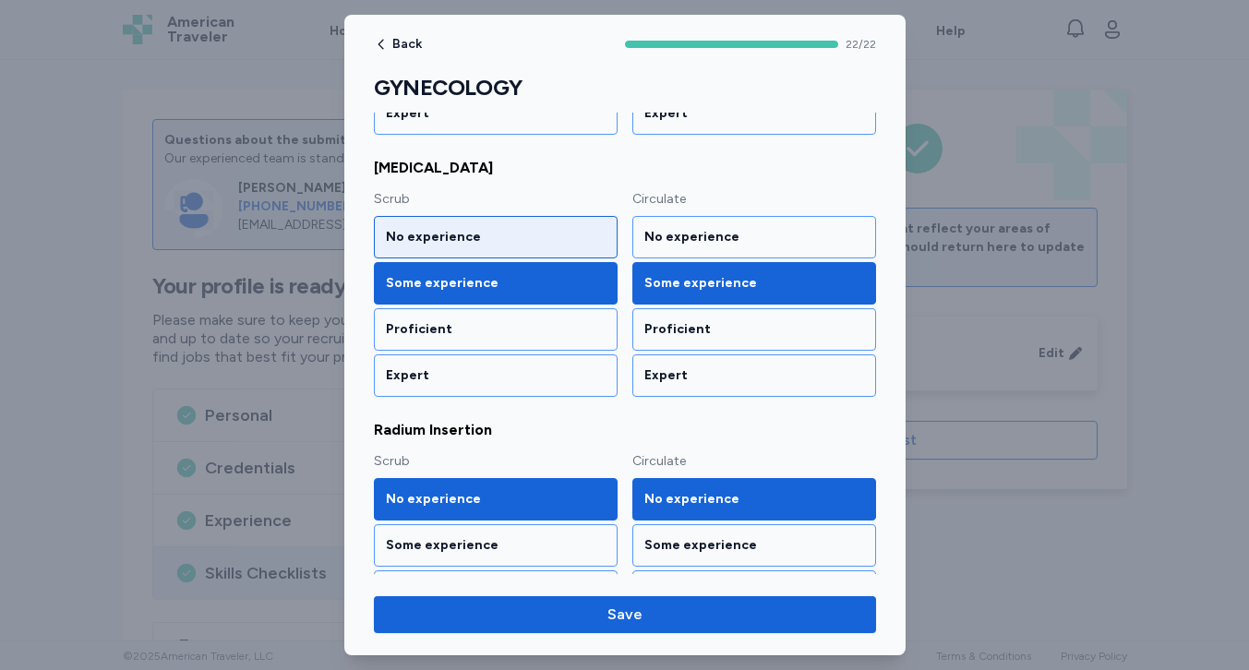
scroll to position [1560, 0]
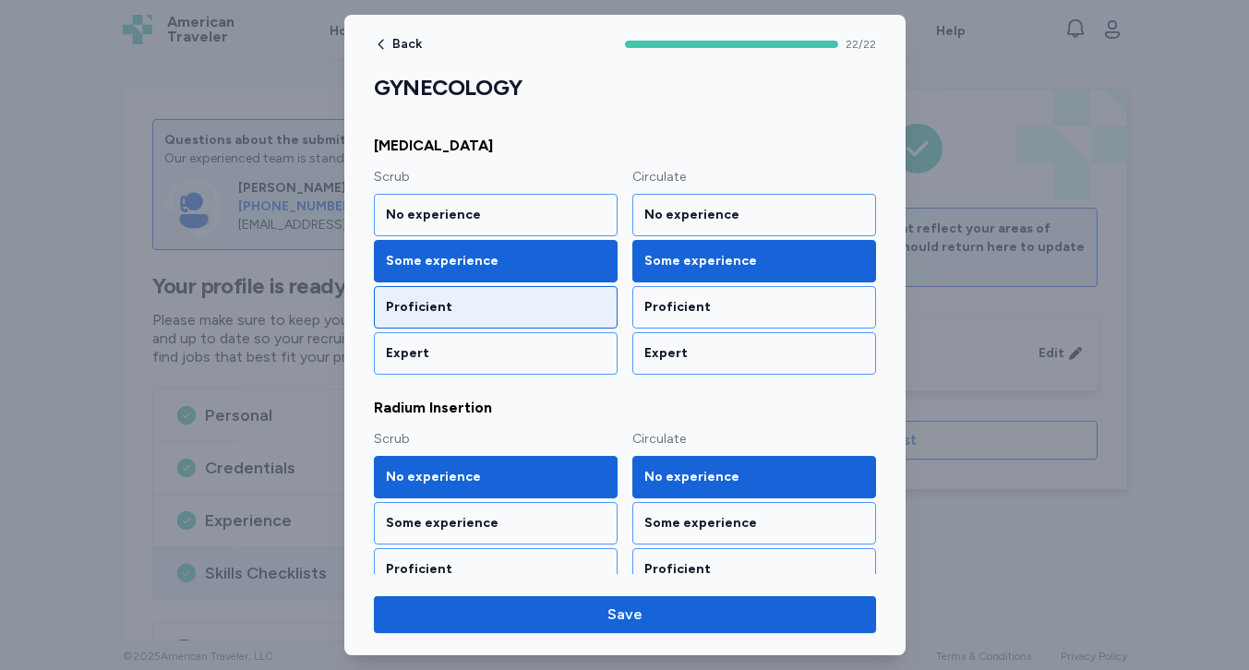
click at [513, 314] on div "Proficient" at bounding box center [496, 307] width 220 height 18
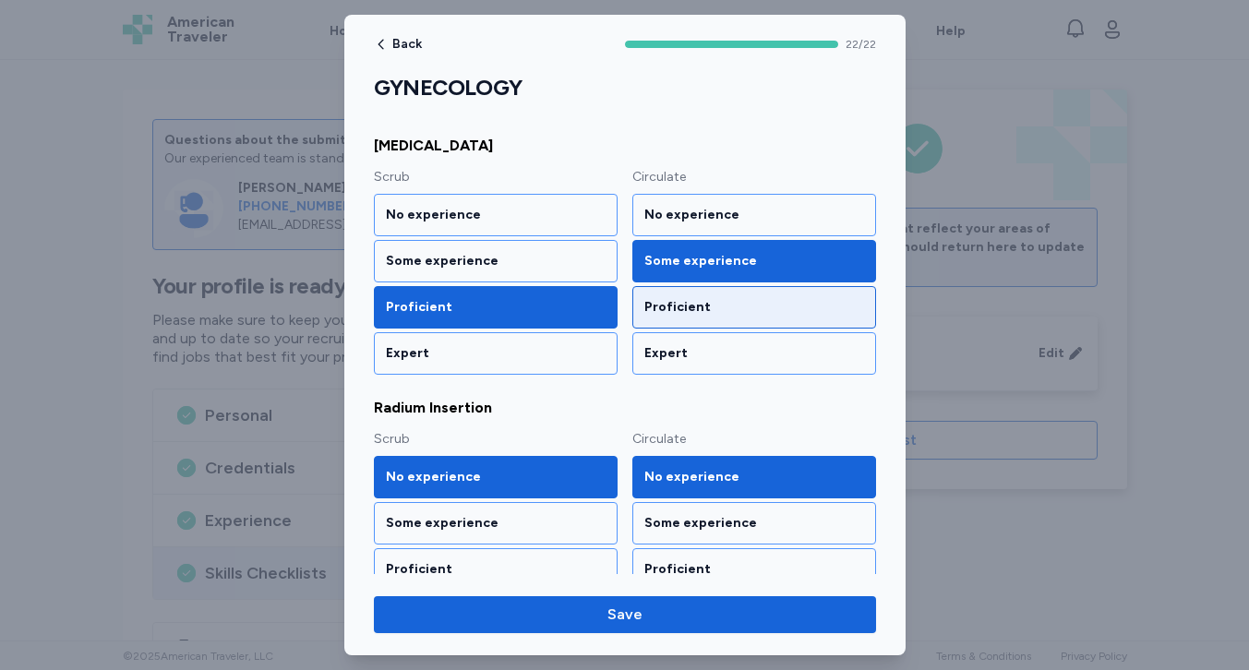
click at [690, 315] on div "Proficient" at bounding box center [754, 307] width 220 height 18
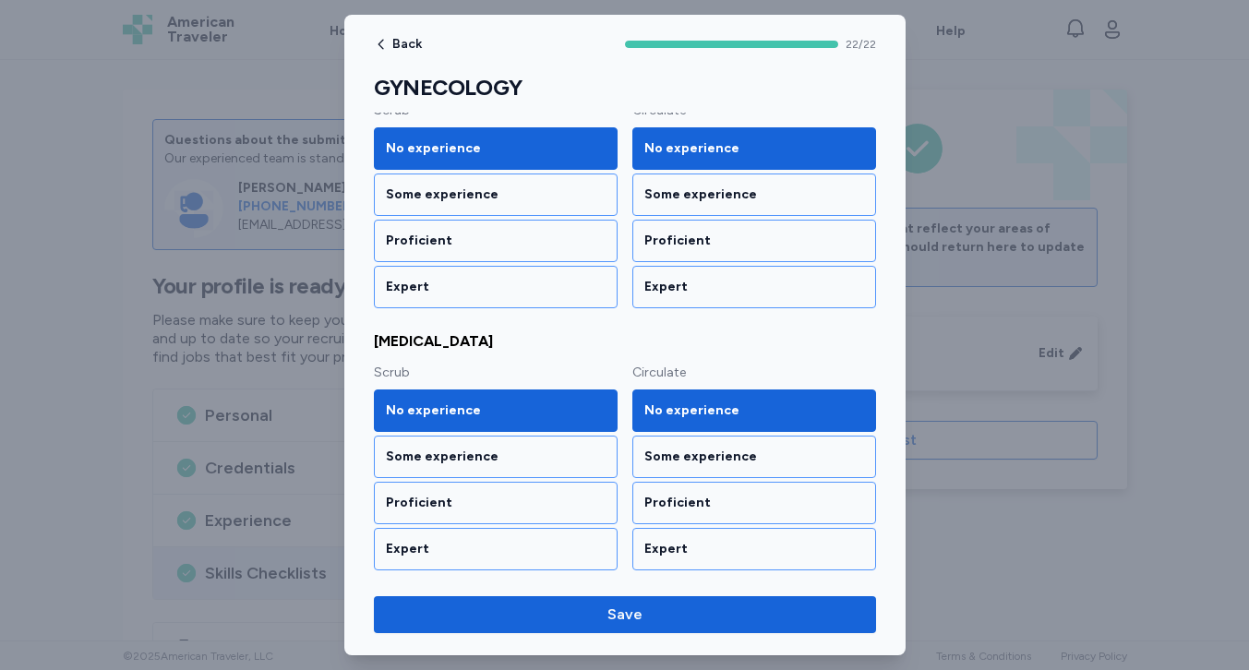
scroll to position [2675, 0]
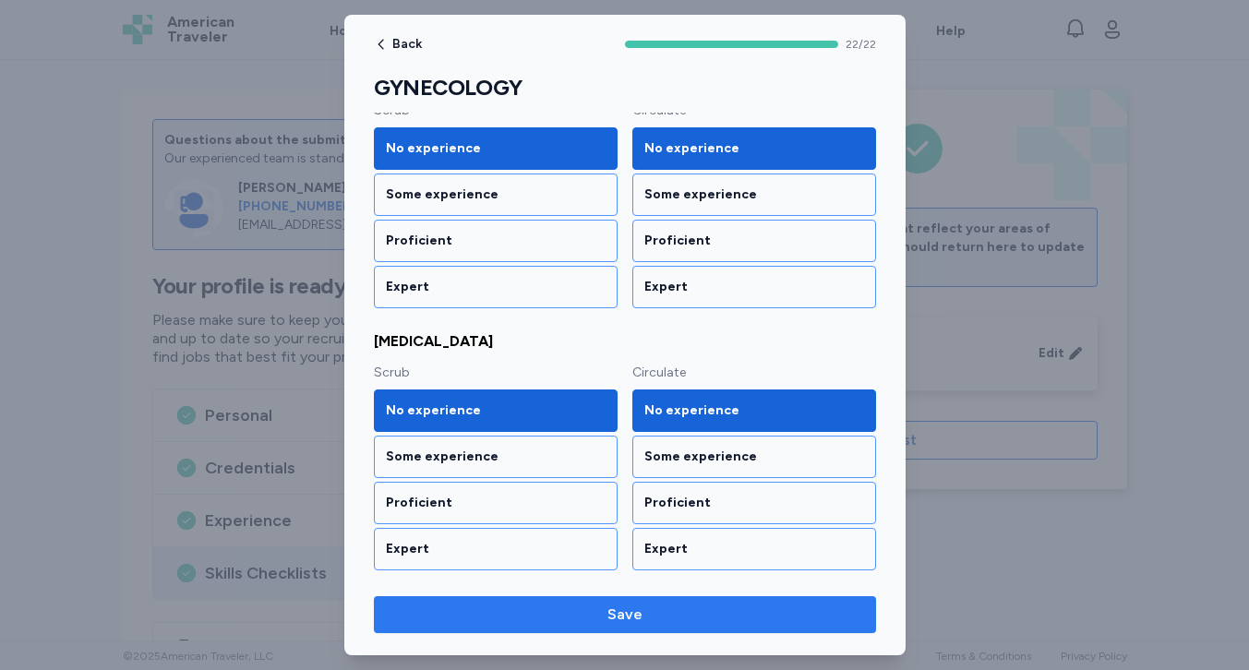
click at [647, 616] on span "Save" at bounding box center [625, 615] width 473 height 22
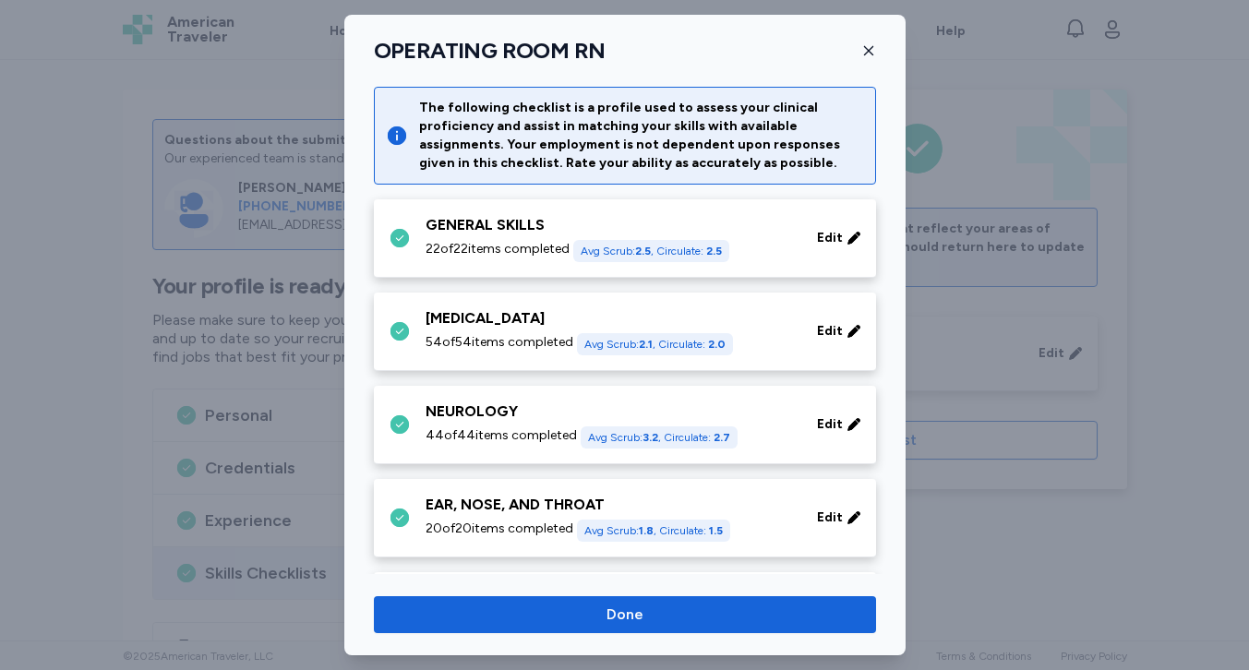
scroll to position [742, 0]
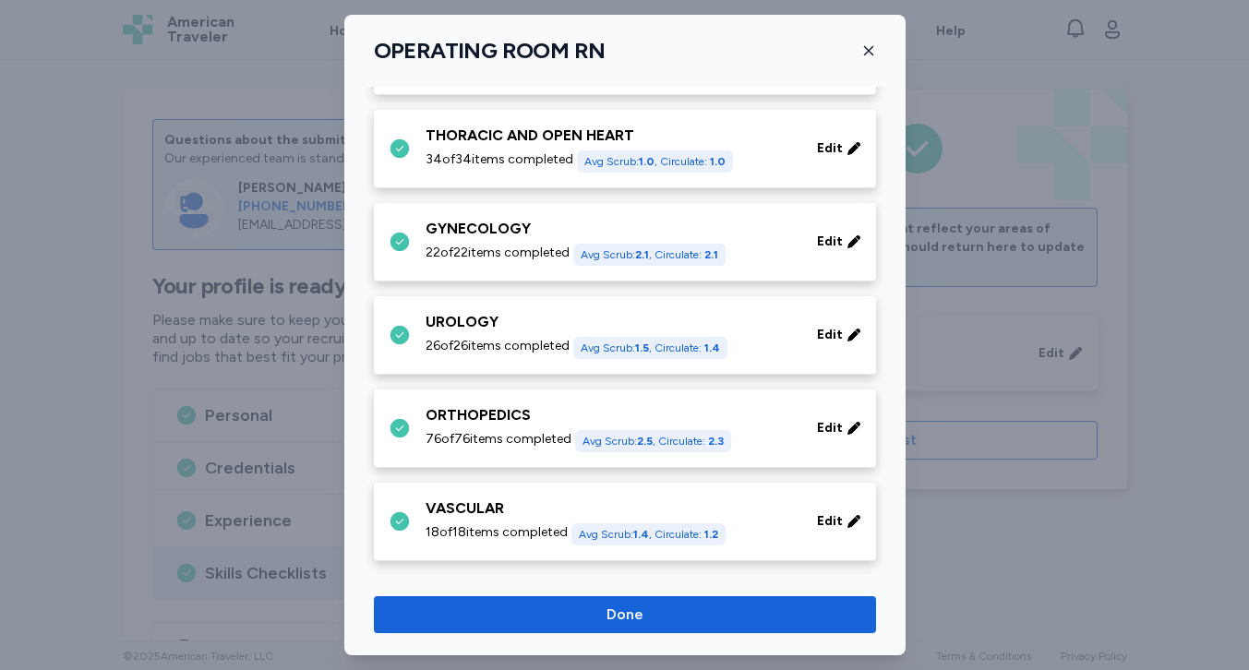
click at [576, 316] on div "UROLOGY" at bounding box center [610, 322] width 369 height 22
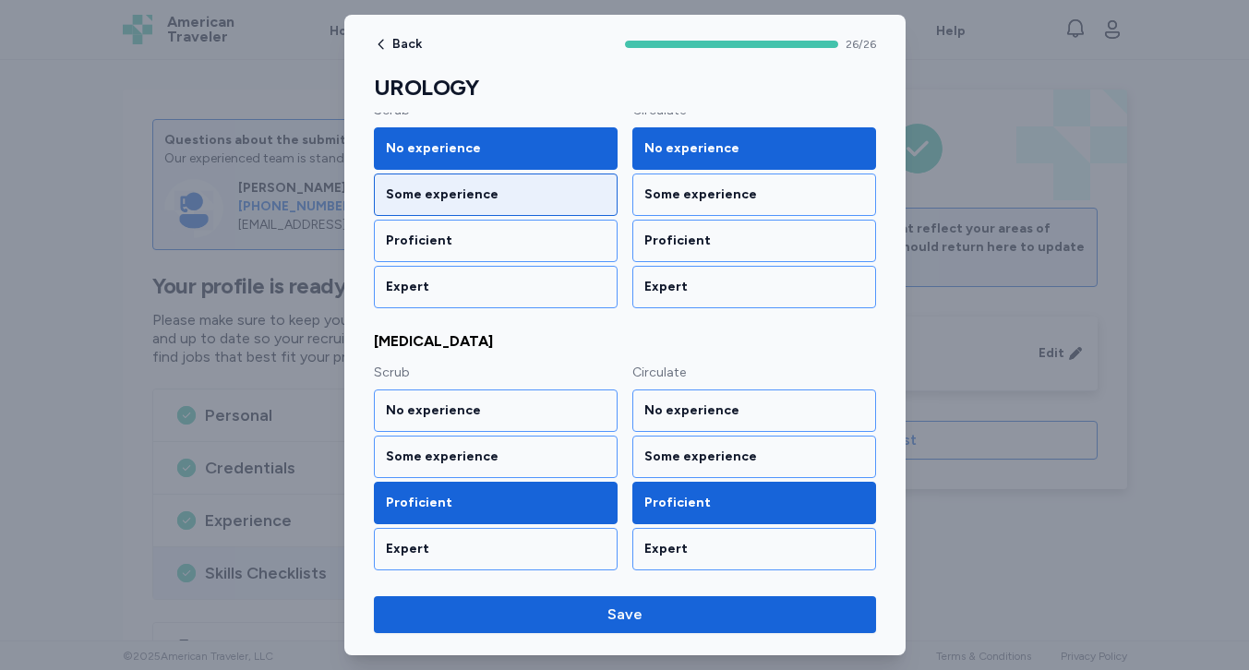
scroll to position [3200, 0]
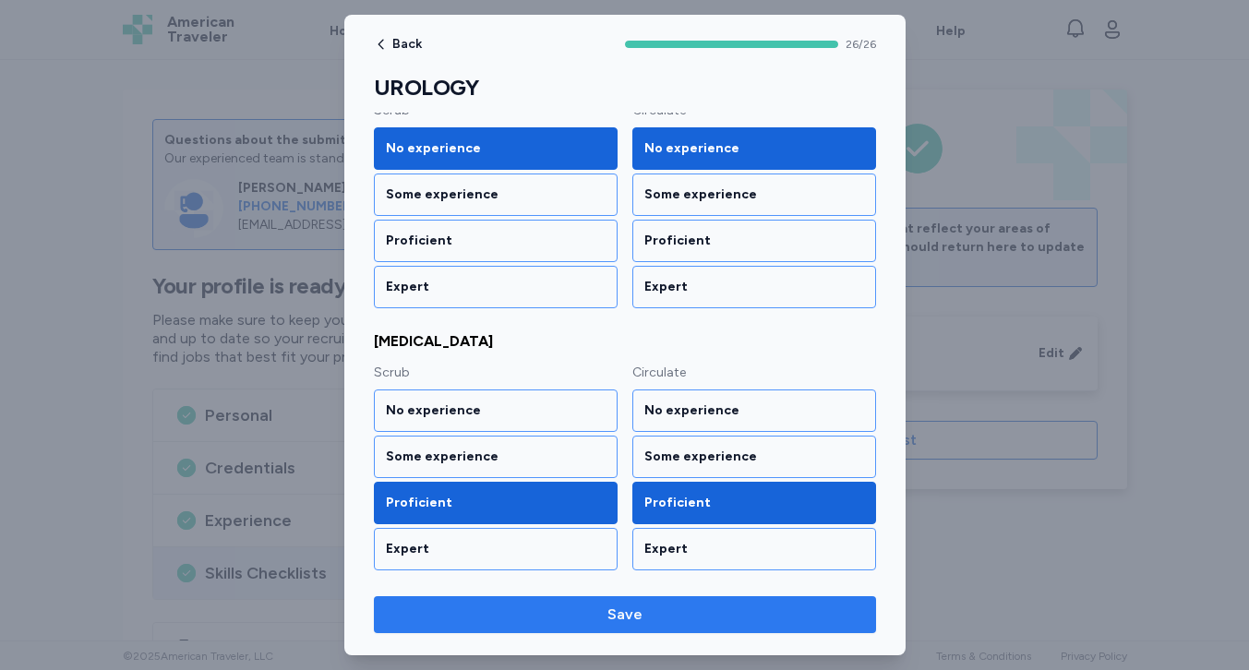
click at [614, 617] on span "Save" at bounding box center [624, 615] width 35 height 22
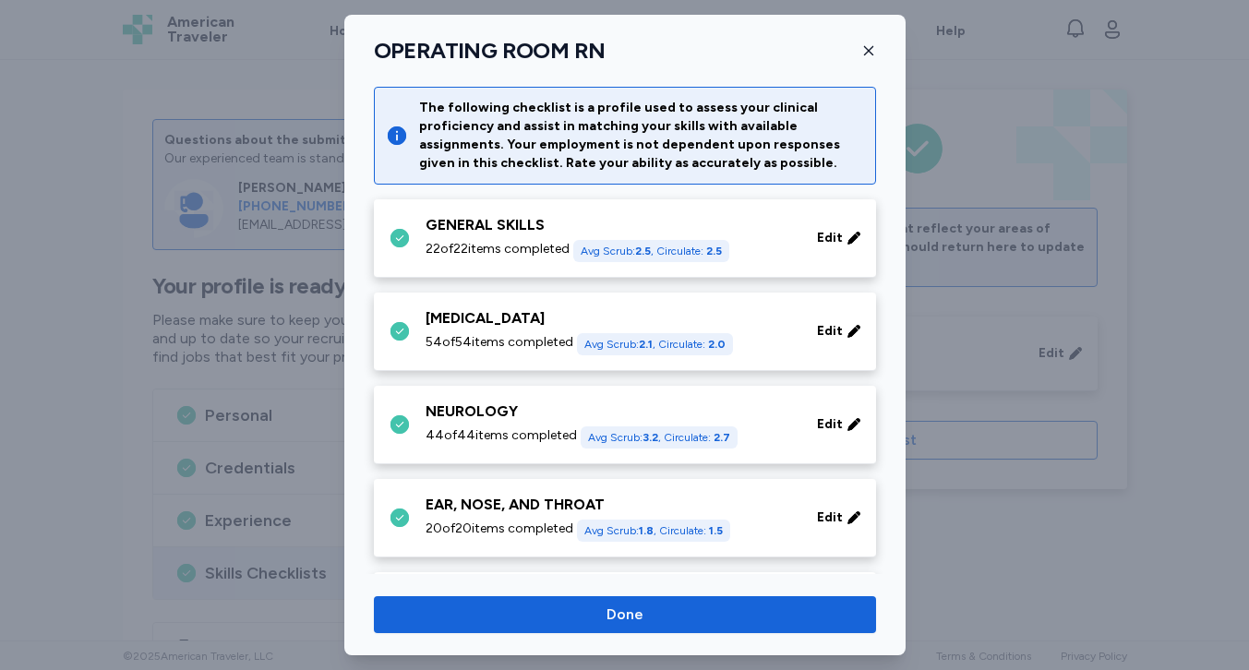
scroll to position [742, 0]
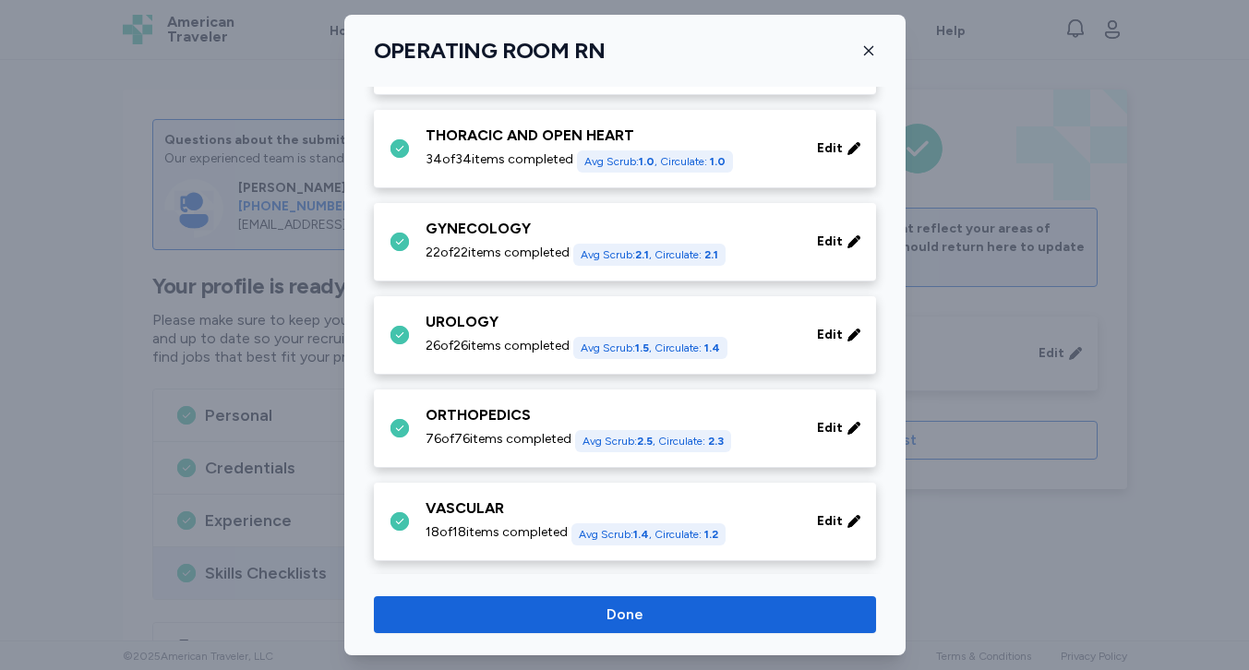
click at [559, 411] on div "ORTHOPEDICS" at bounding box center [610, 415] width 369 height 22
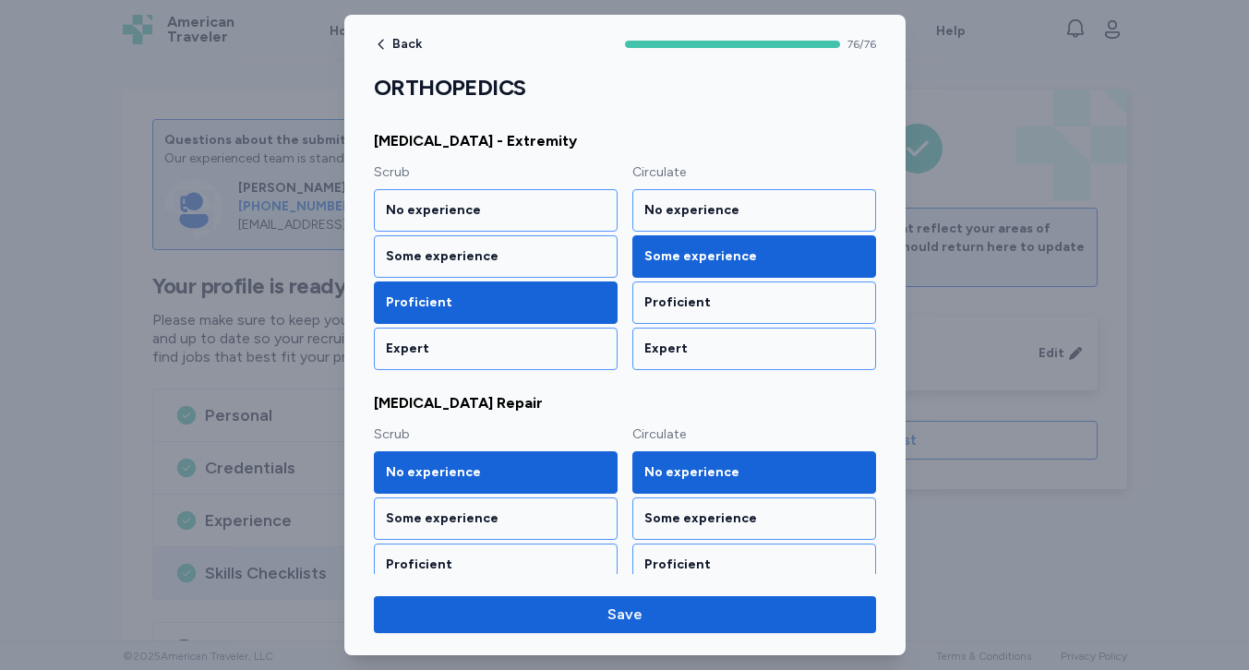
scroll to position [581, 0]
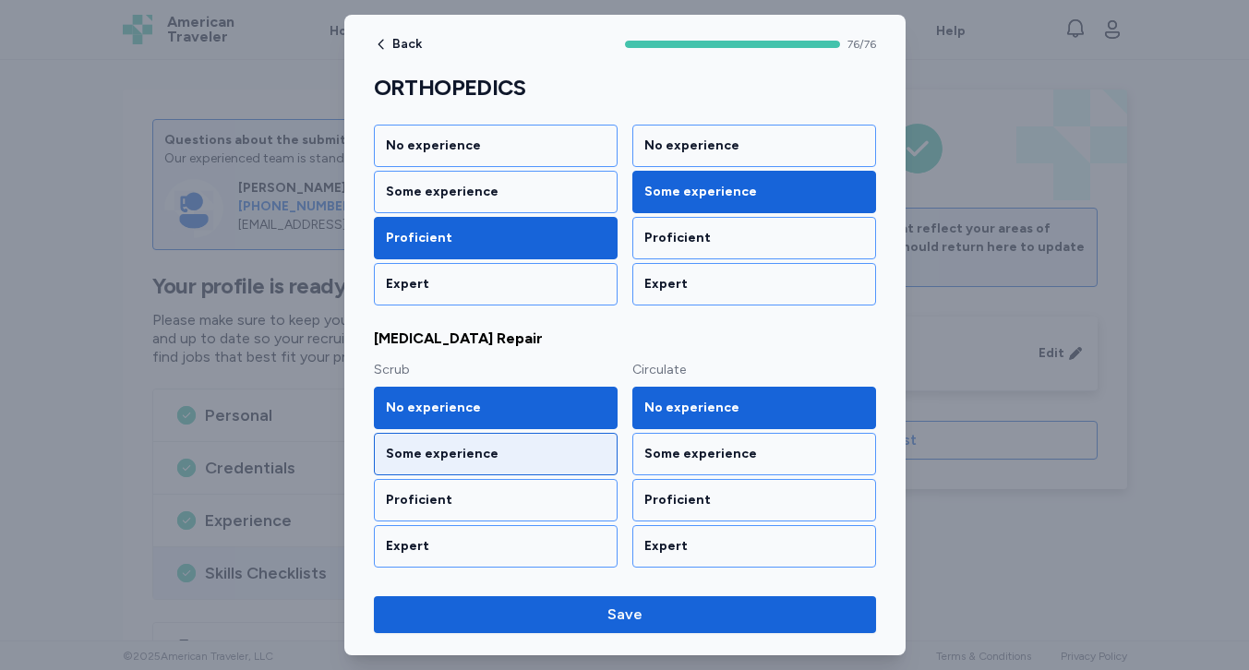
click at [537, 443] on div "Some experience" at bounding box center [496, 454] width 244 height 42
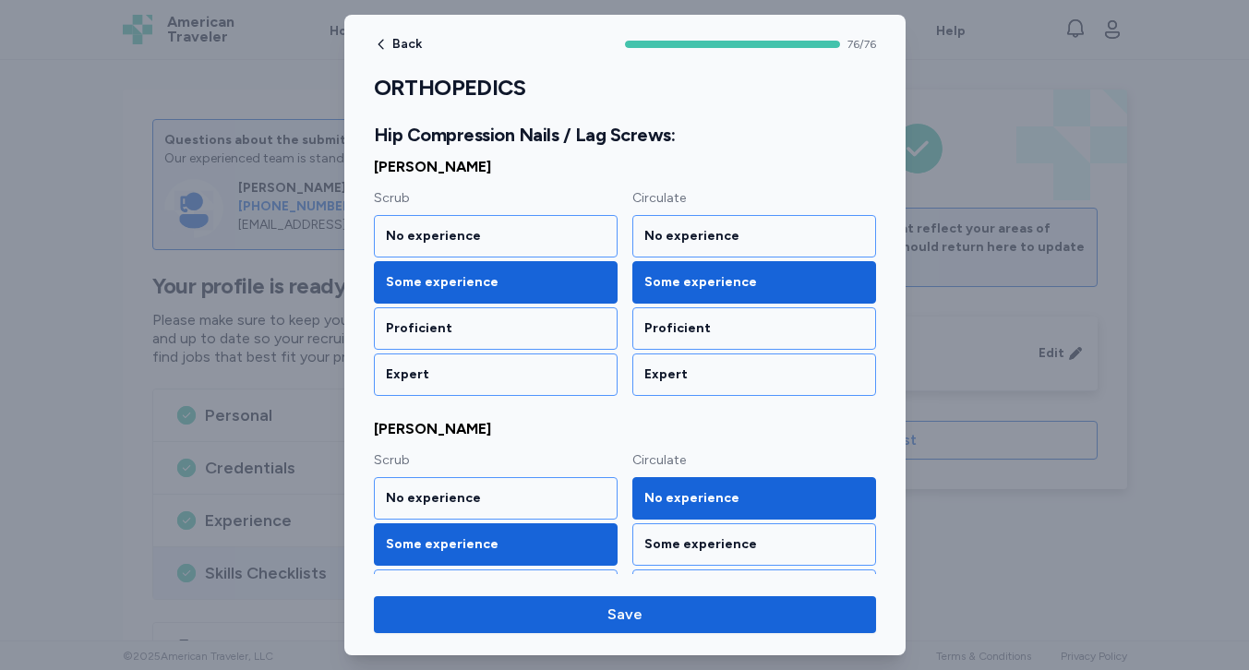
scroll to position [4271, 0]
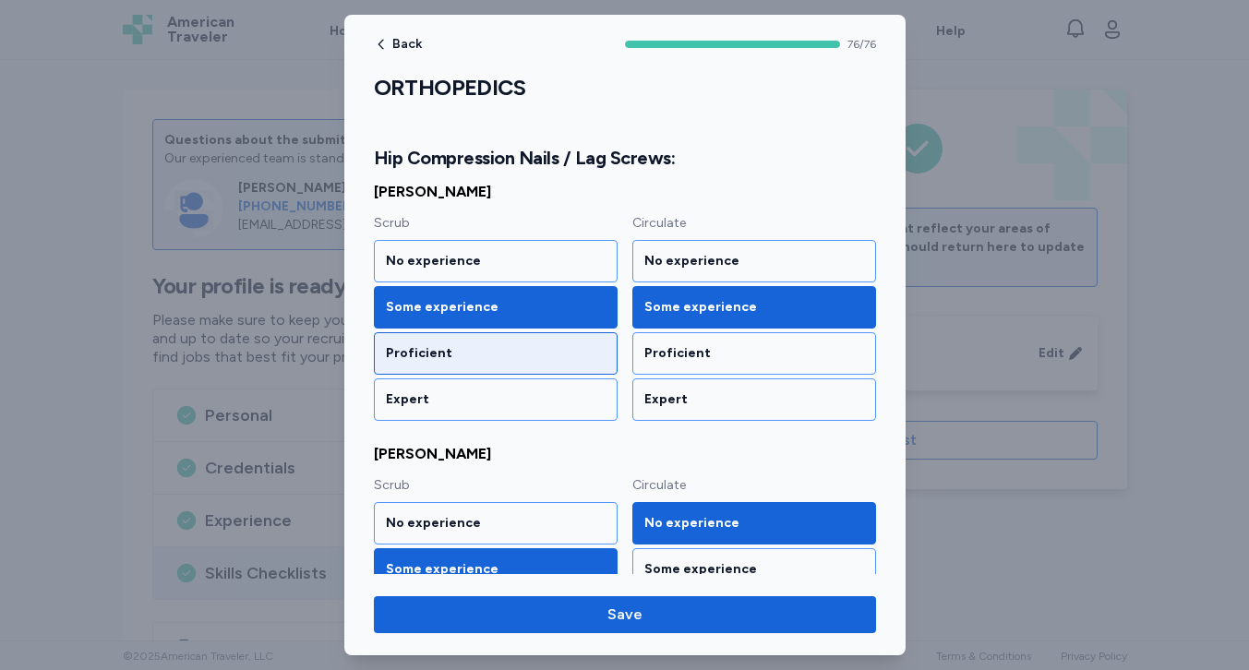
click at [514, 344] on div "Proficient" at bounding box center [496, 353] width 220 height 18
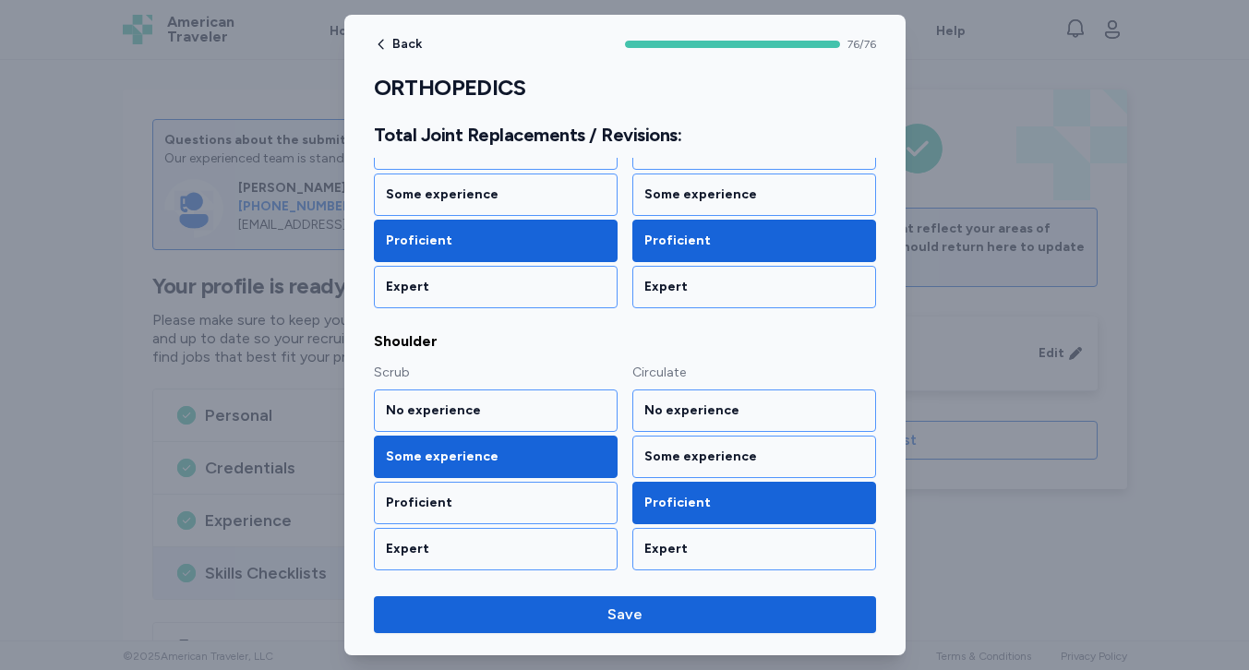
scroll to position [9980, 0]
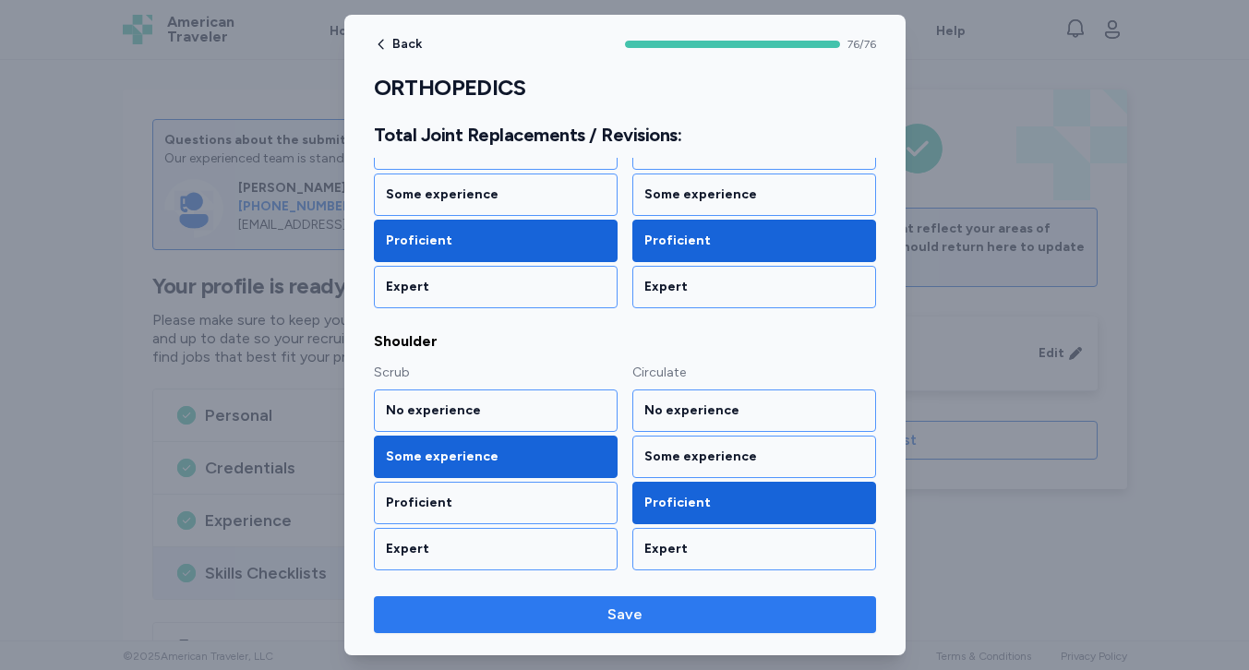
click at [622, 624] on span "Save" at bounding box center [624, 615] width 35 height 22
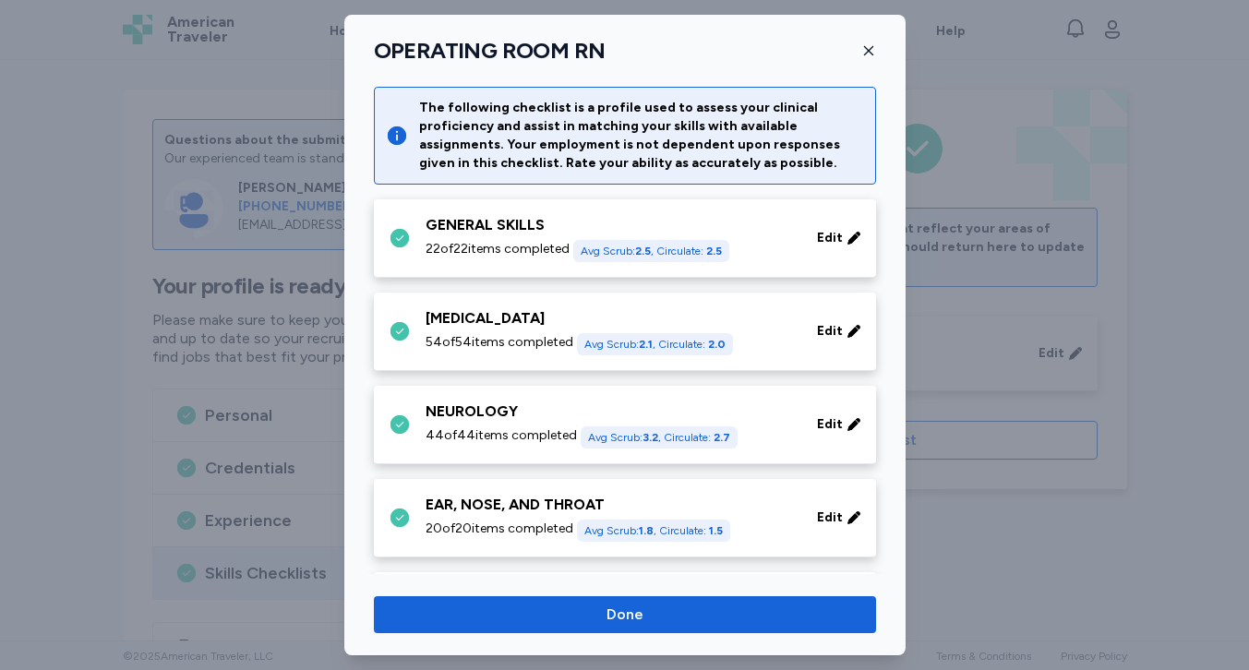
scroll to position [742, 0]
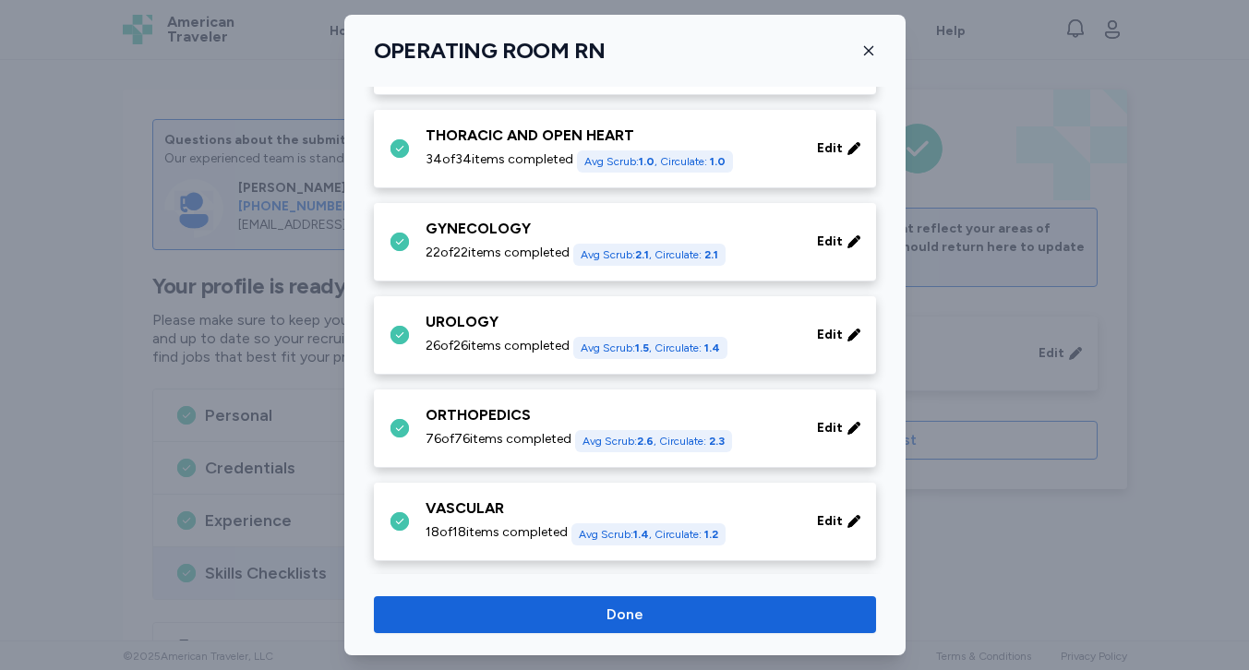
click at [543, 499] on div "VASCULAR" at bounding box center [610, 509] width 369 height 22
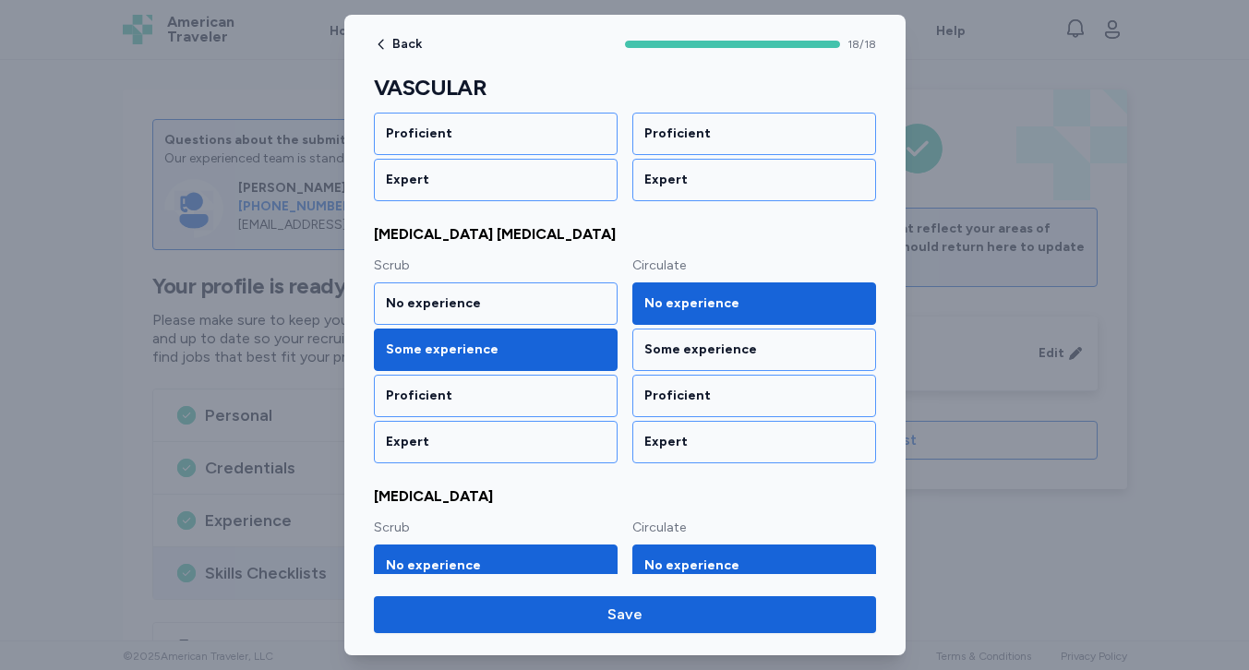
scroll to position [642, 0]
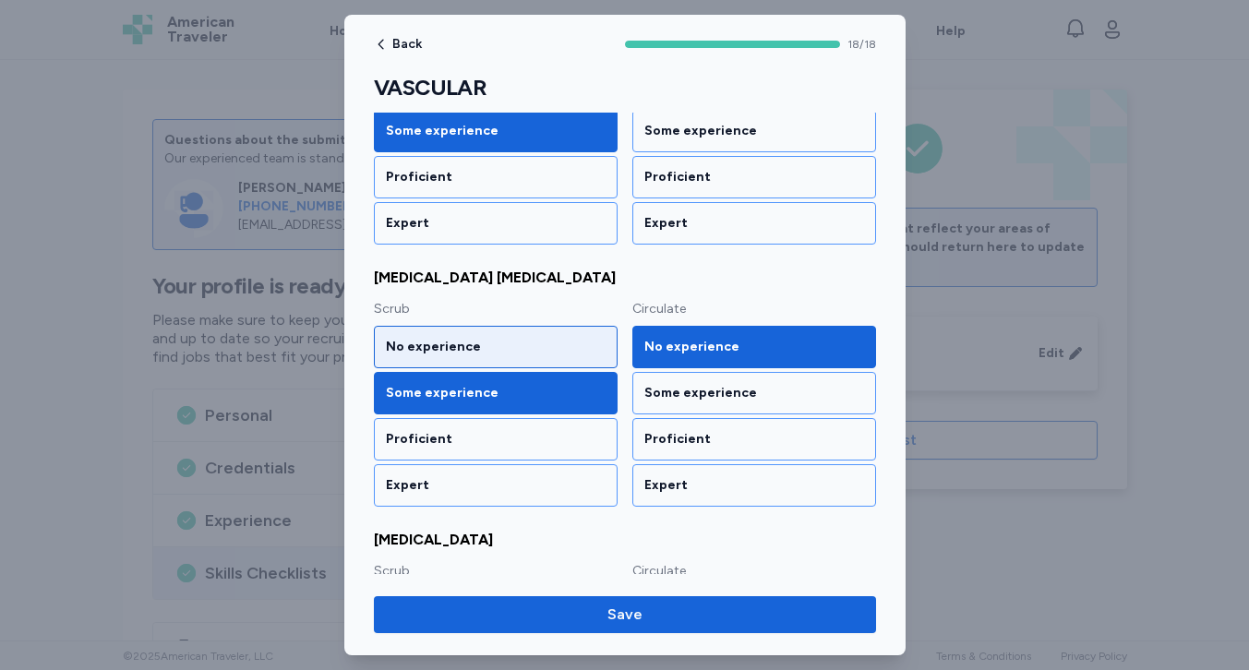
click at [519, 342] on div "No experience" at bounding box center [496, 347] width 220 height 18
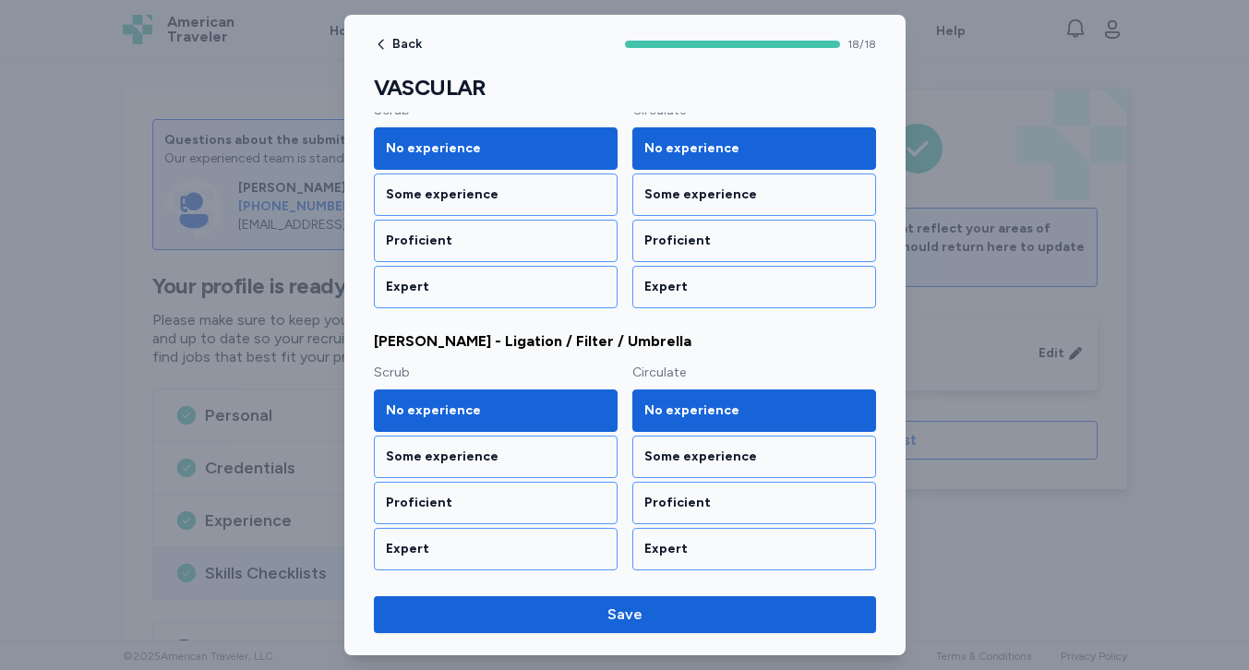
scroll to position [2151, 0]
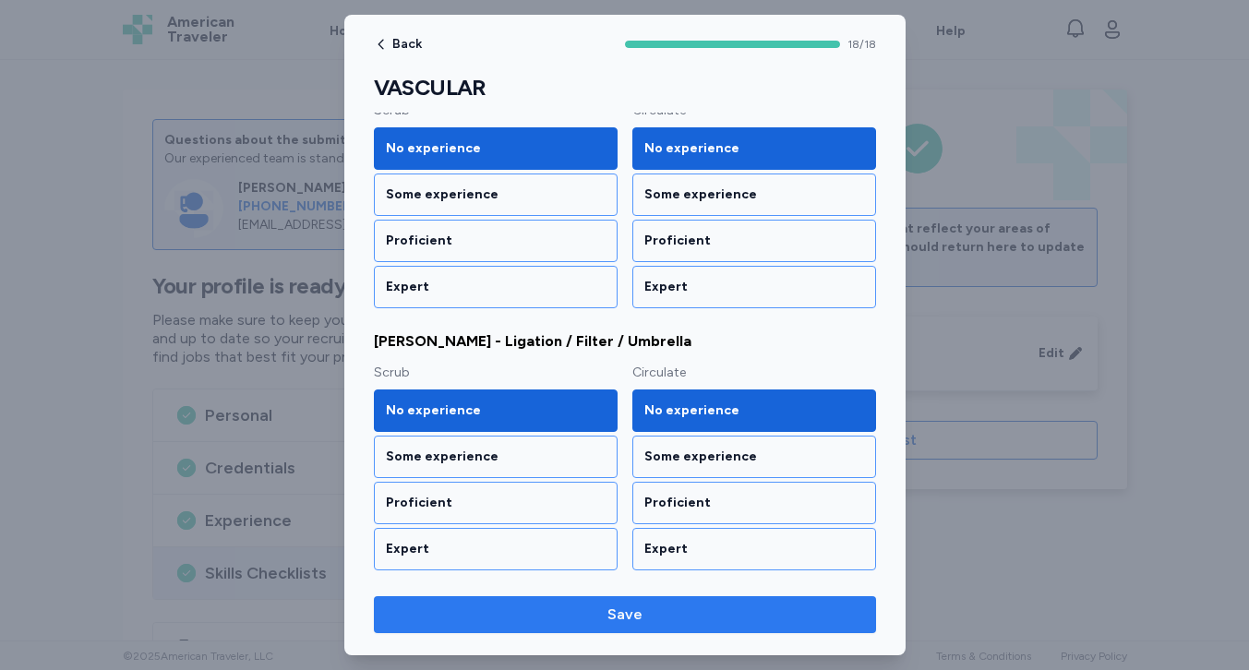
click at [576, 619] on span "Save" at bounding box center [625, 615] width 473 height 22
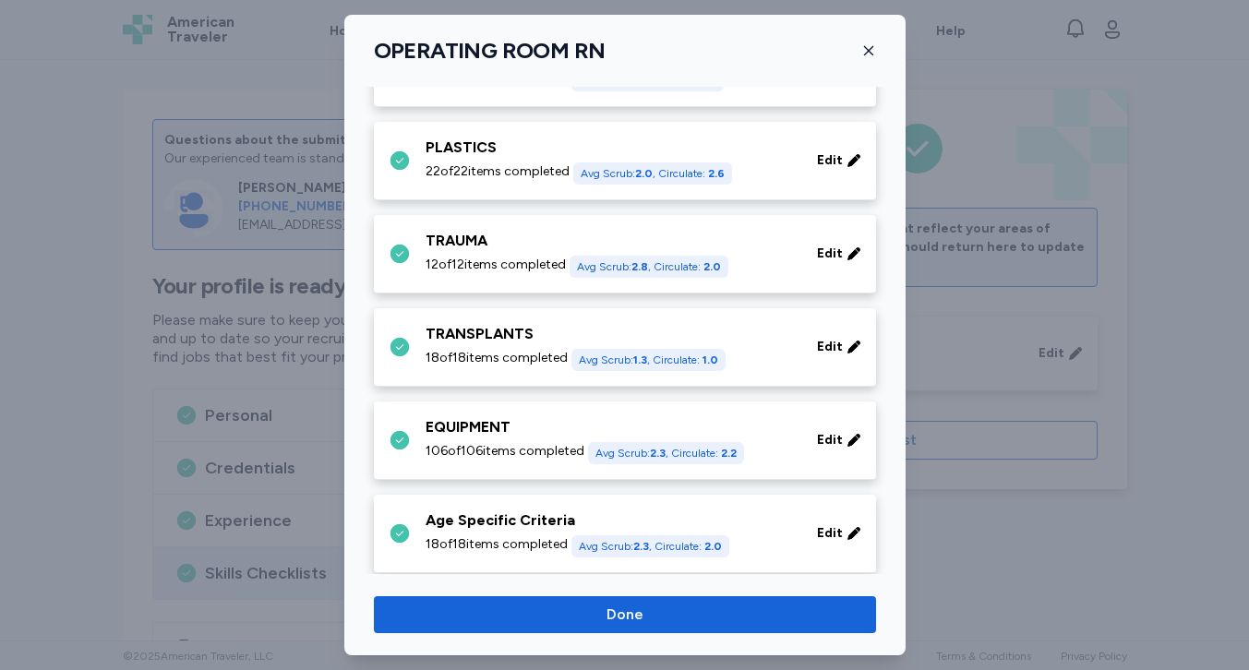
scroll to position [1214, 0]
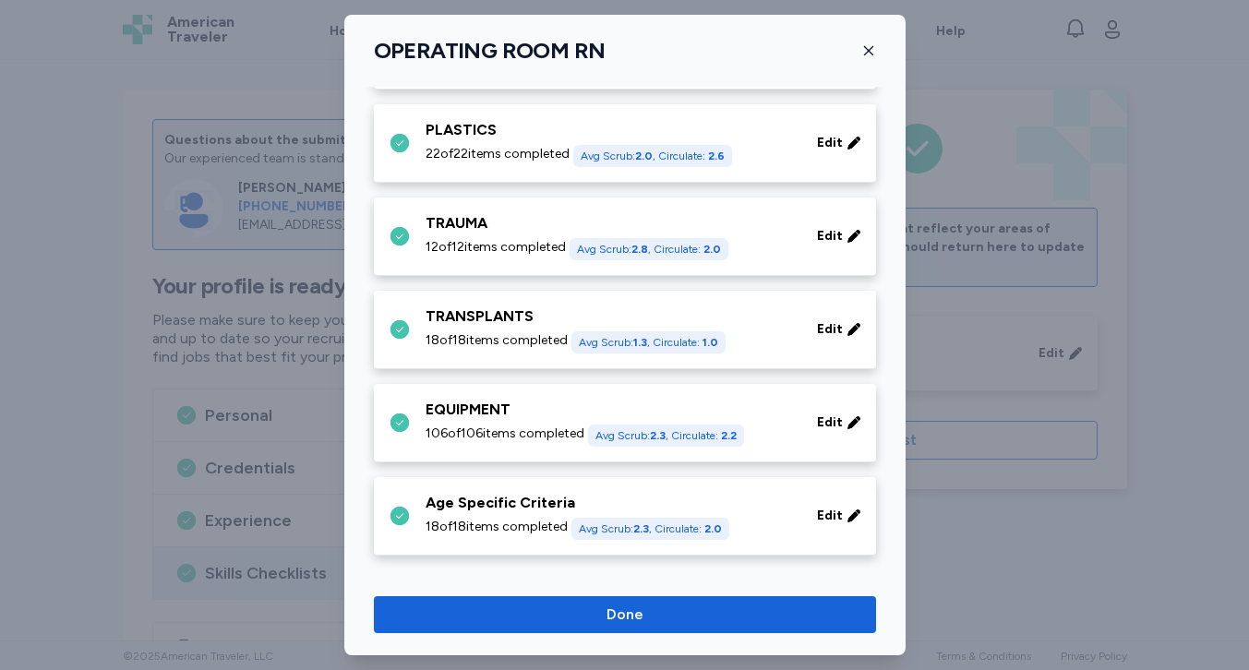
click at [523, 138] on div "PLASTICS" at bounding box center [610, 130] width 369 height 22
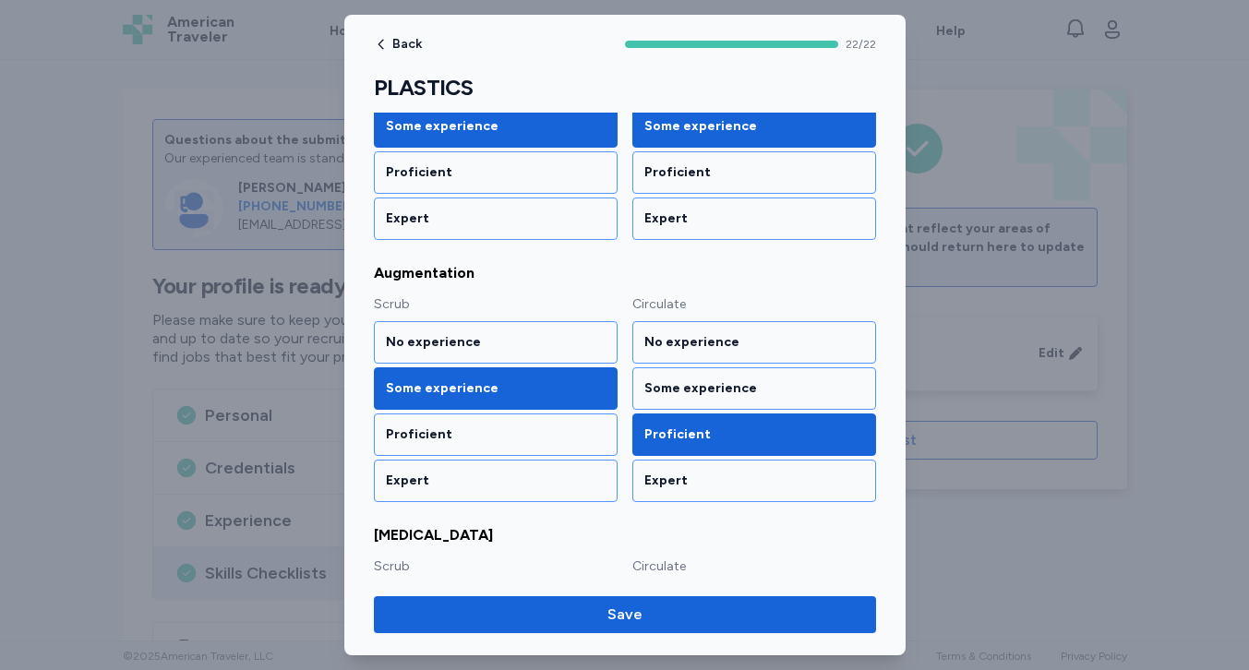
scroll to position [341, 0]
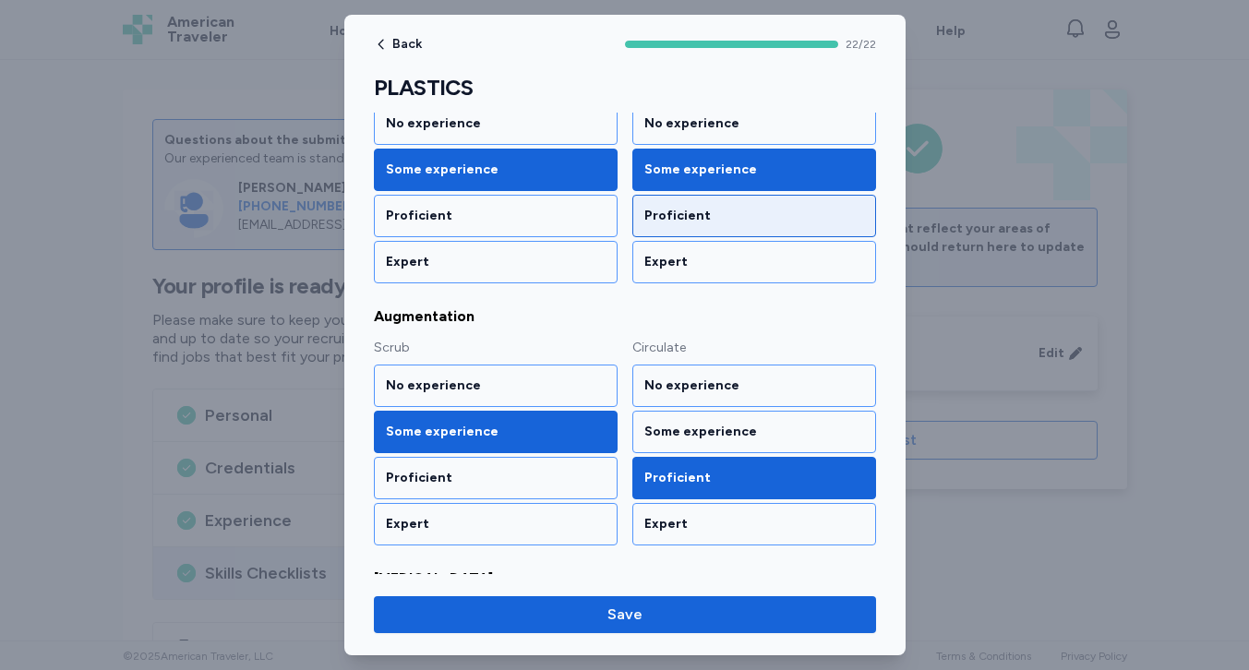
click at [712, 224] on div "Proficient" at bounding box center [754, 216] width 244 height 42
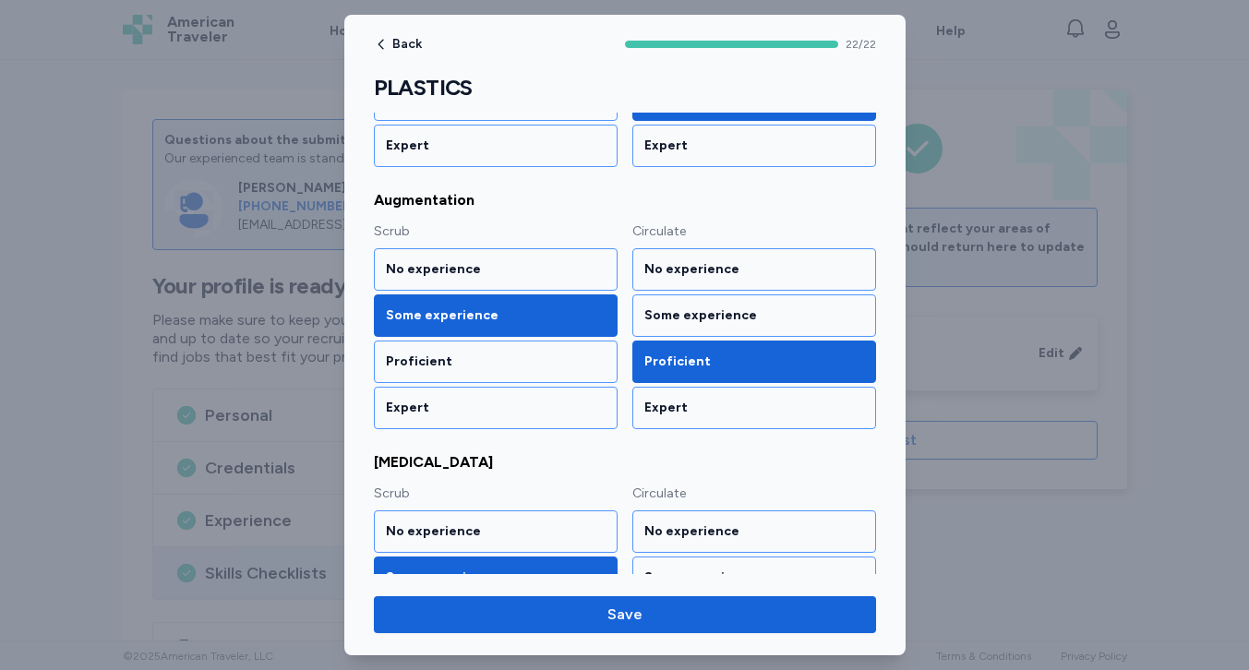
scroll to position [473, 0]
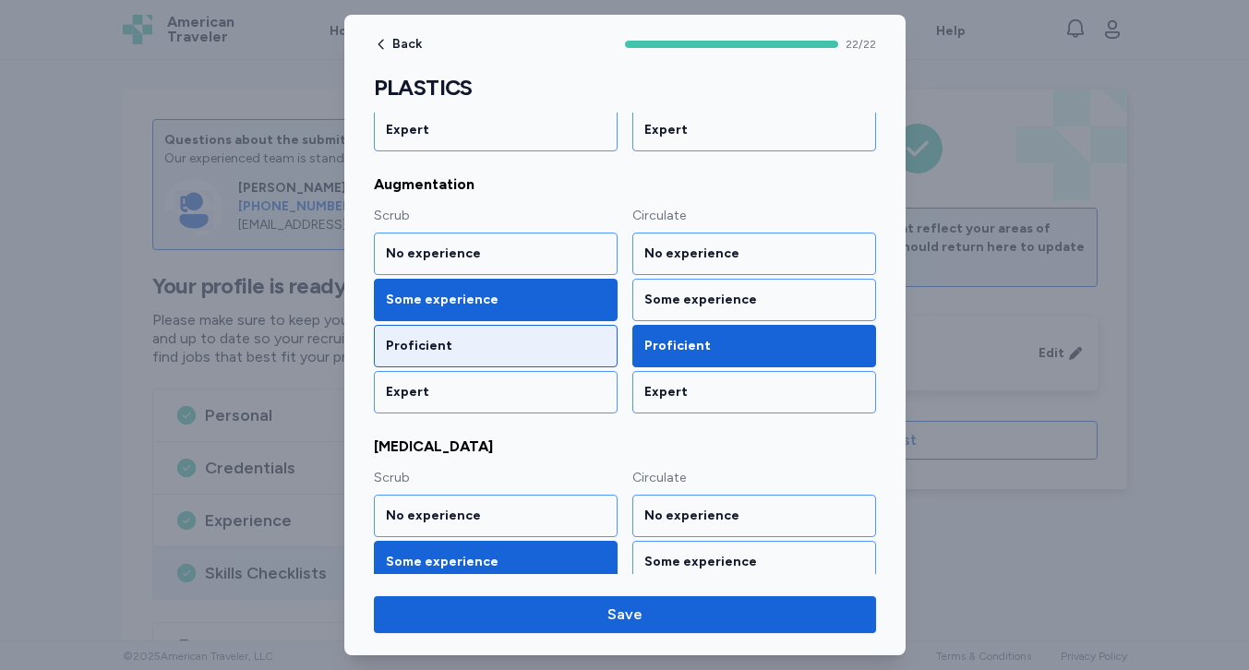
click at [567, 337] on div "Proficient" at bounding box center [496, 346] width 220 height 18
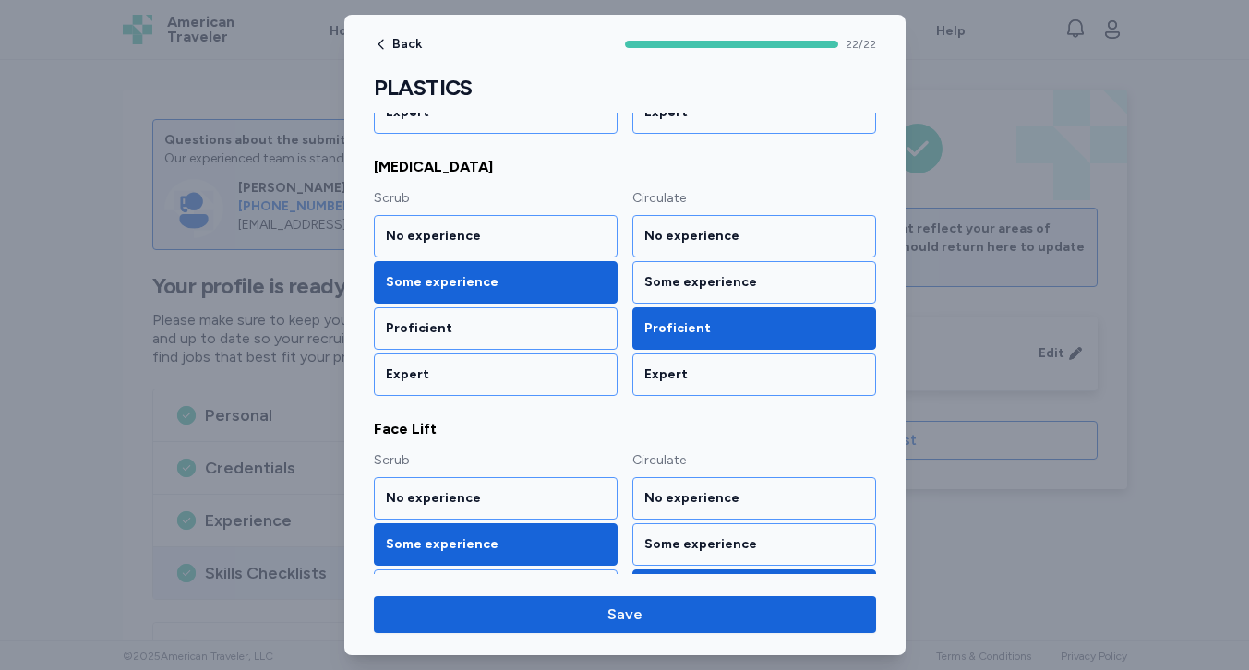
scroll to position [767, 0]
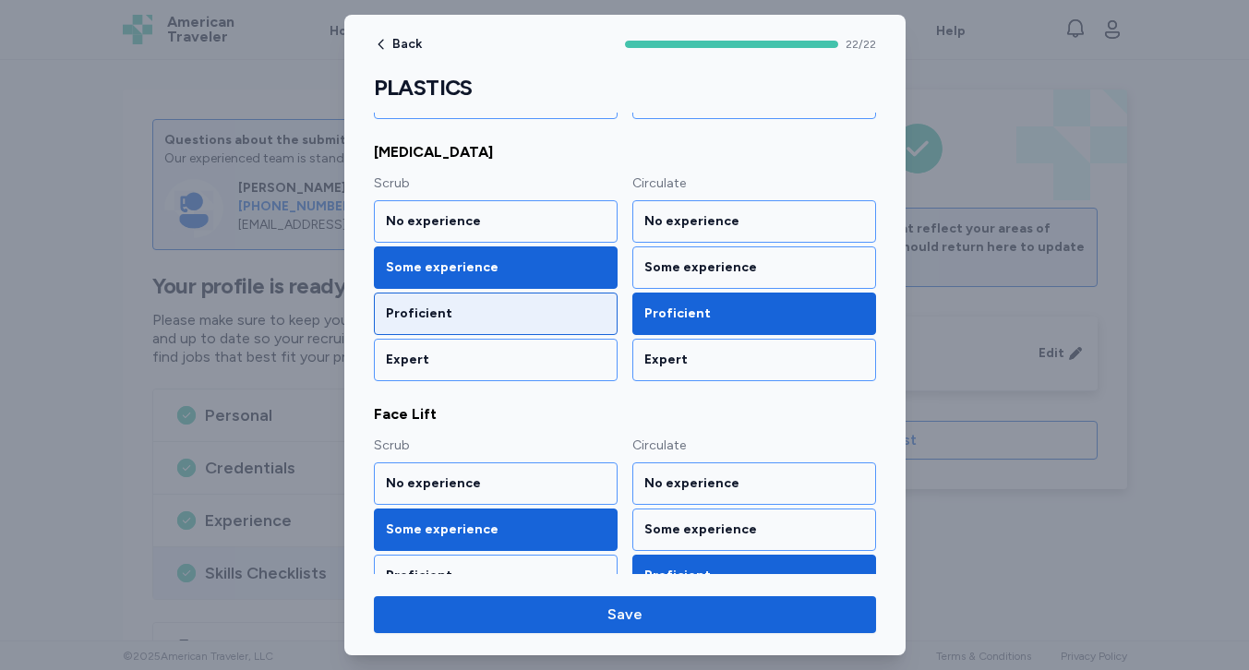
click at [561, 311] on div "Proficient" at bounding box center [496, 314] width 220 height 18
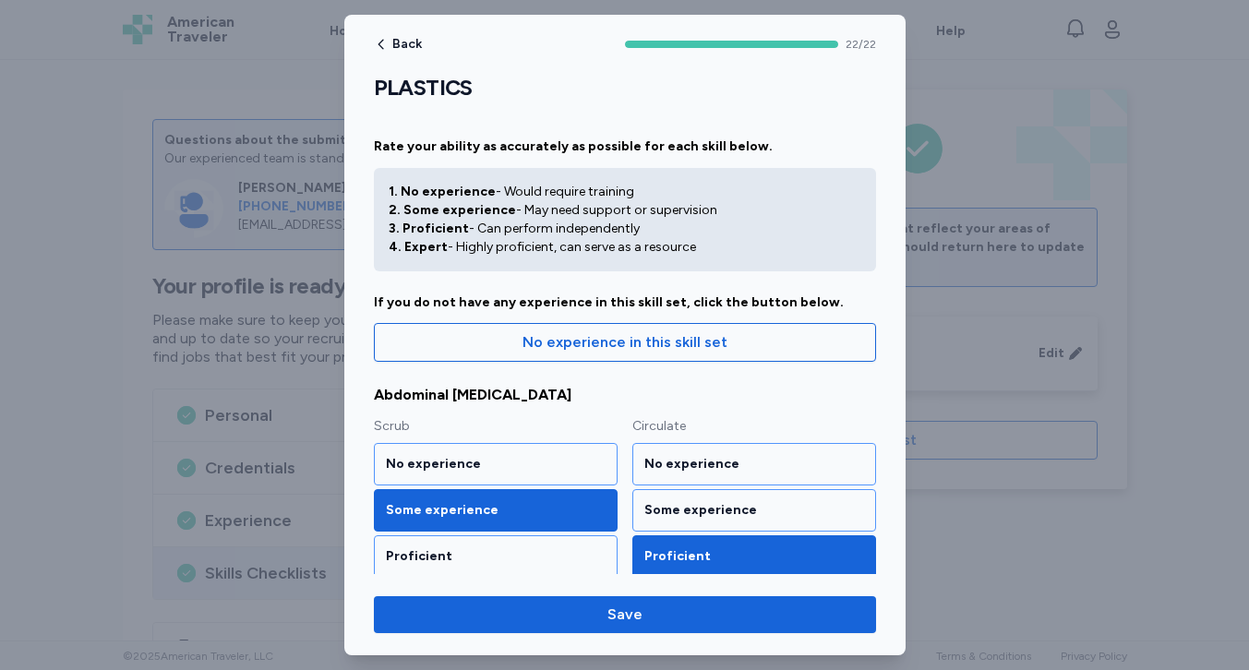
scroll to position [0, 0]
click at [685, 521] on div "Some experience" at bounding box center [754, 510] width 244 height 42
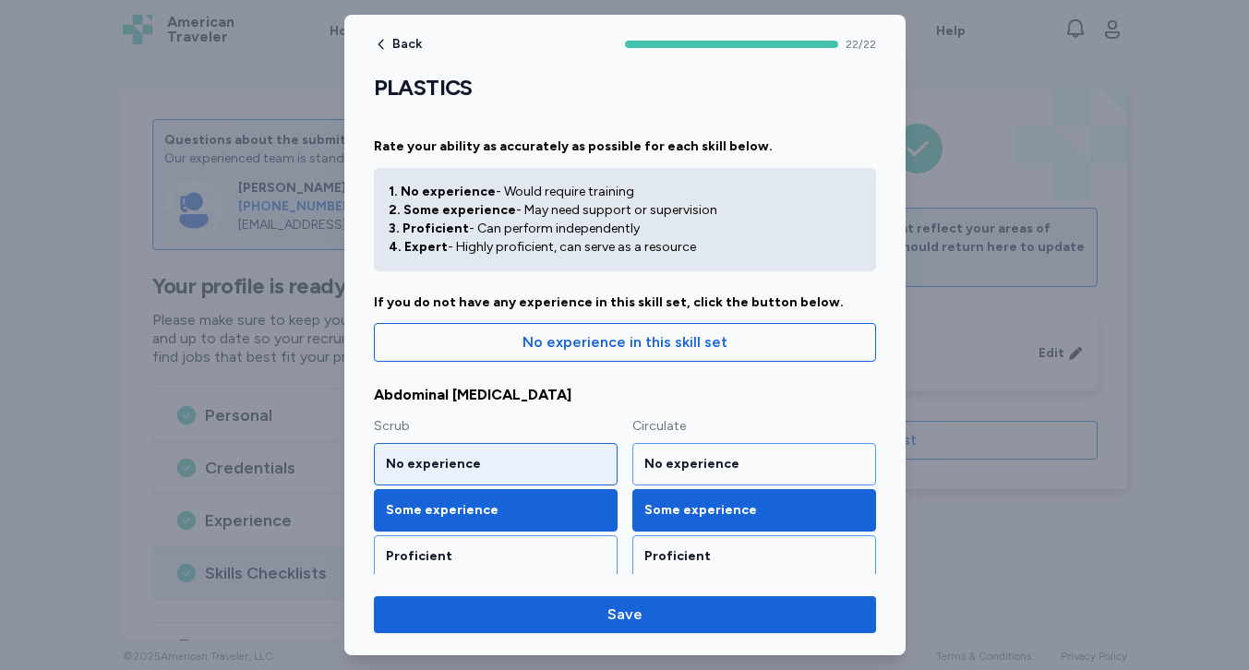
click at [533, 453] on div "No experience" at bounding box center [496, 464] width 244 height 42
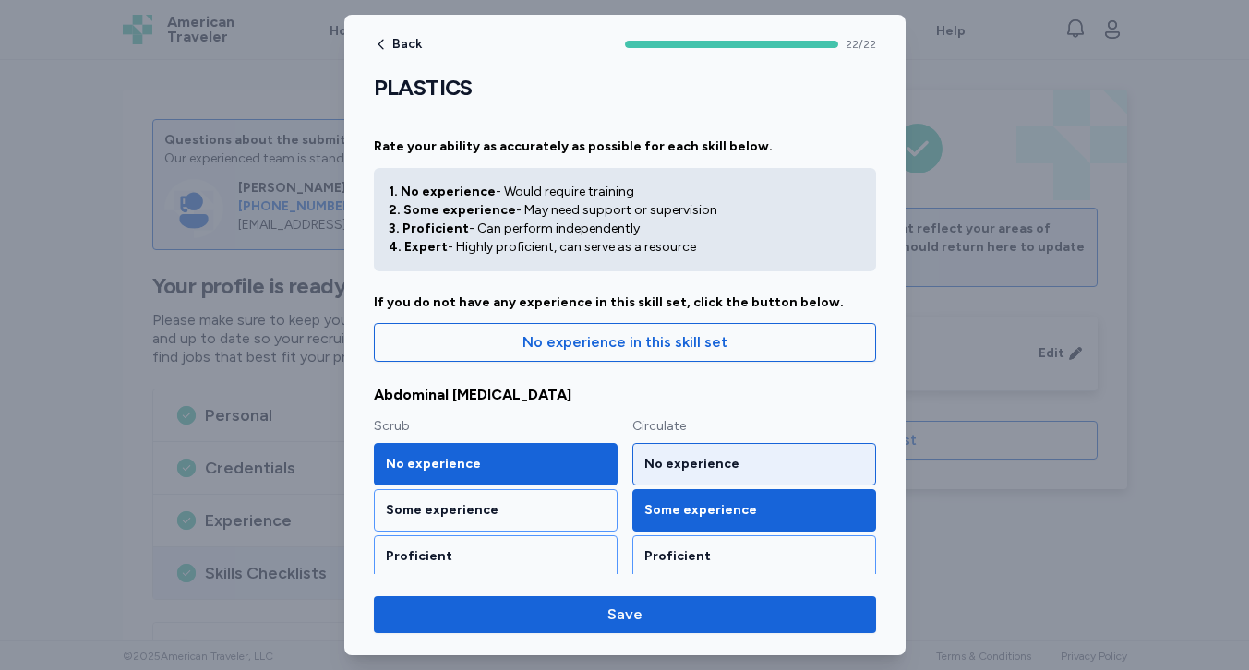
click at [669, 461] on div "No experience" at bounding box center [754, 464] width 220 height 18
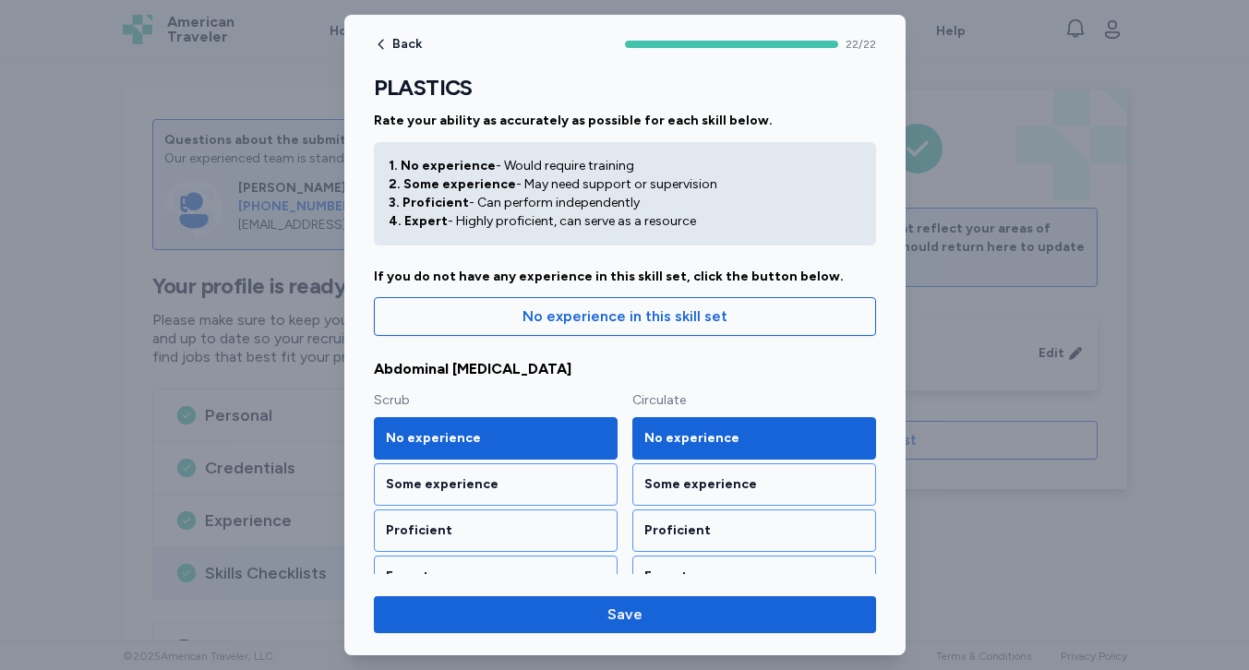
scroll to position [39, 0]
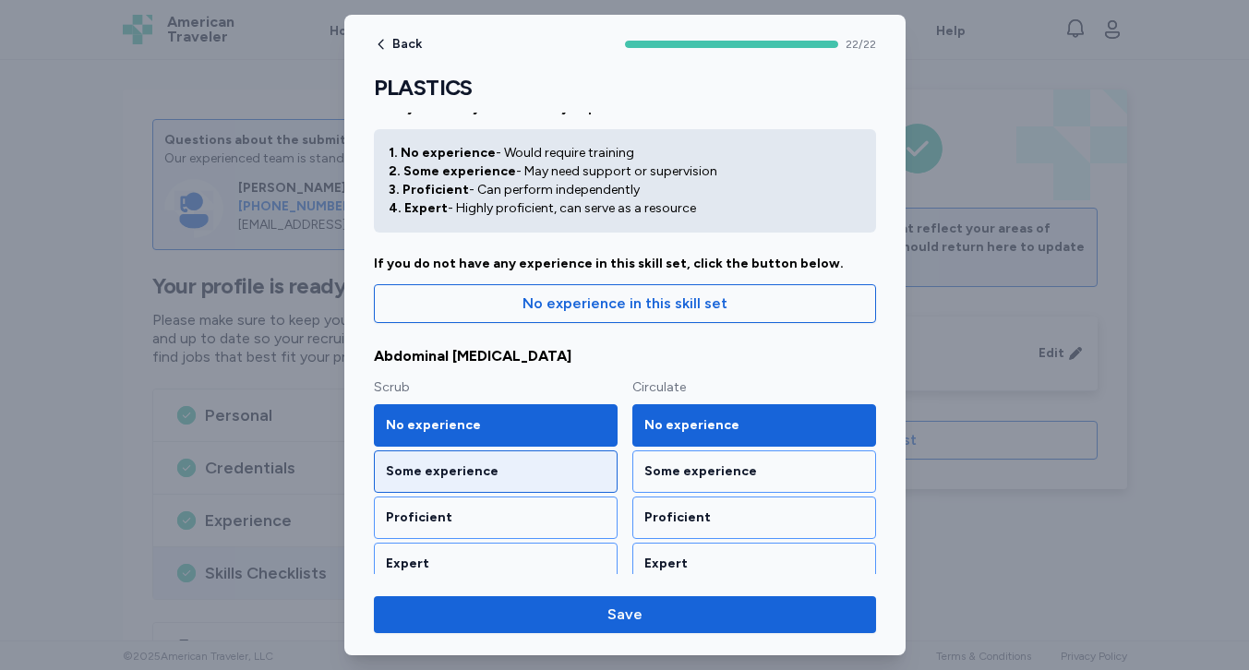
click at [557, 461] on div "Some experience" at bounding box center [496, 472] width 244 height 42
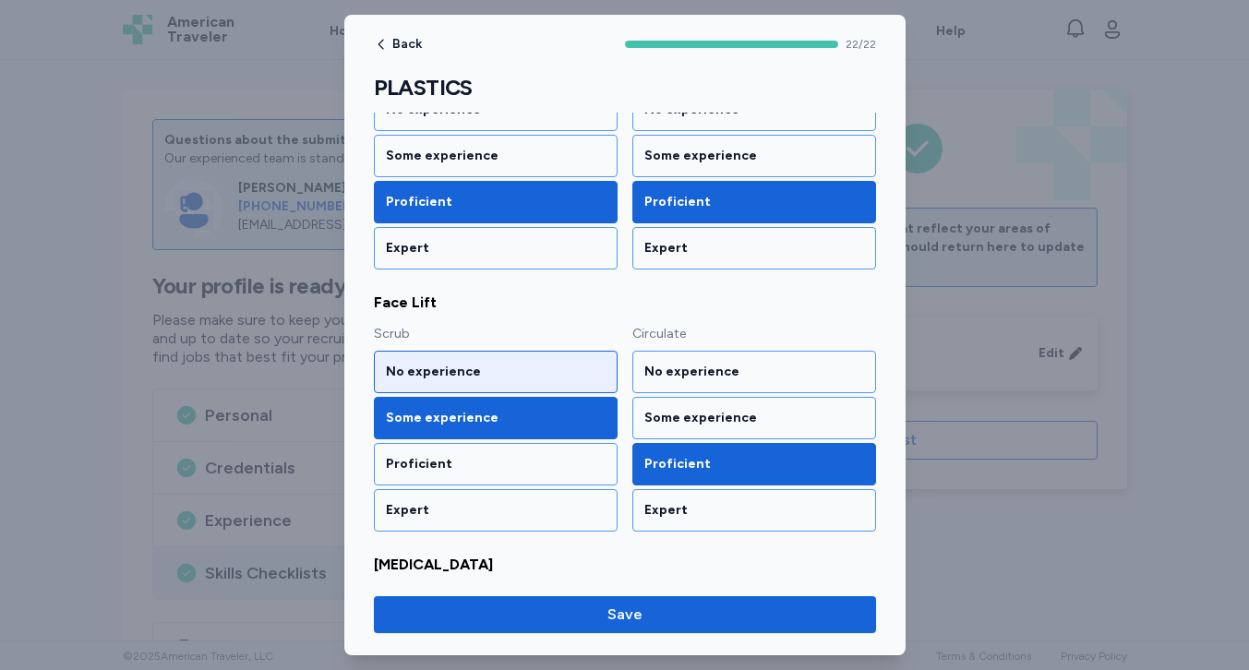
scroll to position [880, 0]
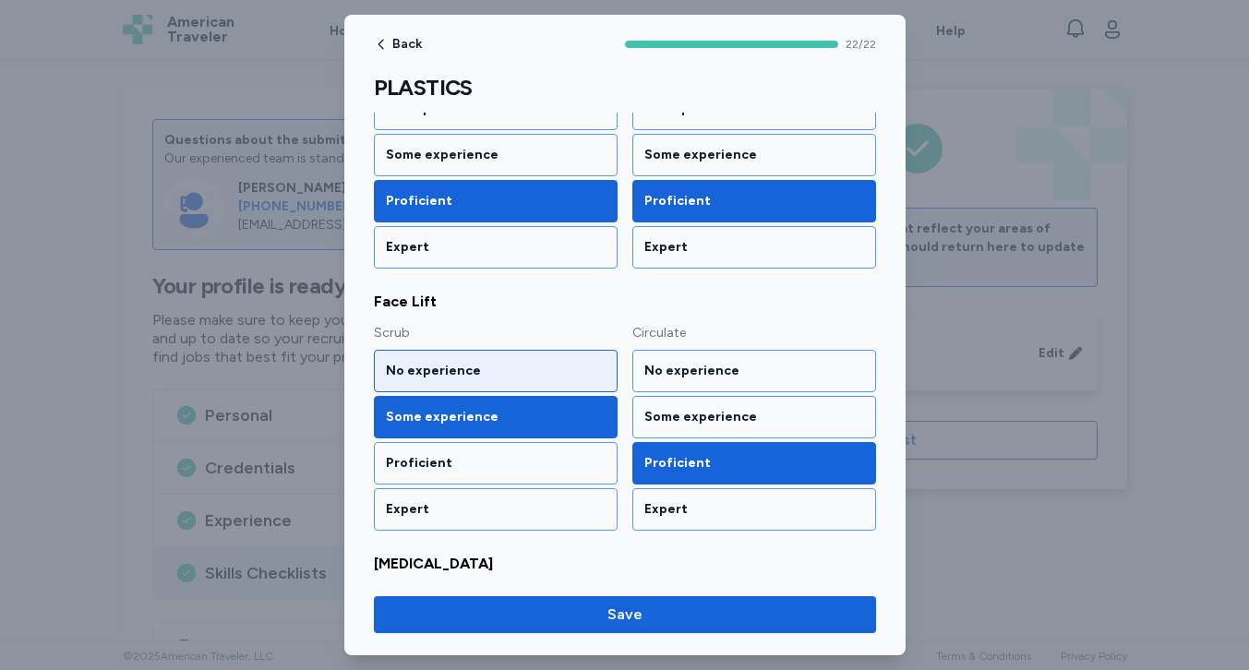
click at [554, 366] on div "No experience" at bounding box center [496, 371] width 220 height 18
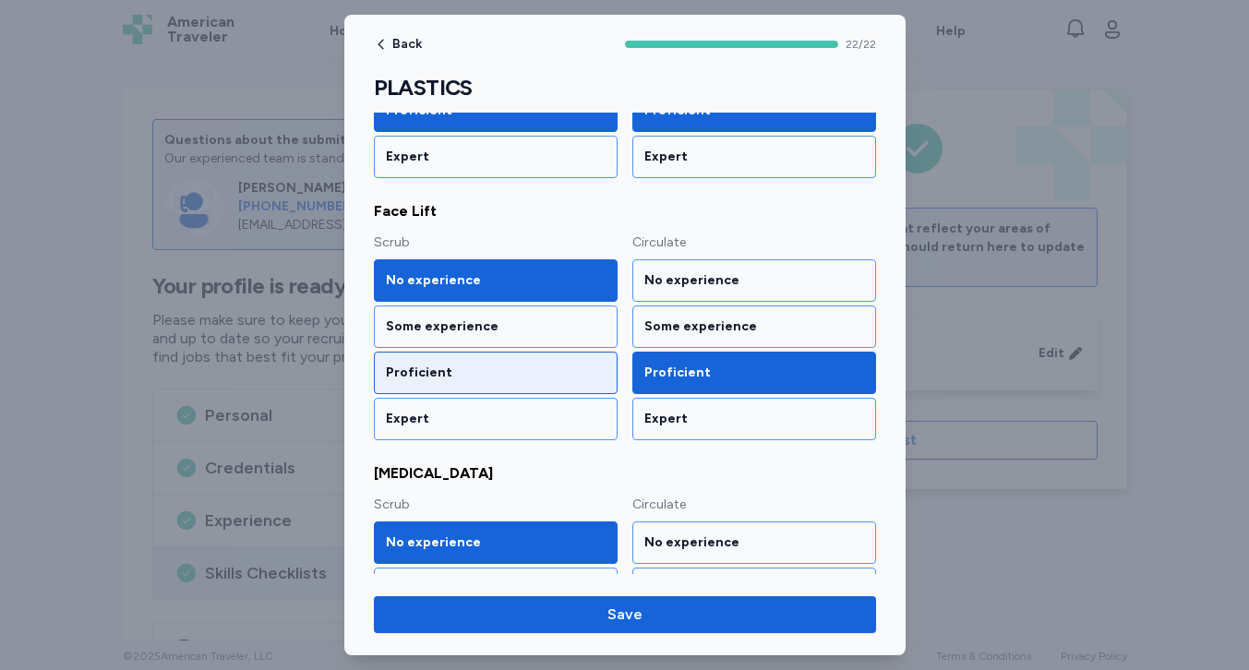
scroll to position [971, 0]
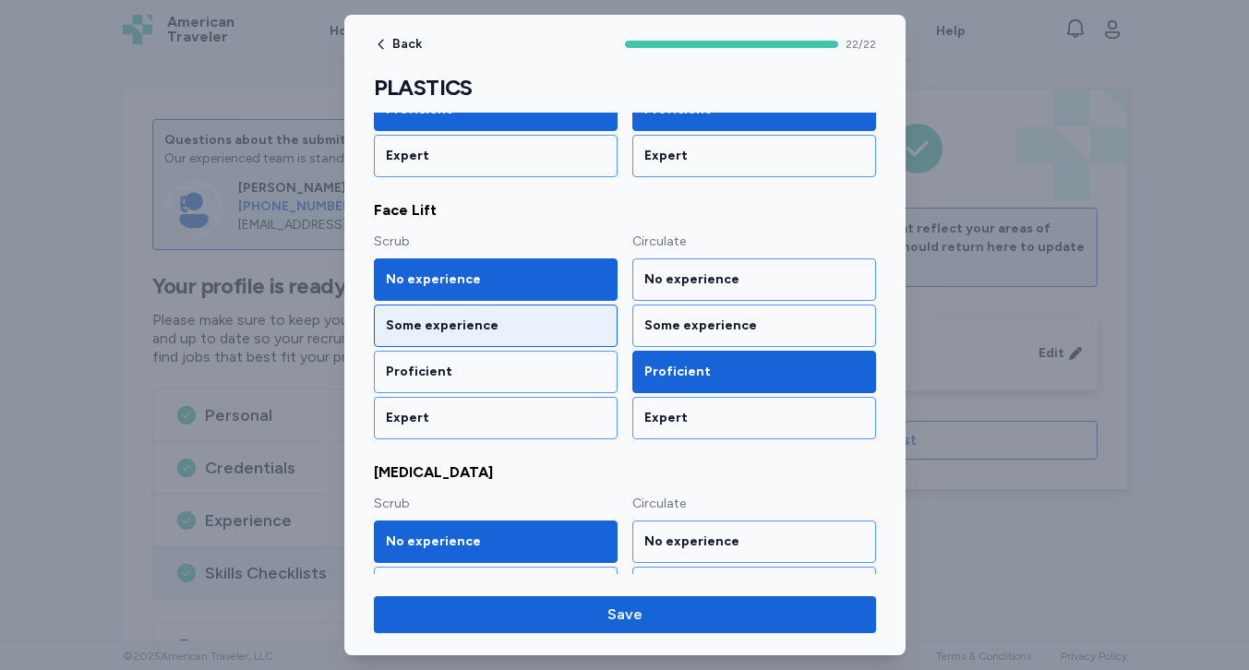
click at [539, 327] on div "Some experience" at bounding box center [496, 326] width 220 height 18
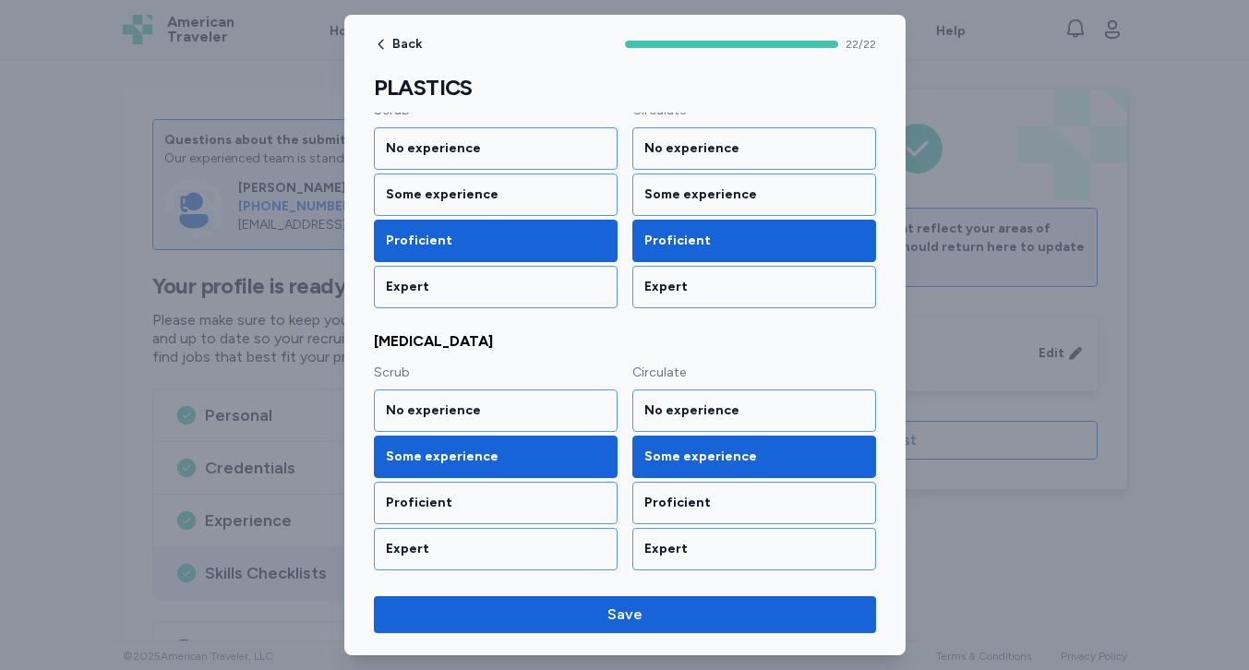
scroll to position [2675, 0]
click at [512, 506] on div "Proficient" at bounding box center [496, 503] width 220 height 18
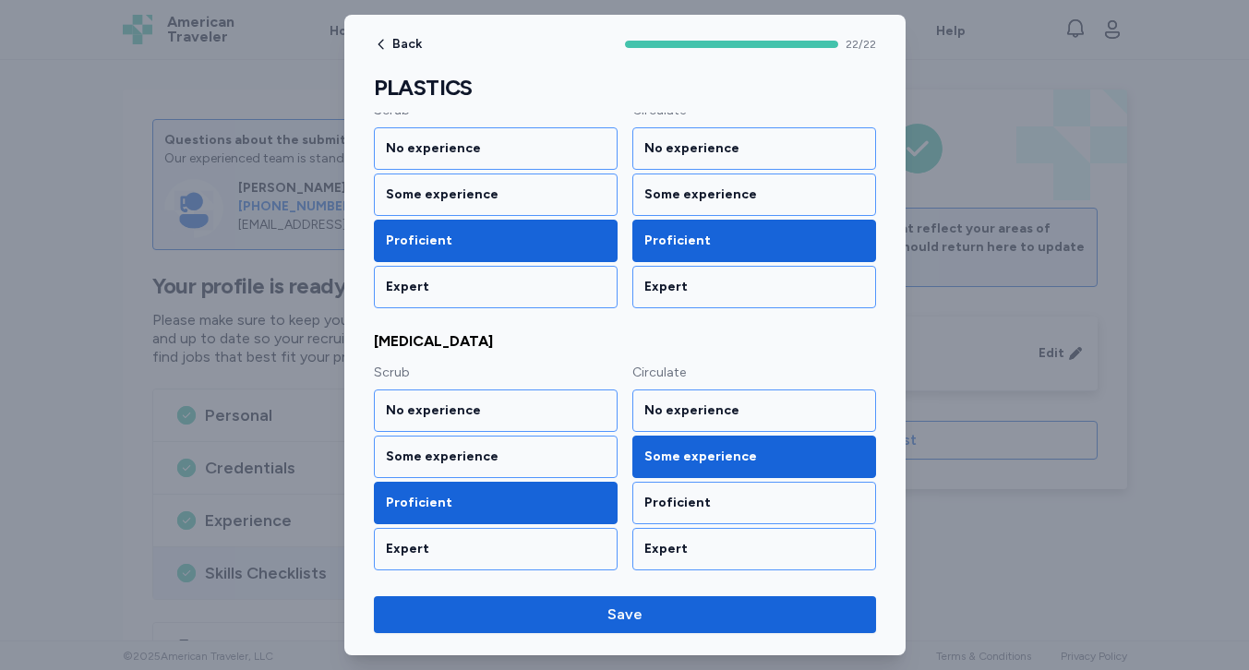
click at [631, 638] on div "Back 22 / 22 PLASTICS Rate your ability as accurately as possible for each skil…" at bounding box center [624, 335] width 561 height 641
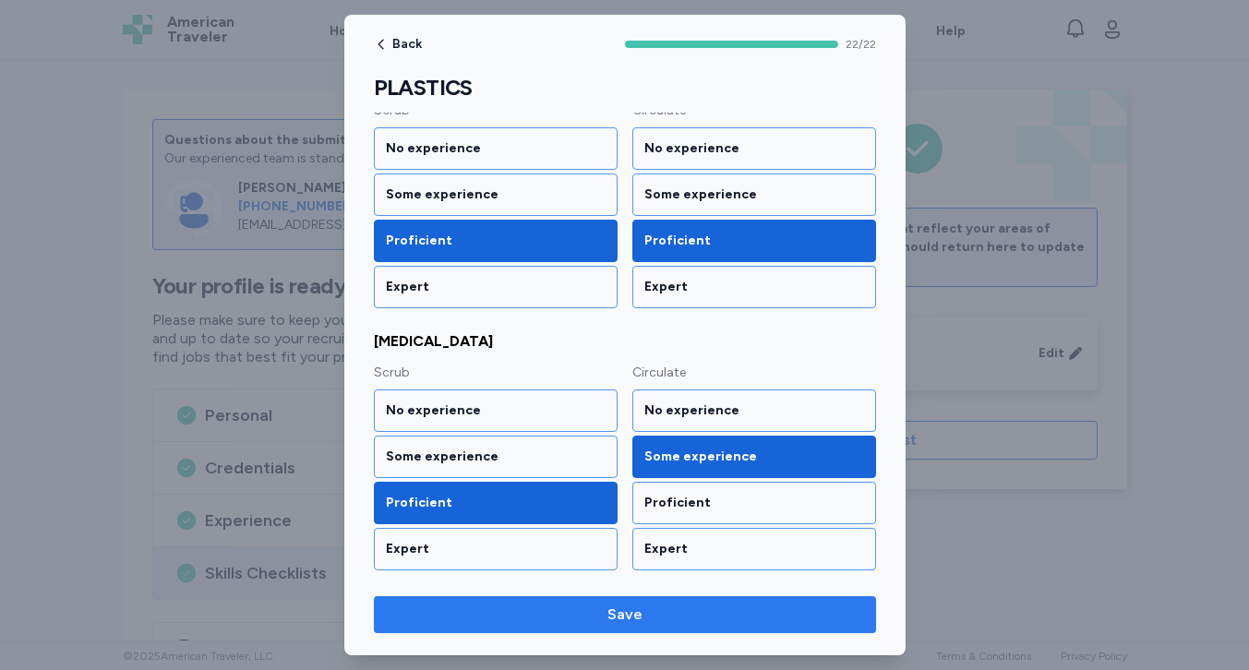
click at [672, 604] on span "Save" at bounding box center [625, 615] width 473 height 22
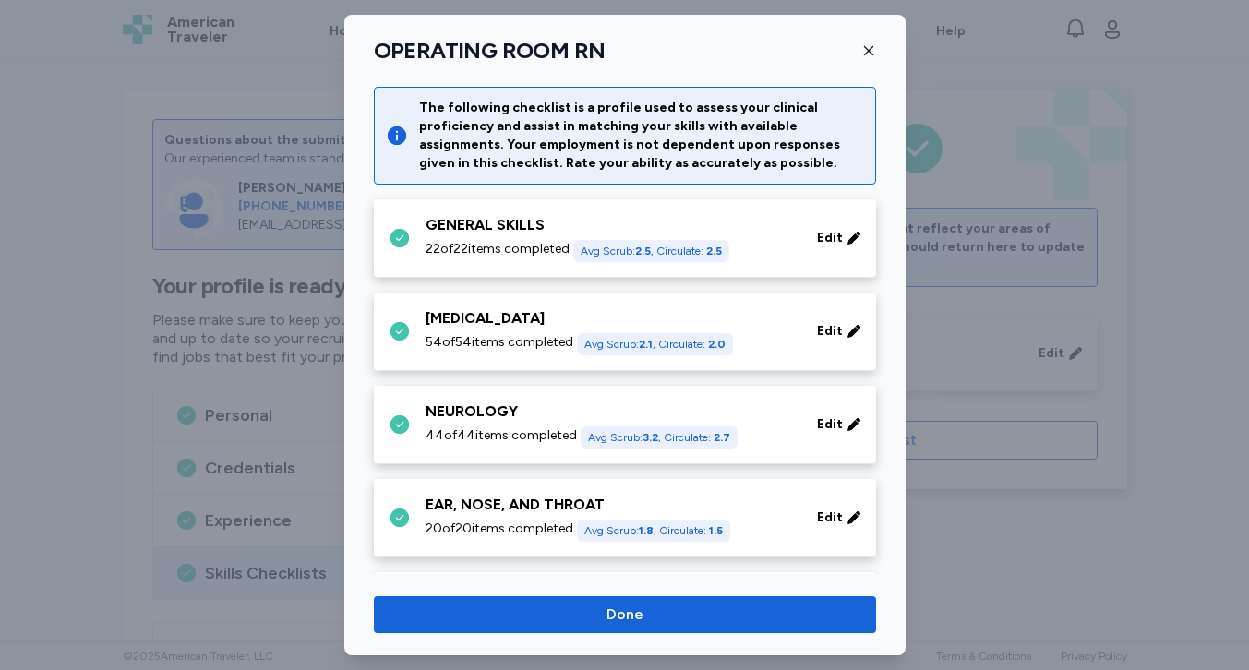
scroll to position [1214, 0]
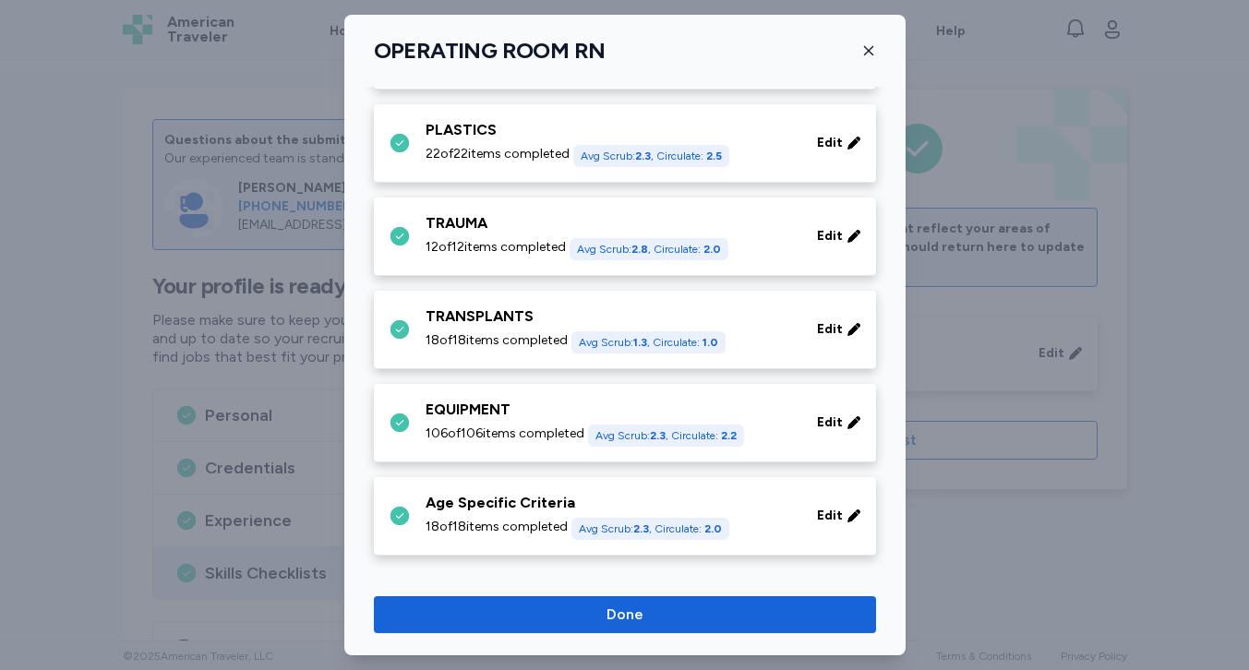
click at [528, 210] on div "TRAUMA 12 of 12 items completed Avg Scrub: 2.8 , Circulate: 2.0 Edit" at bounding box center [625, 237] width 502 height 78
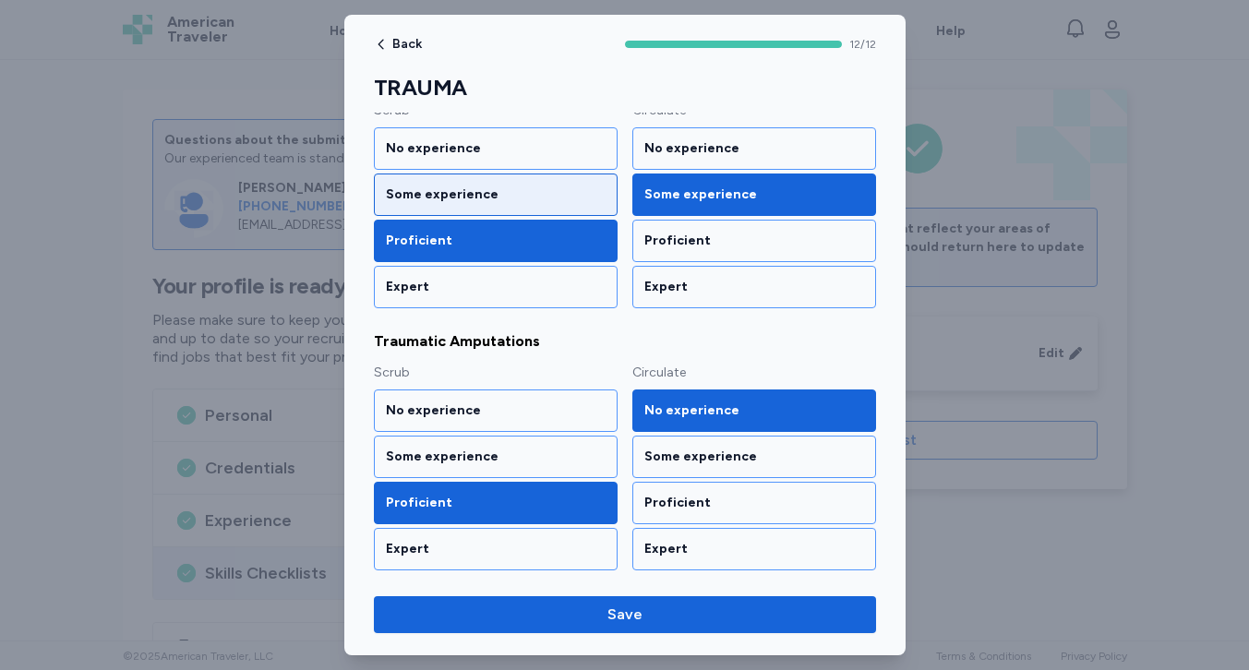
scroll to position [1364, 0]
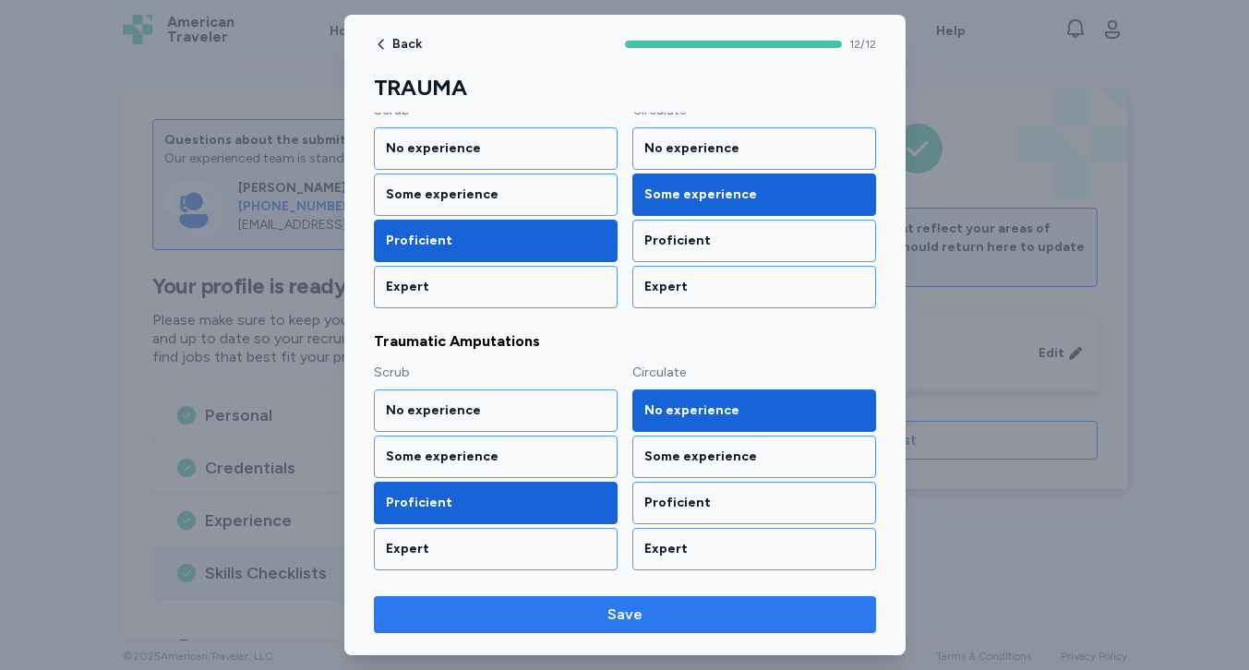
click at [568, 619] on span "Save" at bounding box center [625, 615] width 473 height 22
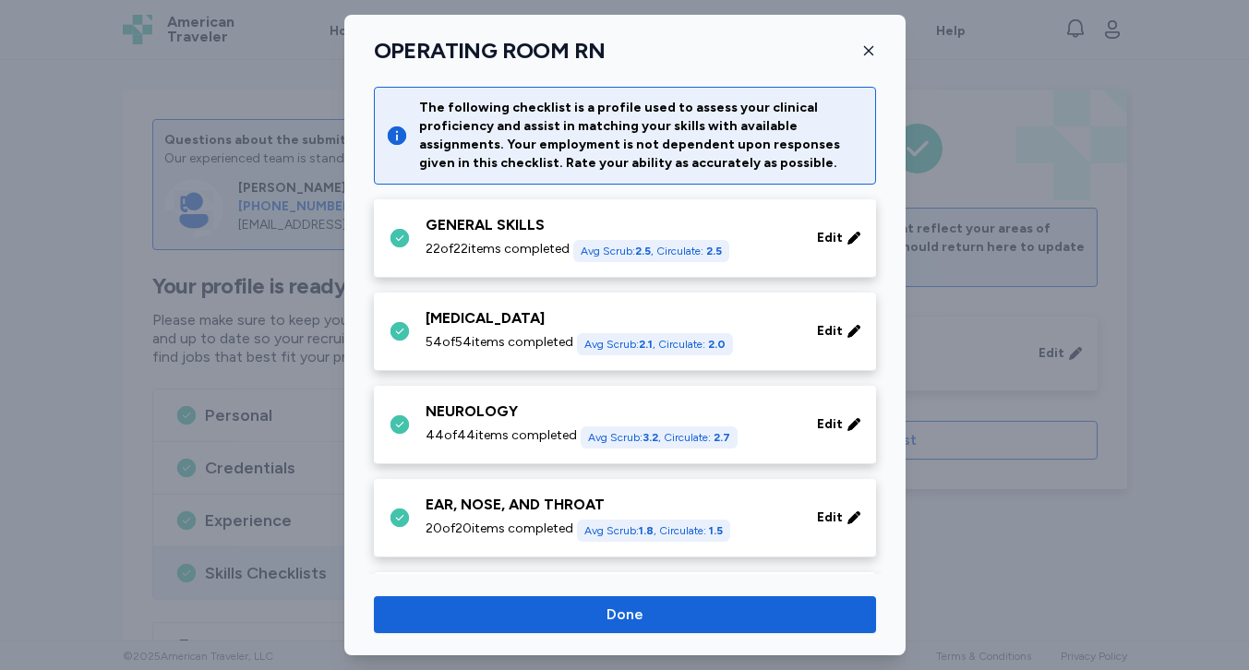
scroll to position [1214, 0]
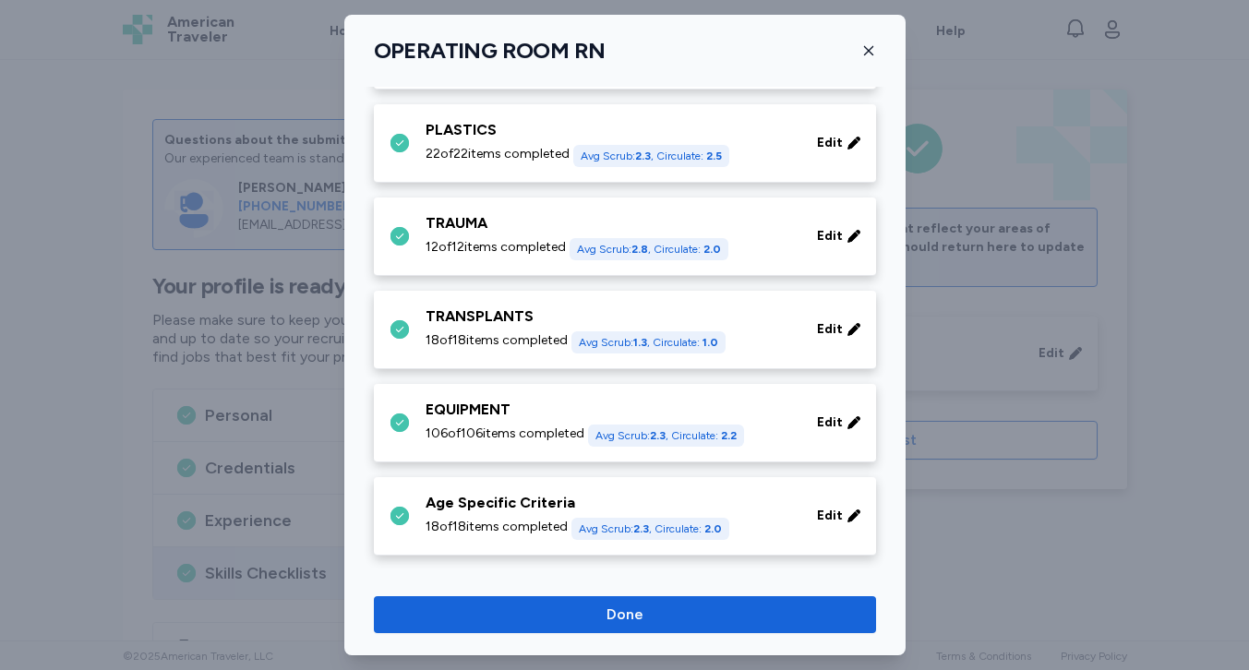
click at [521, 344] on span "18 of 18 items completed" at bounding box center [497, 340] width 142 height 18
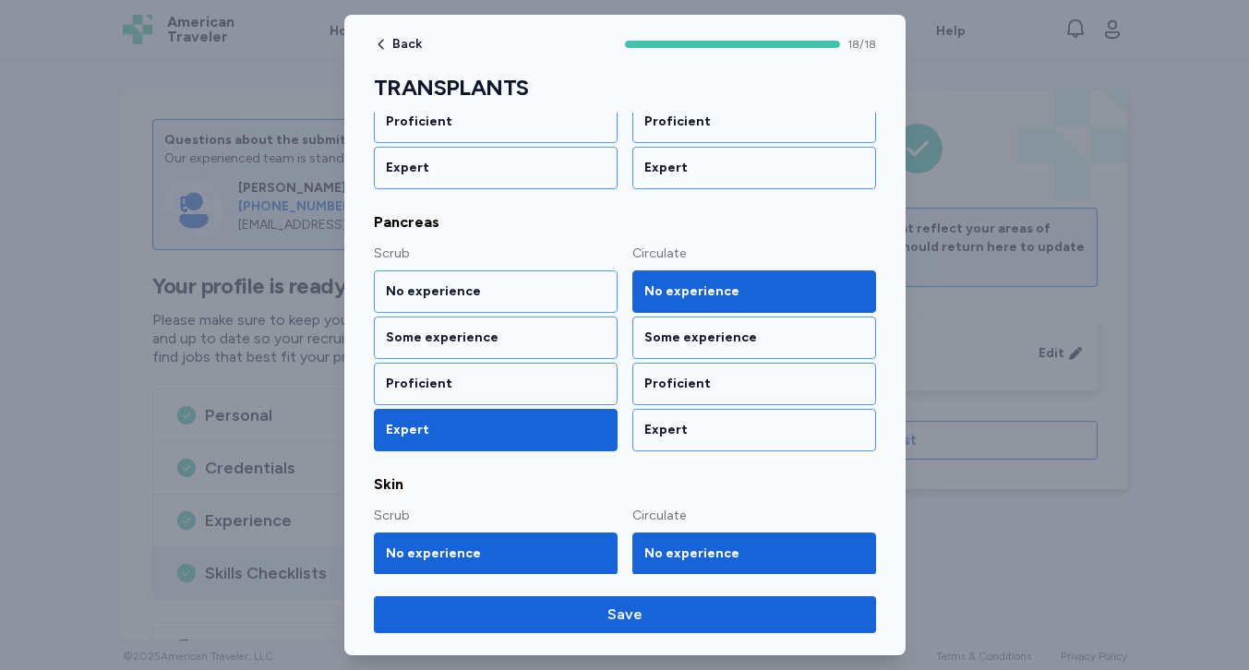
scroll to position [2002, 0]
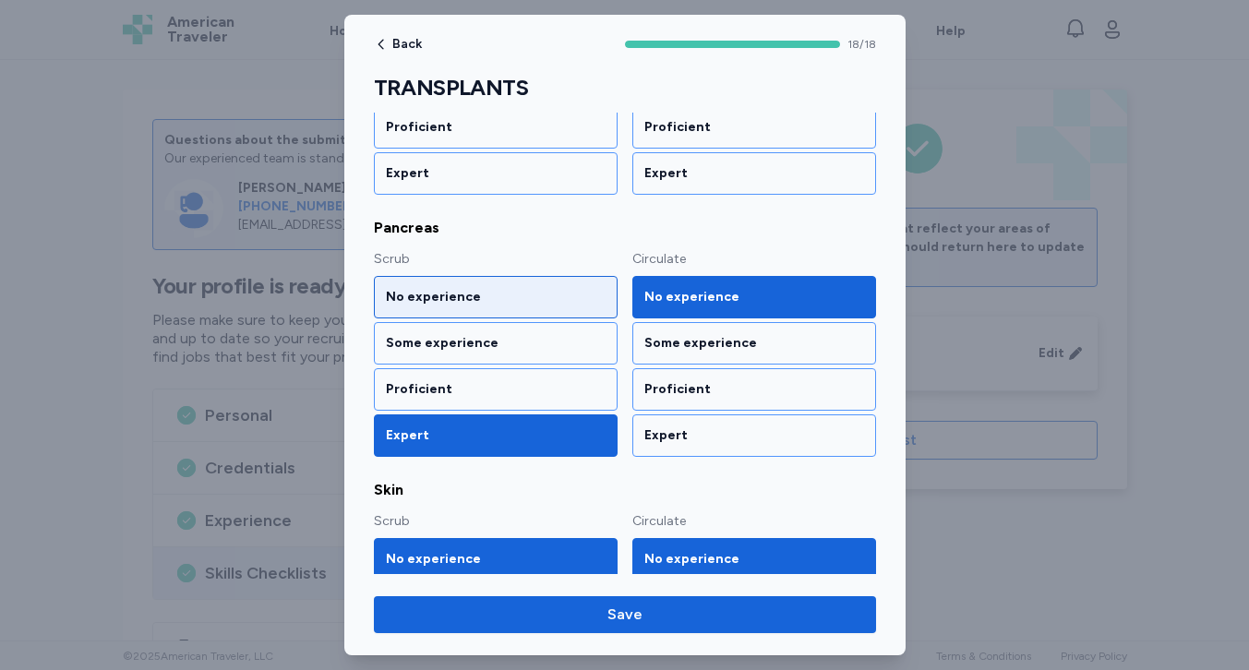
click at [521, 288] on div "No experience" at bounding box center [496, 297] width 220 height 18
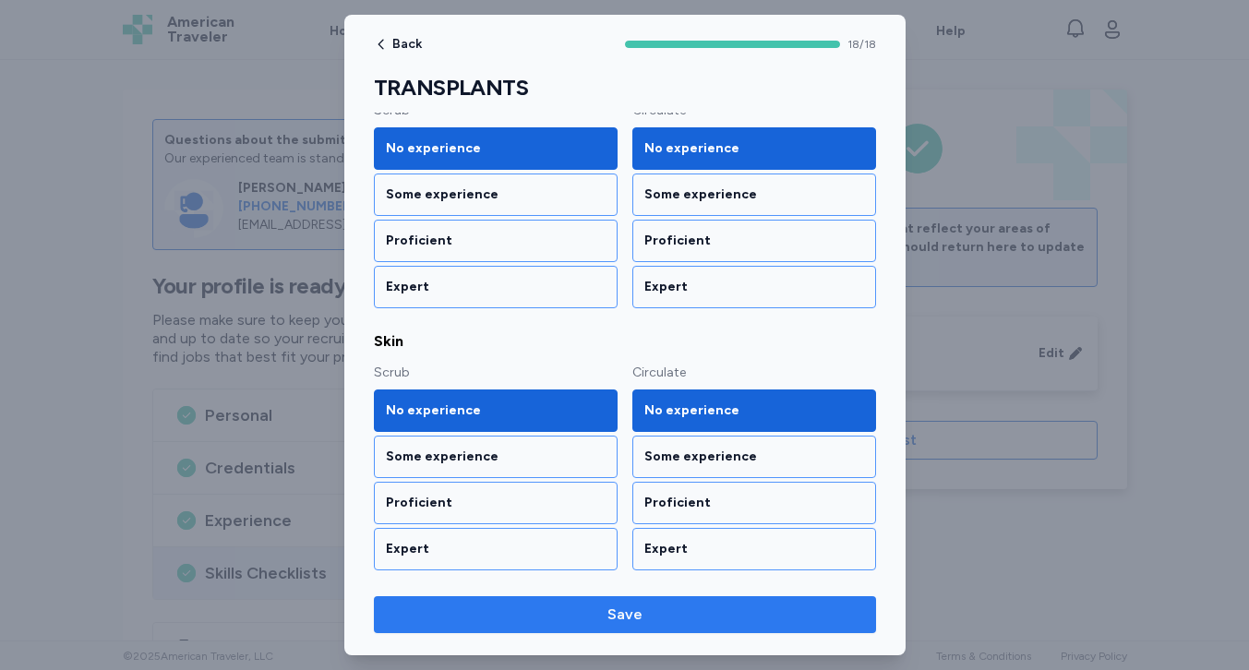
click at [535, 612] on span "Save" at bounding box center [625, 615] width 473 height 22
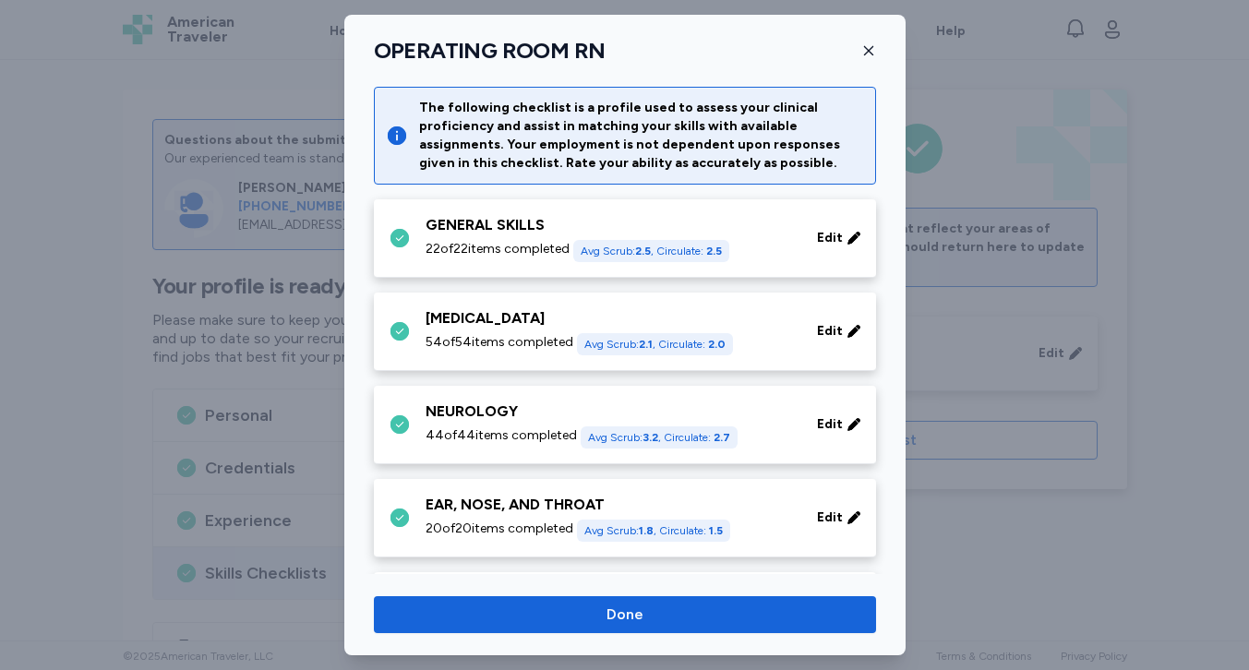
scroll to position [1214, 0]
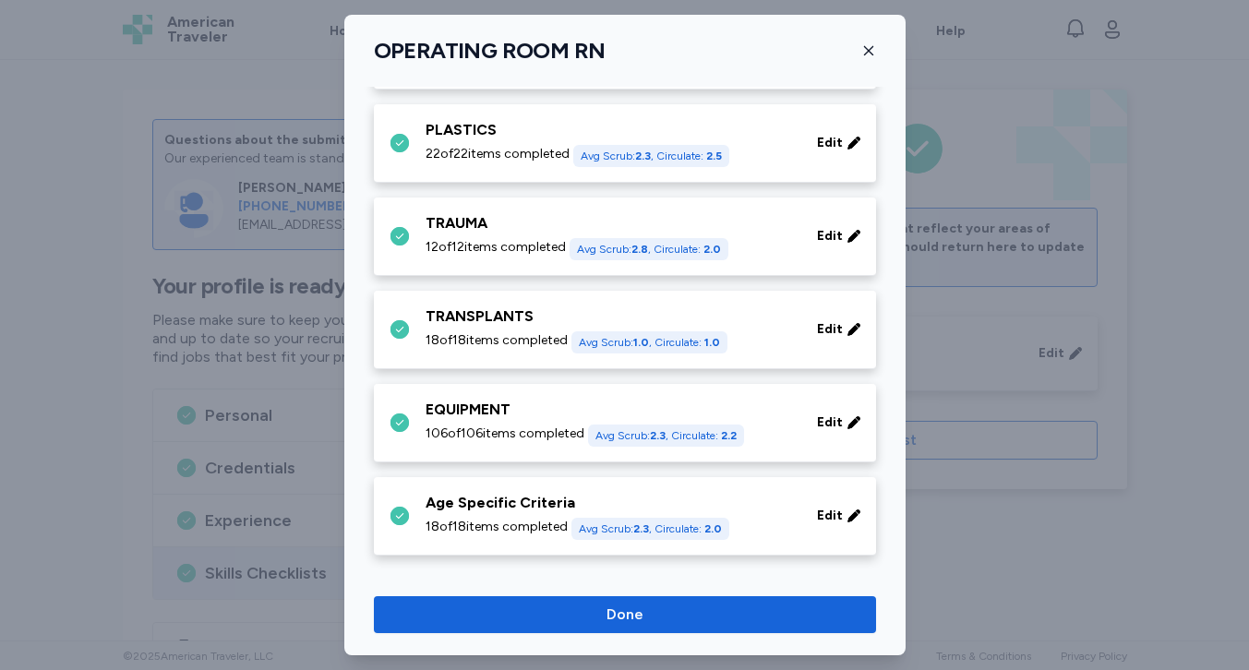
click at [520, 426] on span "106 of 106 items completed" at bounding box center [505, 434] width 159 height 18
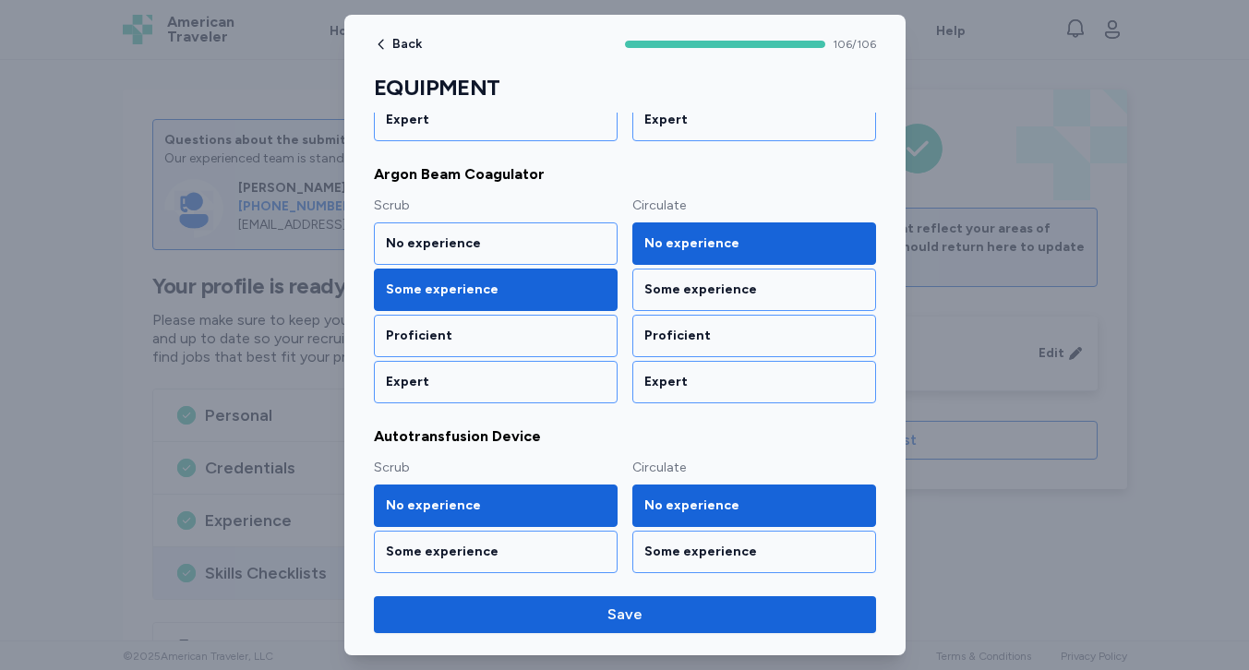
scroll to position [486, 0]
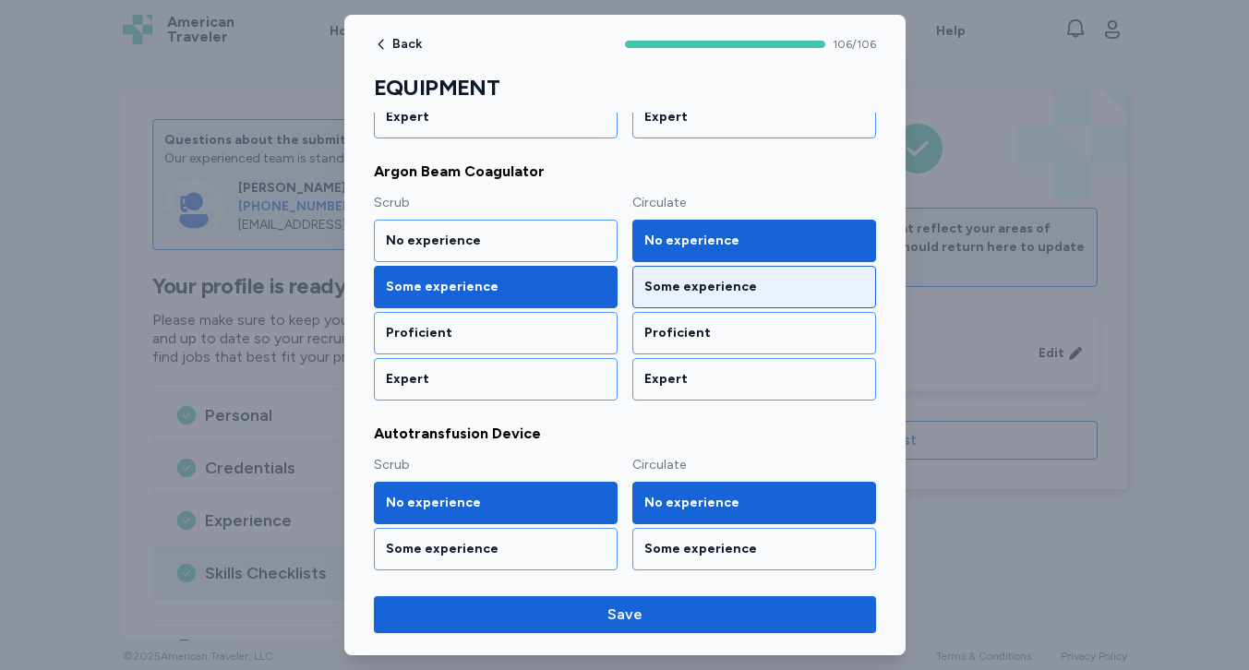
click at [691, 272] on div "Some experience" at bounding box center [754, 287] width 244 height 42
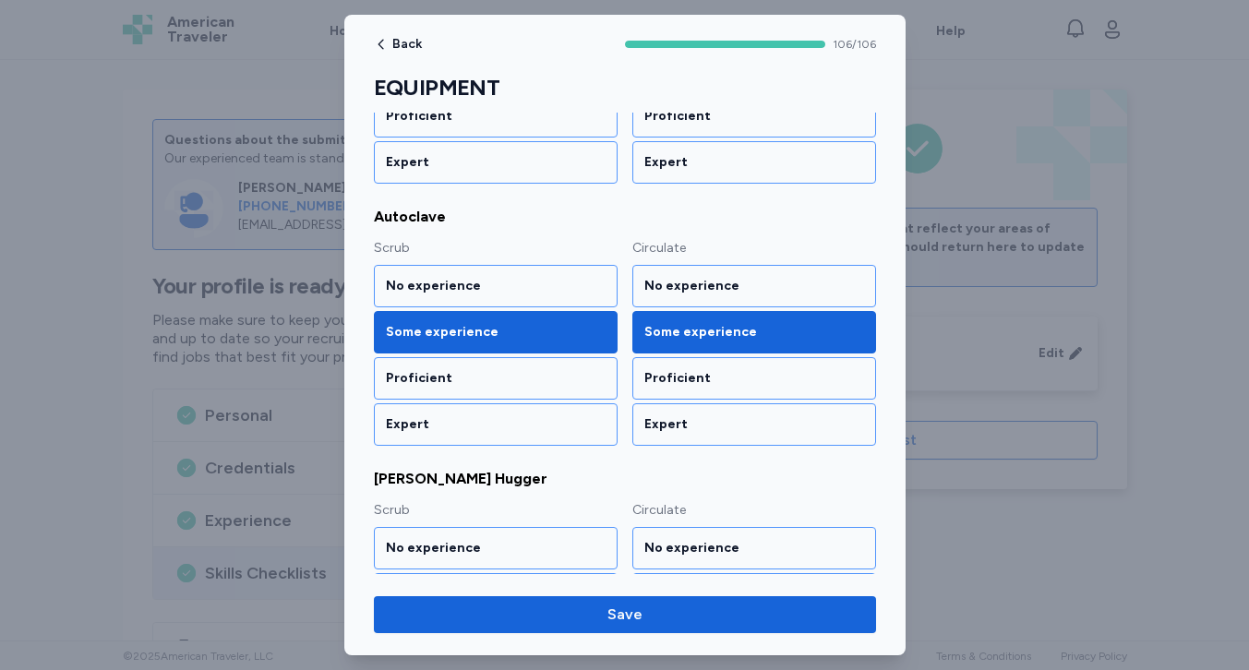
scroll to position [983, 0]
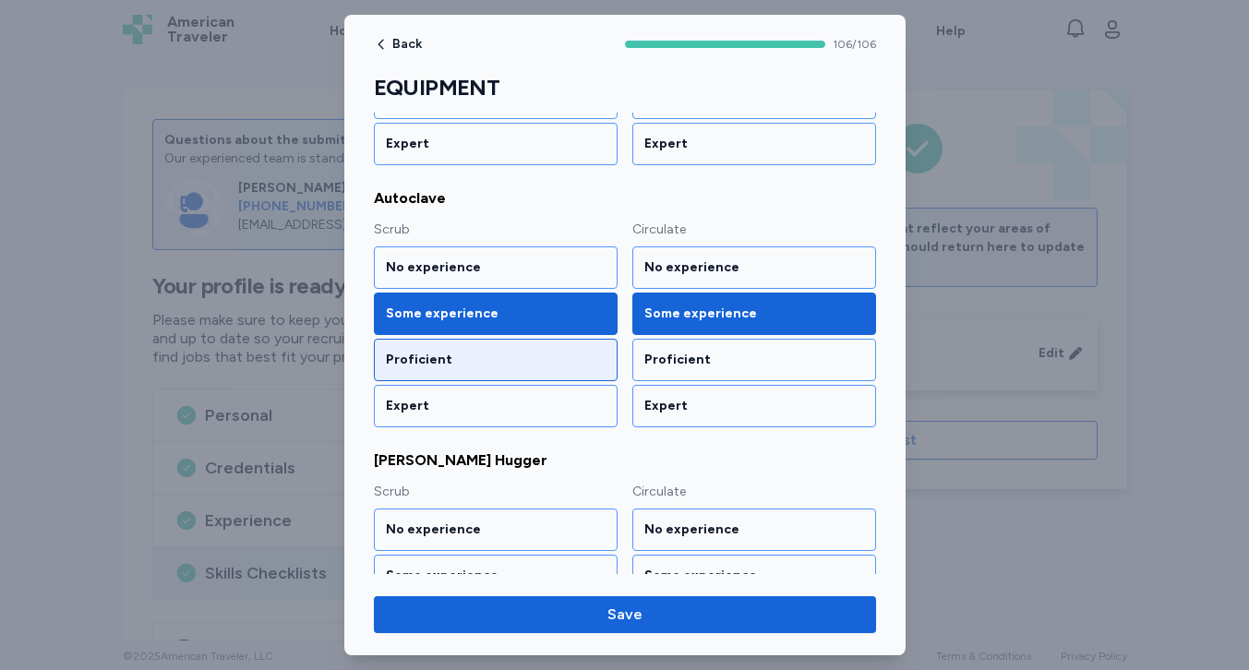
click at [546, 360] on div "Proficient" at bounding box center [496, 360] width 220 height 18
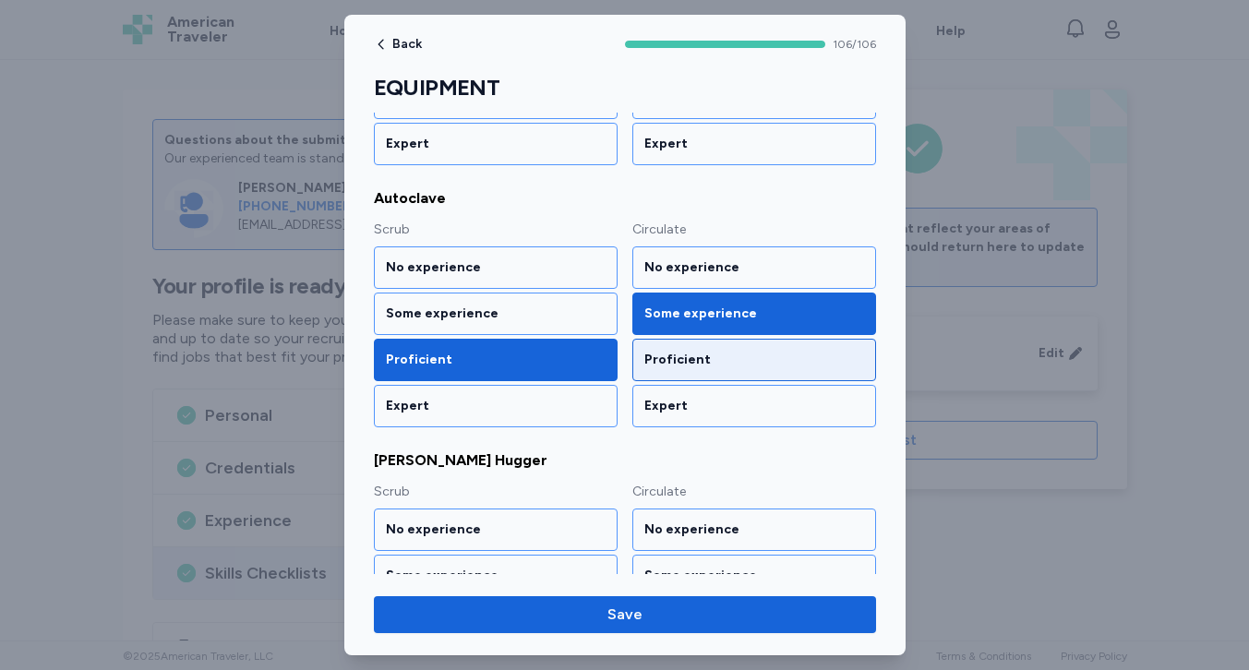
click at [670, 353] on div "Proficient" at bounding box center [754, 360] width 220 height 18
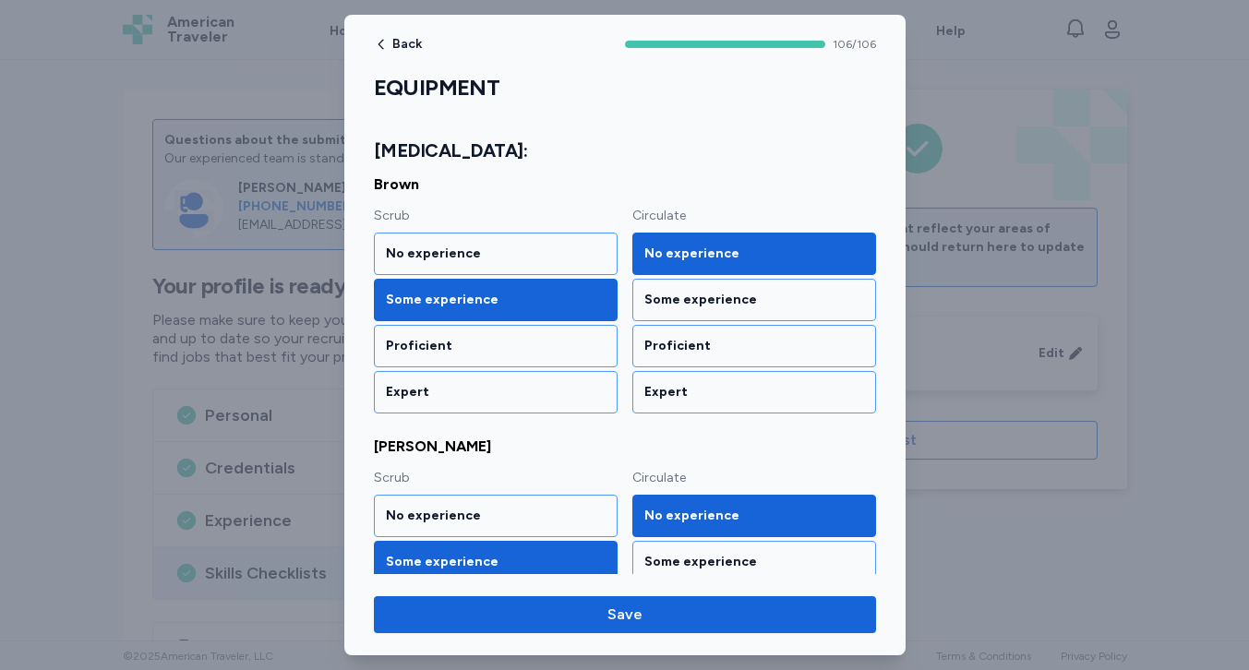
scroll to position [3680, 0]
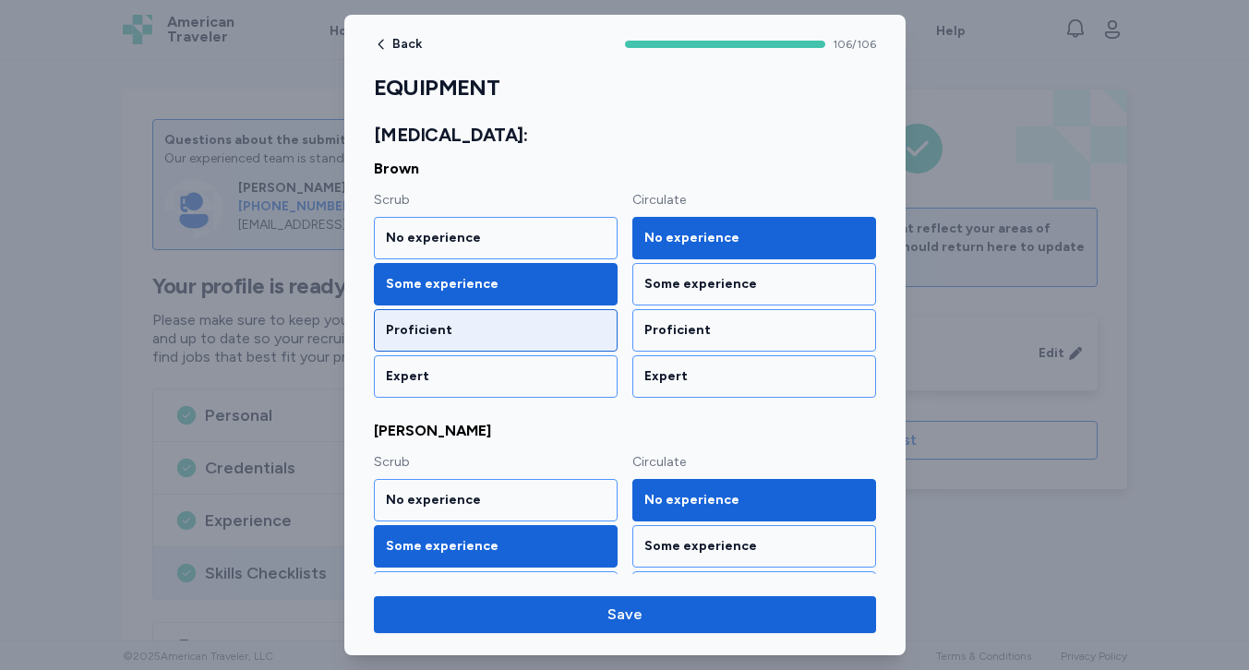
click at [580, 332] on div "Proficient" at bounding box center [496, 330] width 220 height 18
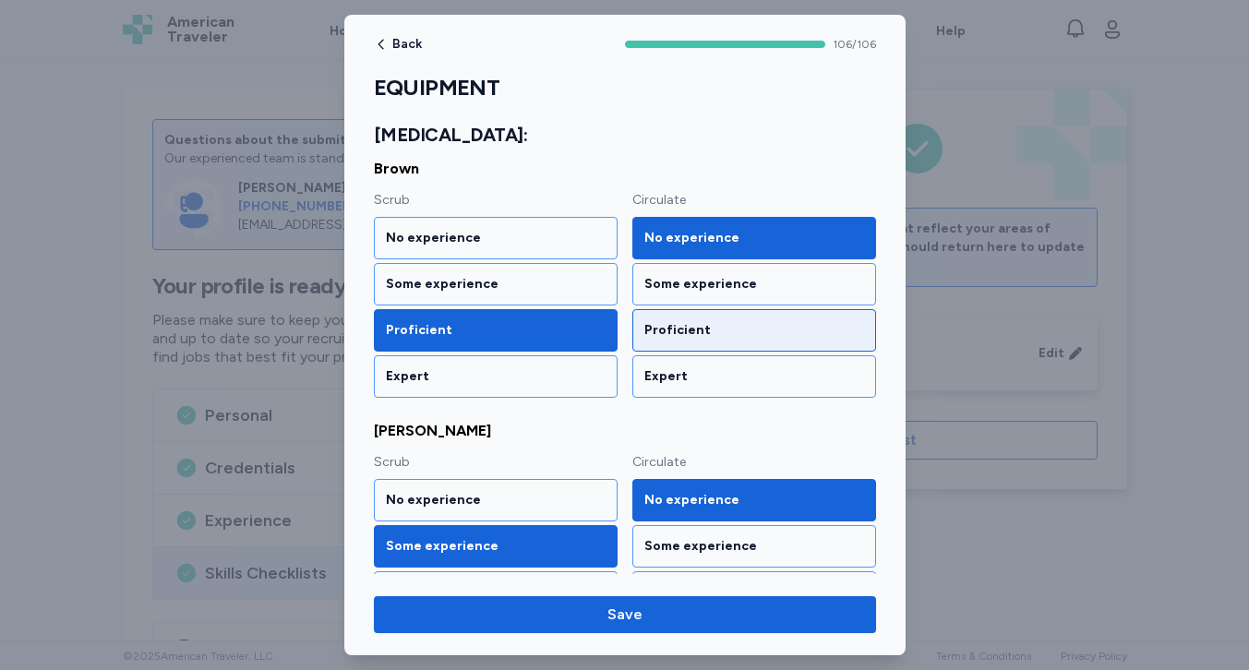
click at [690, 325] on div "Proficient" at bounding box center [754, 330] width 220 height 18
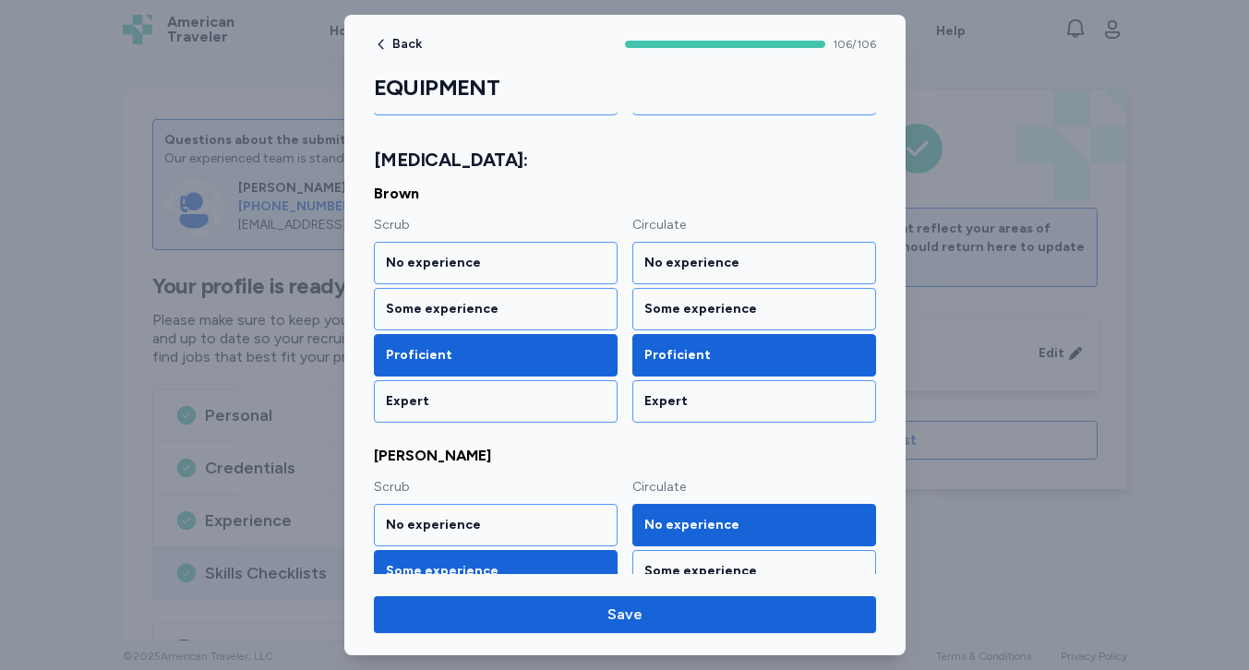
scroll to position [3649, 0]
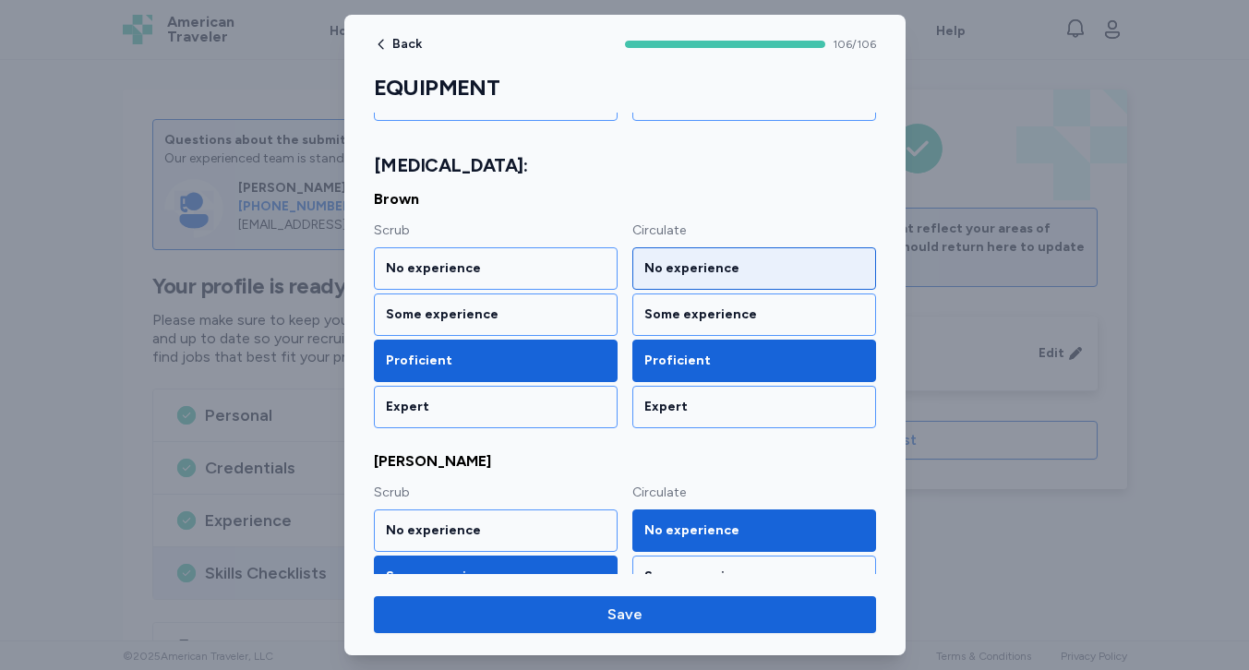
click at [691, 273] on div "No experience" at bounding box center [754, 268] width 220 height 18
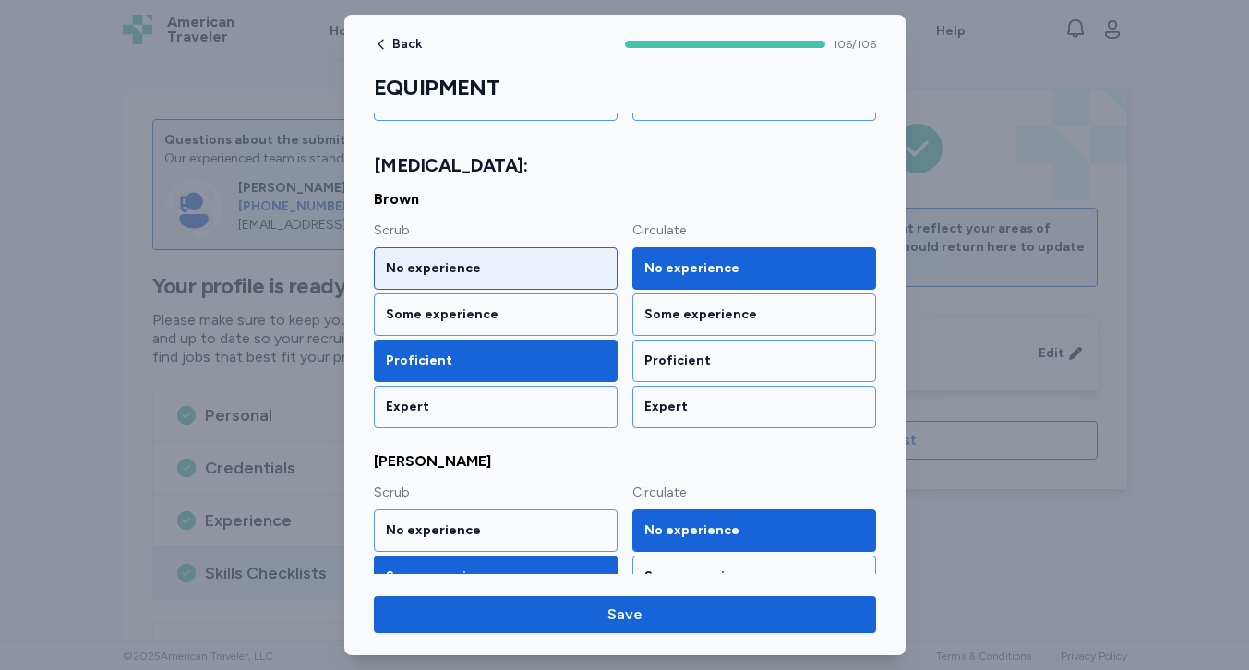
click at [547, 261] on div "No experience" at bounding box center [496, 268] width 220 height 18
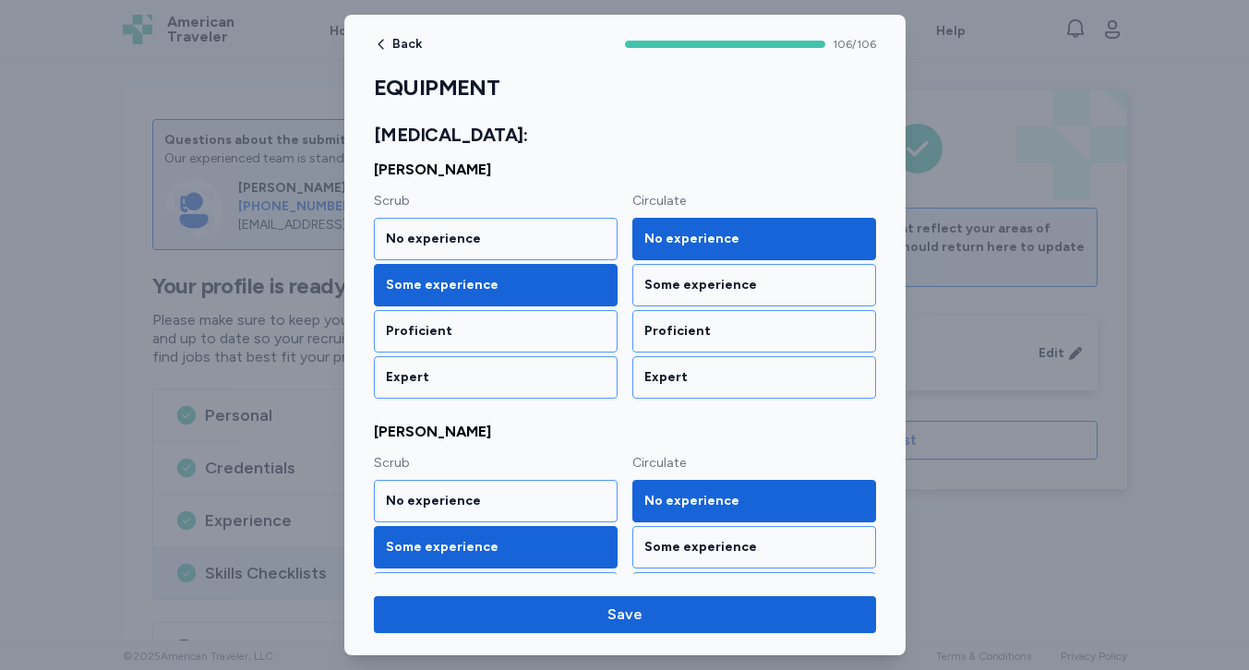
scroll to position [3957, 0]
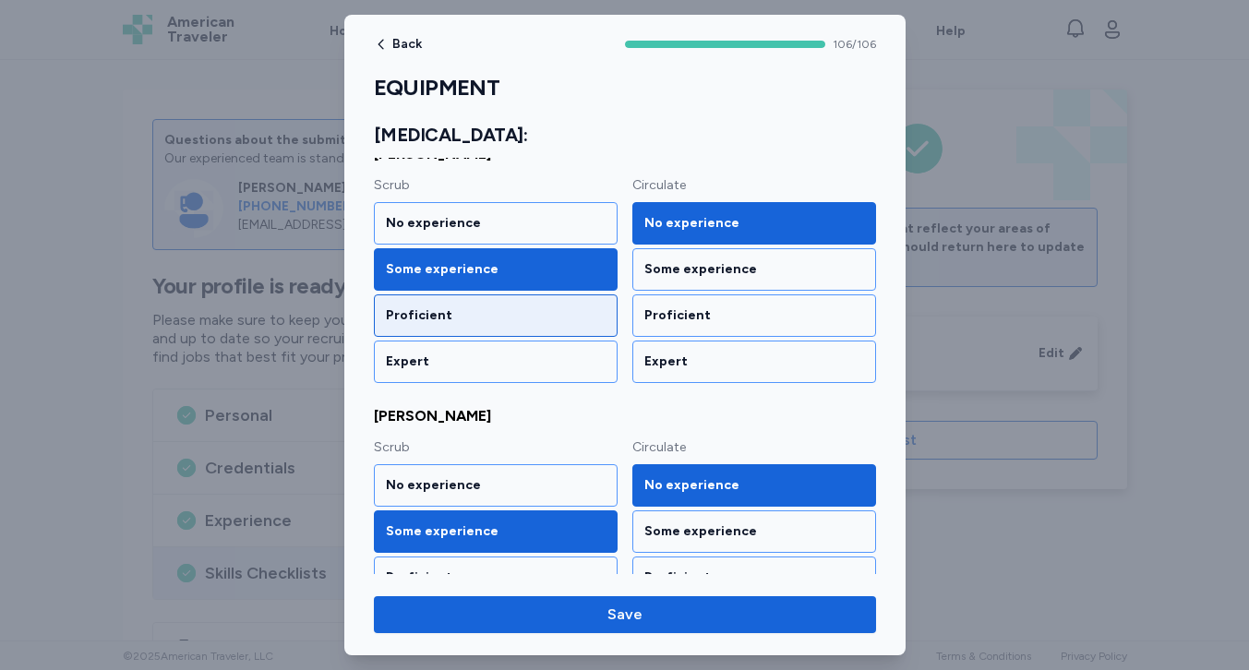
click at [536, 300] on div "Proficient" at bounding box center [496, 315] width 244 height 42
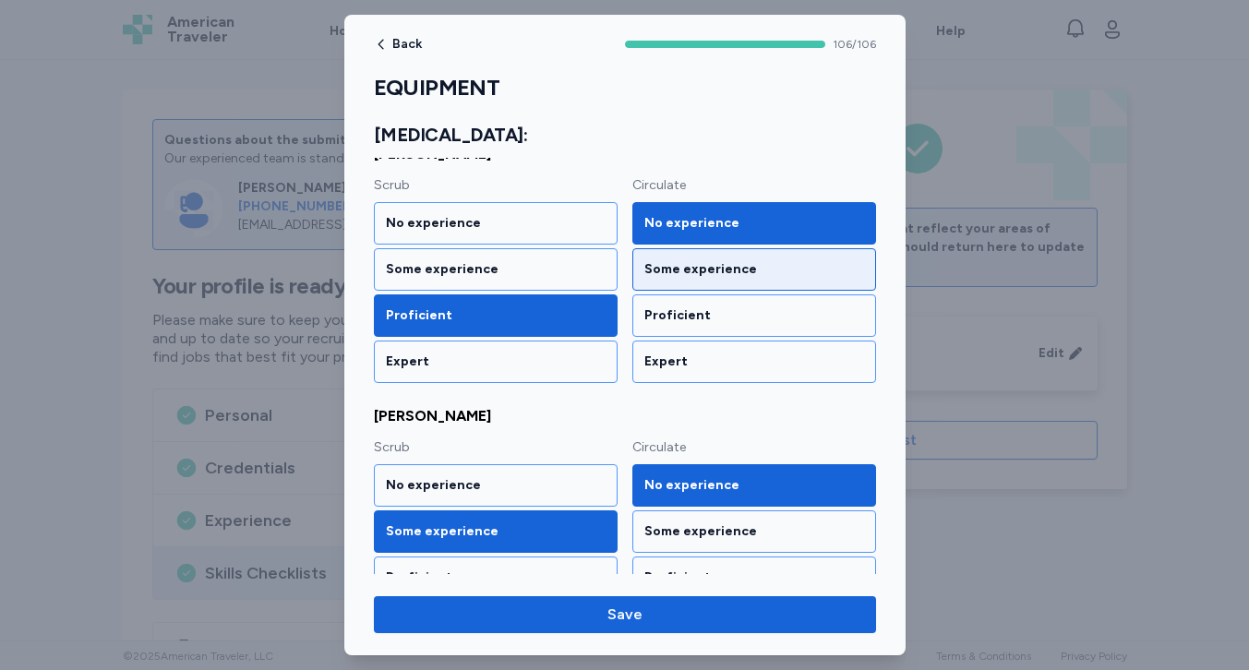
click at [681, 271] on div "Some experience" at bounding box center [754, 269] width 220 height 18
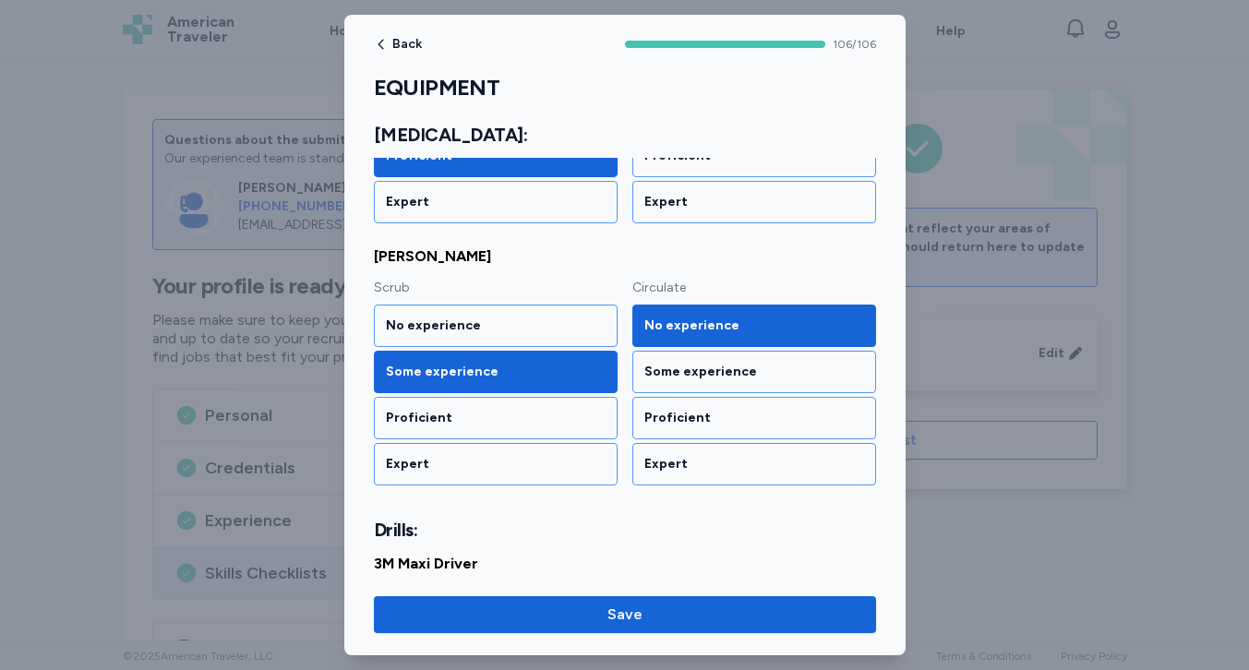
scroll to position [4117, 0]
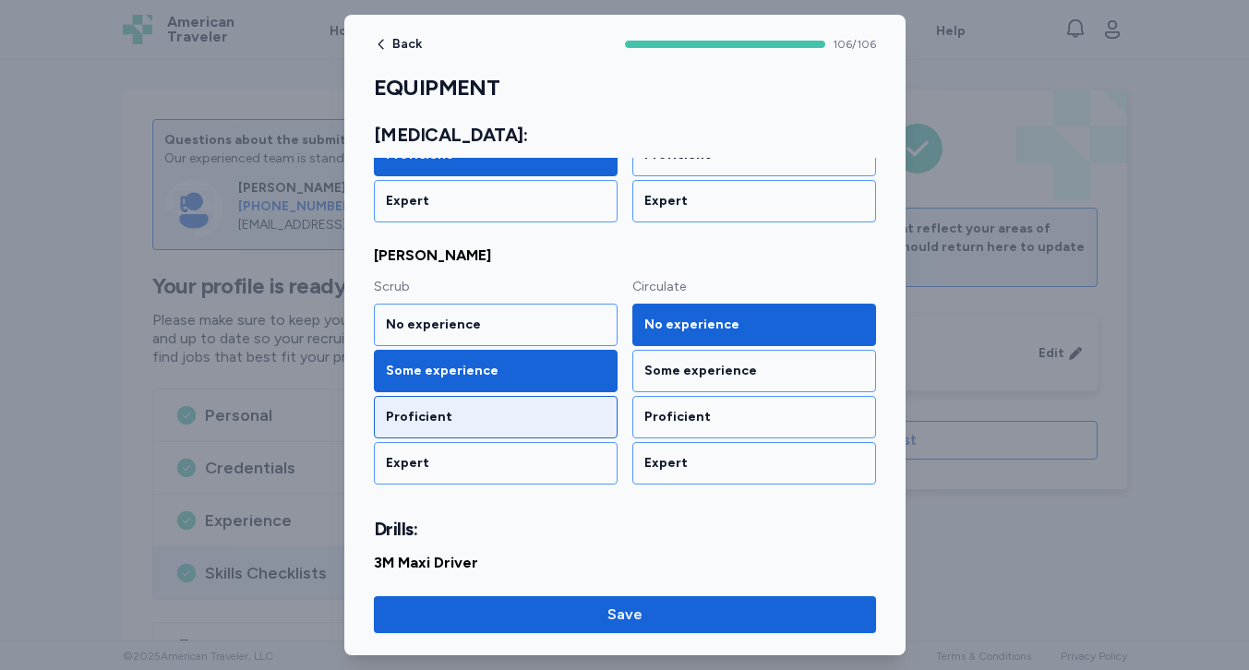
click at [456, 416] on div "Proficient" at bounding box center [496, 417] width 220 height 18
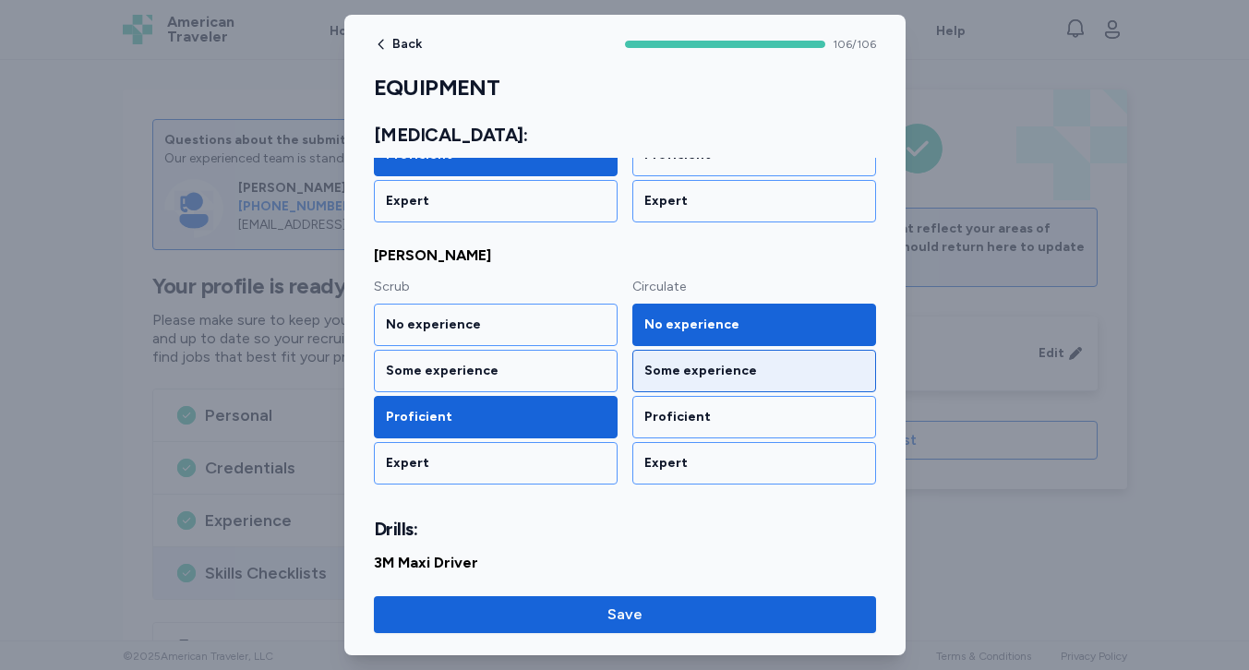
click at [680, 363] on div "Some experience" at bounding box center [754, 371] width 220 height 18
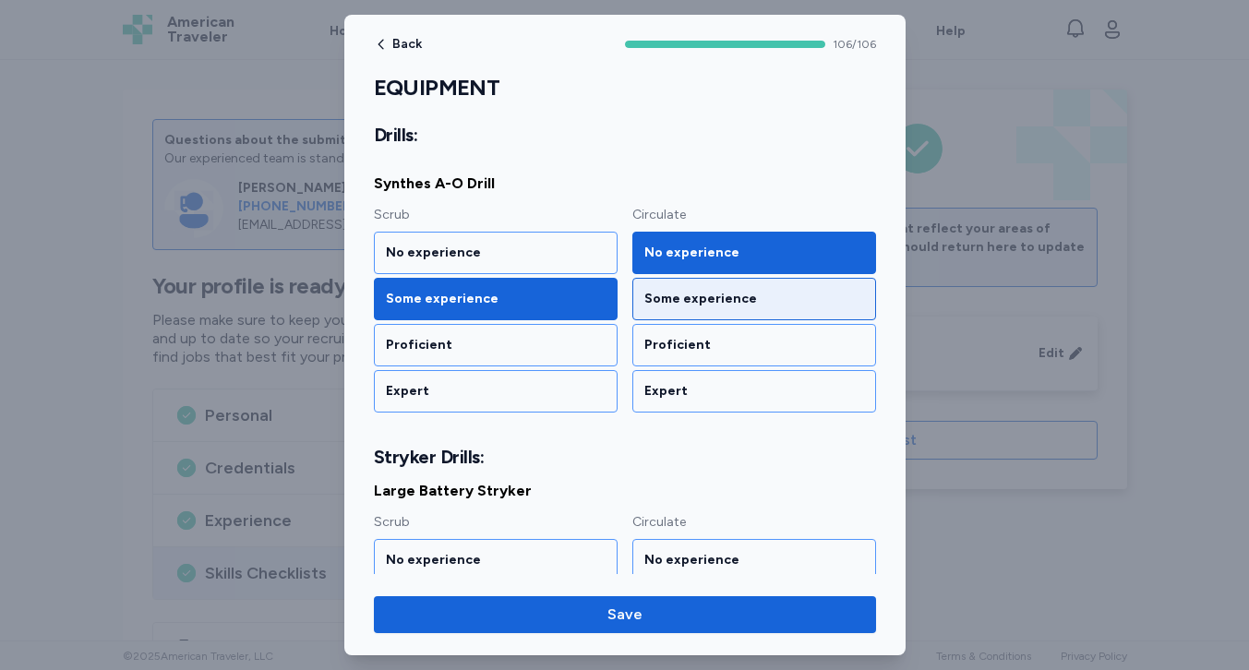
scroll to position [6602, 0]
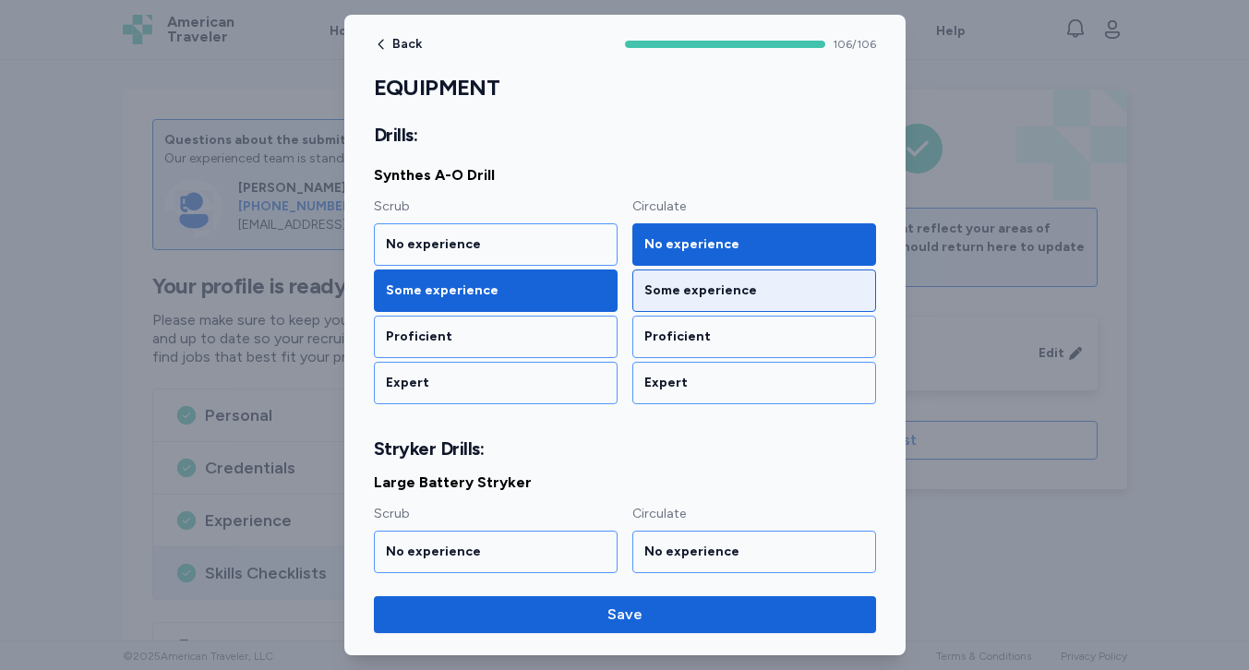
click at [642, 294] on div "Some experience" at bounding box center [754, 291] width 244 height 42
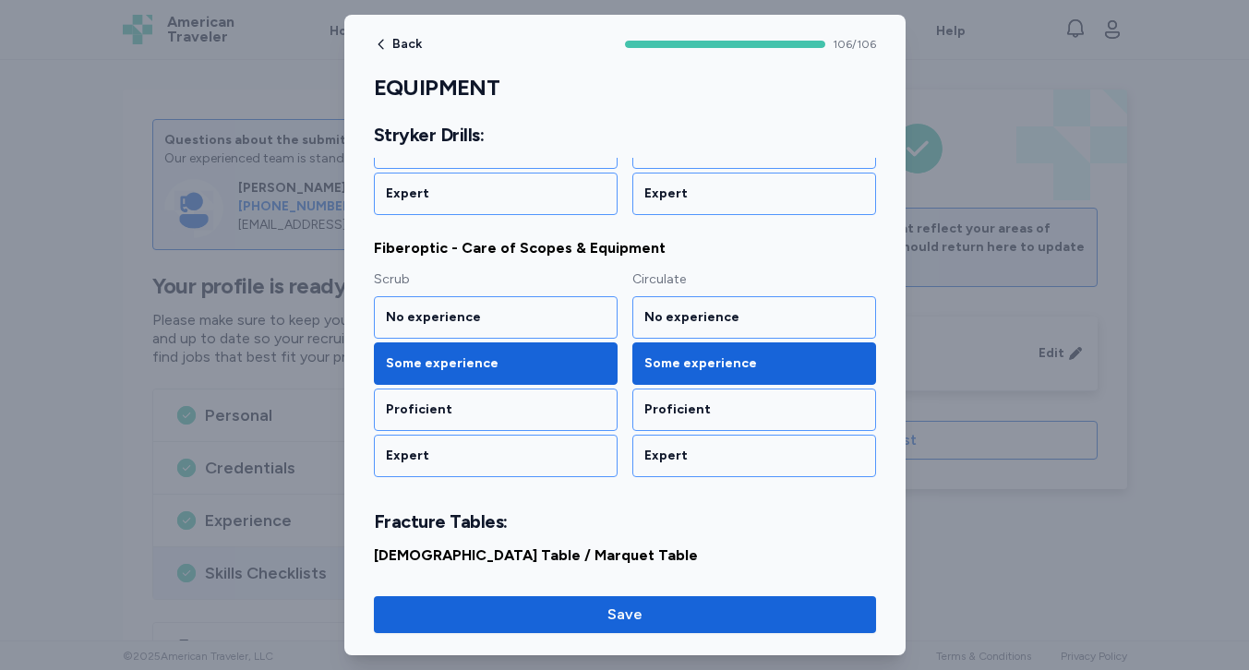
scroll to position [8149, 0]
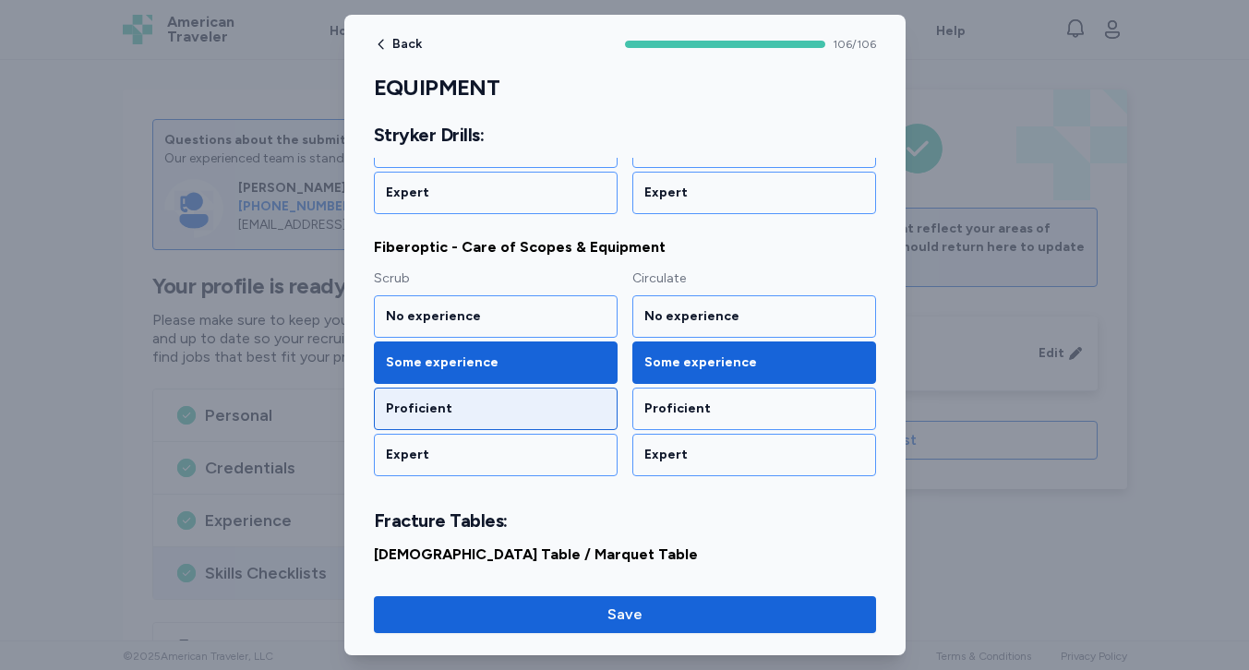
click at [533, 402] on div "Proficient" at bounding box center [496, 409] width 220 height 18
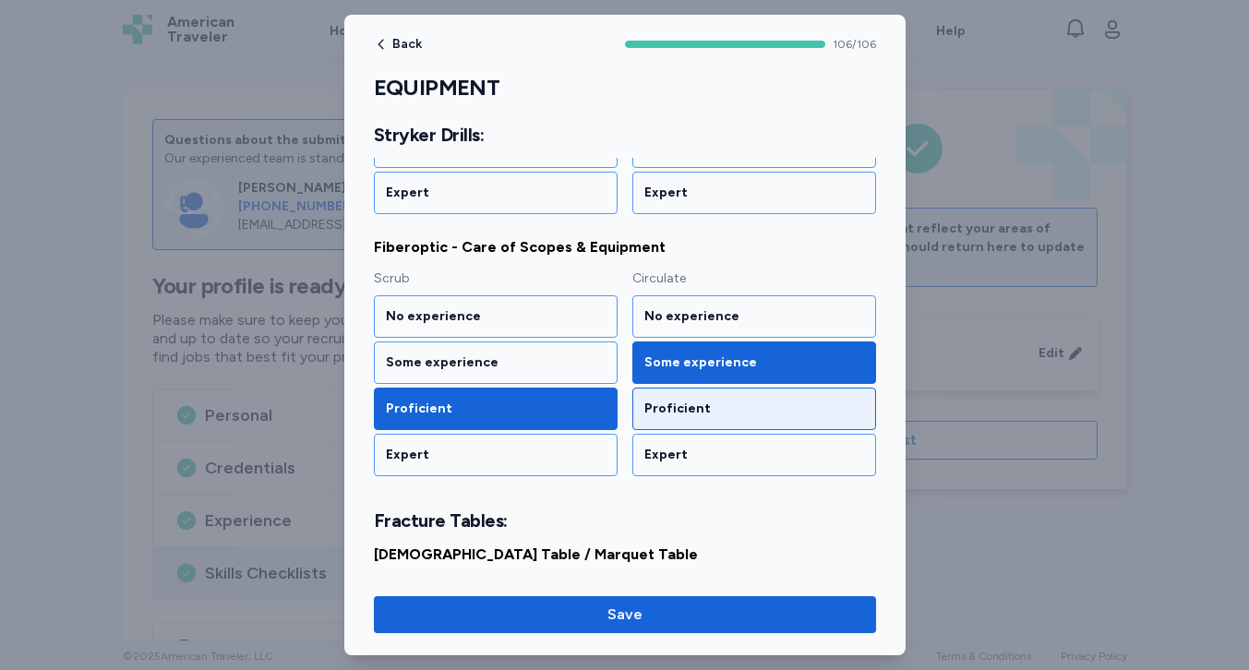
click at [698, 405] on div "Proficient" at bounding box center [754, 409] width 220 height 18
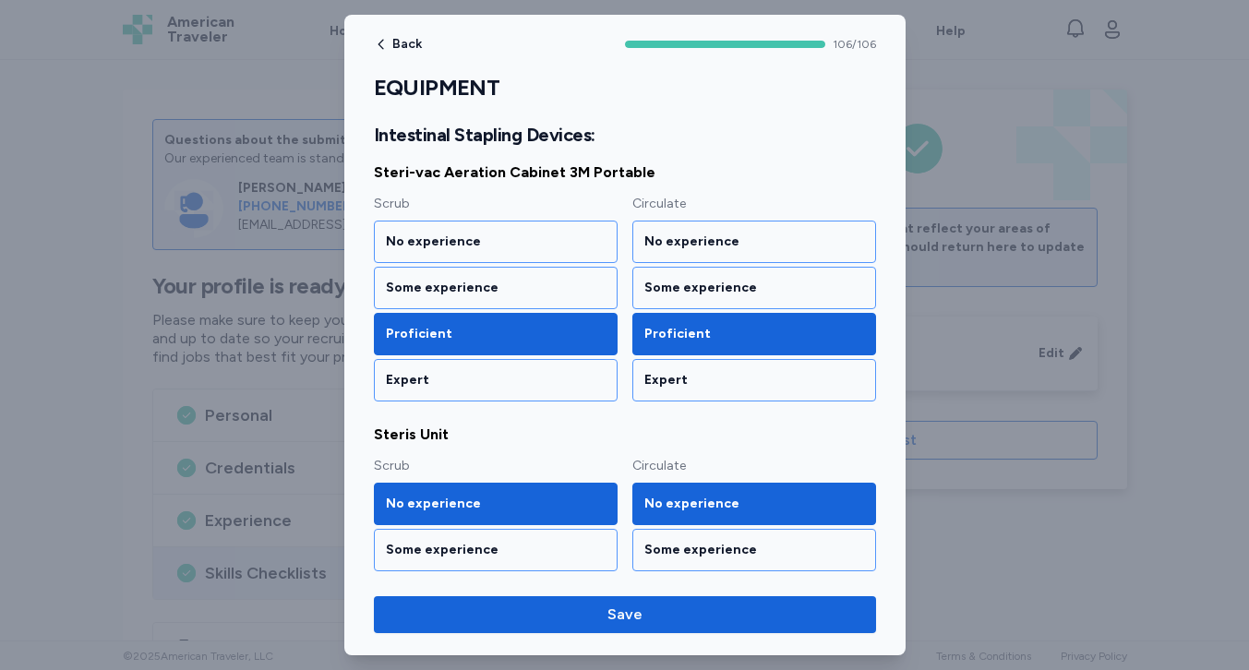
scroll to position [13297, 0]
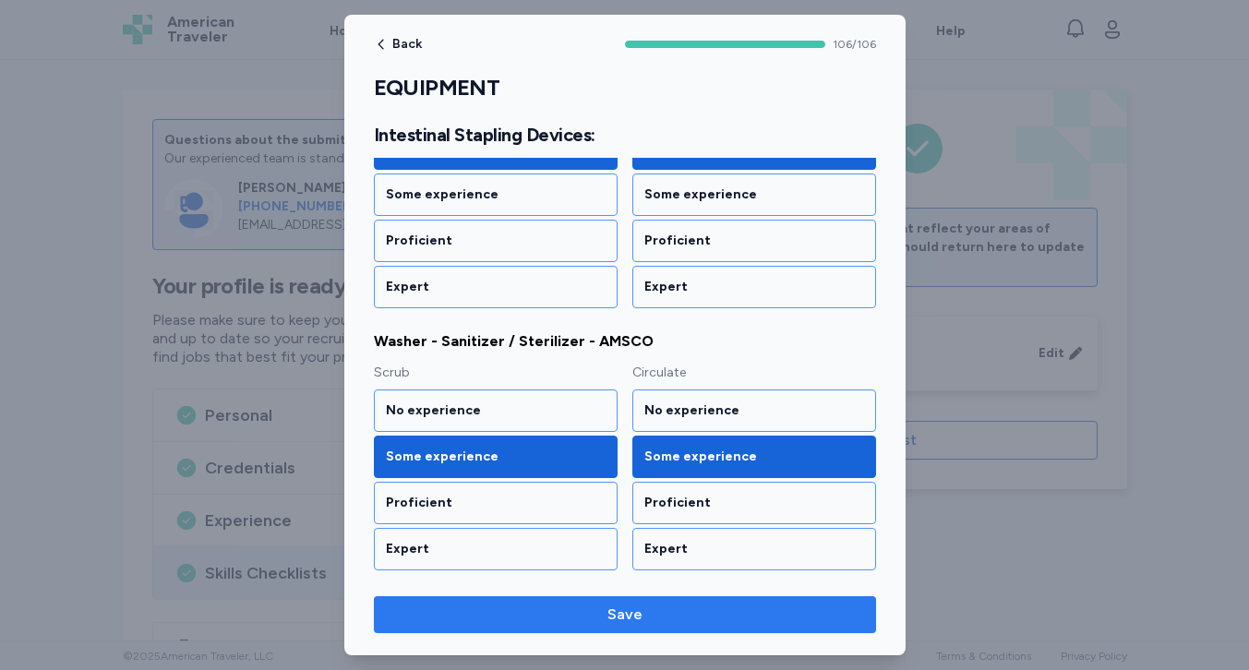
click at [680, 612] on span "Save" at bounding box center [625, 615] width 473 height 22
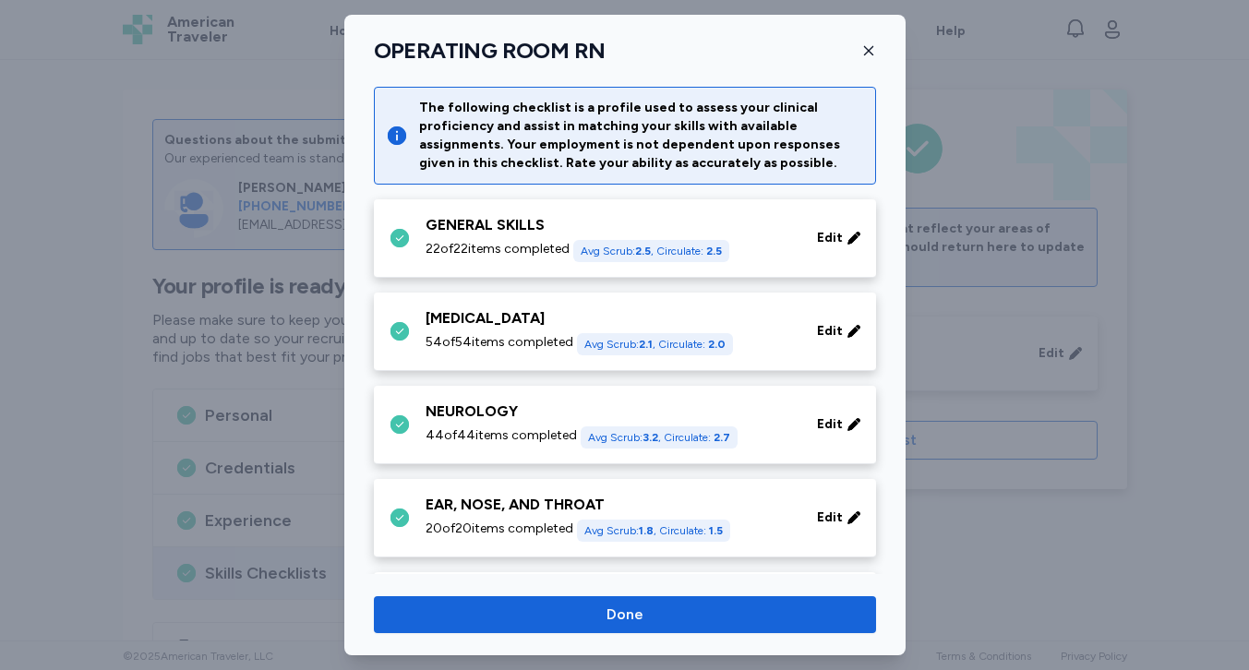
scroll to position [1214, 0]
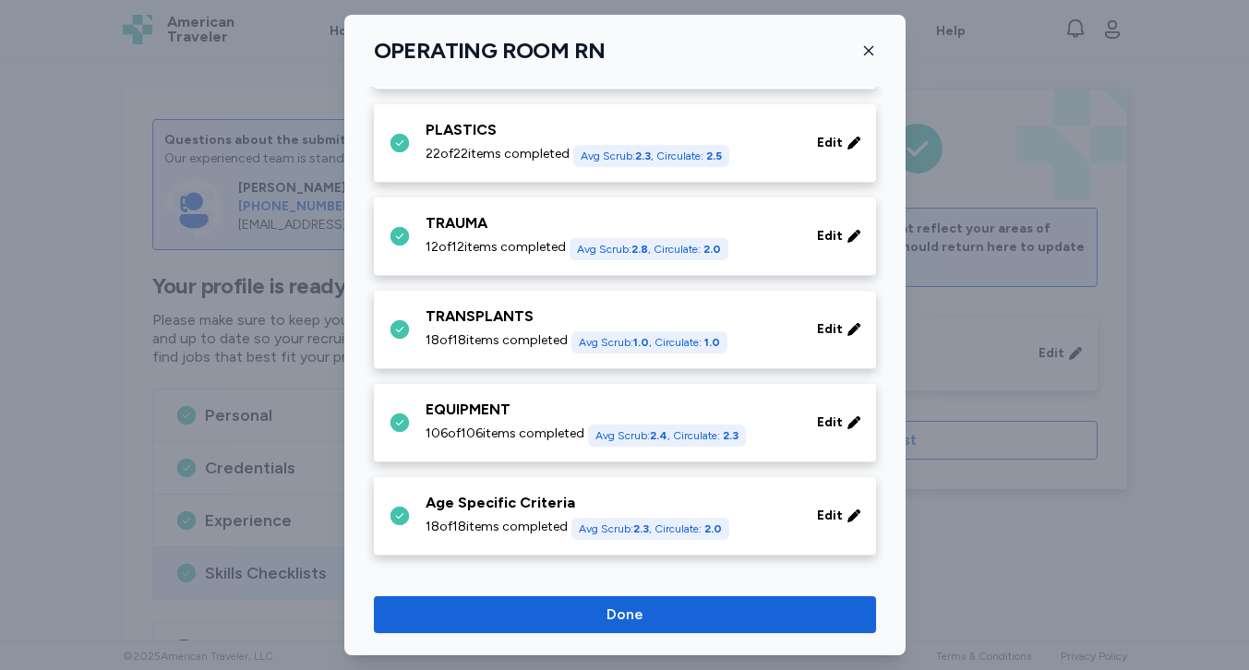
click at [647, 505] on div "Age Specific Criteria" at bounding box center [610, 503] width 369 height 22
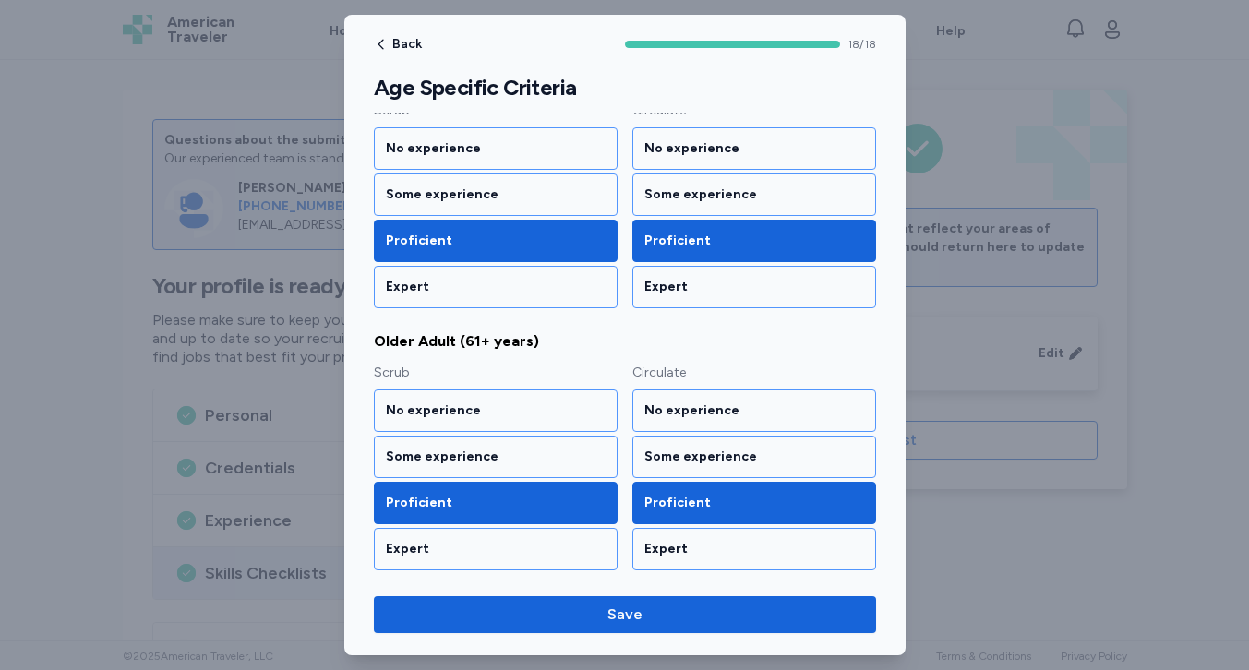
scroll to position [2151, 0]
click at [405, 42] on span "Back" at bounding box center [407, 44] width 30 height 13
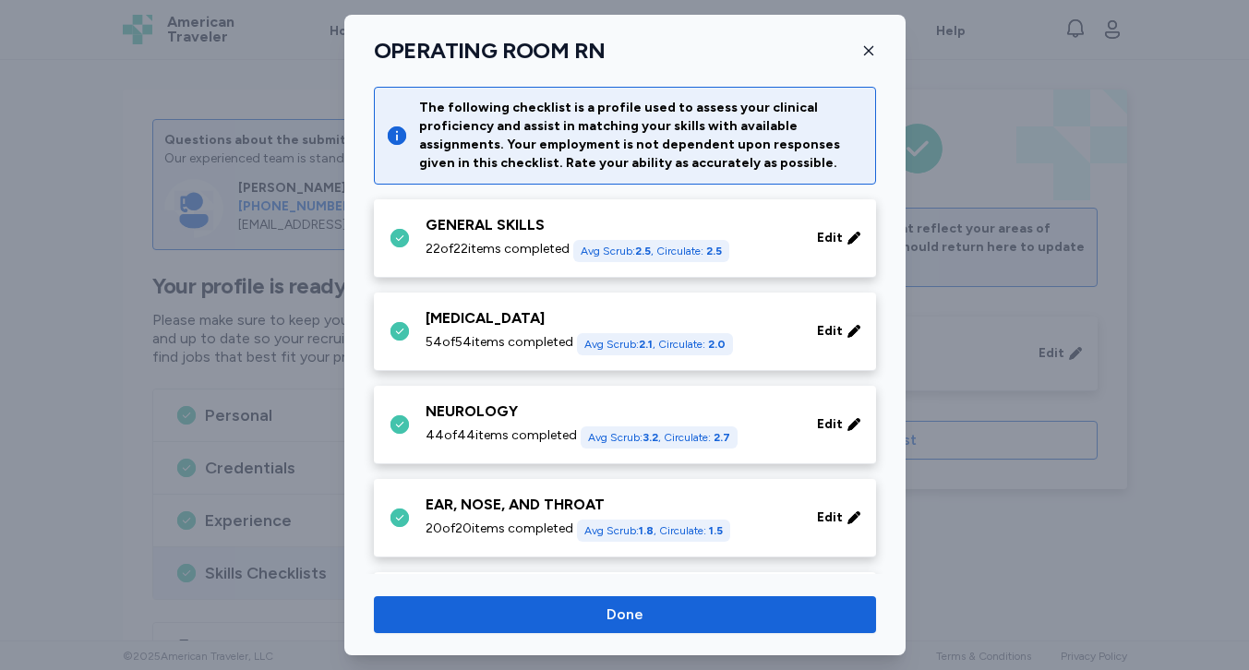
scroll to position [1214, 0]
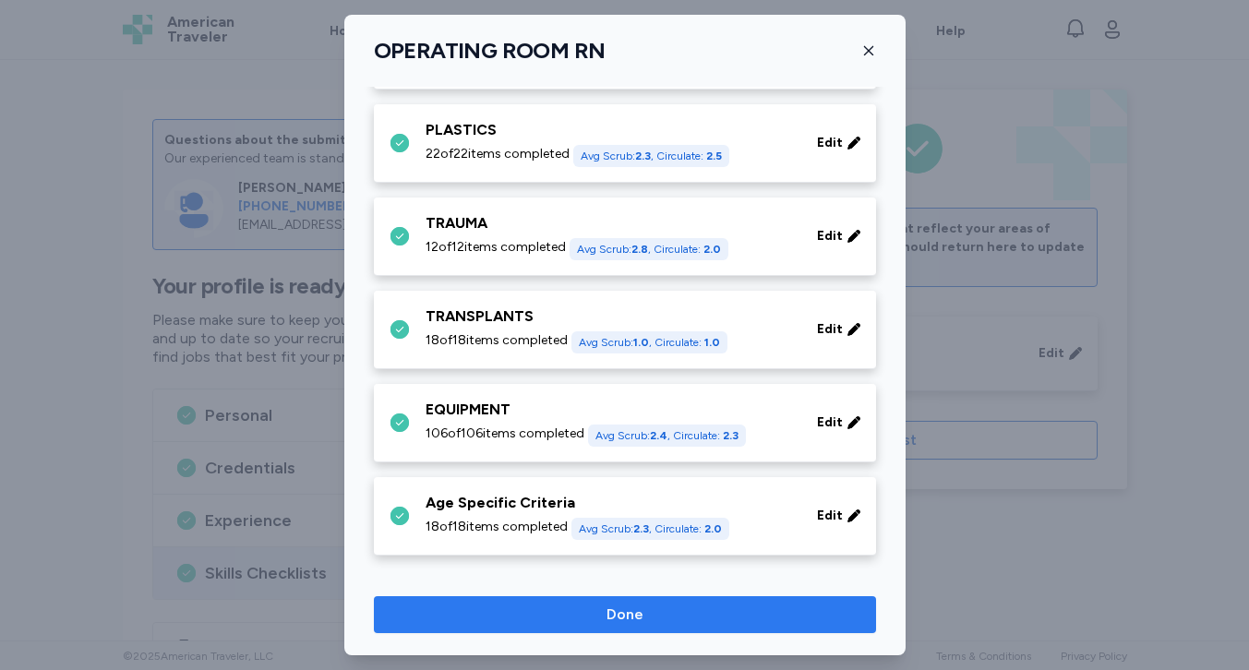
click at [653, 622] on span "Done" at bounding box center [625, 615] width 473 height 22
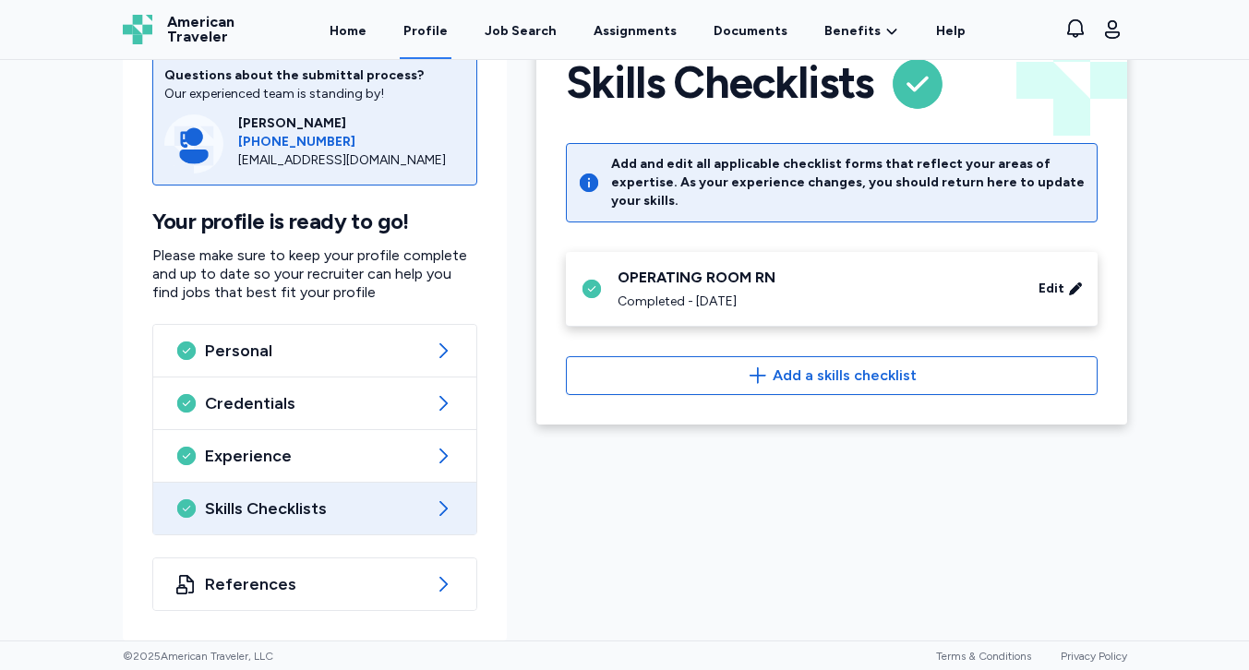
scroll to position [65, 0]
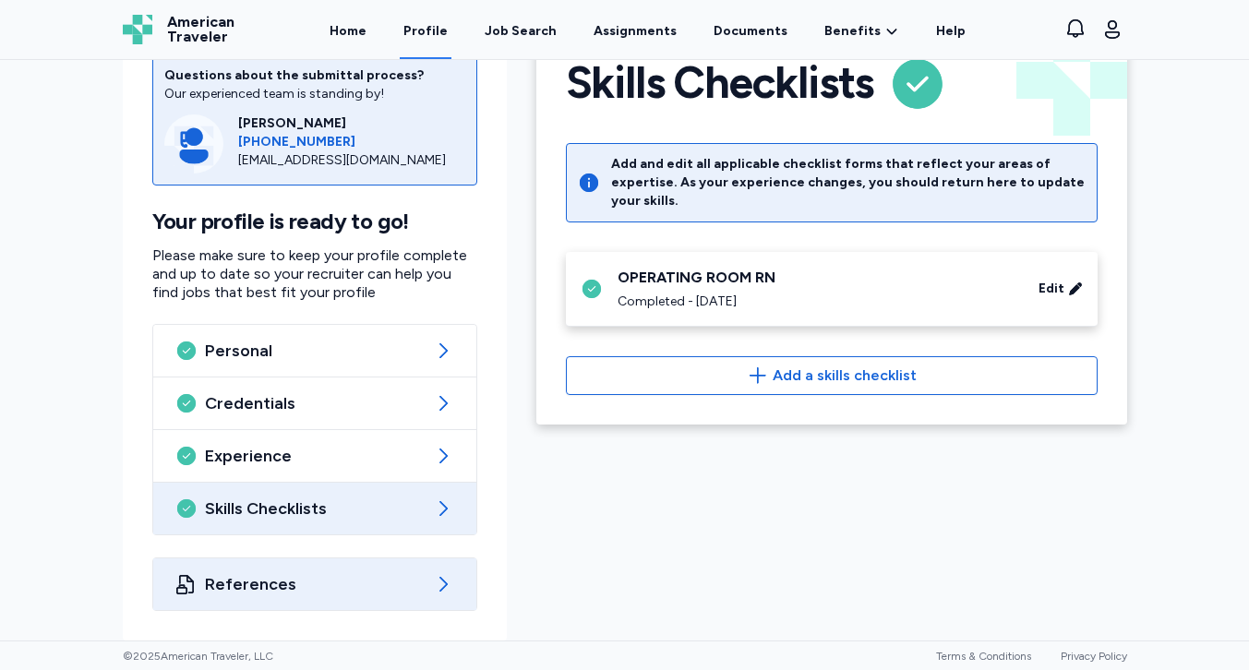
click at [384, 582] on span "References" at bounding box center [315, 584] width 220 height 22
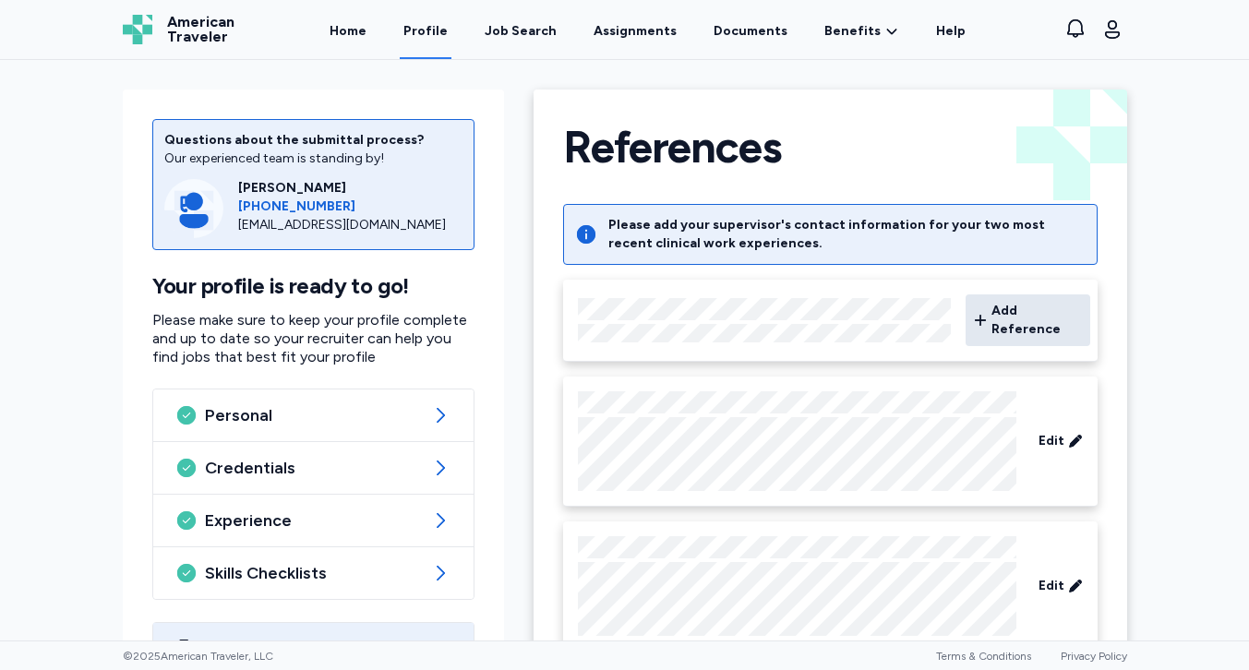
click at [1030, 316] on span "Add Reference" at bounding box center [1036, 320] width 90 height 37
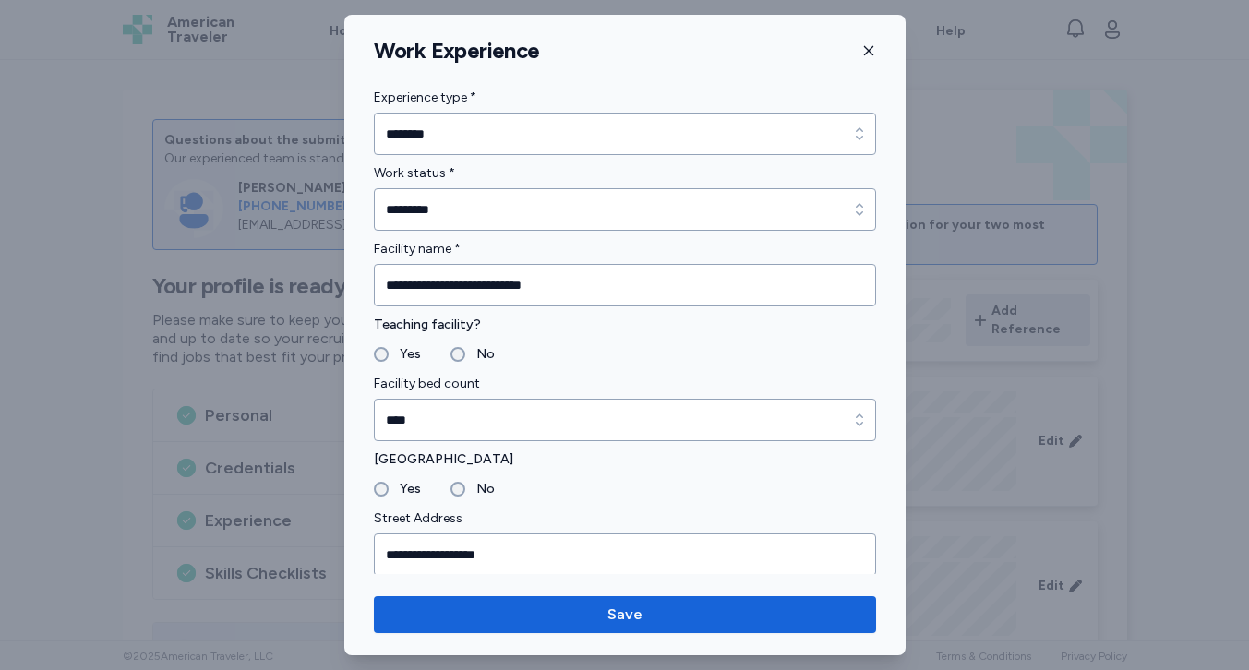
scroll to position [2001, 0]
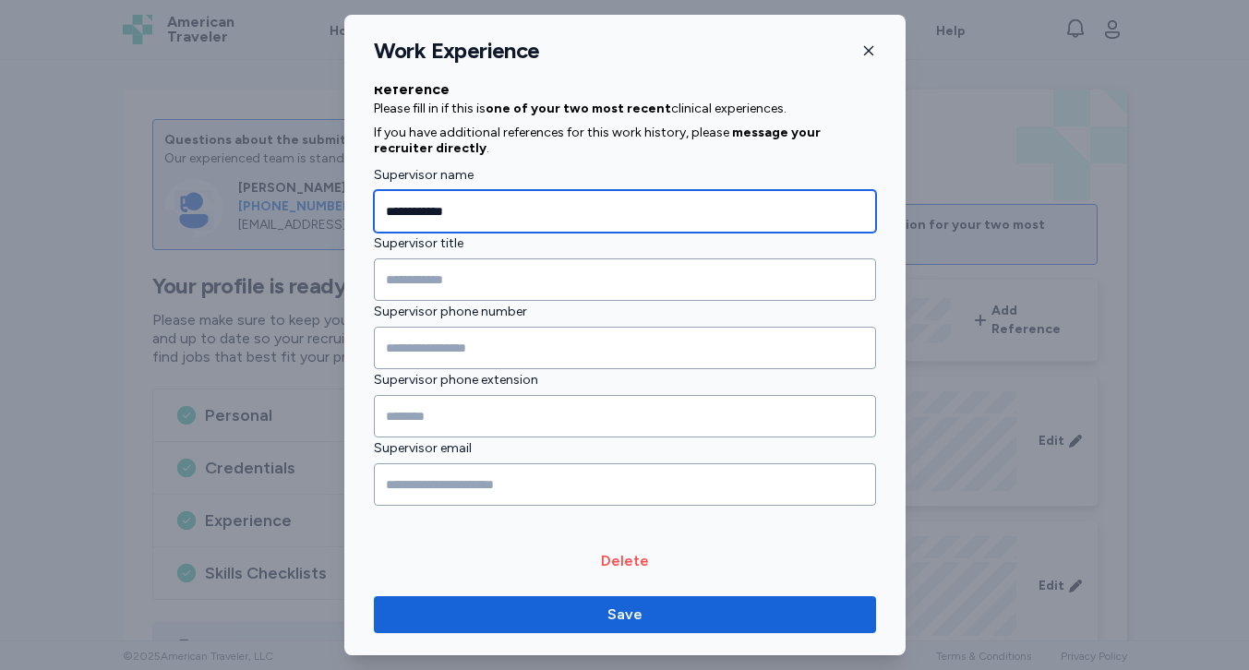
type input "**********"
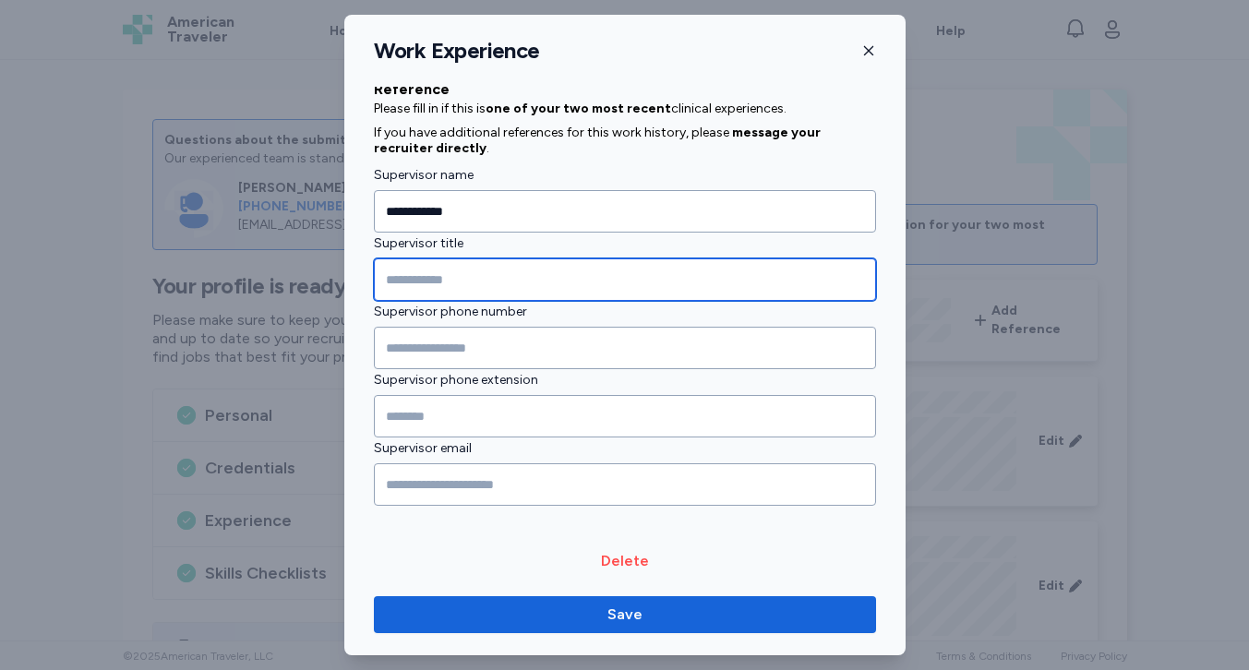
click at [490, 274] on input "Supervisor title" at bounding box center [625, 279] width 502 height 42
type input "**********"
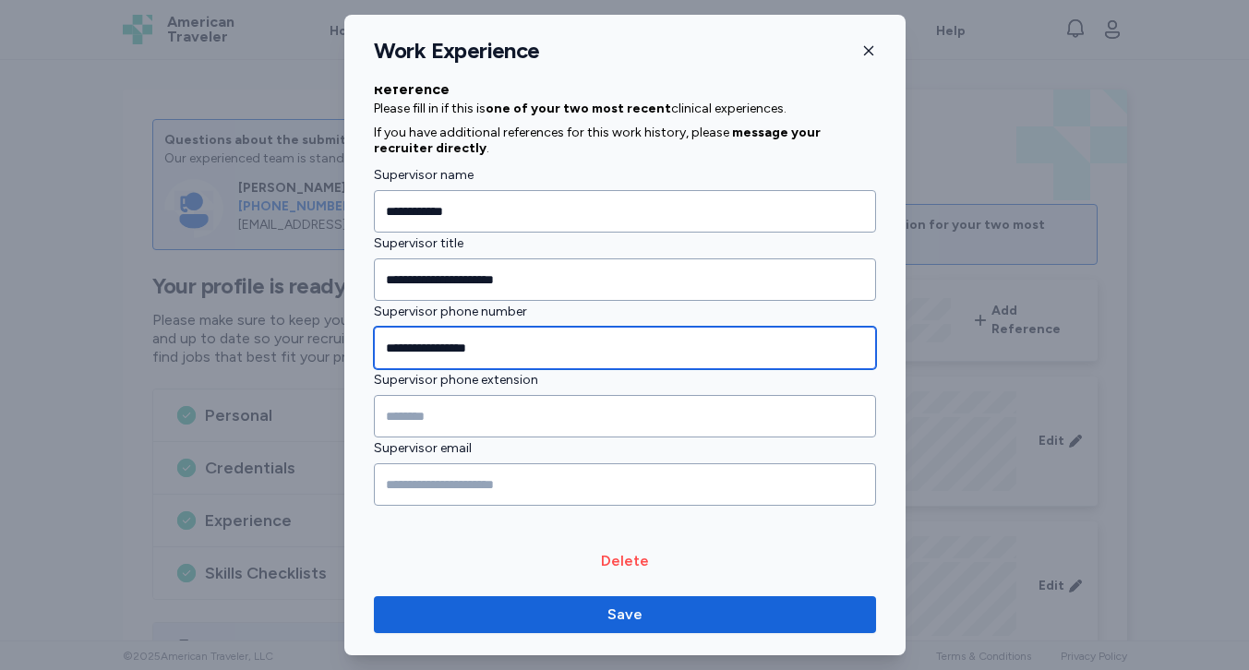
type input "**********"
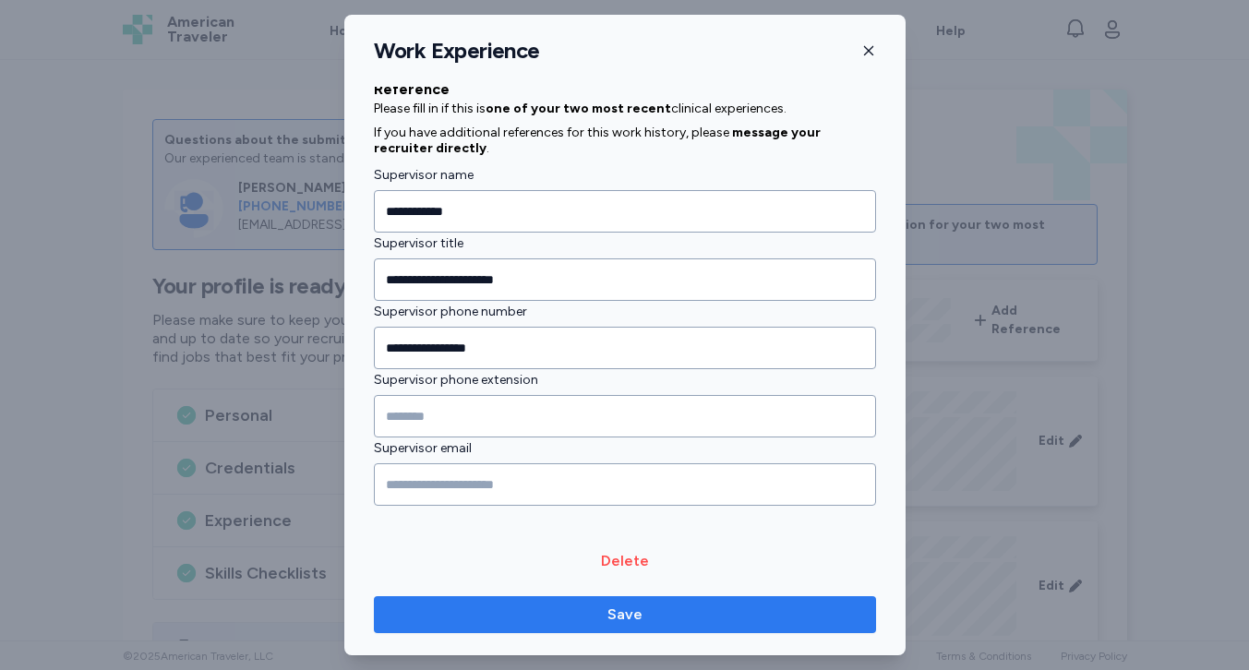
click at [581, 613] on span "Save" at bounding box center [625, 615] width 473 height 22
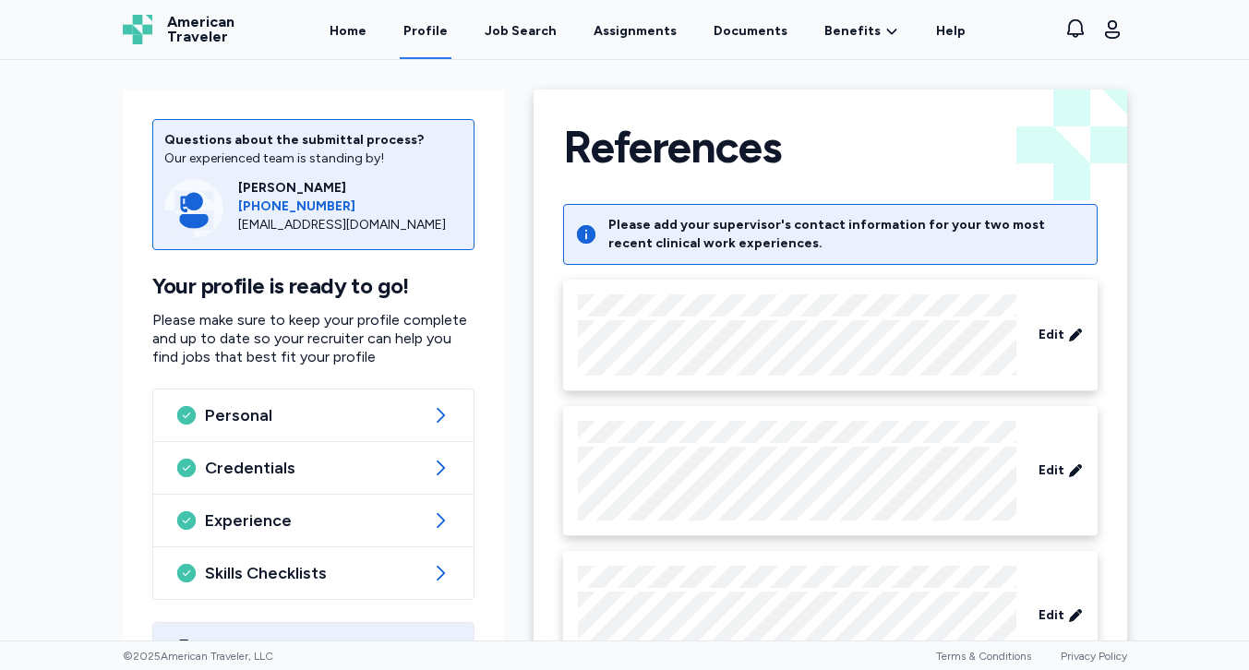
scroll to position [0, 0]
click at [549, 27] on div "Job Search" at bounding box center [521, 31] width 72 height 18
